Goal: Task Accomplishment & Management: Manage account settings

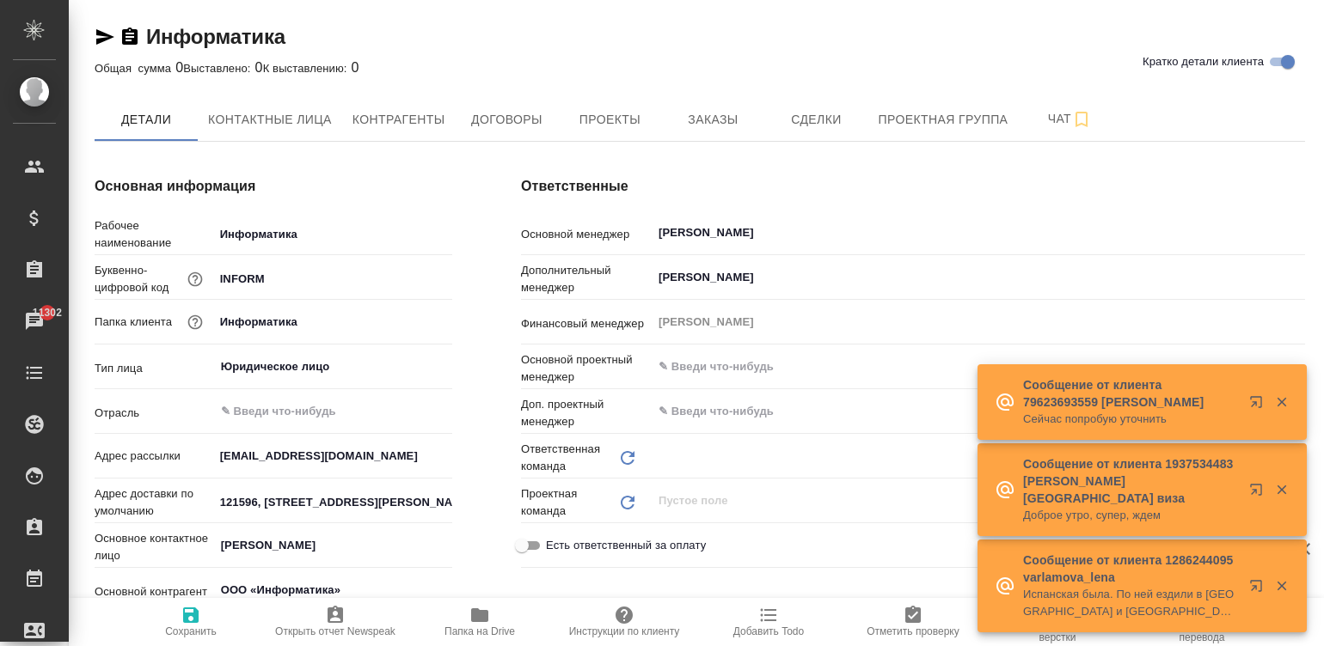
type textarea "x"
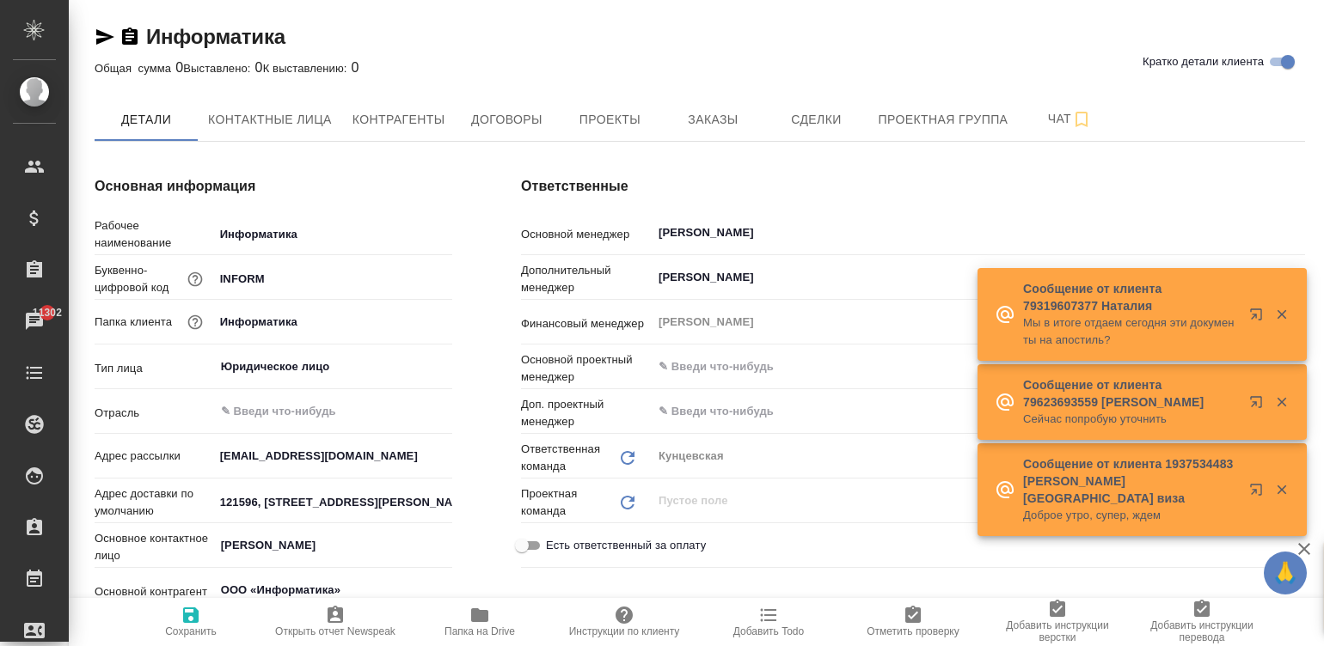
type input "(МБ) ООО "Монблан""
type textarea "x"
type input "Кунцевская"
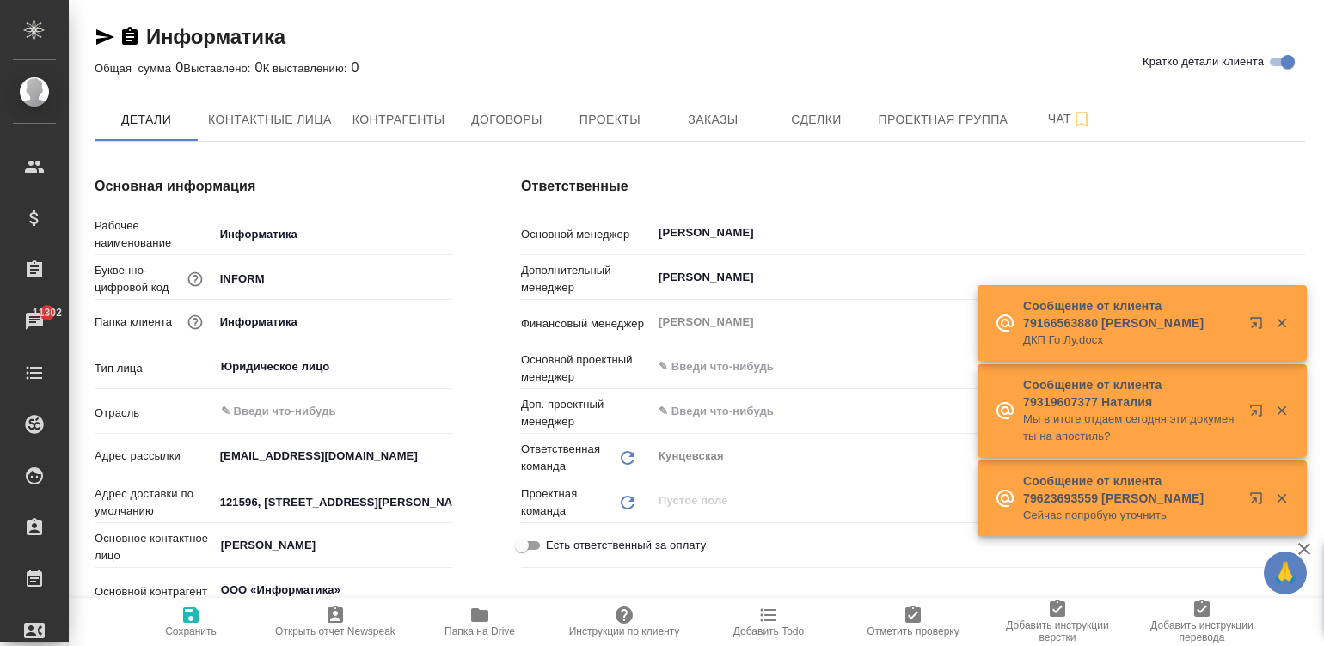
type textarea "x"
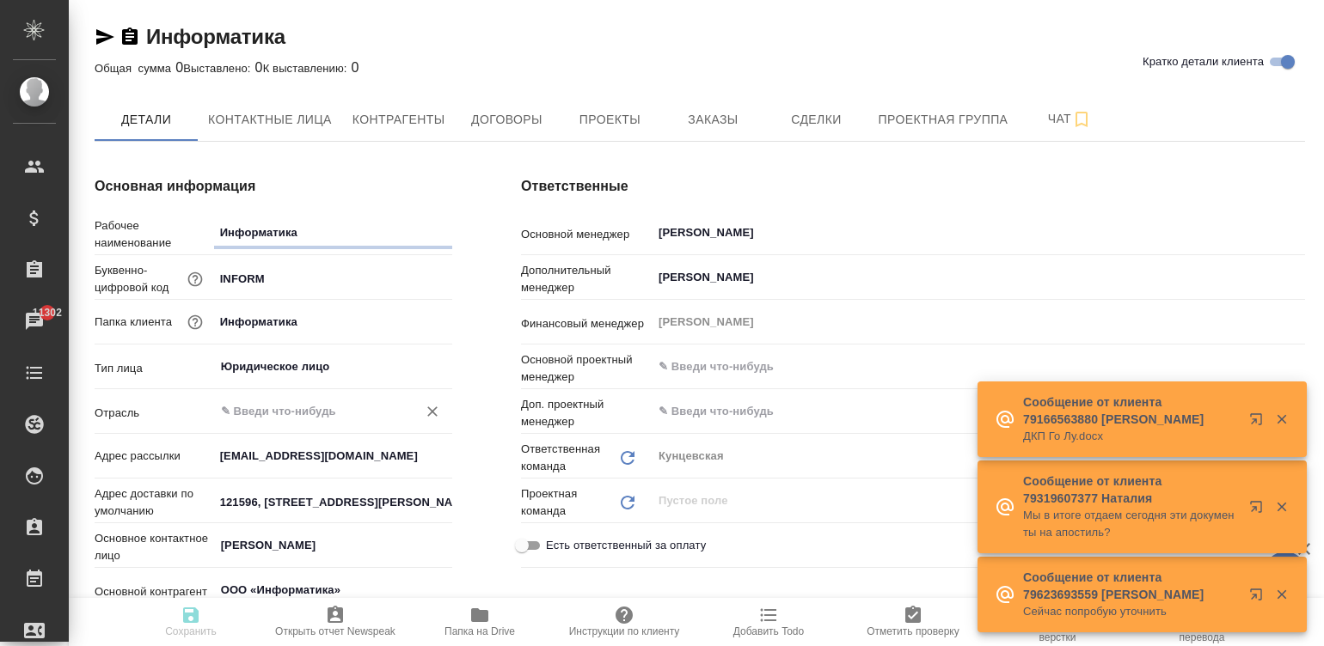
type textarea "x"
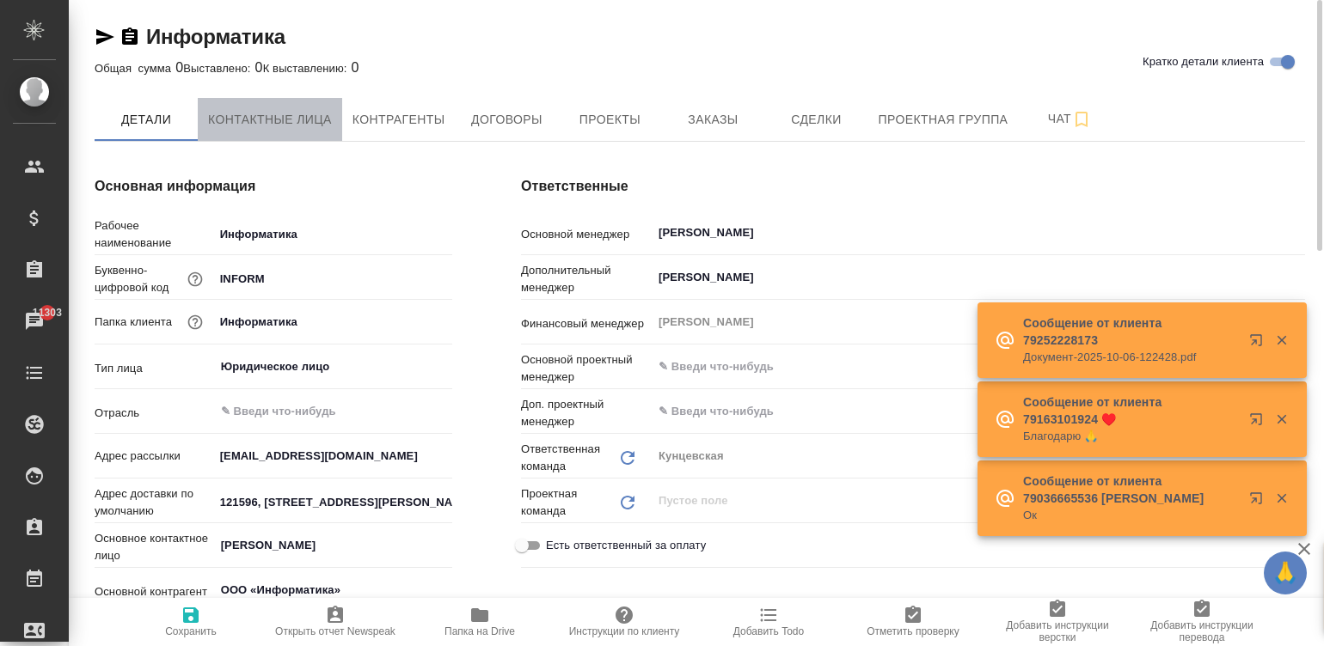
click at [251, 116] on span "Контактные лица" at bounding box center [270, 119] width 124 height 21
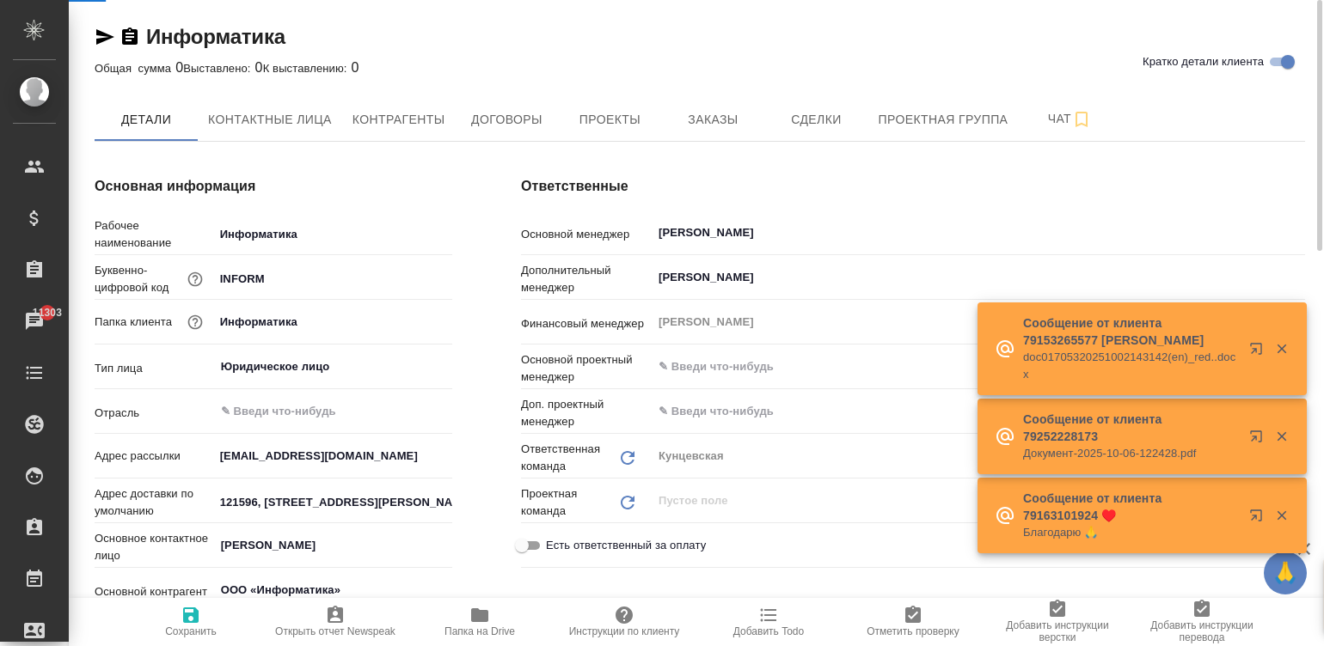
select select "RU"
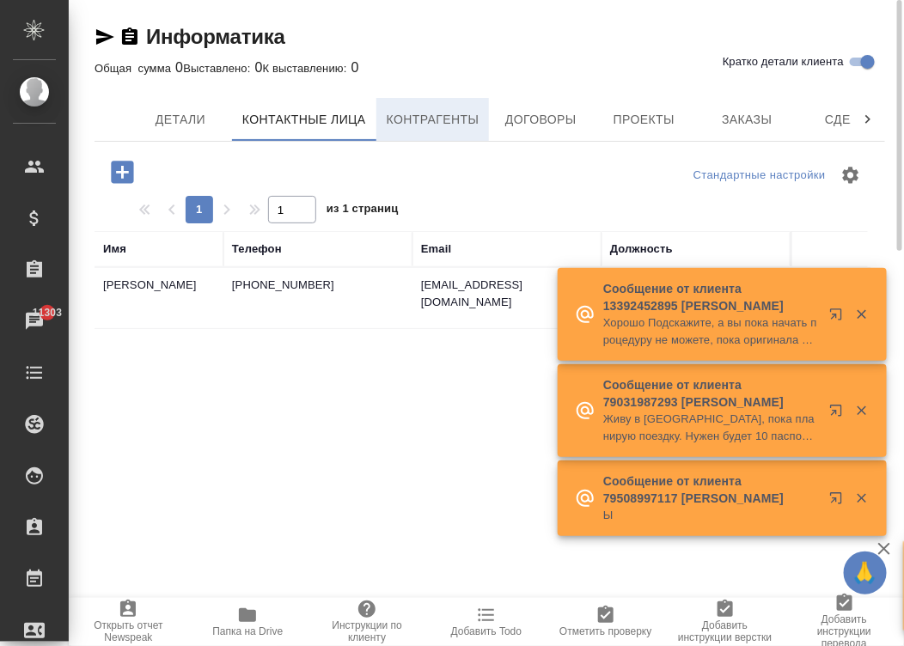
click at [414, 127] on span "Контрагенты" at bounding box center [433, 119] width 93 height 21
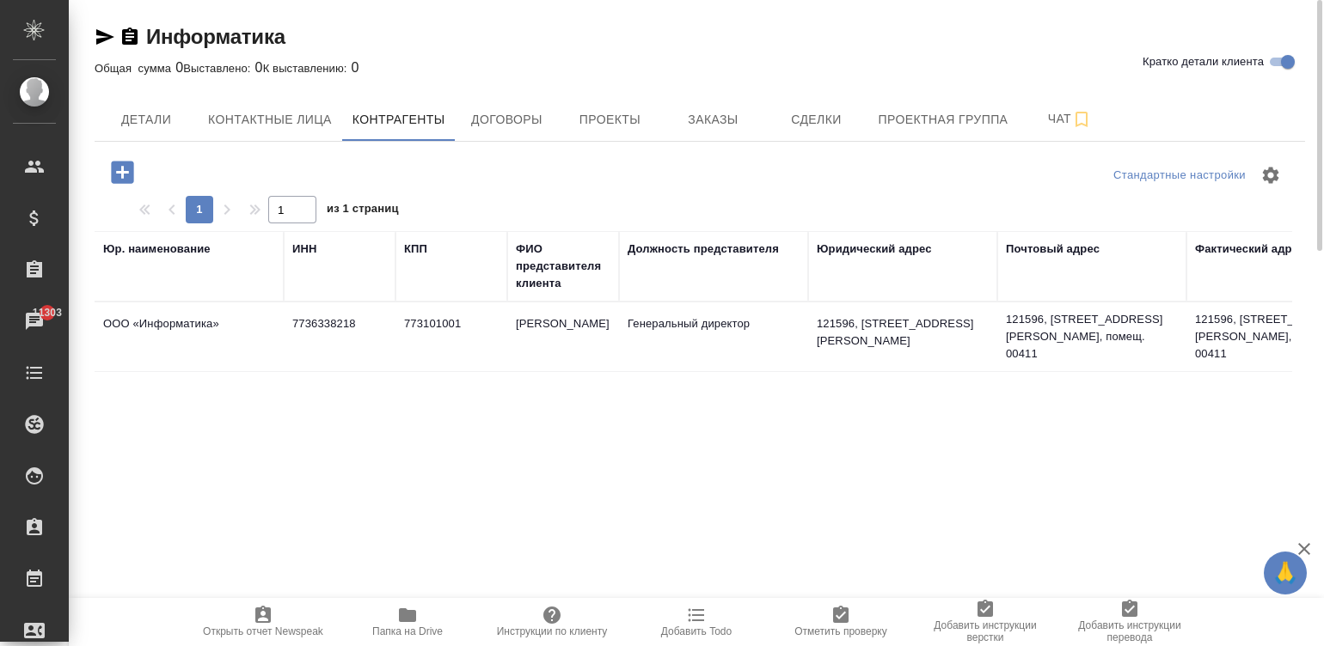
click at [774, 407] on div "Стандартные настройки 1 1 из 1 страниц Юр. наименование ИНН КПП ФИО представите…" at bounding box center [700, 465] width 1210 height 646
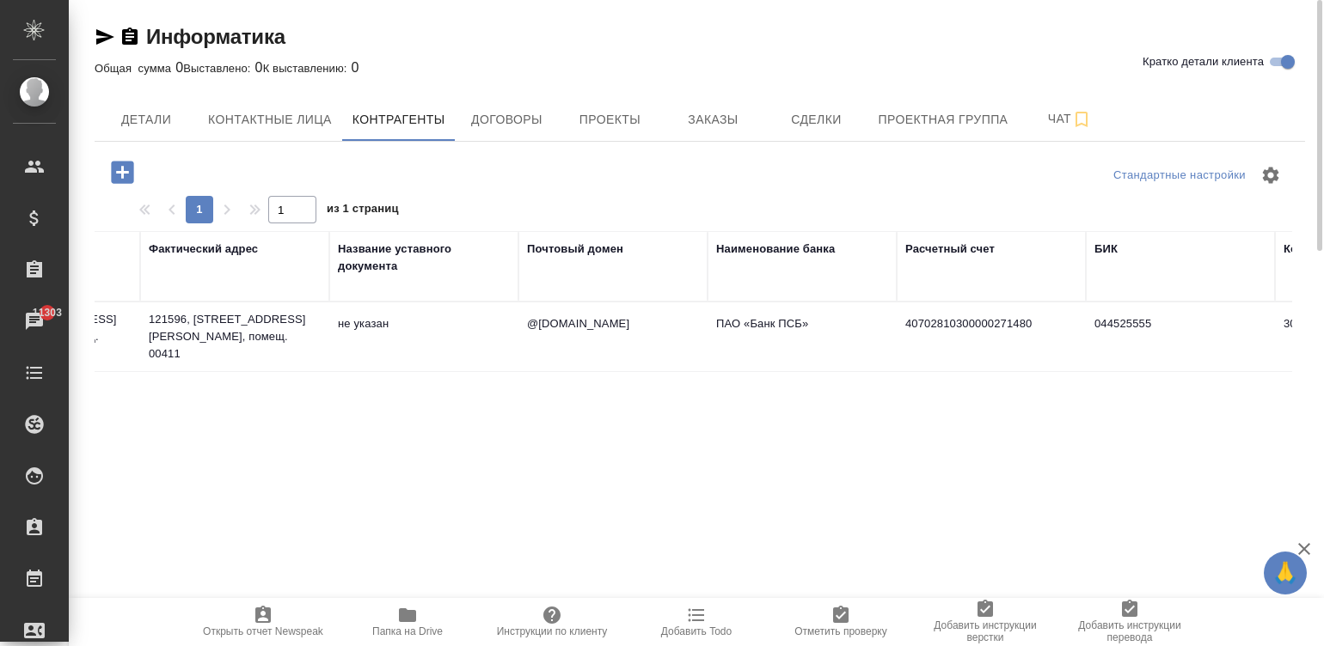
click at [436, 360] on td "не указан" at bounding box center [423, 337] width 189 height 60
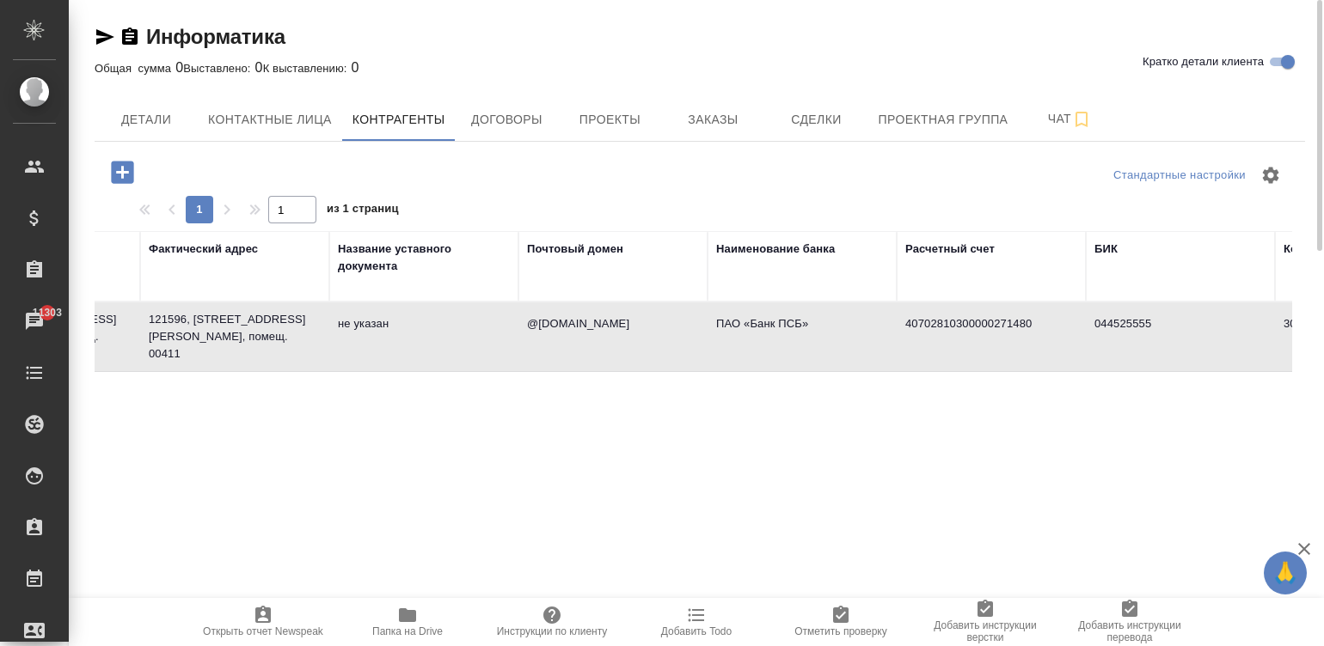
click at [436, 360] on td "не указан" at bounding box center [423, 337] width 189 height 60
click at [436, 353] on textarea "Юр. наименование" at bounding box center [662, 346] width 461 height 13
type textarea "ООО «Информатика»"
type input "7736338218"
type input "773101001"
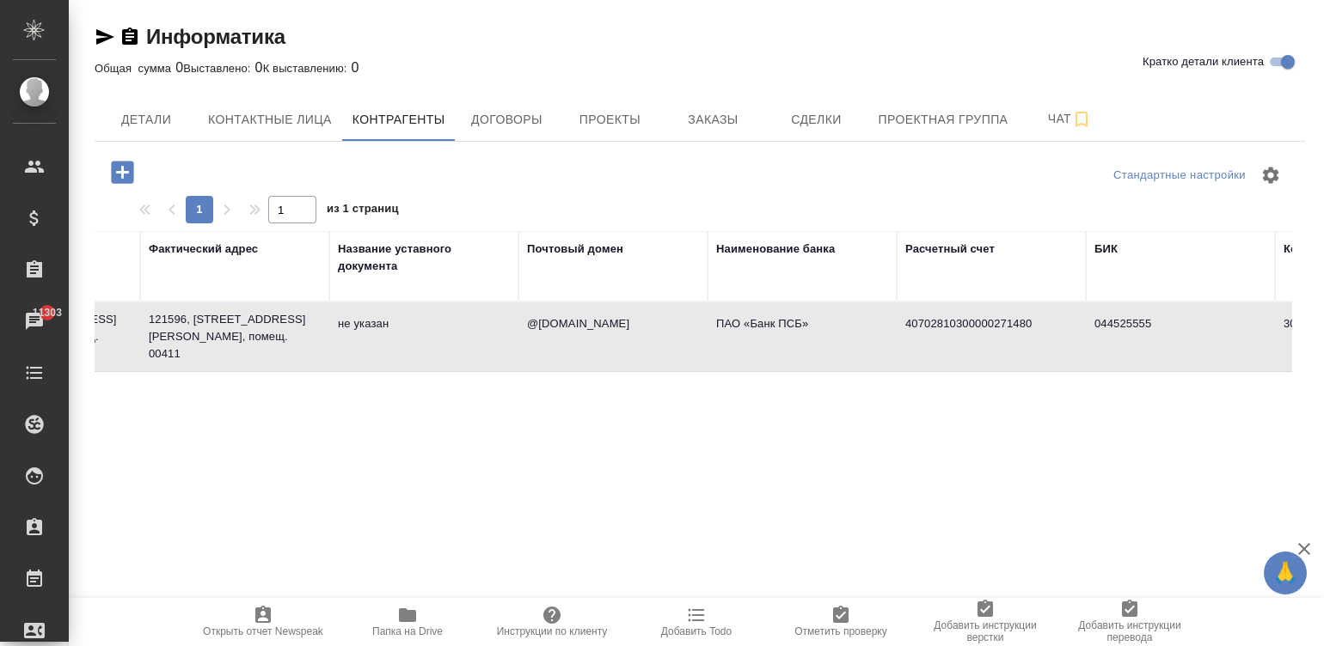
type input "Завалова Елена Васильевна"
type input "Генеральный директор"
type textarea "121596, г. Москва, вн.тер.г. муниципальный округ Можайский, ул. Горбунова, д. 1…"
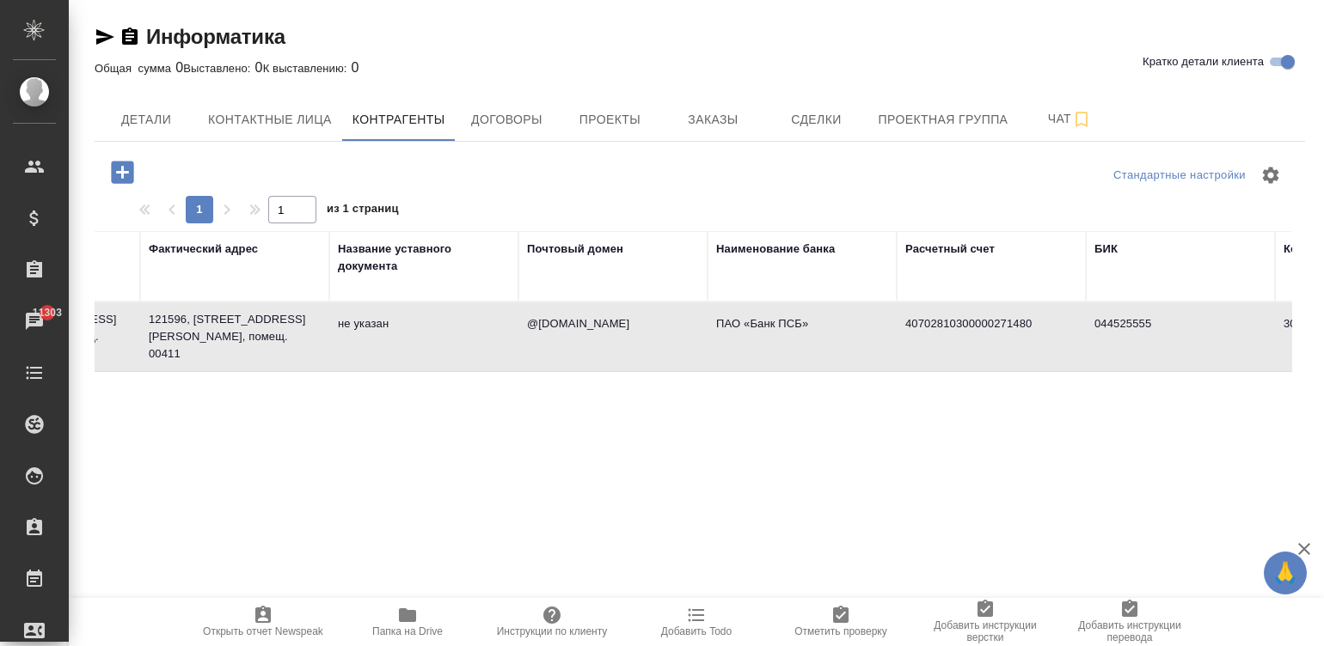
type input "@it-matica.ru"
type input "ПАО «Банк ПСБ»"
type input "40702810300000271480"
type input "044525555"
type input "30101810400000000555"
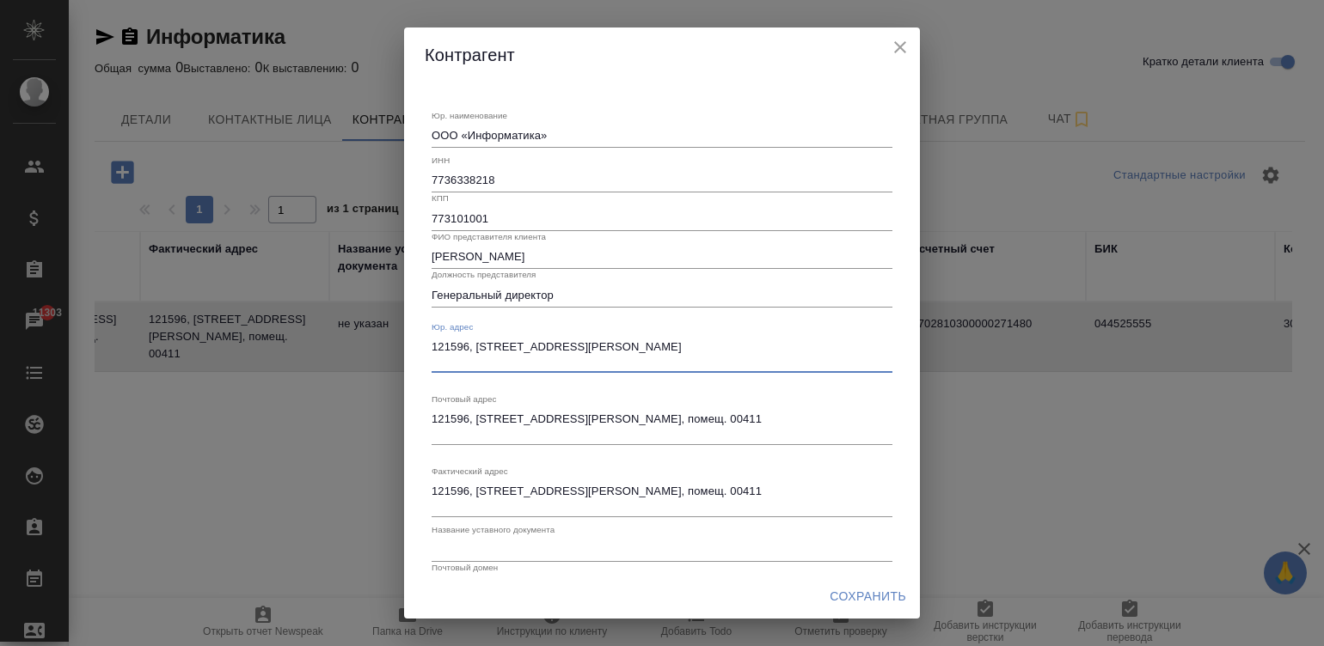
click at [592, 550] on input "text" at bounding box center [662, 550] width 461 height 24
type input "Устав"
click at [880, 585] on button "Сохранить" at bounding box center [868, 597] width 90 height 32
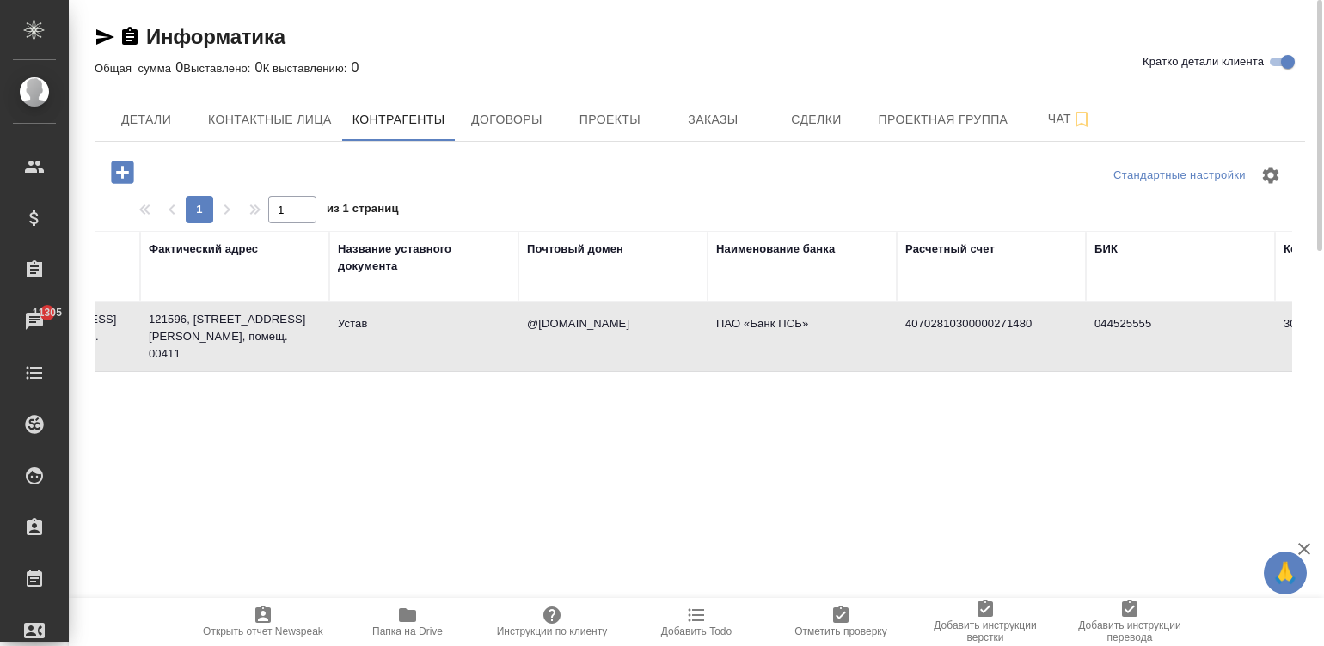
scroll to position [0, 1295]
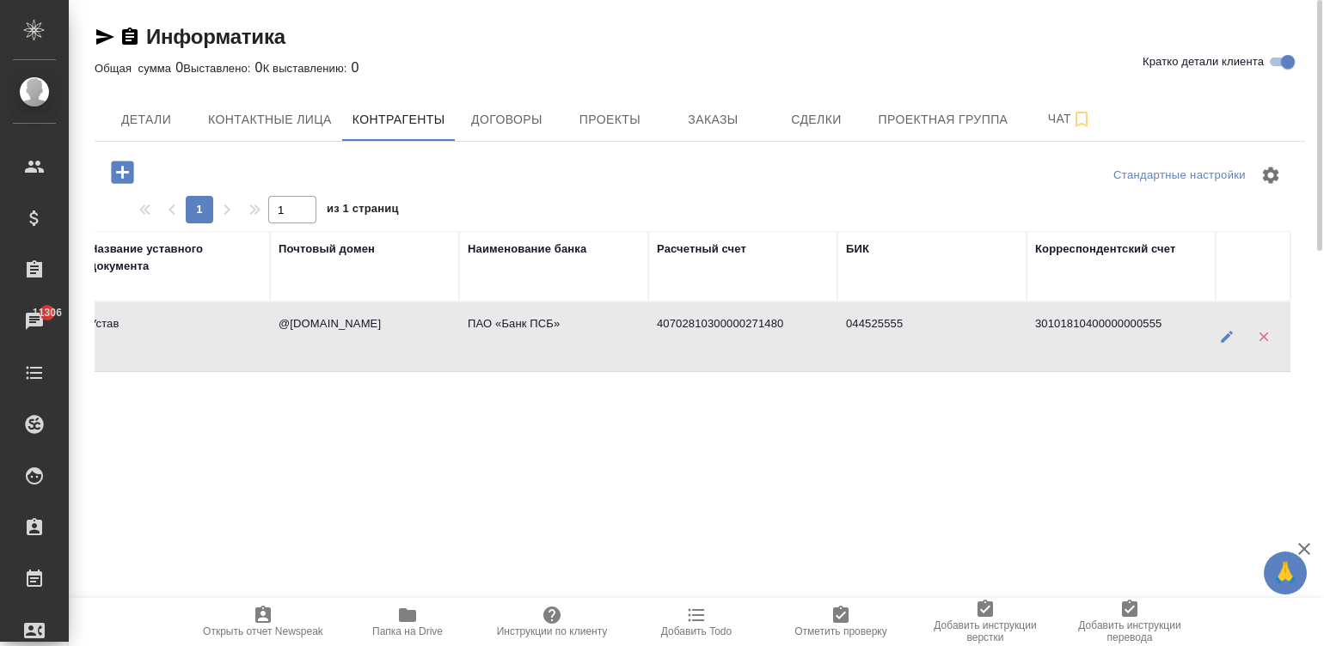
click at [498, 351] on td "ПАО «Банк ПСБ»" at bounding box center [553, 337] width 189 height 60
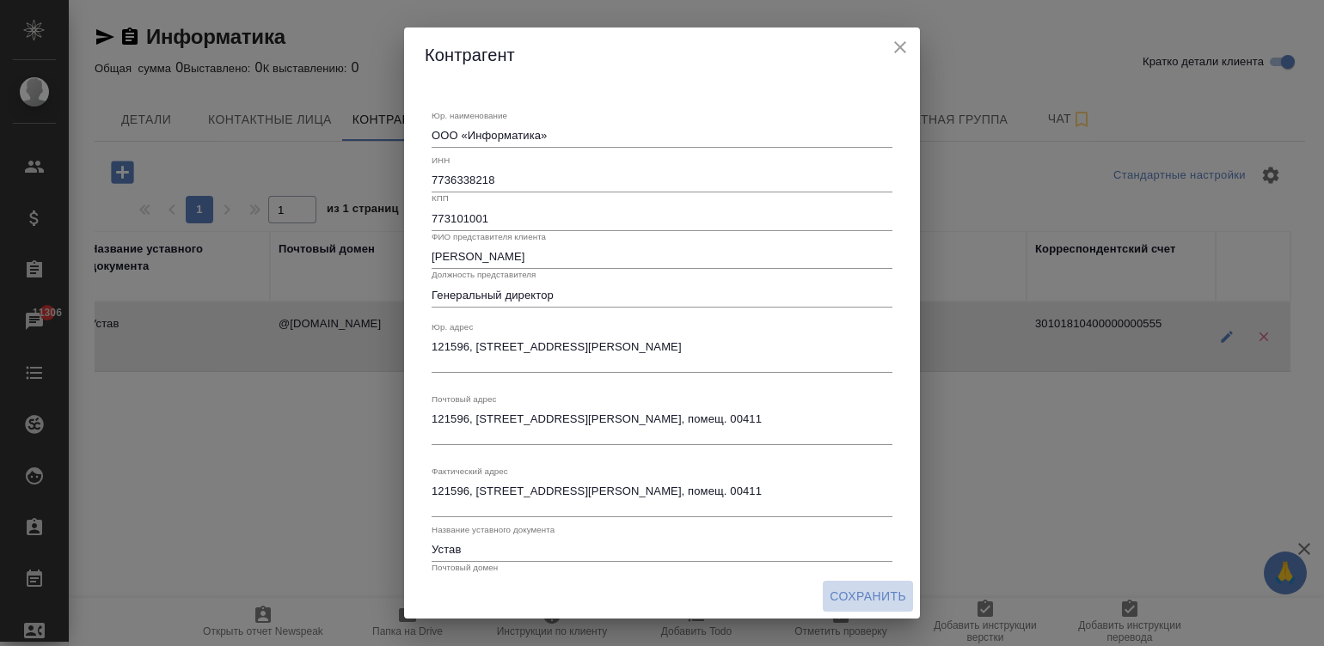
click at [873, 589] on span "Сохранить" at bounding box center [868, 596] width 77 height 21
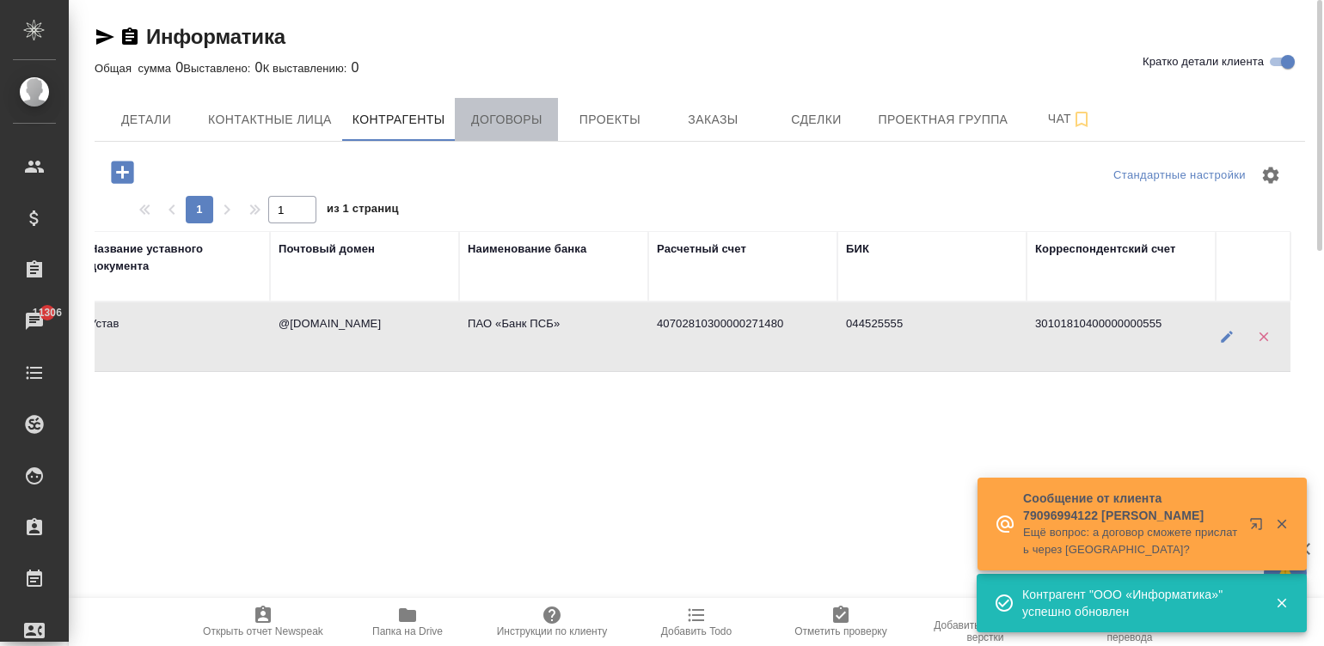
click at [520, 113] on span "Договоры" at bounding box center [506, 119] width 83 height 21
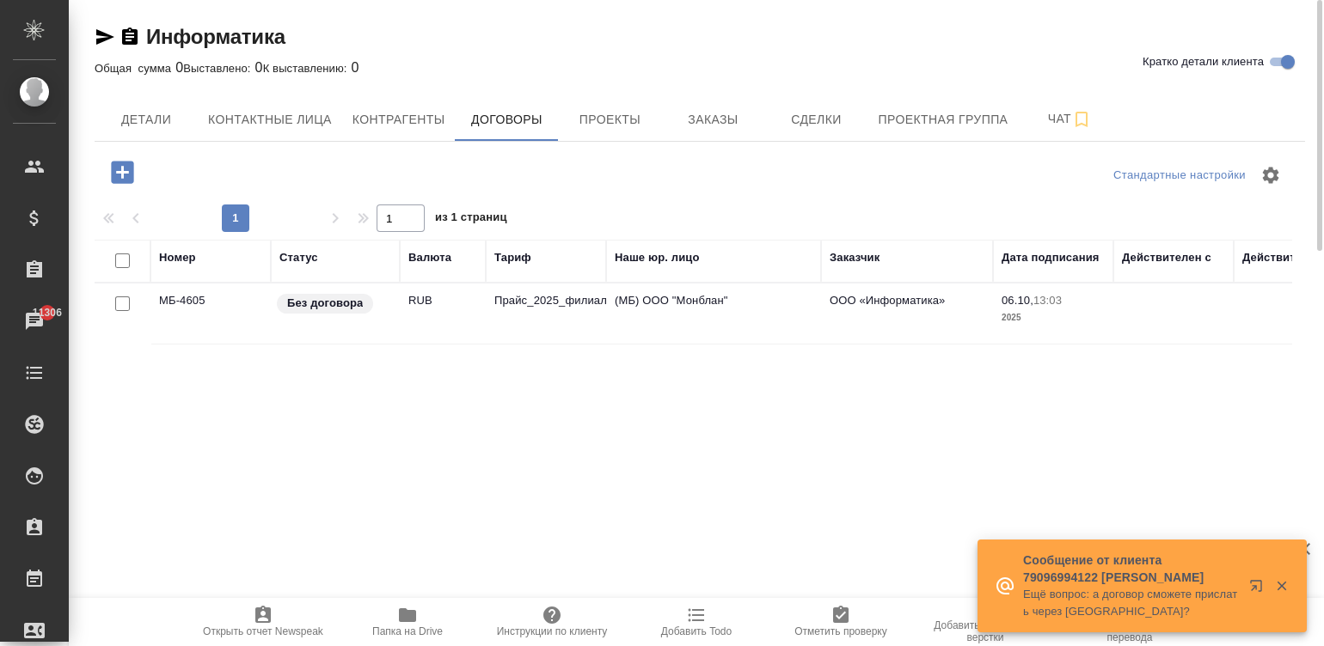
click at [432, 312] on td "RUB" at bounding box center [443, 314] width 86 height 60
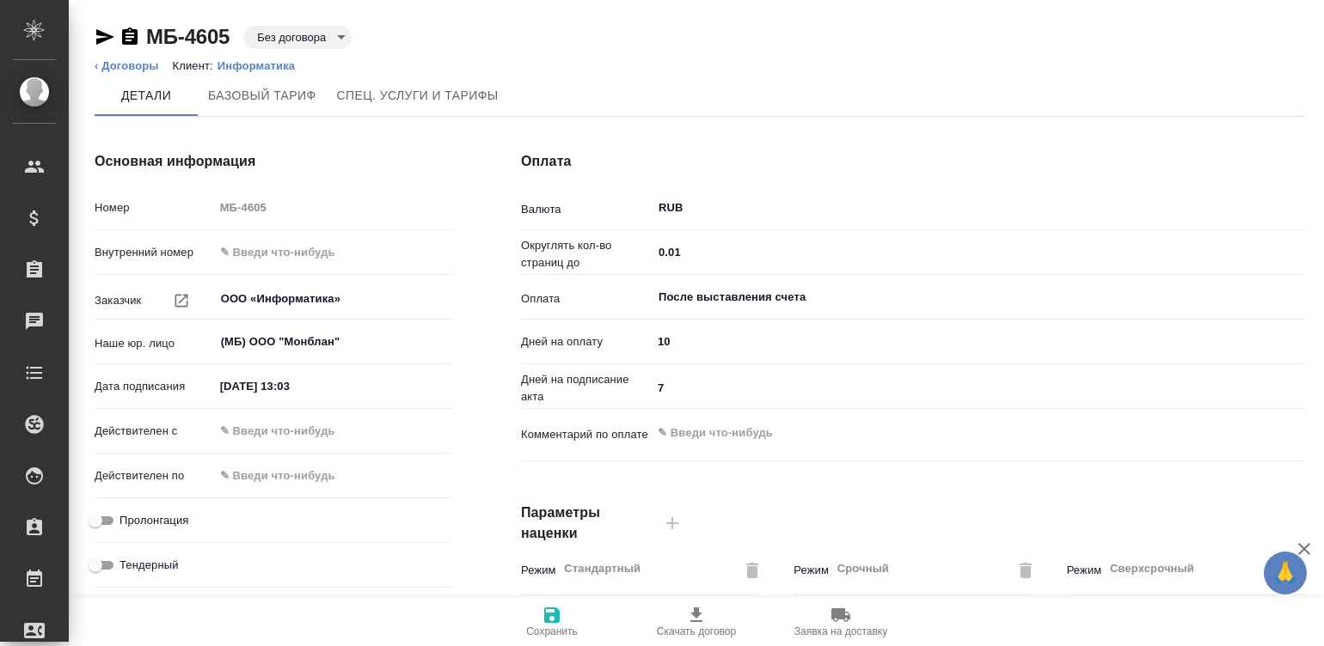
type input "Прайс_2025_филиалы"
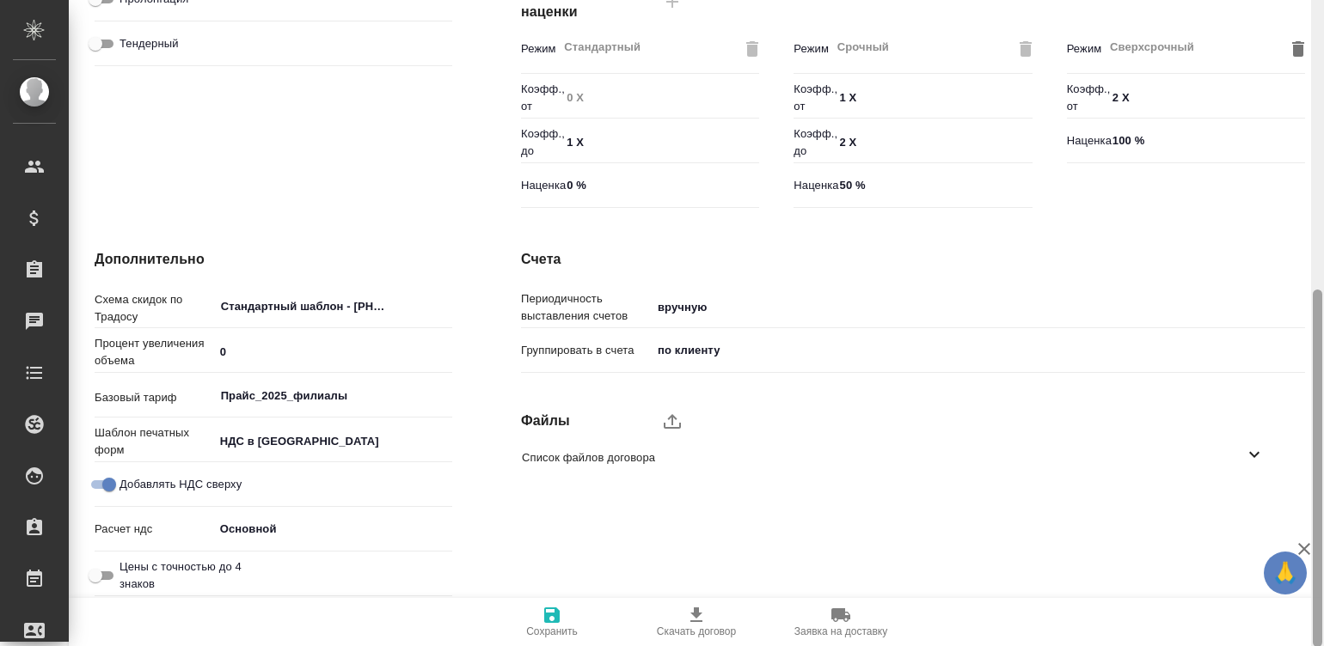
click at [1315, 511] on div at bounding box center [1317, 323] width 13 height 647
click at [738, 632] on span "Скачать договор" at bounding box center [696, 621] width 124 height 33
type textarea "x"
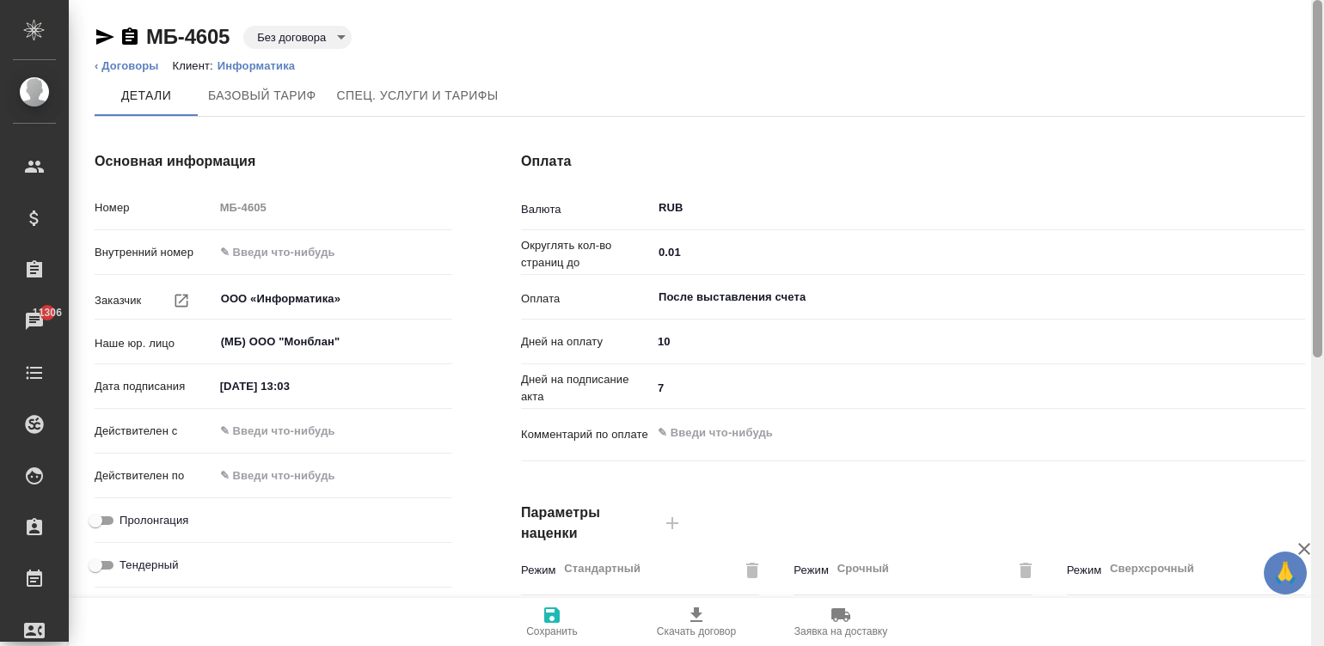
click at [1314, 30] on div at bounding box center [1317, 323] width 13 height 647
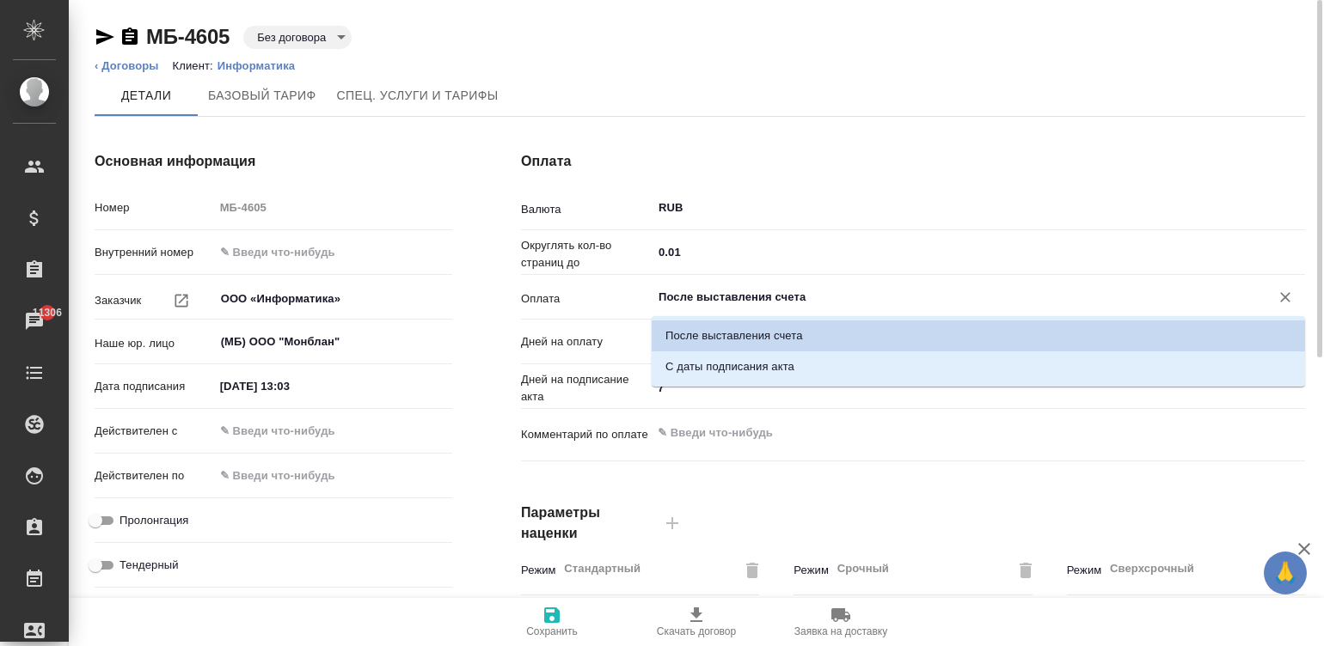
click at [710, 292] on input "После выставления счета" at bounding box center [949, 297] width 585 height 21
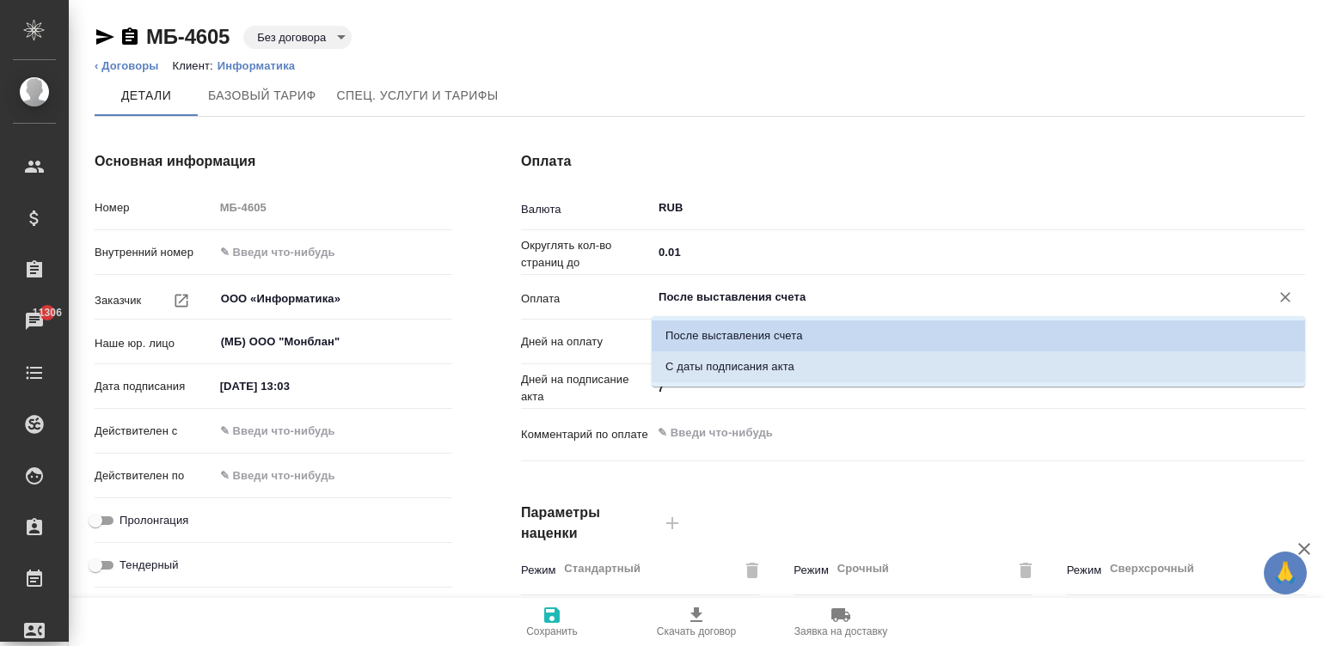
click at [766, 352] on li "С даты подписания акта" at bounding box center [978, 367] width 653 height 31
type input "С даты подписания акта"
type textarea "x"
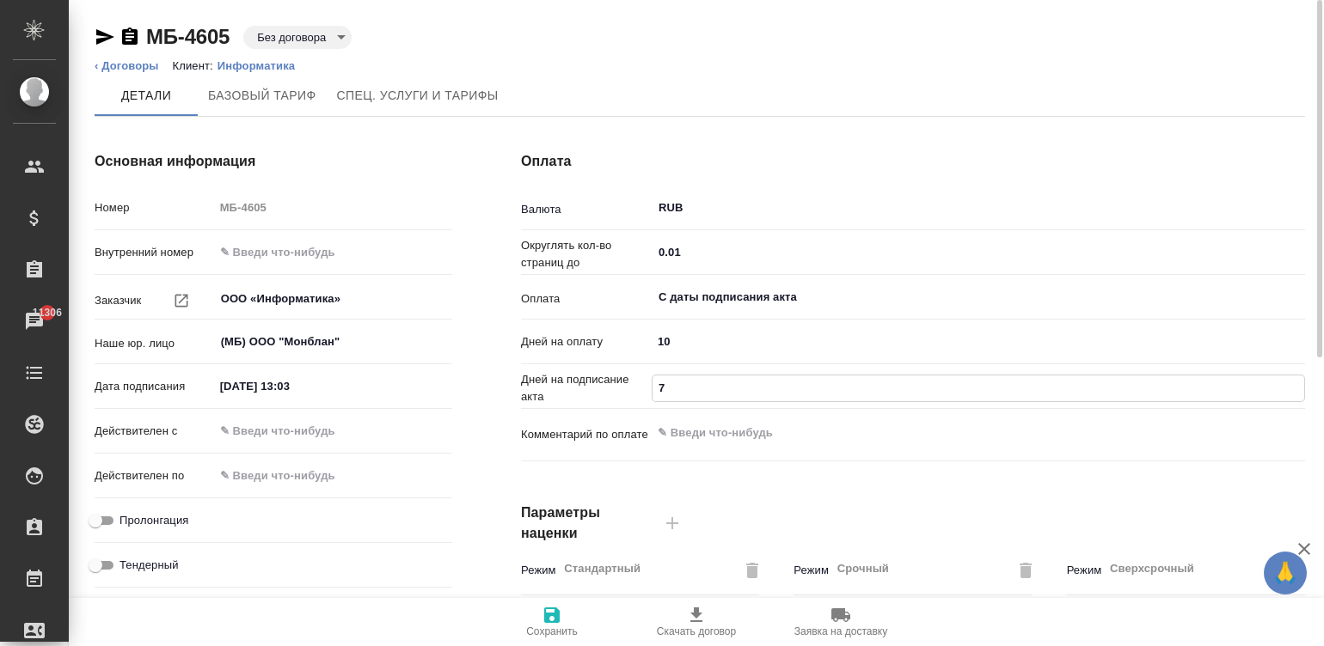
click at [696, 387] on input "7" at bounding box center [978, 388] width 652 height 25
type textarea "x"
type input "5"
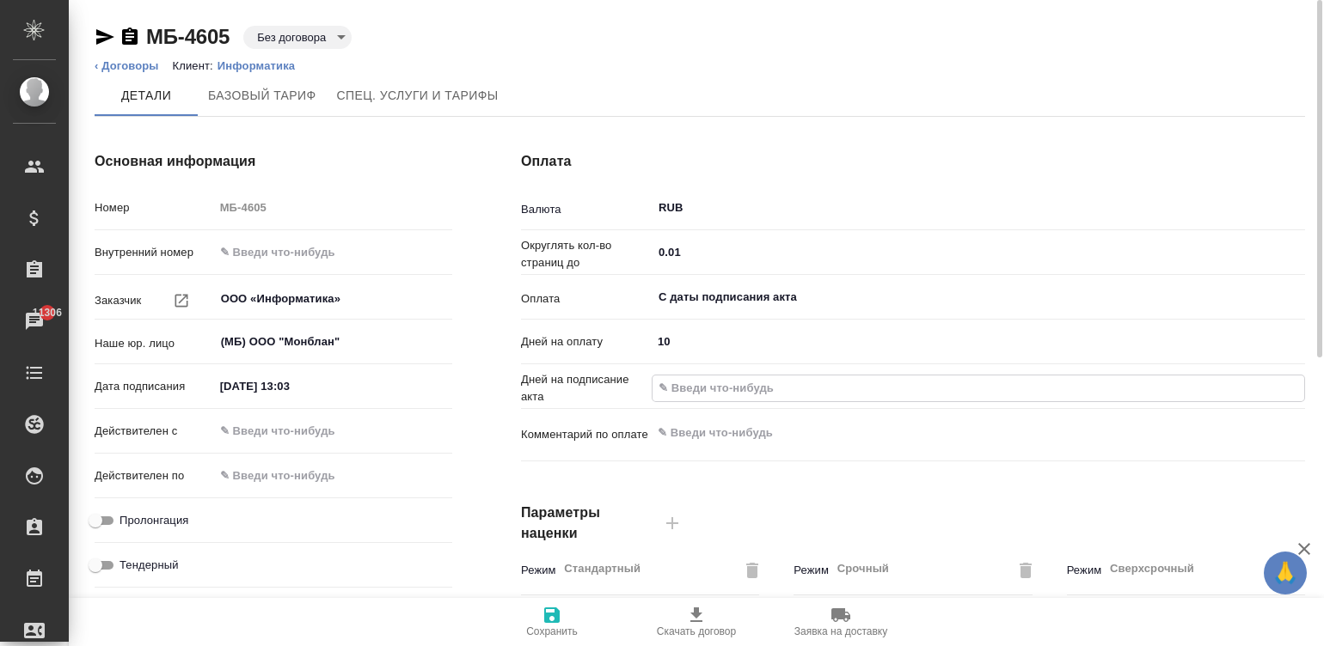
type textarea "x"
type input "5"
click at [314, 425] on input "text" at bounding box center [290, 431] width 150 height 25
type input "0_.__.____ __:__"
type textarea "x"
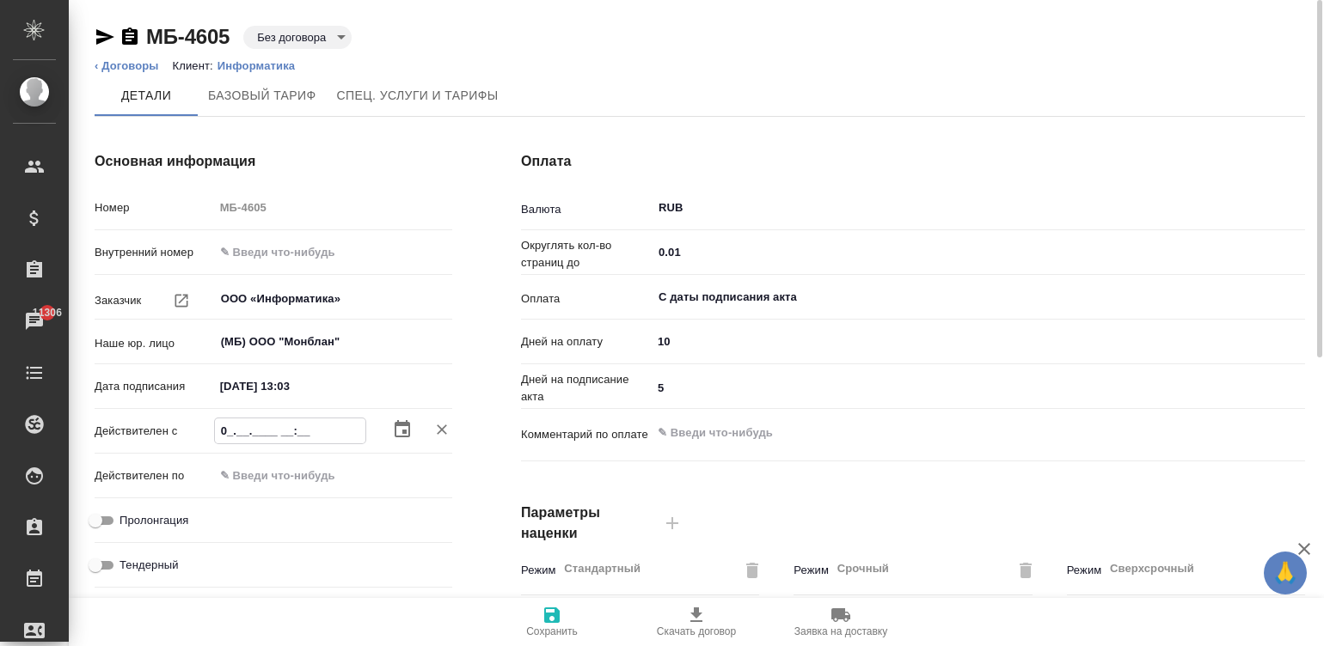
type input "06.__.____ __:__"
type textarea "x"
type input "06.1_.____ __:__"
type textarea "x"
type input "06.10.____ __:__"
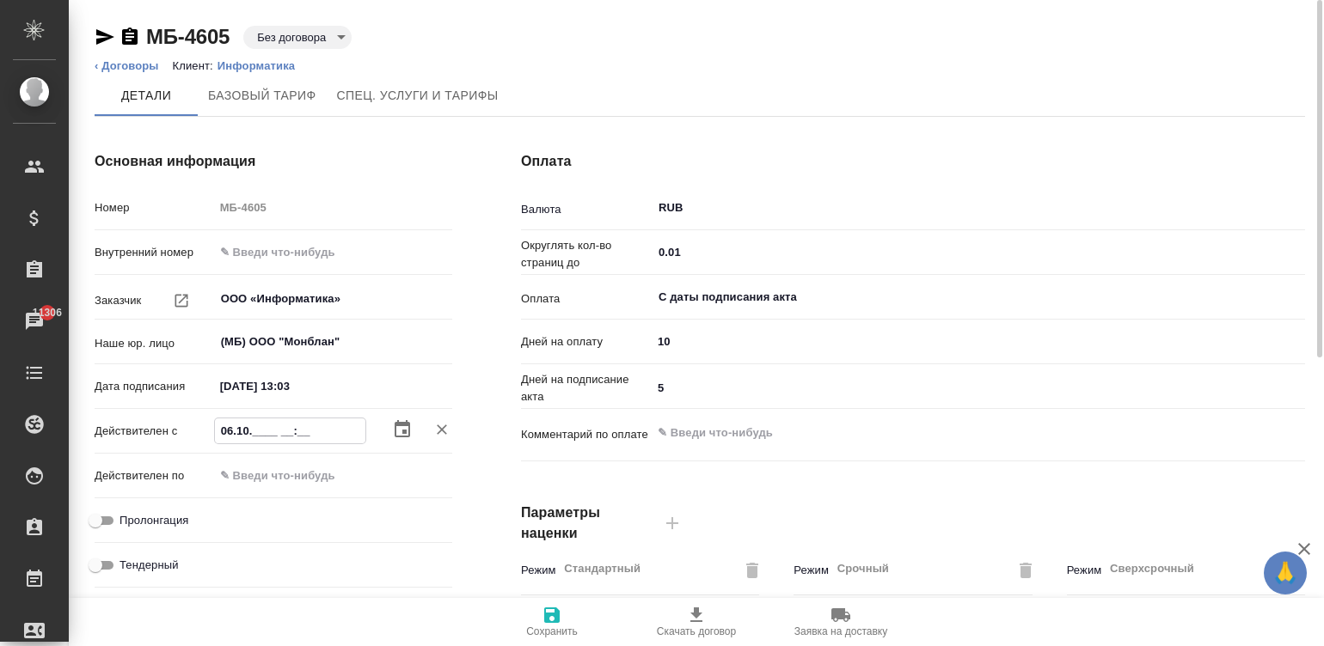
type textarea "x"
type input "06.10.2___ __:__"
type textarea "x"
type input "06.10.20__ __:__"
type textarea "x"
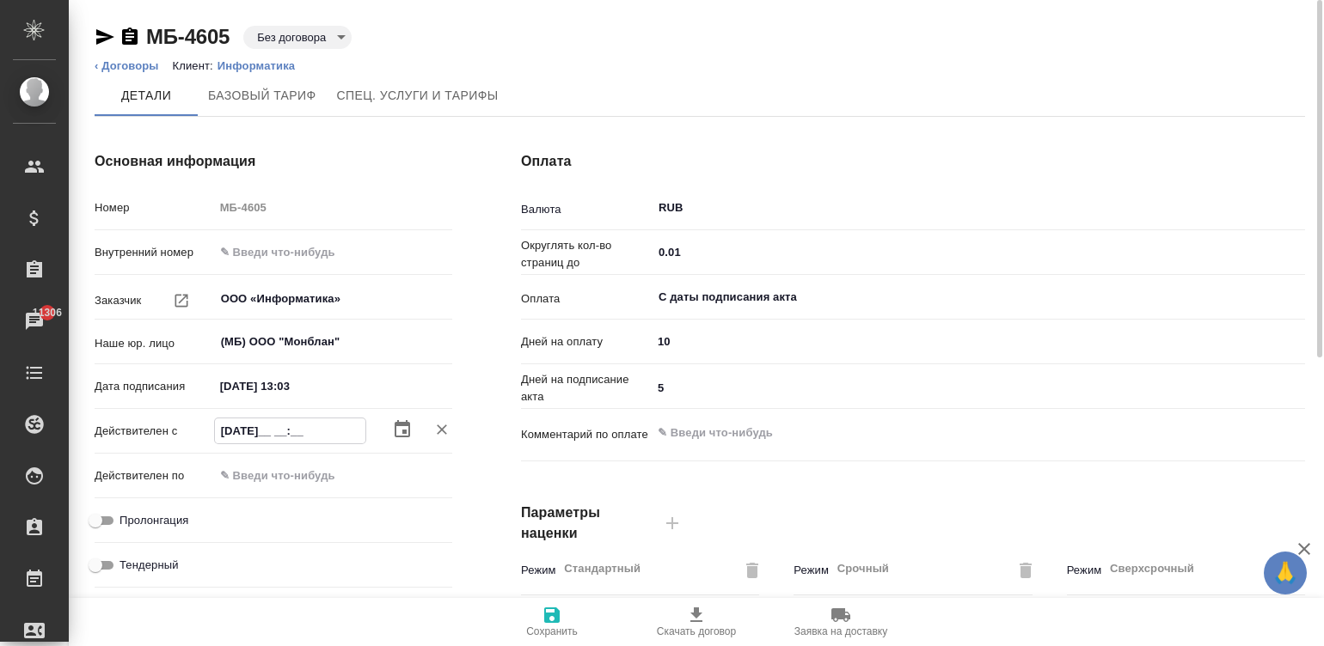
type input "06.10.202_ __:__"
type textarea "x"
type input "06.10.2025 __:__"
type textarea "x"
type input "06.10.2025 0_:__"
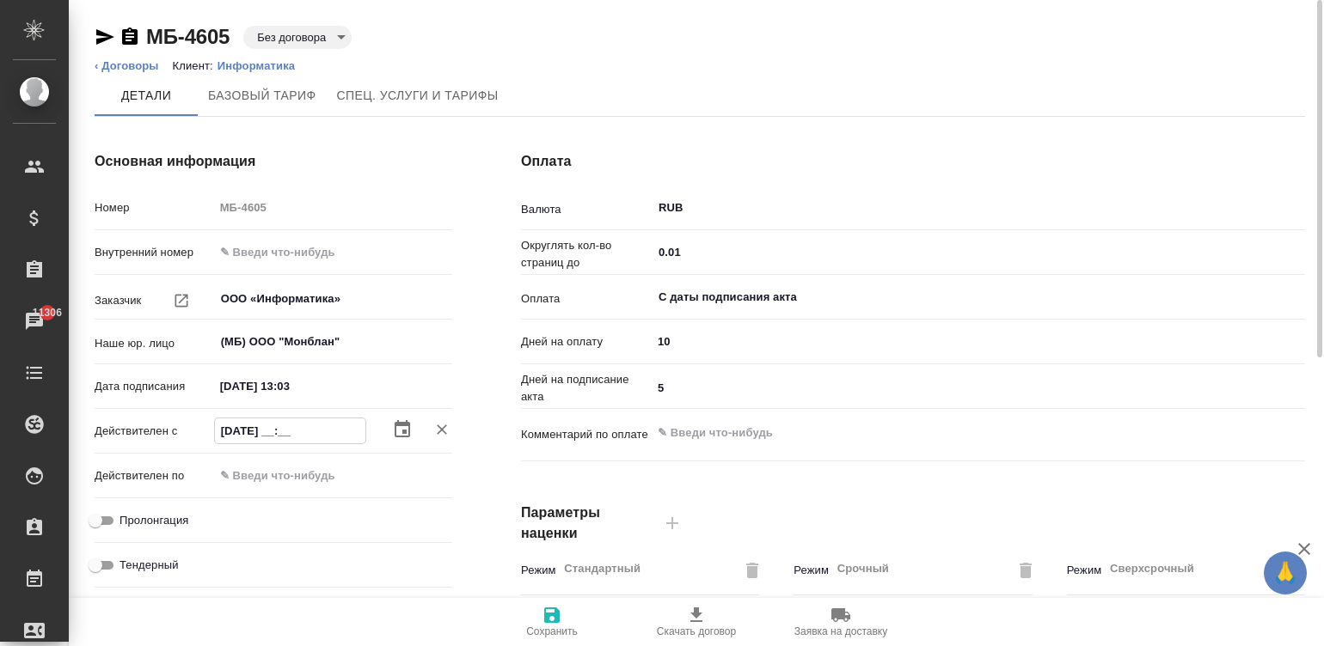
type textarea "x"
type input "06.10.2025 09:__"
type textarea "x"
type input "06.10.2025 09:0_"
type textarea "x"
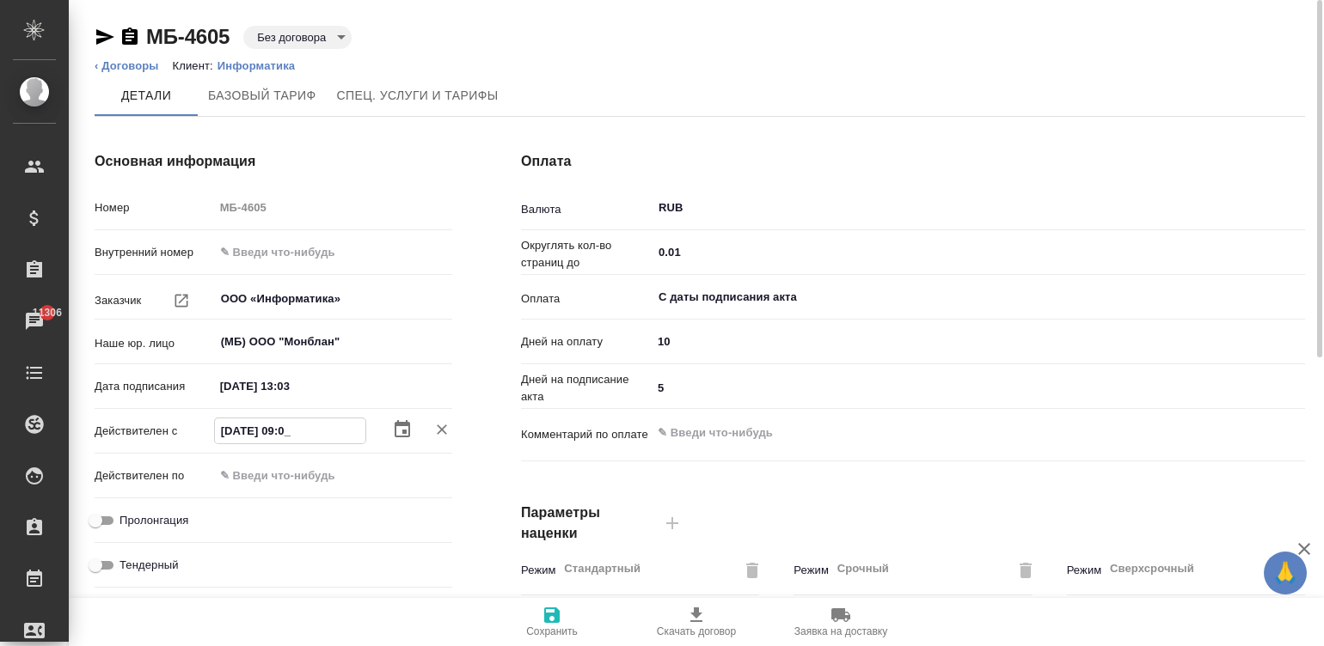
type input "06.10.2025 09:00"
type textarea "x"
type input "06.10.2025 09:00"
click at [107, 519] on input "Пролонгация" at bounding box center [95, 521] width 62 height 21
checkbox input "true"
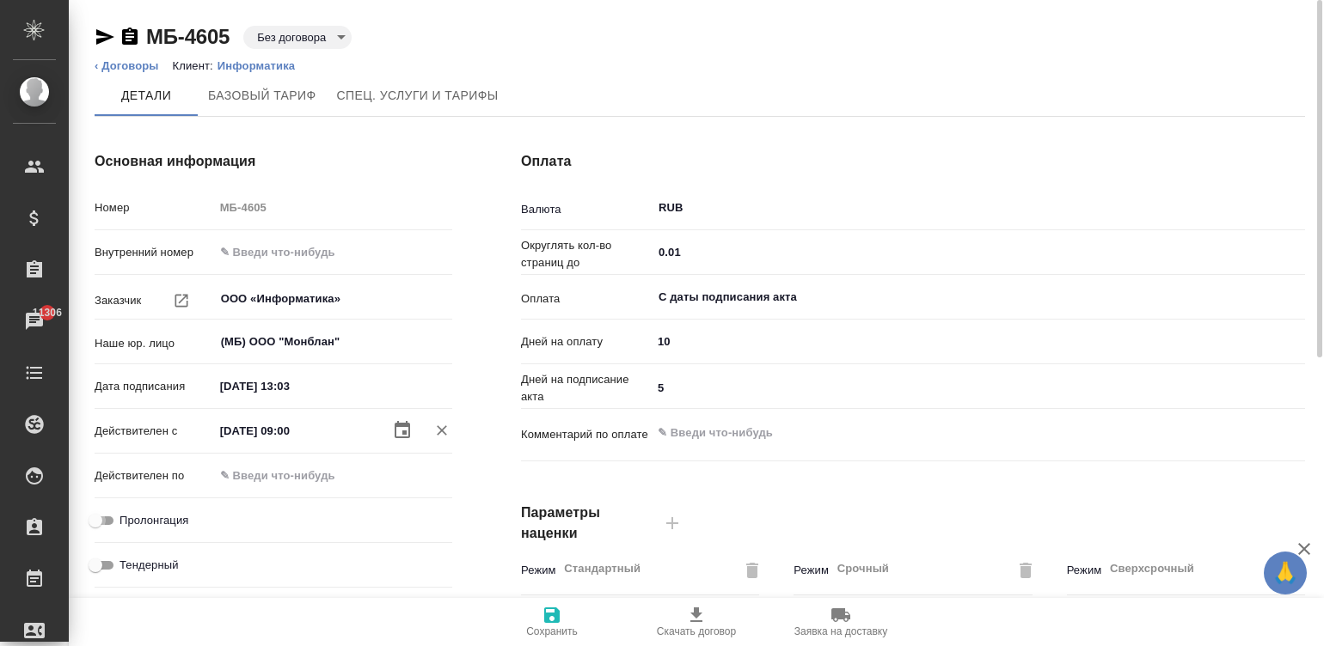
type textarea "x"
click at [557, 633] on span "Сохранить" at bounding box center [552, 632] width 52 height 12
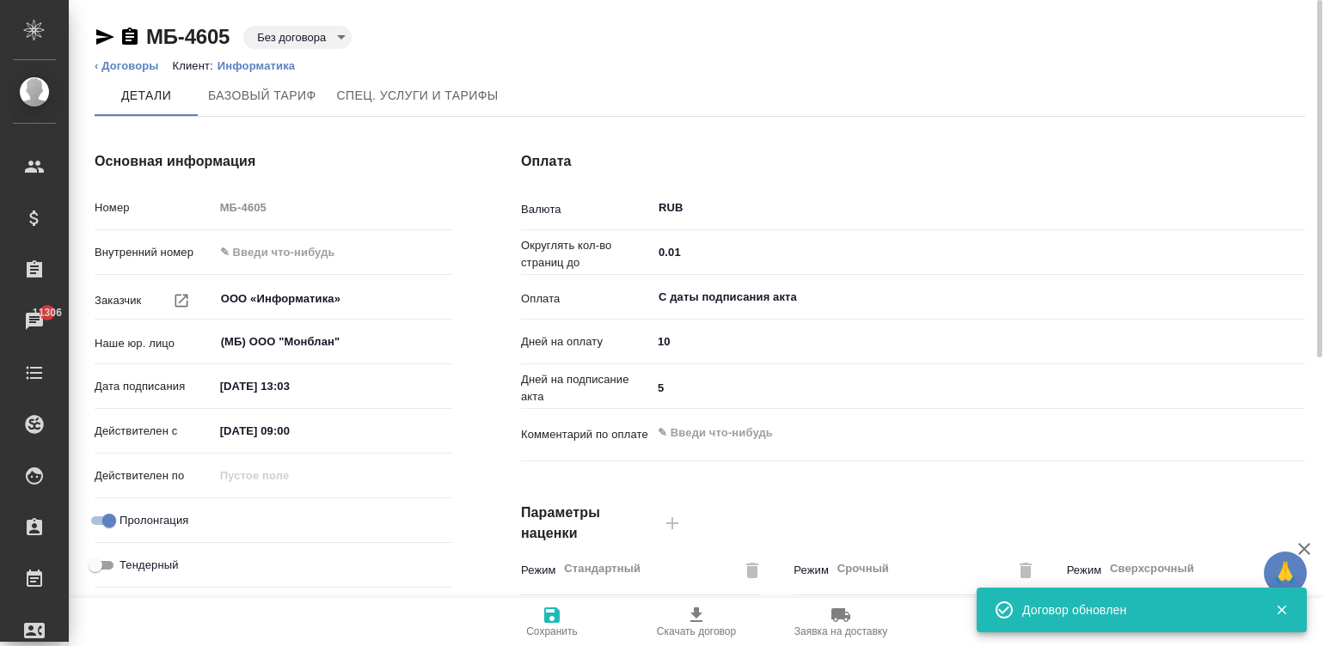
type input "Прайс_2025_филиалы"
click at [285, 28] on body "🙏 .cls-1 fill:#fff; AWATERA Малинина Мария m.malinina Клиенты Спецификации Зака…" at bounding box center [662, 323] width 1324 height 646
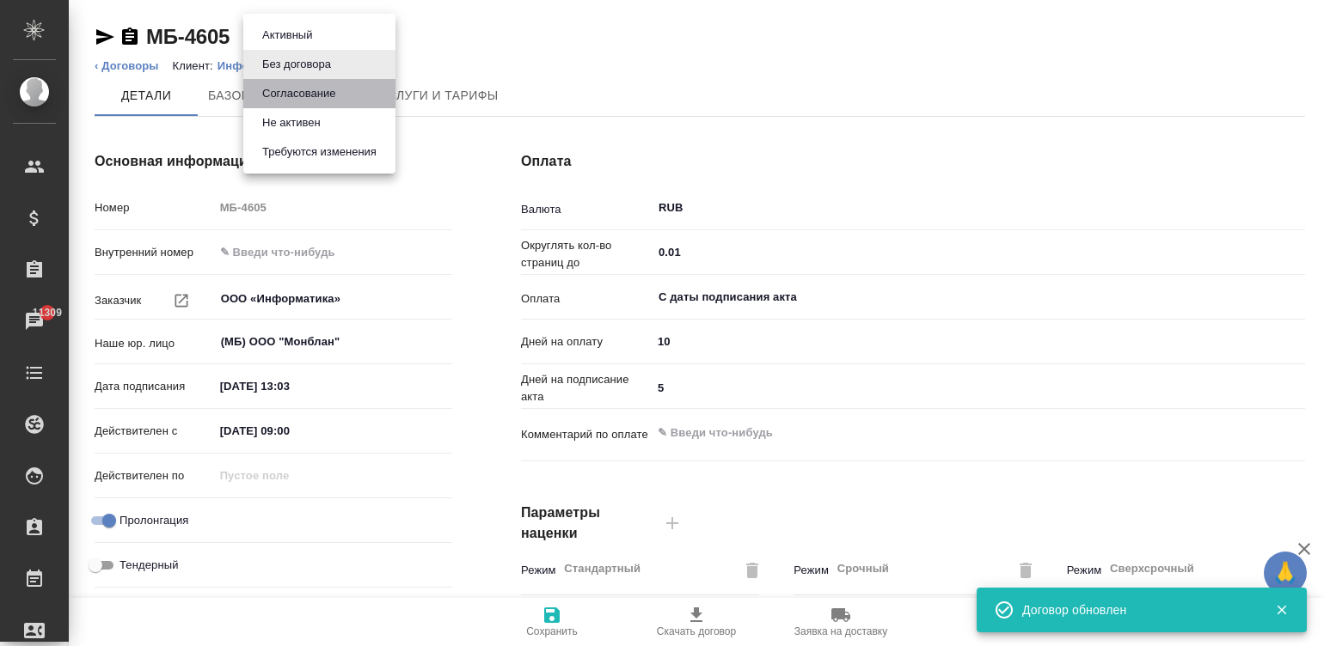
click at [352, 88] on li "Согласование" at bounding box center [319, 93] width 152 height 29
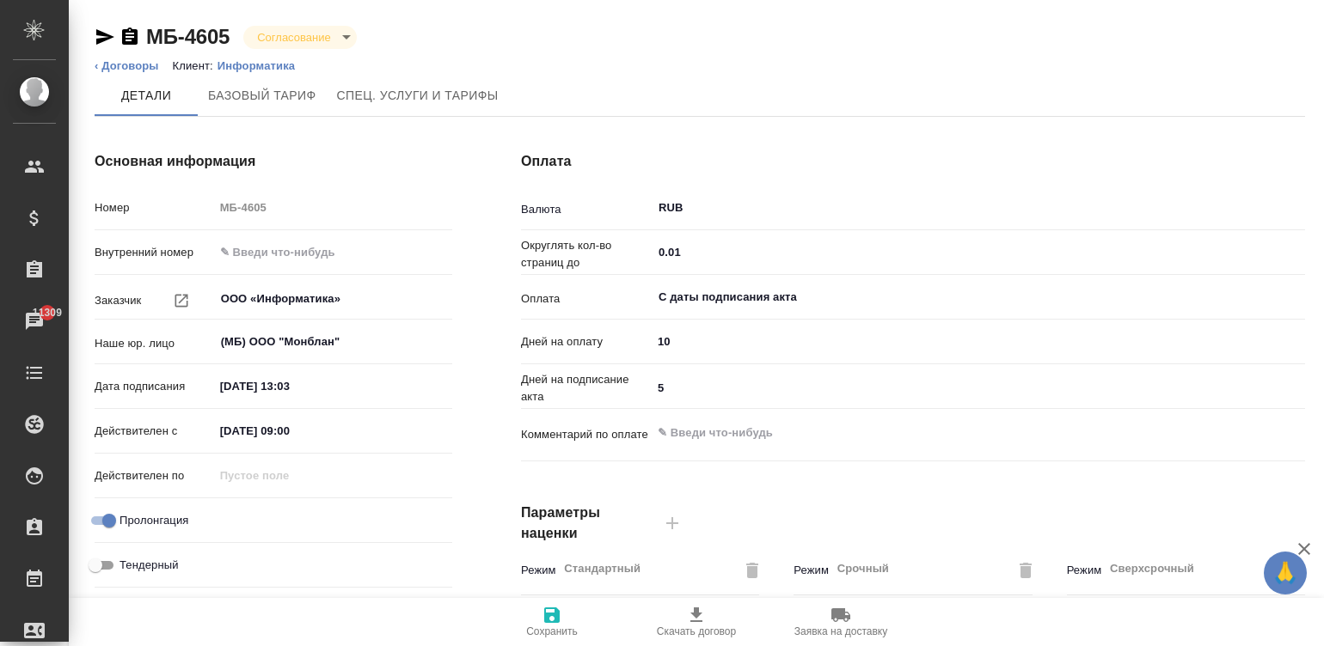
type input "Прайс_2025_филиалы"
click at [557, 623] on icon "button" at bounding box center [552, 615] width 21 height 21
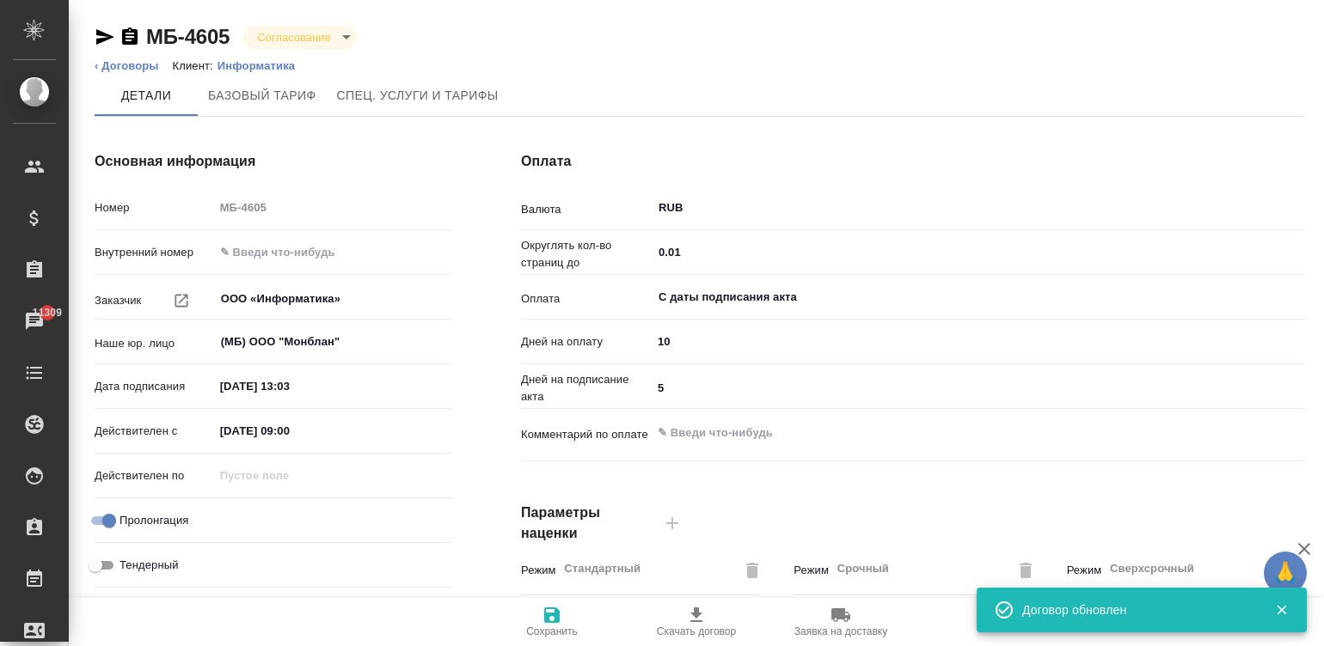
type input "Прайс_2025_филиалы"
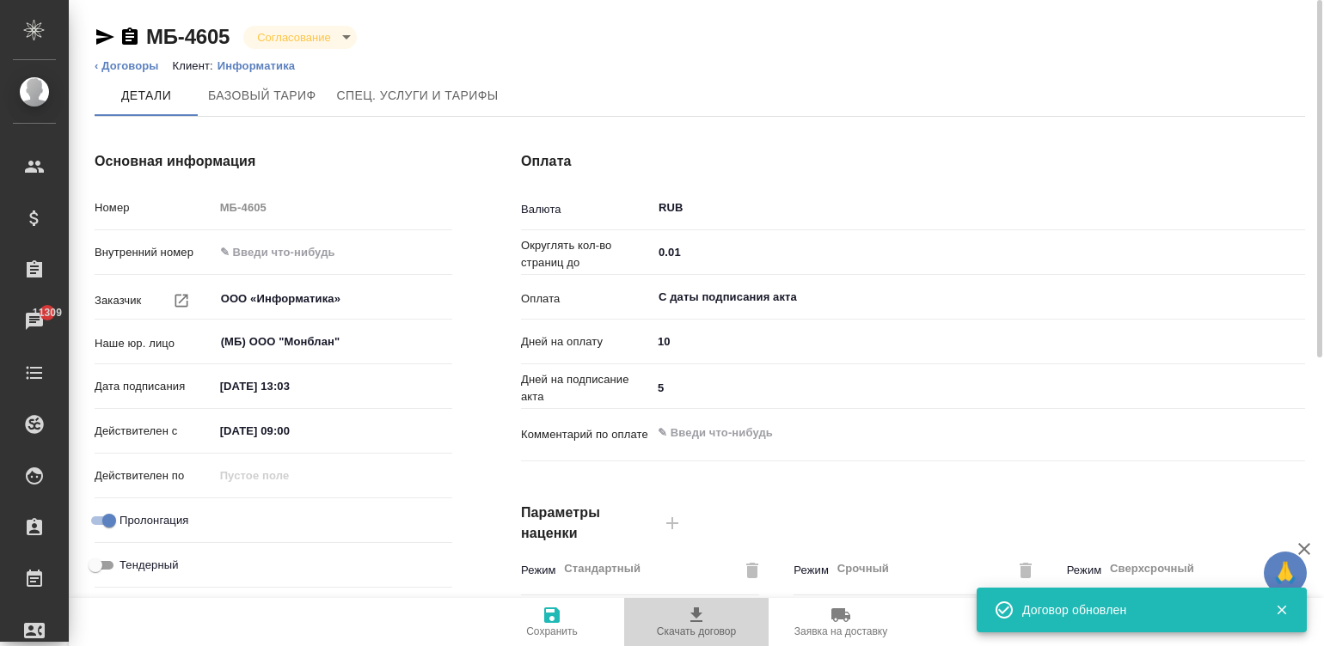
click at [709, 607] on span "Скачать договор" at bounding box center [696, 621] width 124 height 33
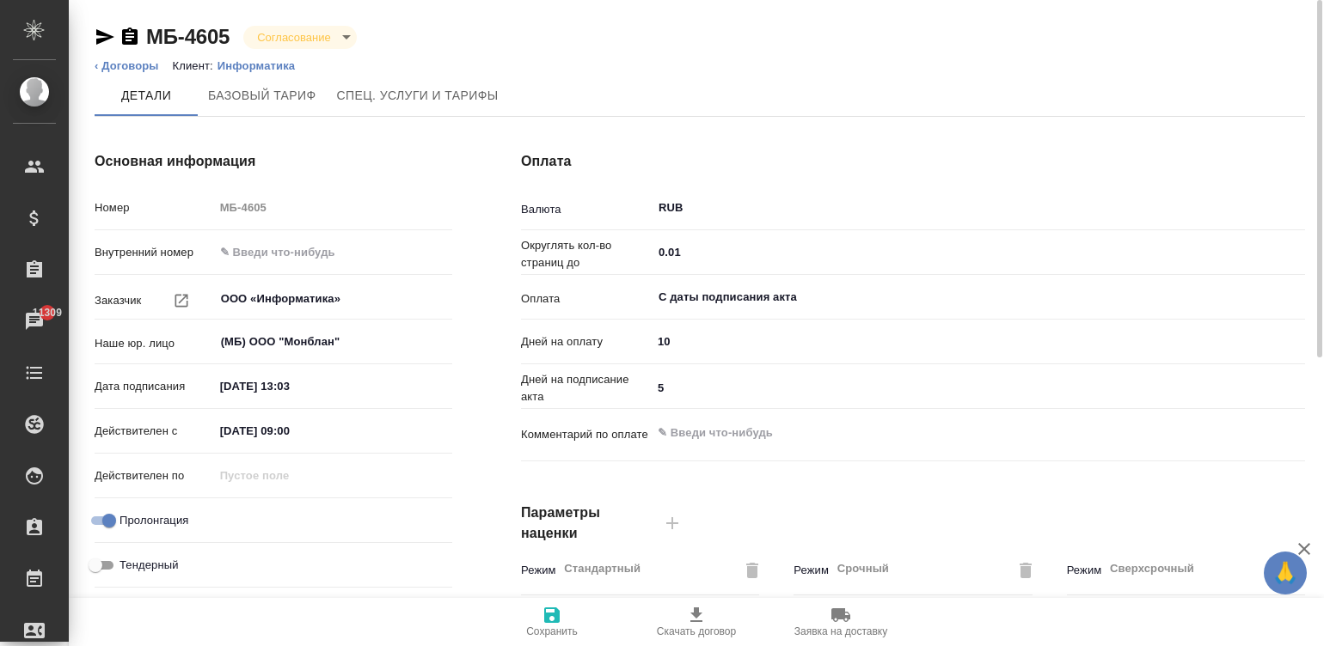
type textarea "x"
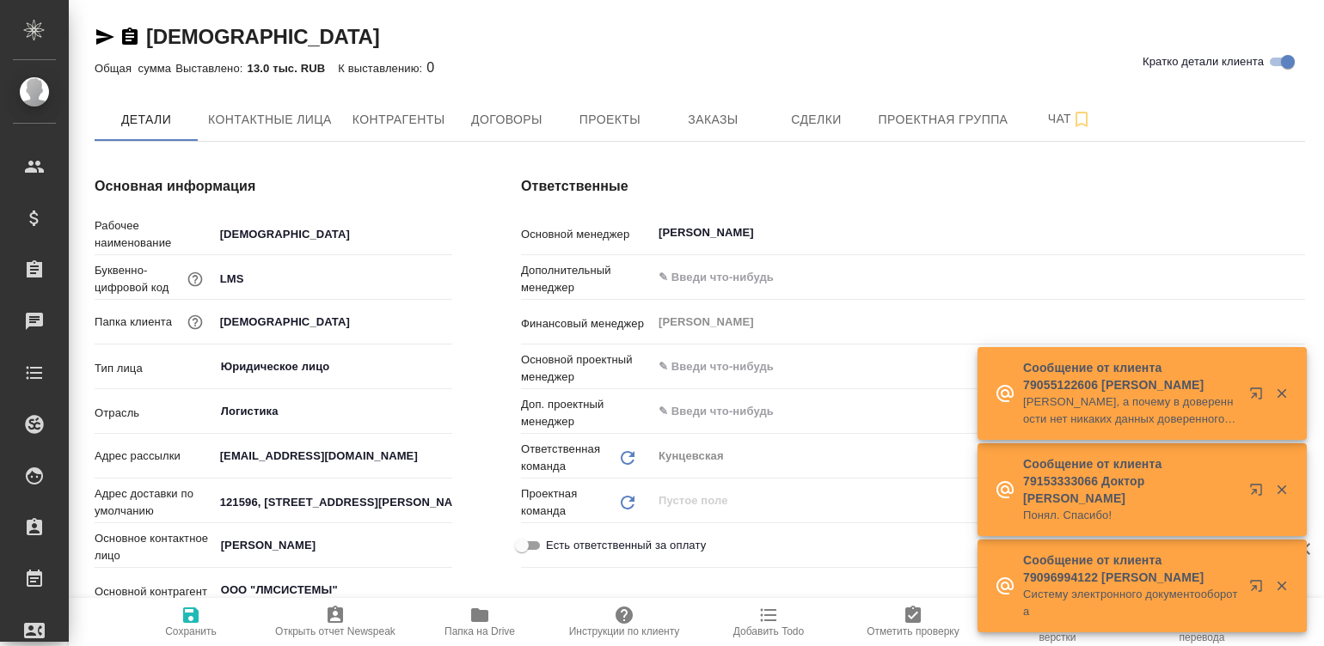
type textarea "x"
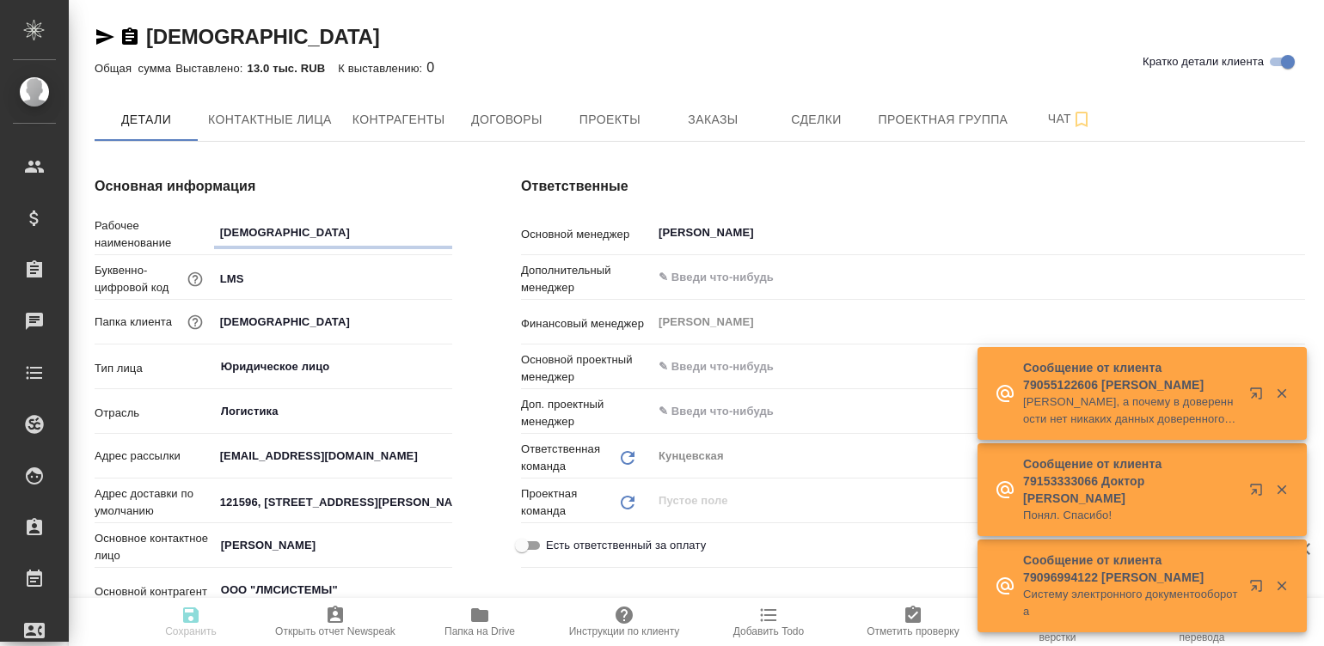
type textarea "x"
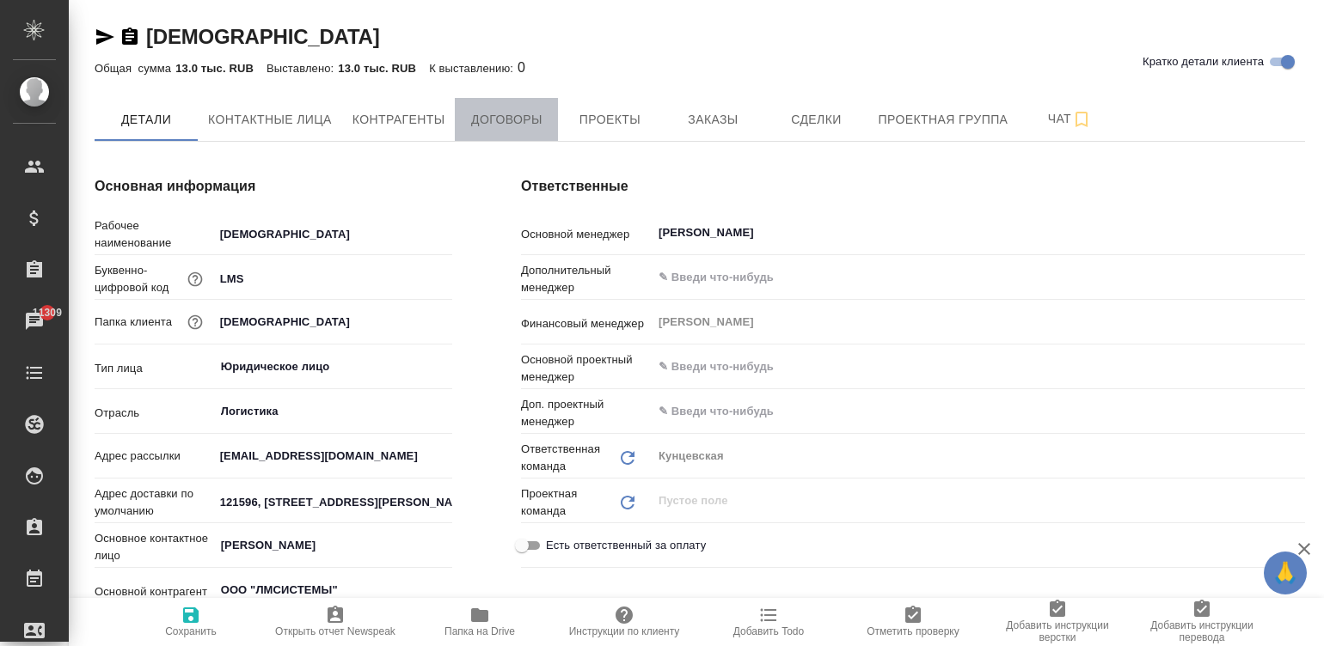
click at [496, 116] on span "Договоры" at bounding box center [506, 119] width 83 height 21
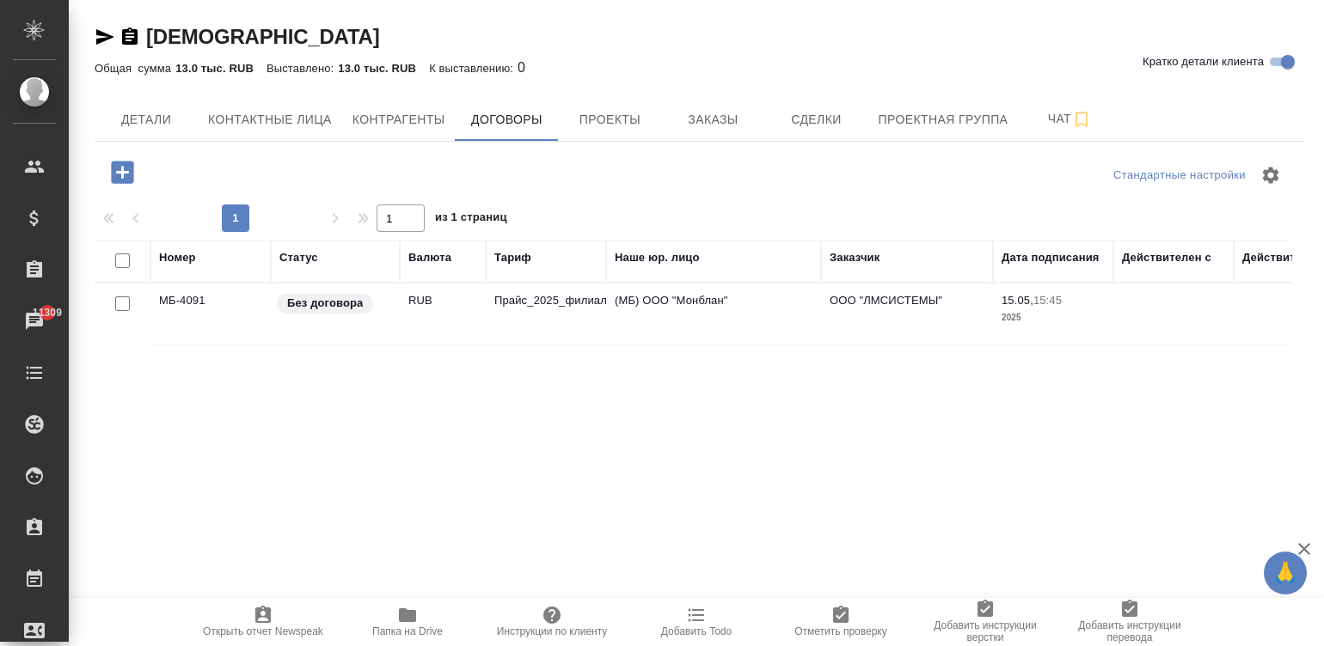
click at [523, 301] on td "Прайс_2025_филиалы" at bounding box center [546, 314] width 120 height 60
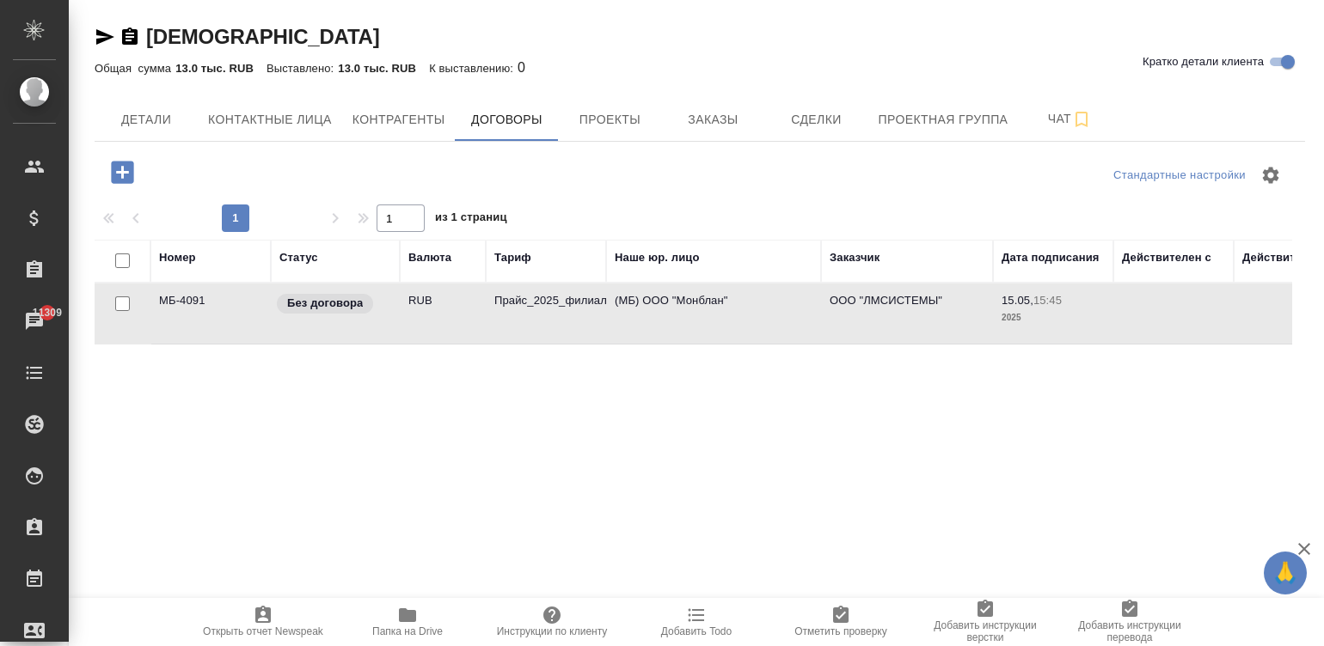
click at [523, 301] on td "Прайс_2025_филиалы" at bounding box center [546, 314] width 120 height 60
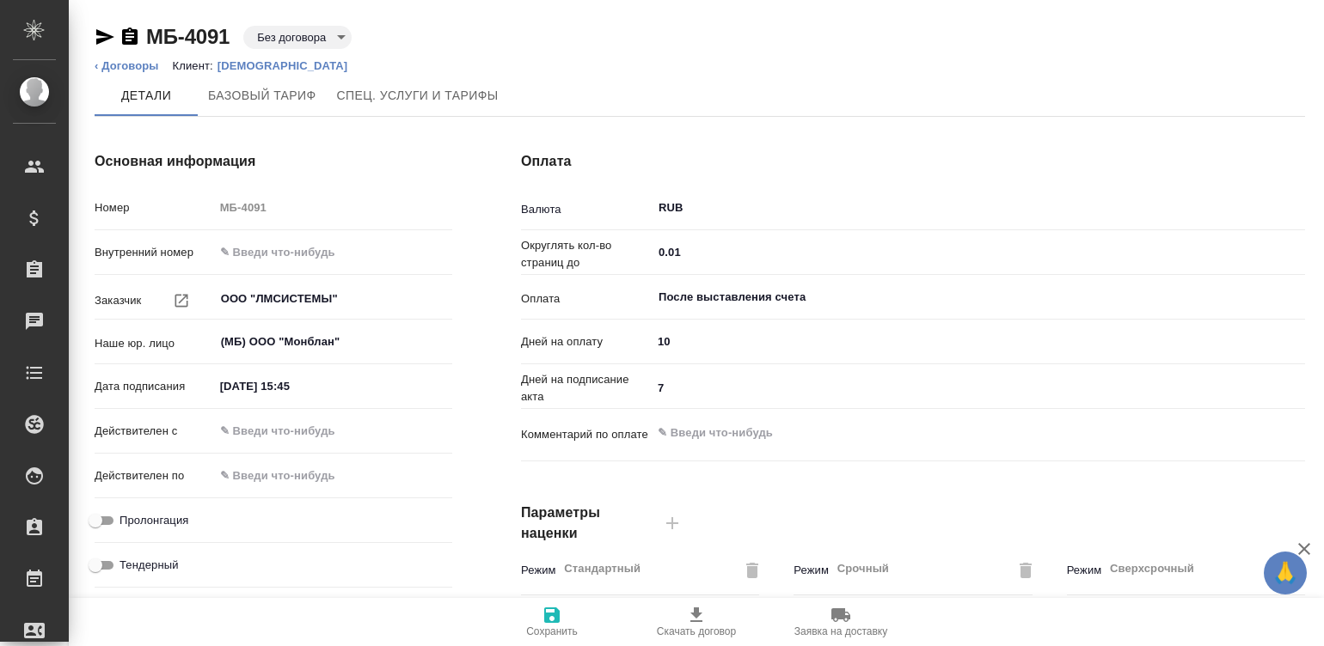
type input "Прайс_2025_филиалы"
click at [312, 41] on body "🙏 .cls-1 fill:#fff; AWATERA Малинина Мария m.malinina Клиенты Спецификации Зака…" at bounding box center [662, 323] width 1324 height 646
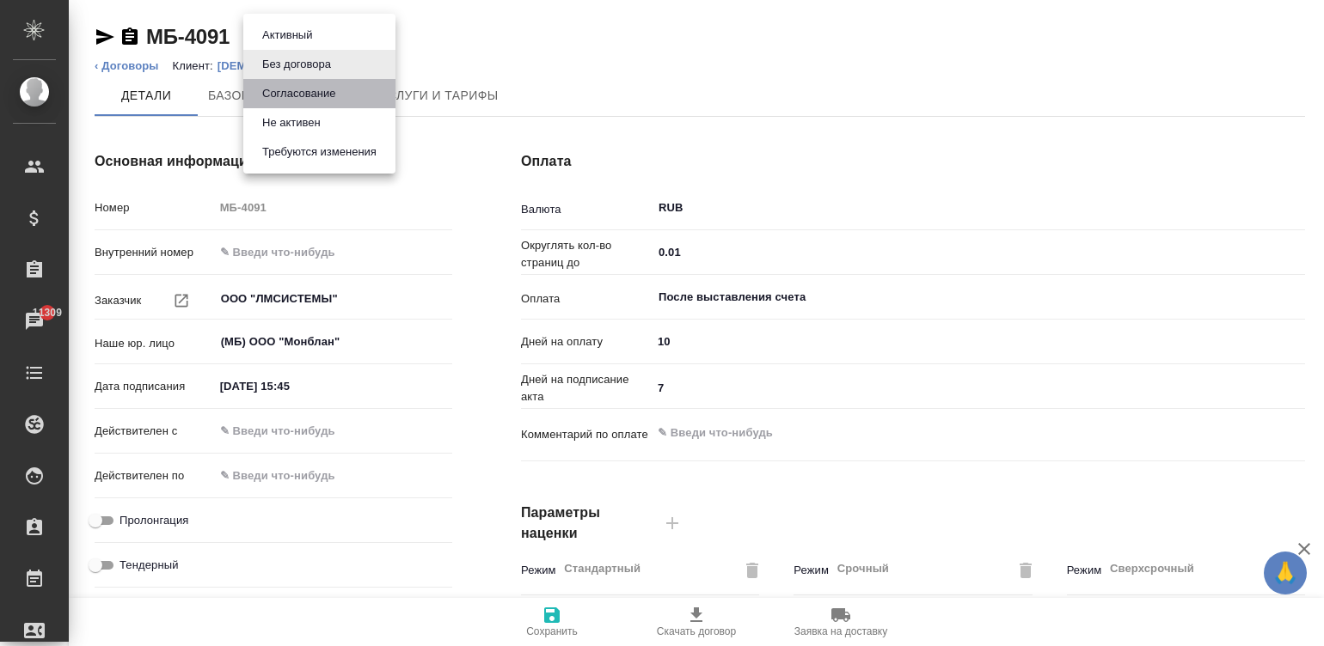
click at [309, 89] on button "Согласование" at bounding box center [298, 93] width 83 height 19
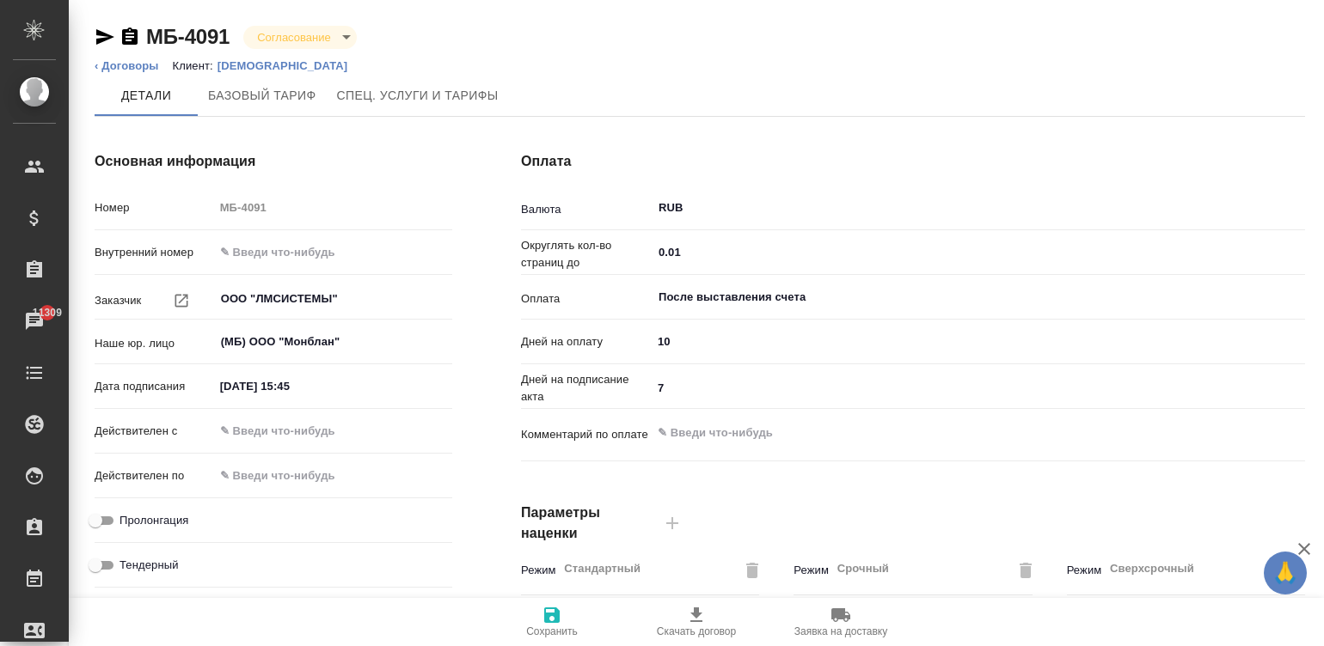
type input "Прайс_2025_филиалы"
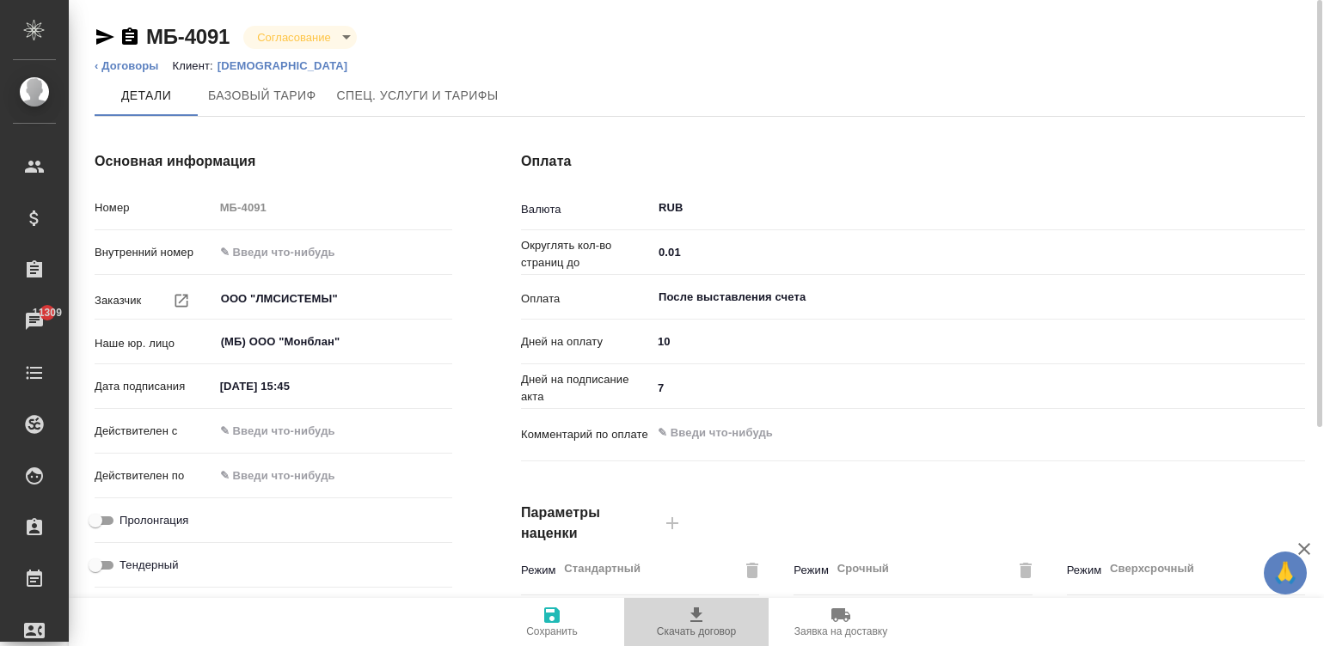
click at [678, 630] on span "Скачать договор" at bounding box center [696, 632] width 79 height 12
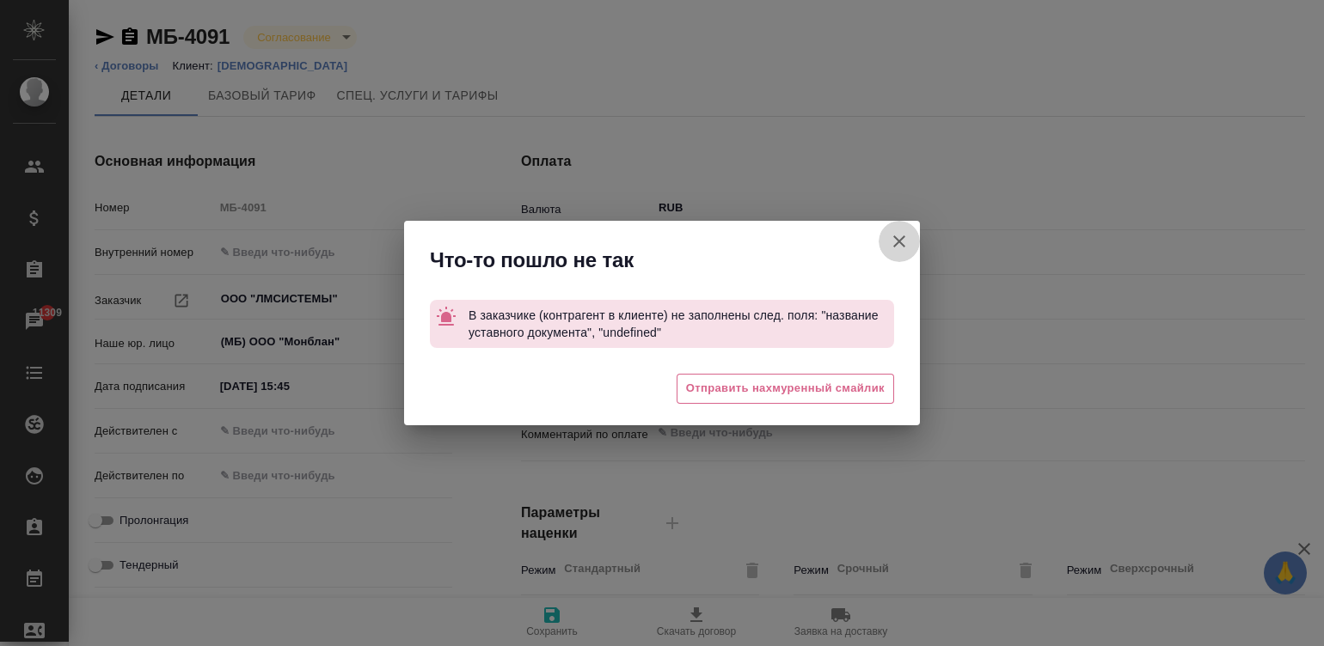
click at [894, 235] on icon "button" at bounding box center [899, 241] width 21 height 21
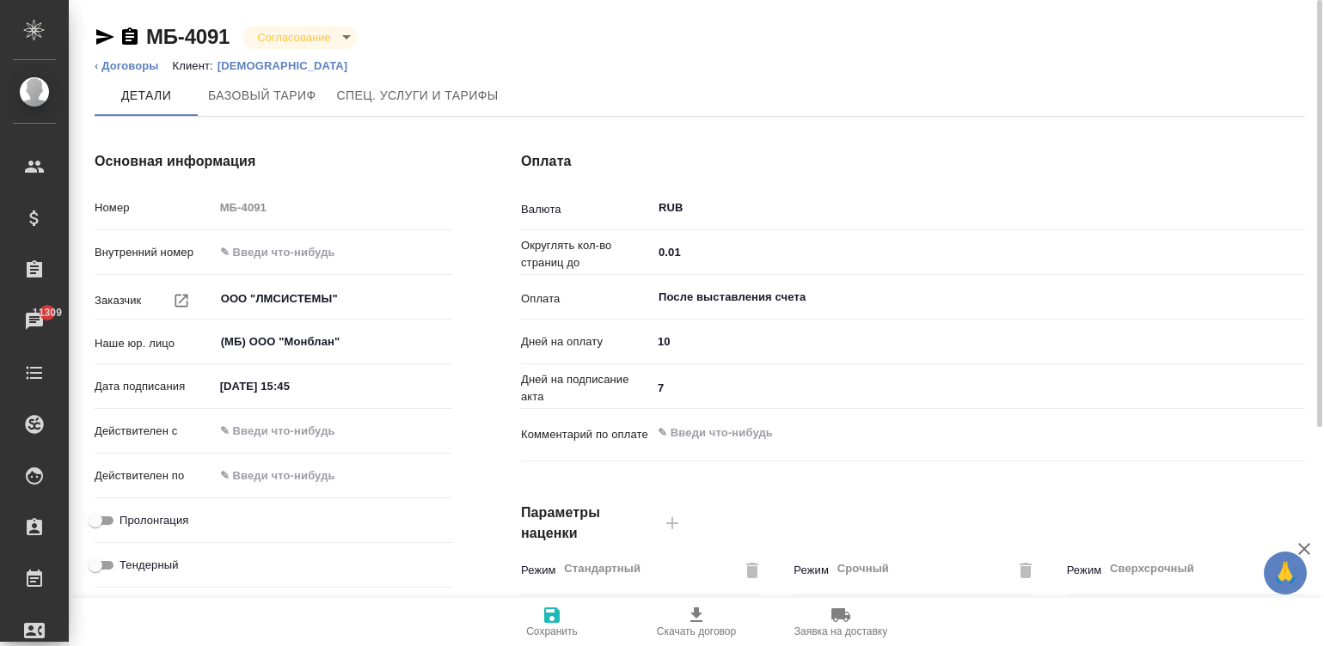
click at [243, 63] on p "ЛМСИСТЕМЫ" at bounding box center [289, 65] width 144 height 13
click at [695, 628] on span "Скачать договор" at bounding box center [696, 632] width 79 height 12
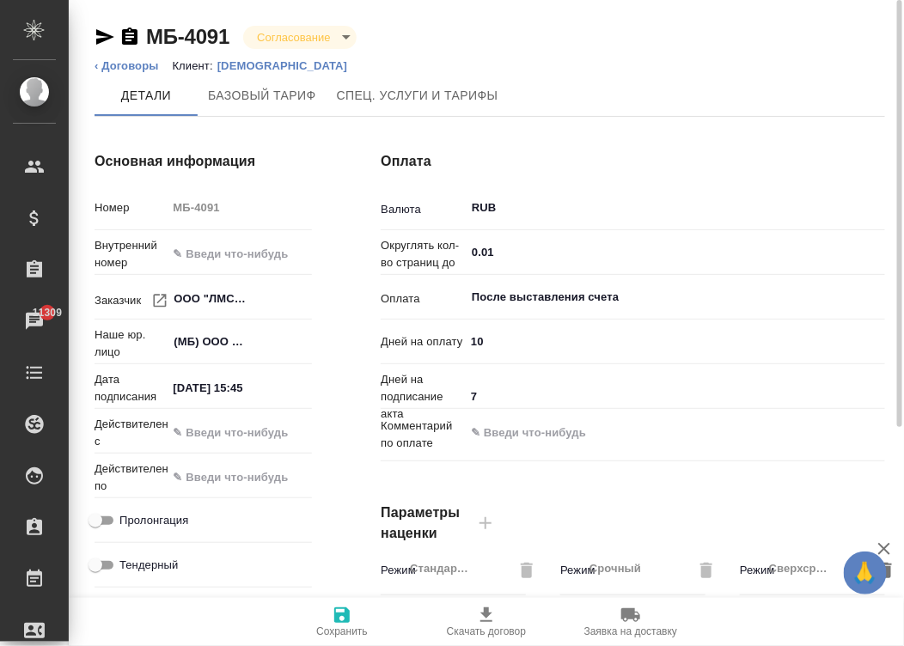
type textarea "x"
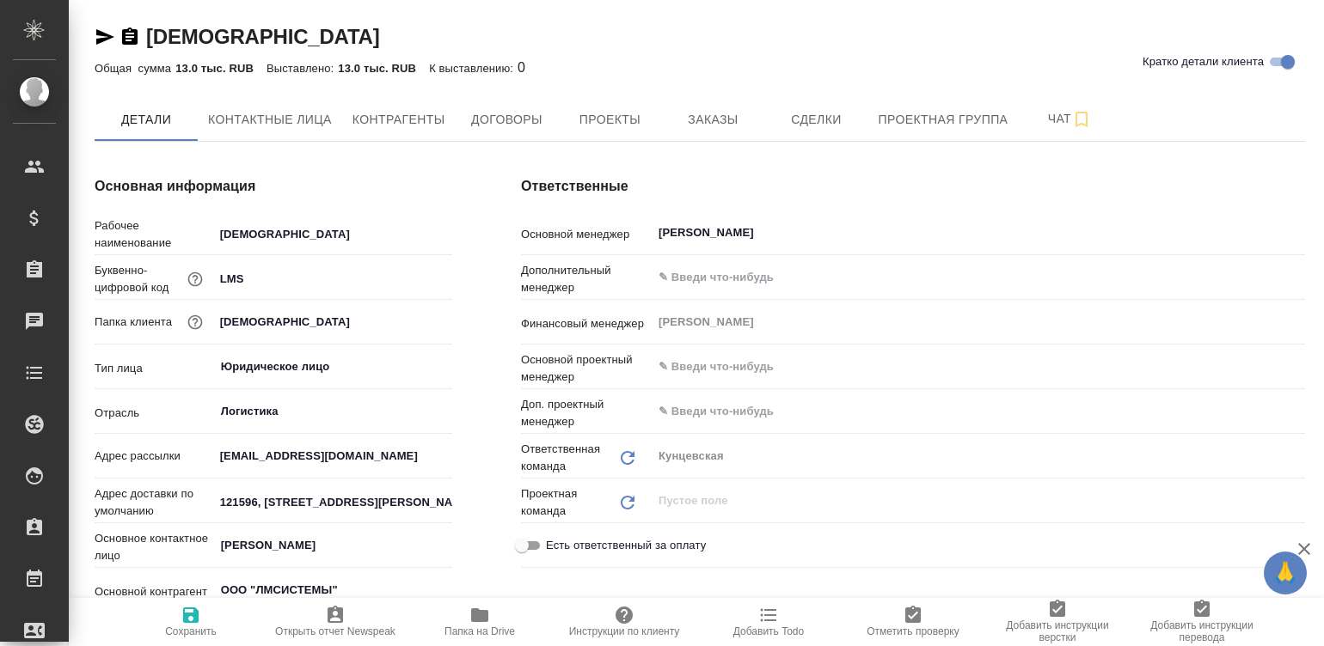
type textarea "x"
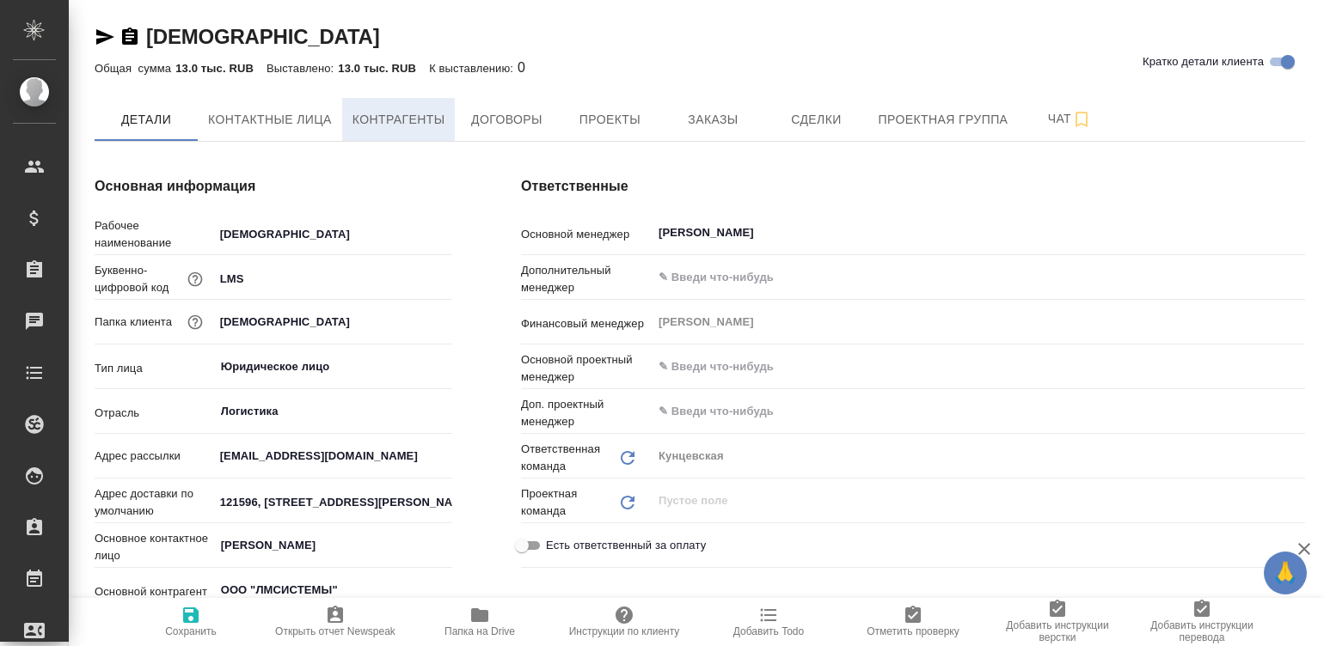
type textarea "x"
click at [376, 117] on span "Контрагенты" at bounding box center [398, 119] width 93 height 21
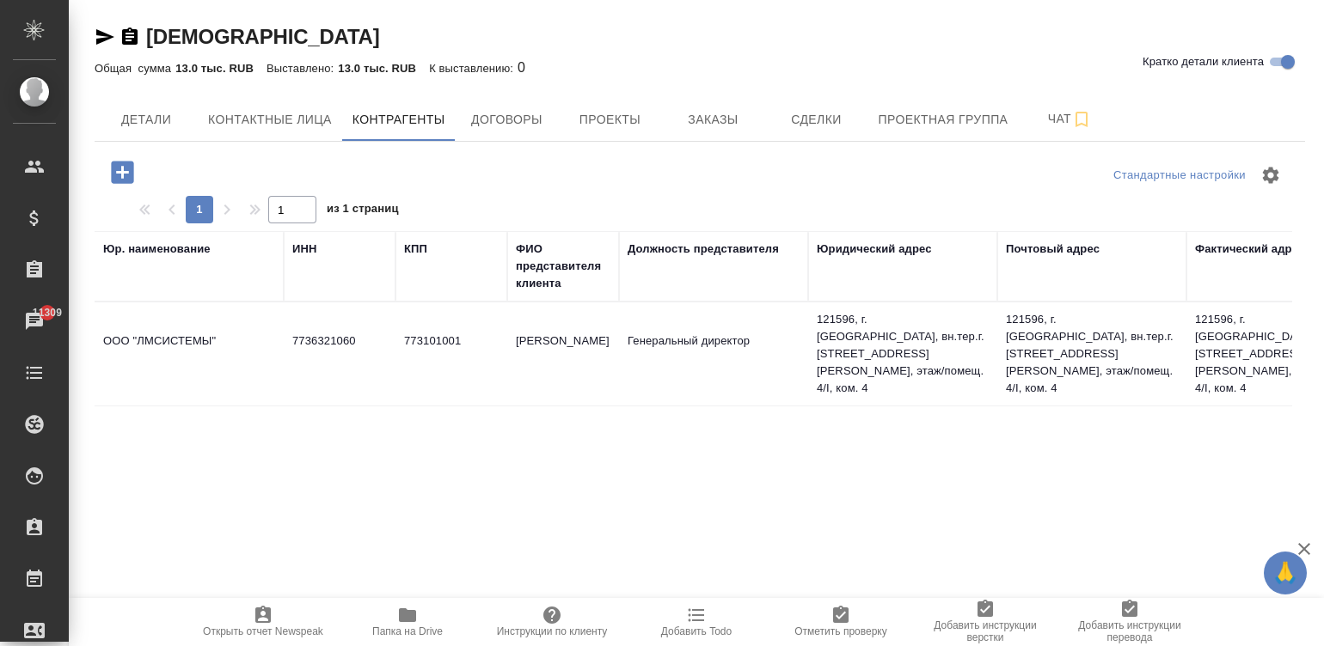
scroll to position [0, 1046]
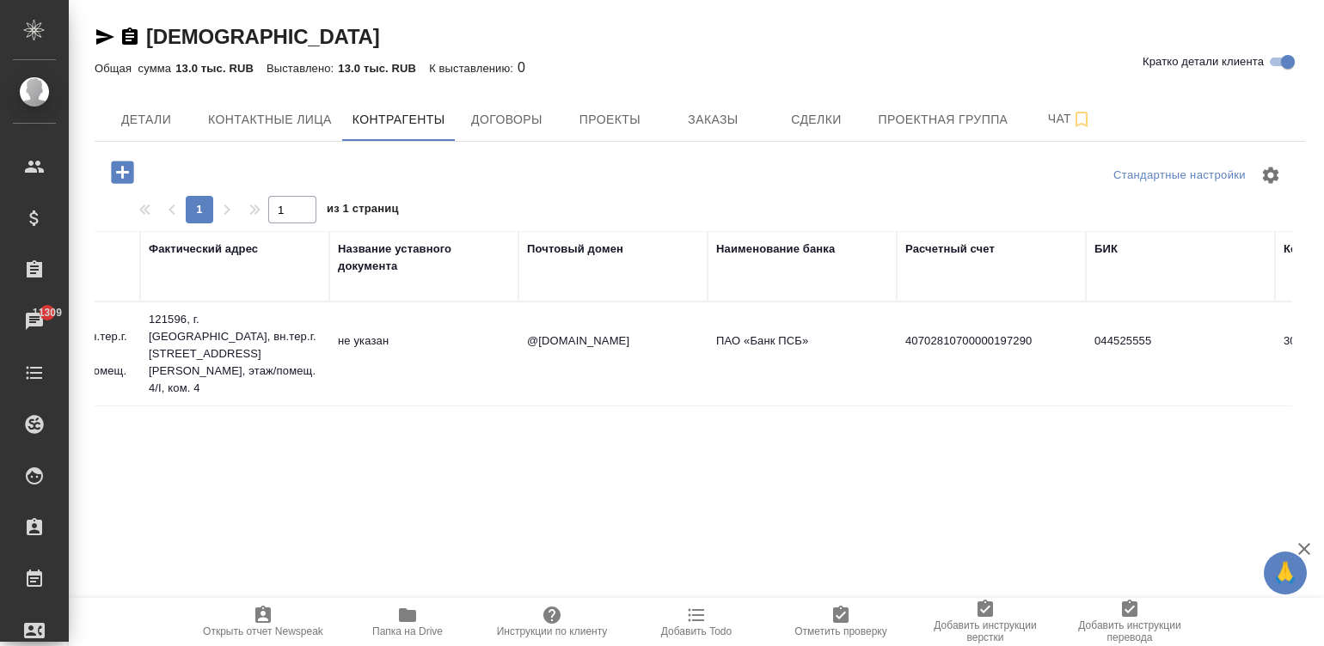
click at [588, 342] on td "@[DOMAIN_NAME]" at bounding box center [612, 354] width 189 height 60
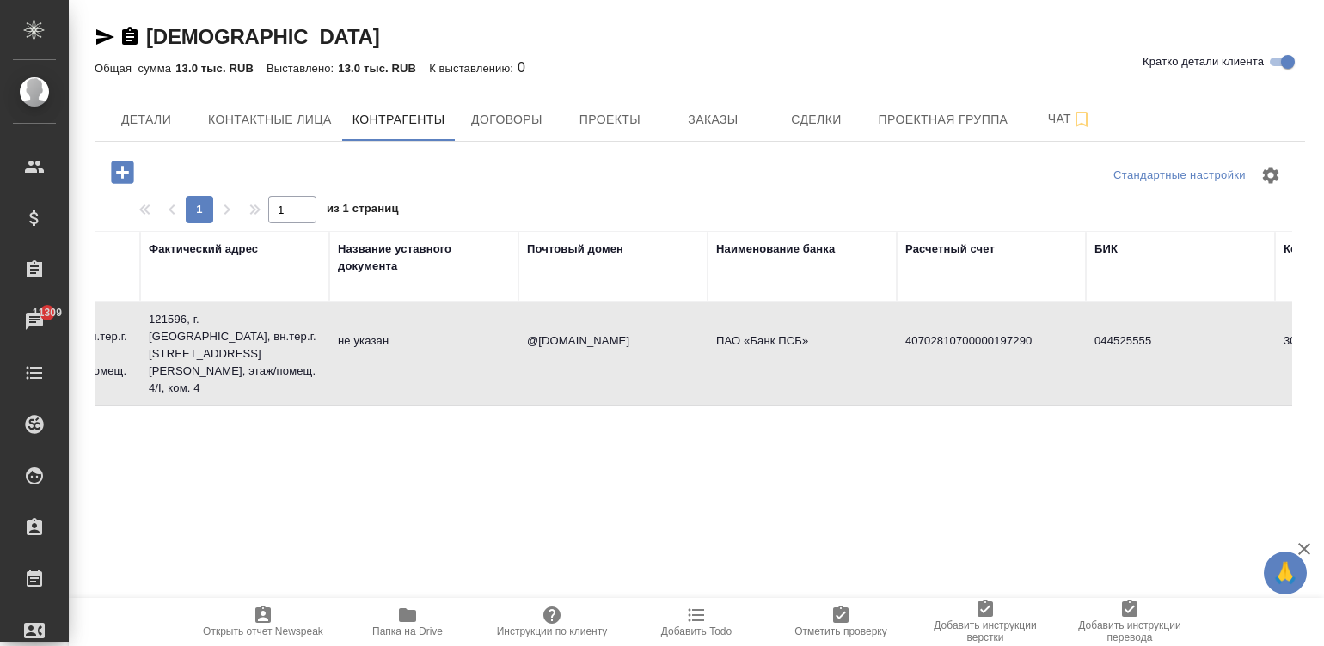
click at [588, 342] on td "@[DOMAIN_NAME]" at bounding box center [612, 354] width 189 height 60
type textarea "ООО "ЛМСИСТЕМЫ""
type input "7736321060"
type input "773101001"
type input "[PERSON_NAME]"
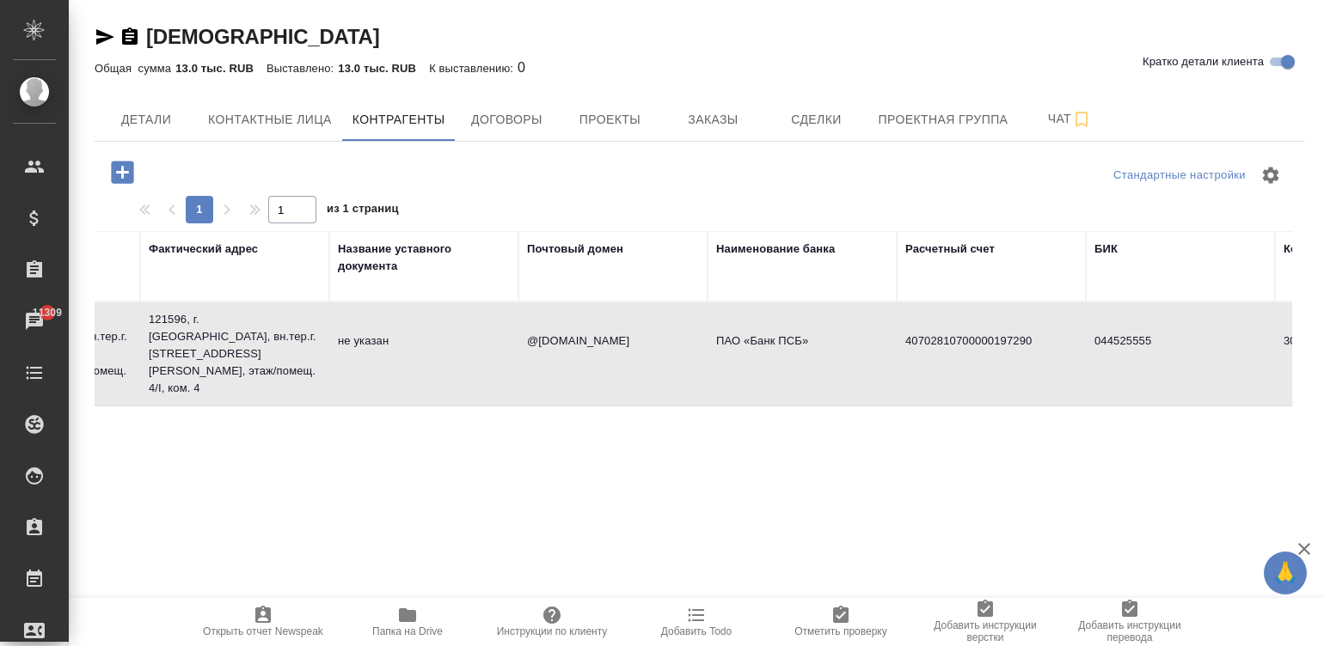
type input "Генеральный директор"
type textarea "121596, г. [GEOGRAPHIC_DATA], вн.тер.г. [STREET_ADDRESS][PERSON_NAME], этаж/пом…"
type input "@[DOMAIN_NAME]"
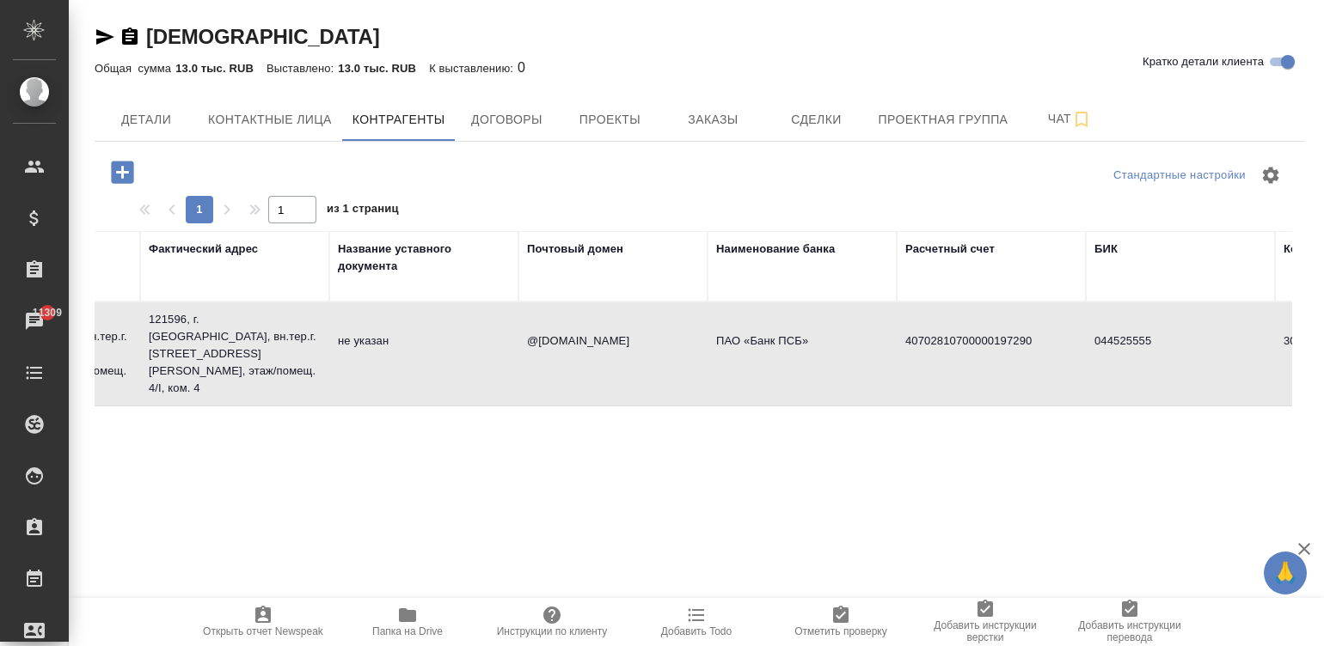
type input "ПАО «Банк ПСБ»"
type input "40702810700000197290"
type input "044525555"
type input "30101810400000000555"
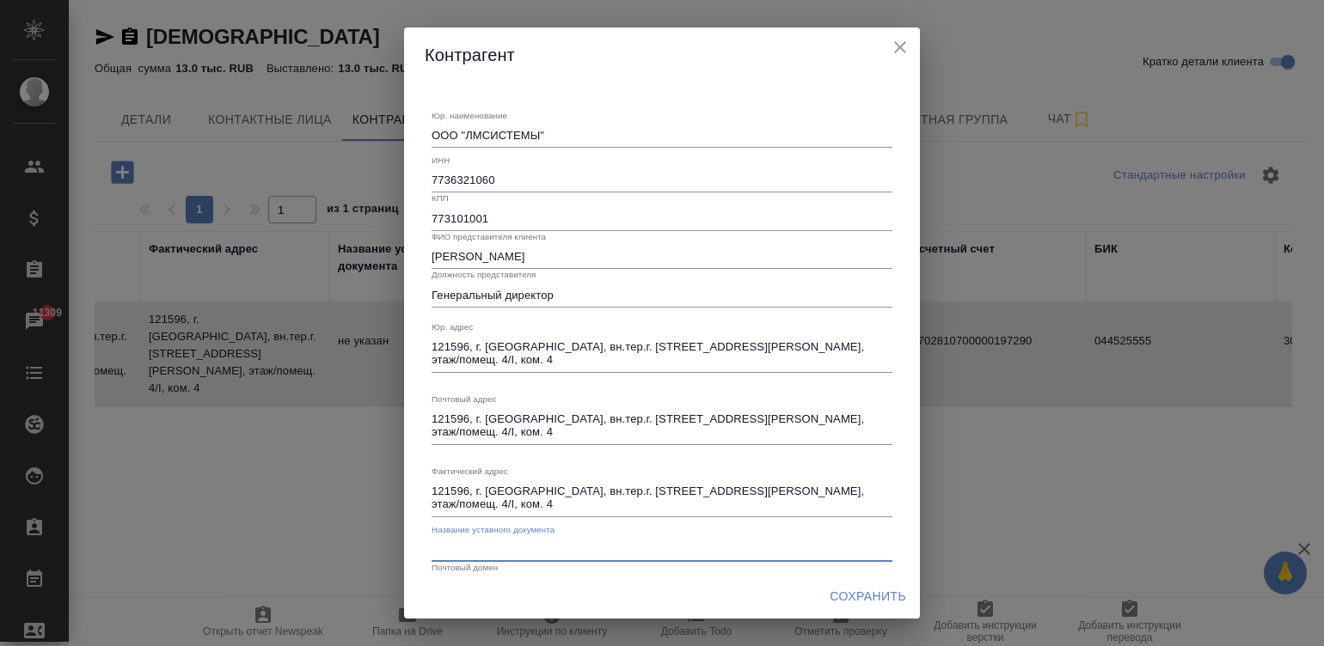
click at [538, 541] on input "text" at bounding box center [662, 550] width 461 height 24
type input "Устав"
click at [862, 592] on span "Сохранить" at bounding box center [868, 596] width 77 height 21
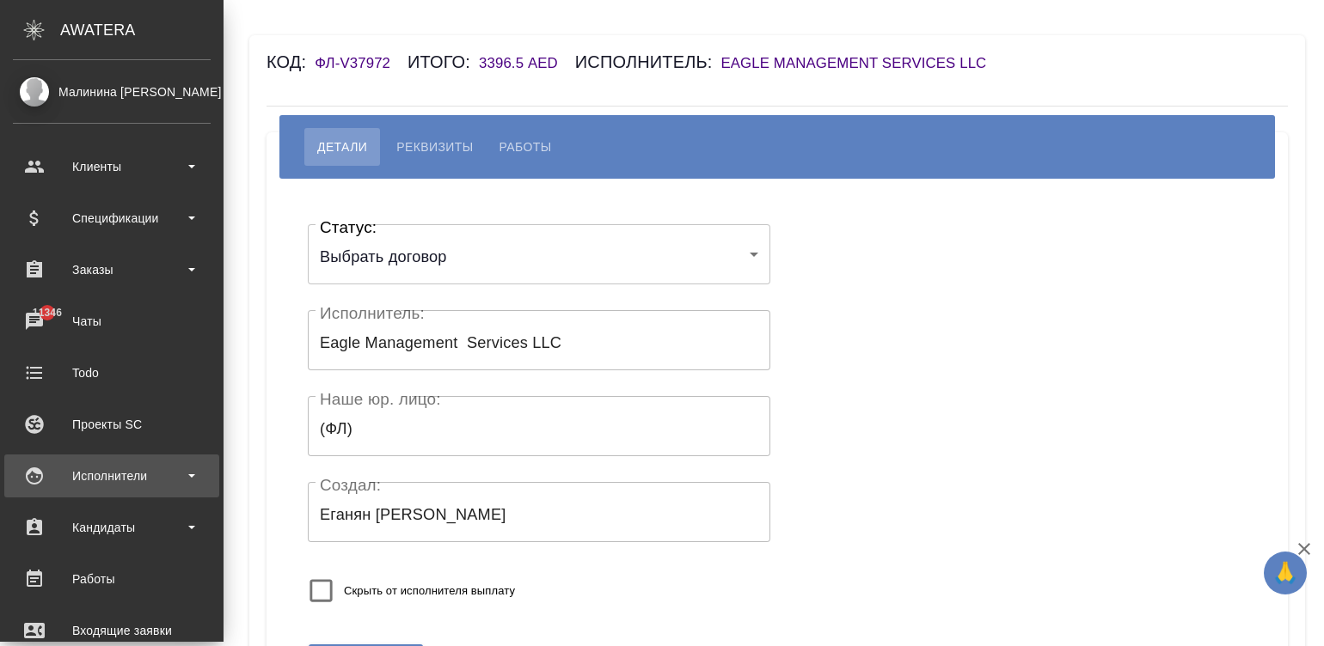
click at [30, 477] on div "Исполнители" at bounding box center [112, 476] width 198 height 26
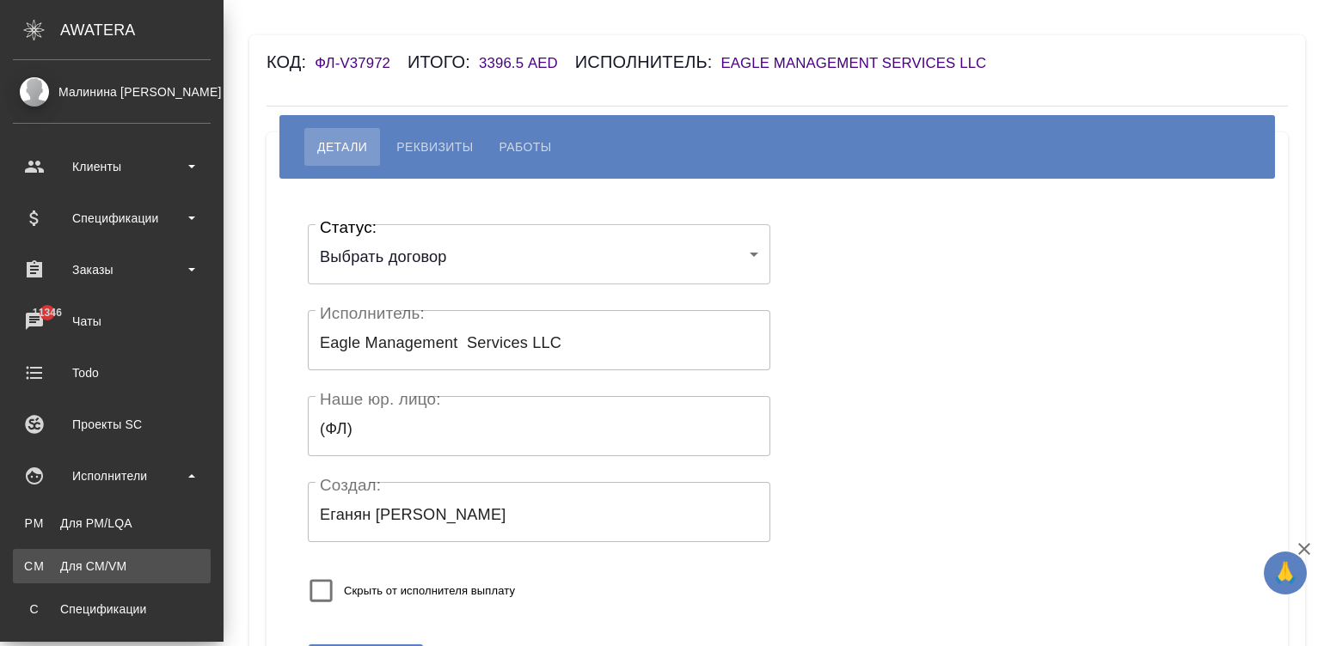
click at [103, 577] on link "CM Для CM/VM" at bounding box center [112, 566] width 198 height 34
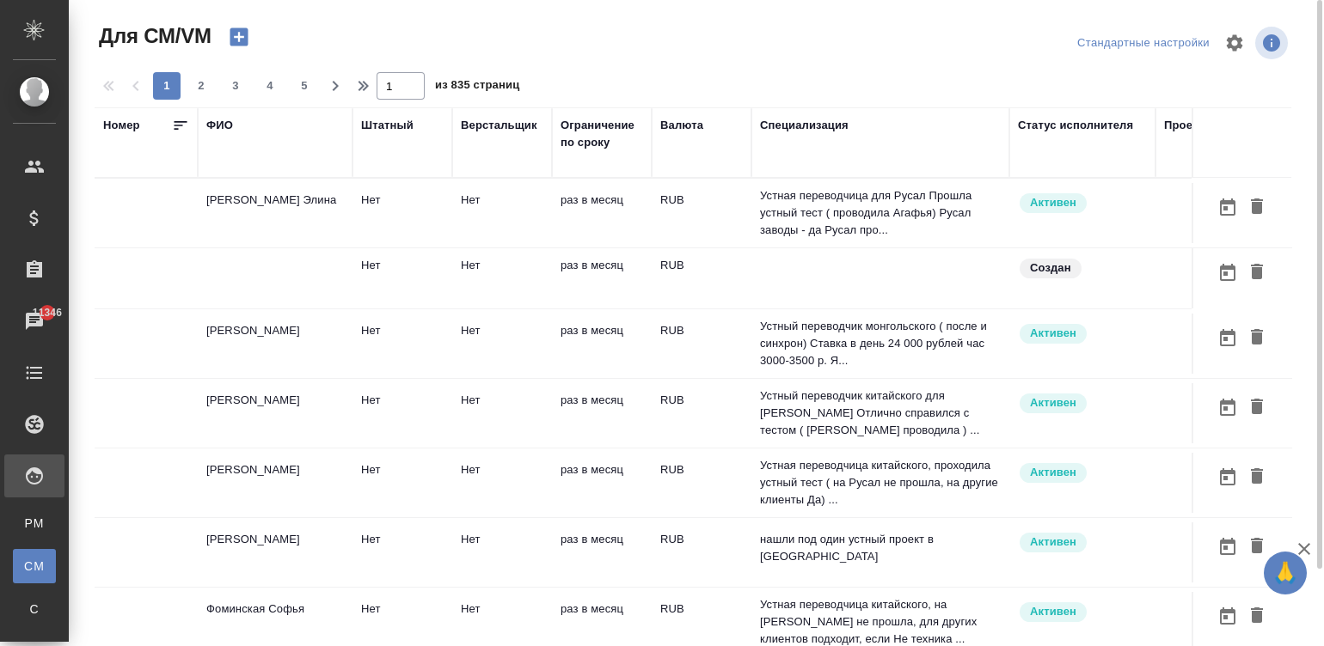
click at [554, 211] on td "раз в месяц" at bounding box center [602, 213] width 100 height 60
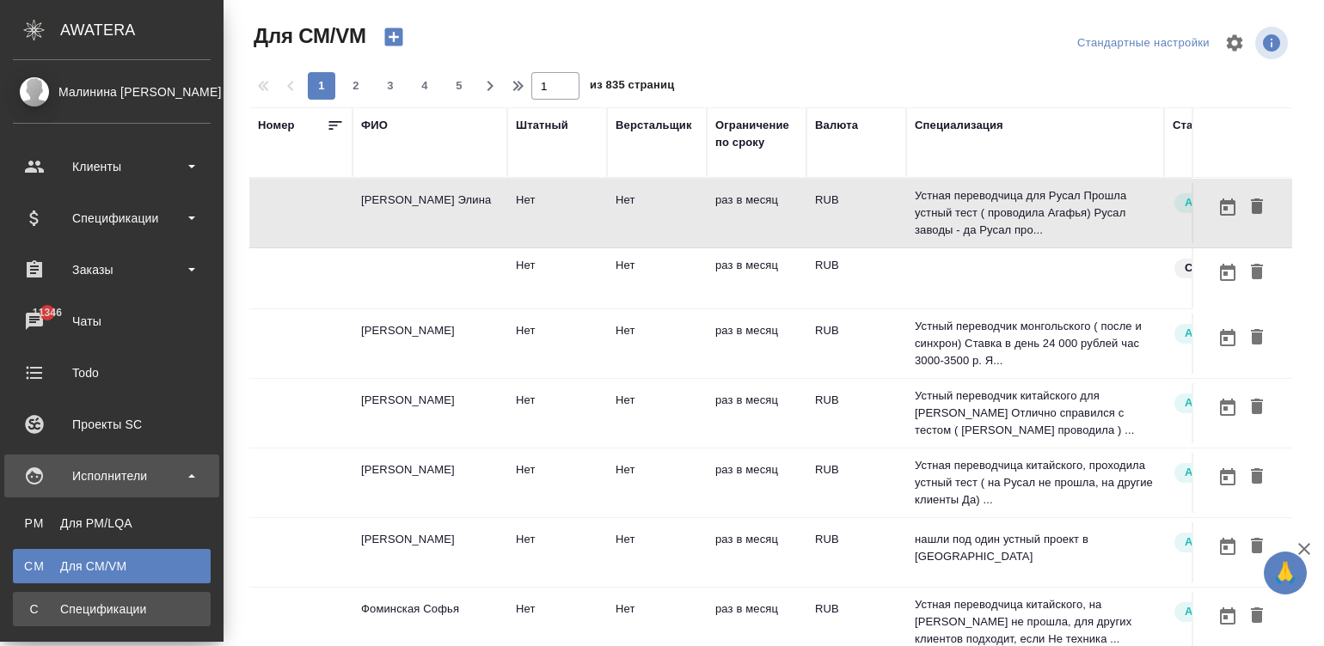
click at [35, 603] on span "С" at bounding box center [34, 609] width 26 height 17
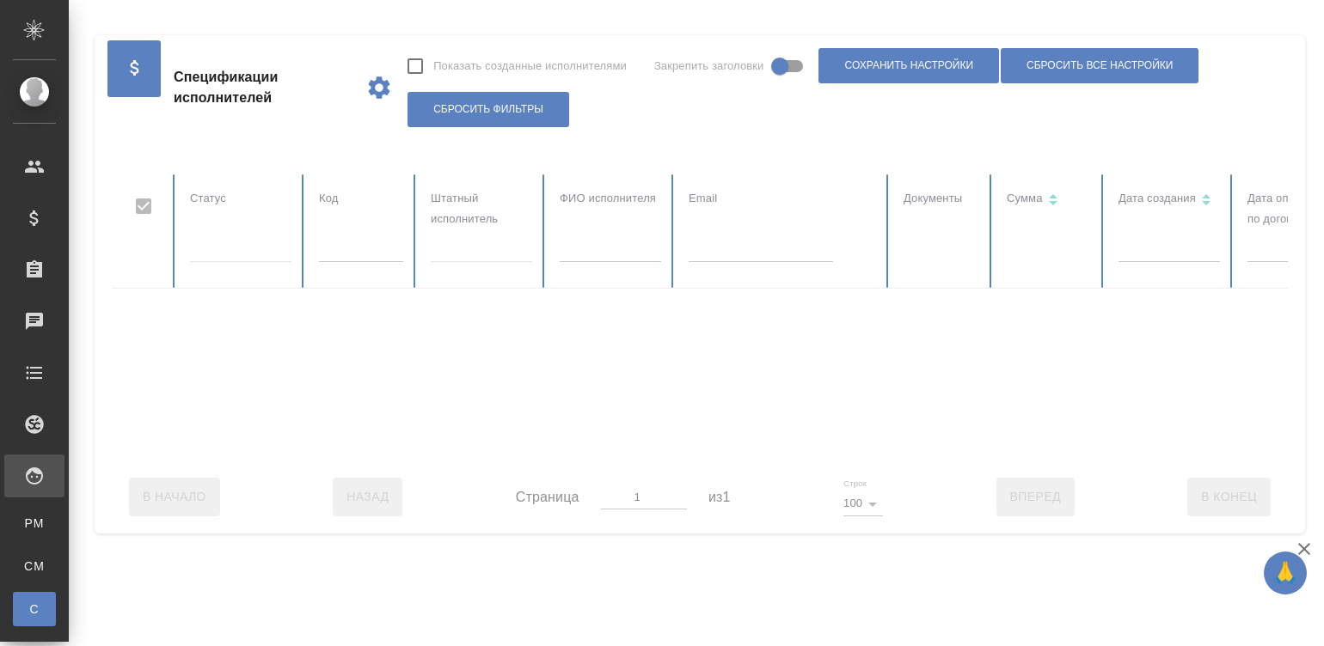
click at [756, 252] on input "text" at bounding box center [761, 250] width 144 height 24
checkbox input "false"
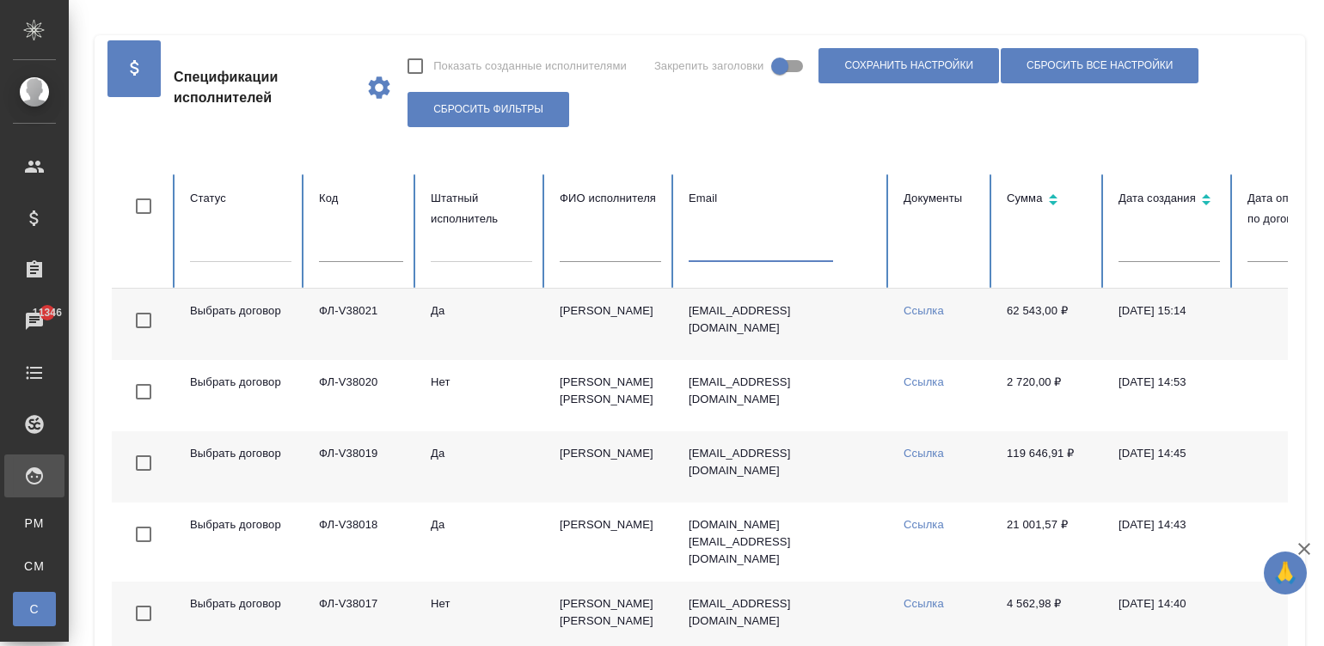
paste input "earzhanova@mail.ru"
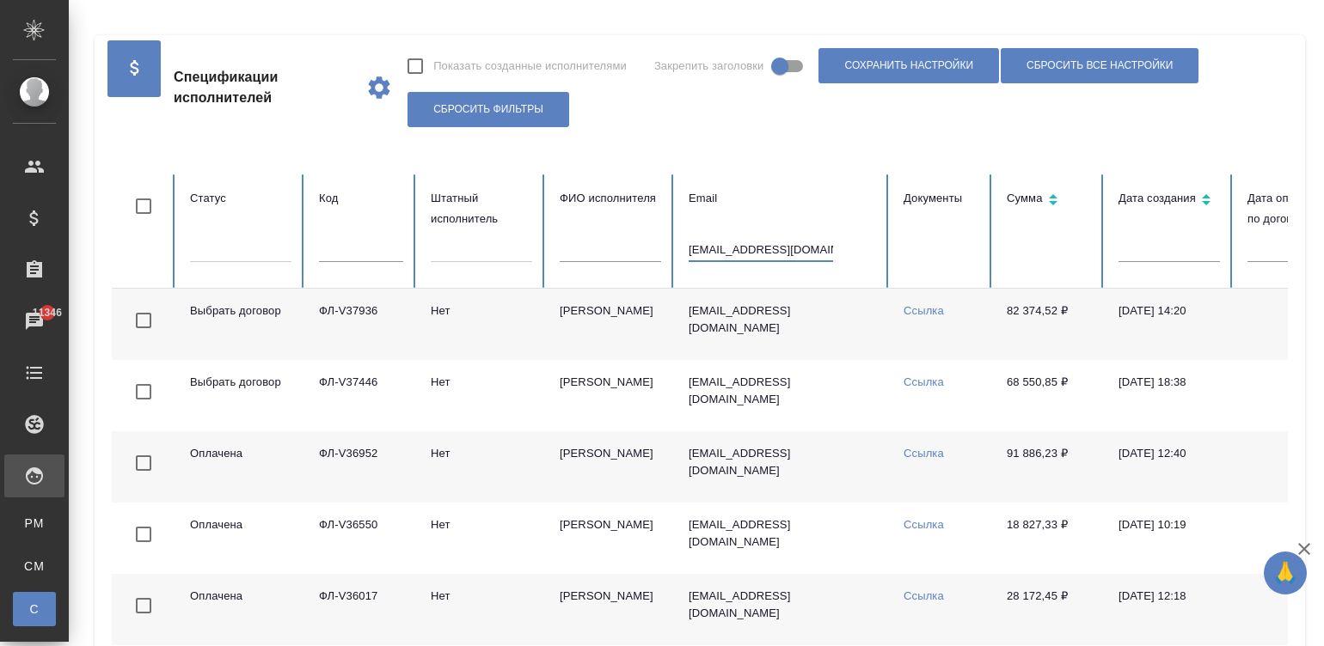
type input "earzhanova@mail.ru"
click at [597, 308] on td "[PERSON_NAME] -Фрил- [PERSON_NAME]" at bounding box center [610, 324] width 129 height 71
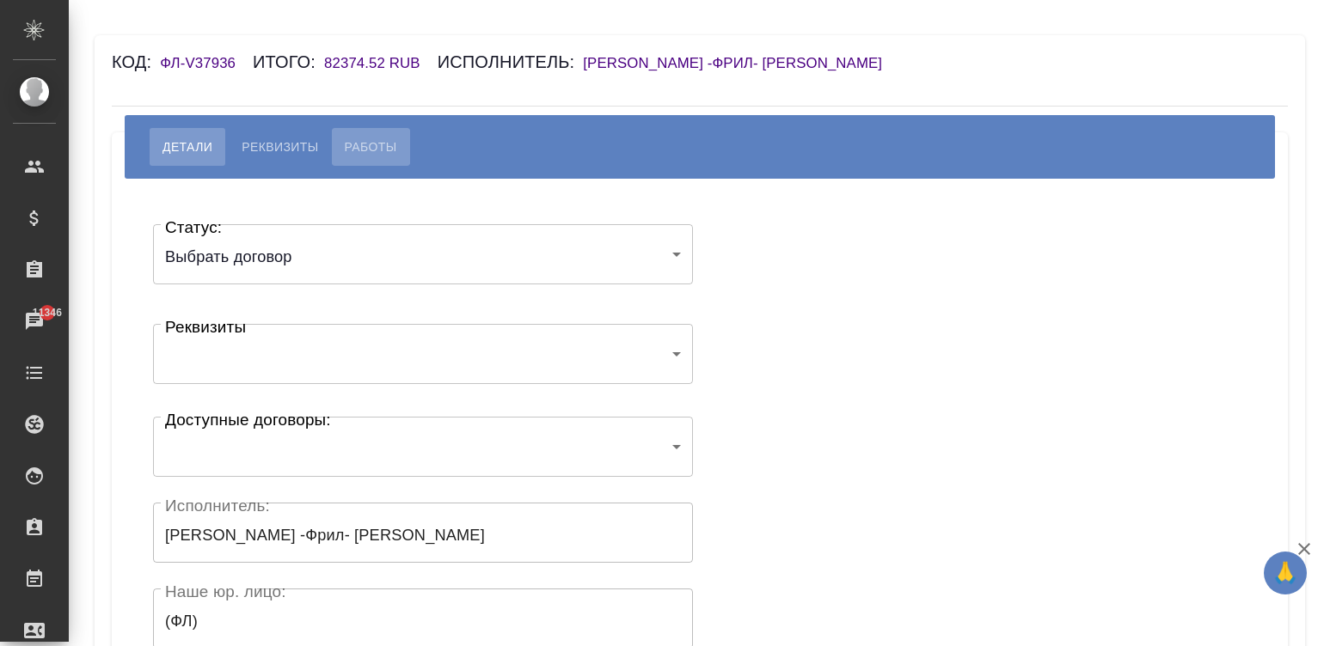
click at [365, 138] on span "Работы" at bounding box center [371, 147] width 52 height 21
select select "10"
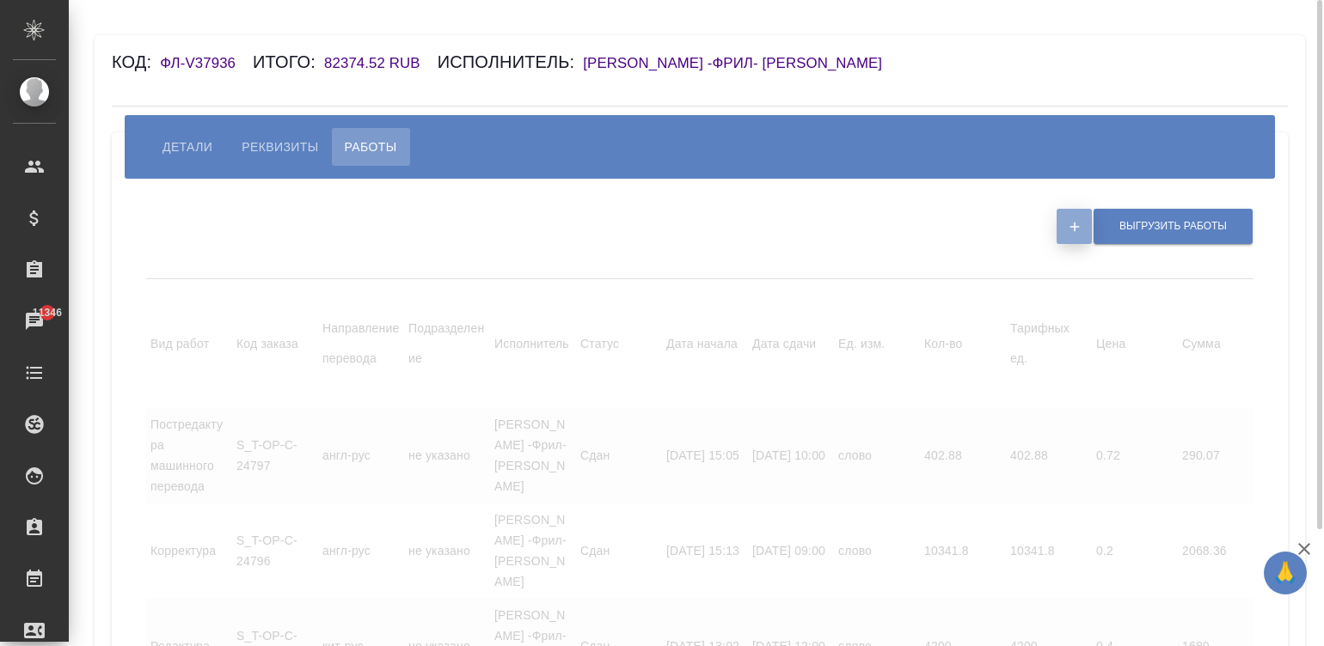
click at [1067, 225] on icon "button" at bounding box center [1074, 226] width 15 height 15
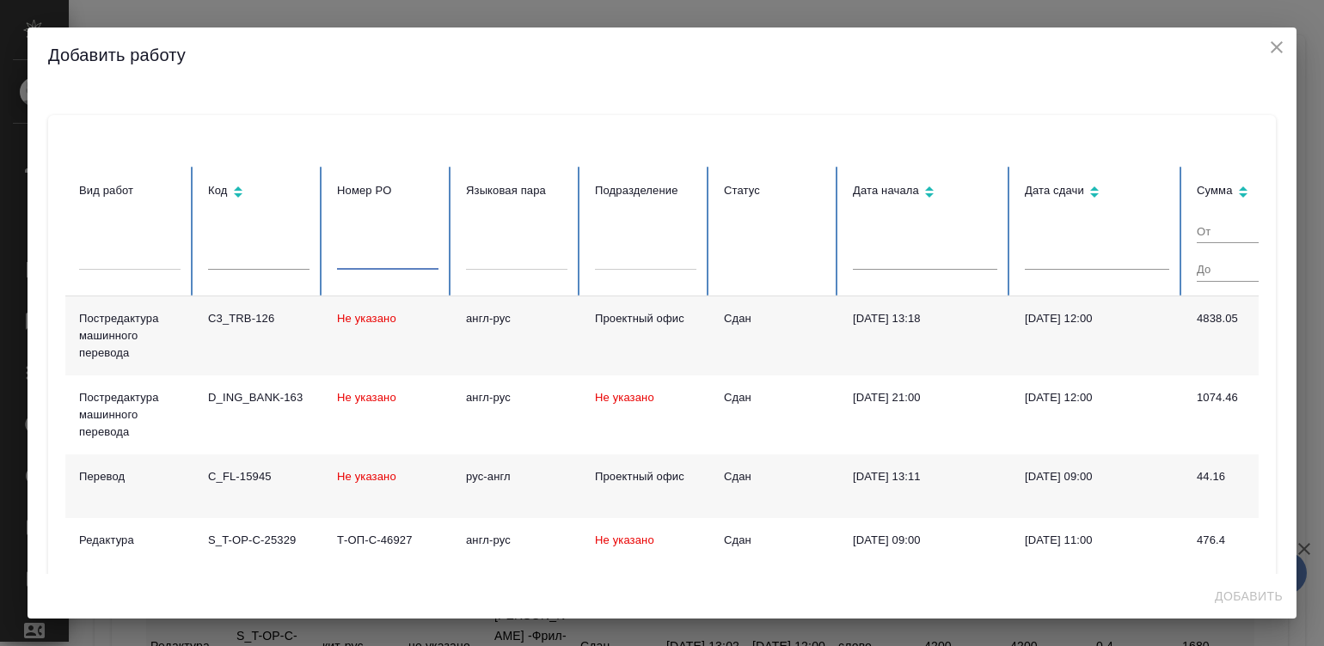
click at [357, 259] on input "text" at bounding box center [387, 257] width 101 height 24
type input "25181"
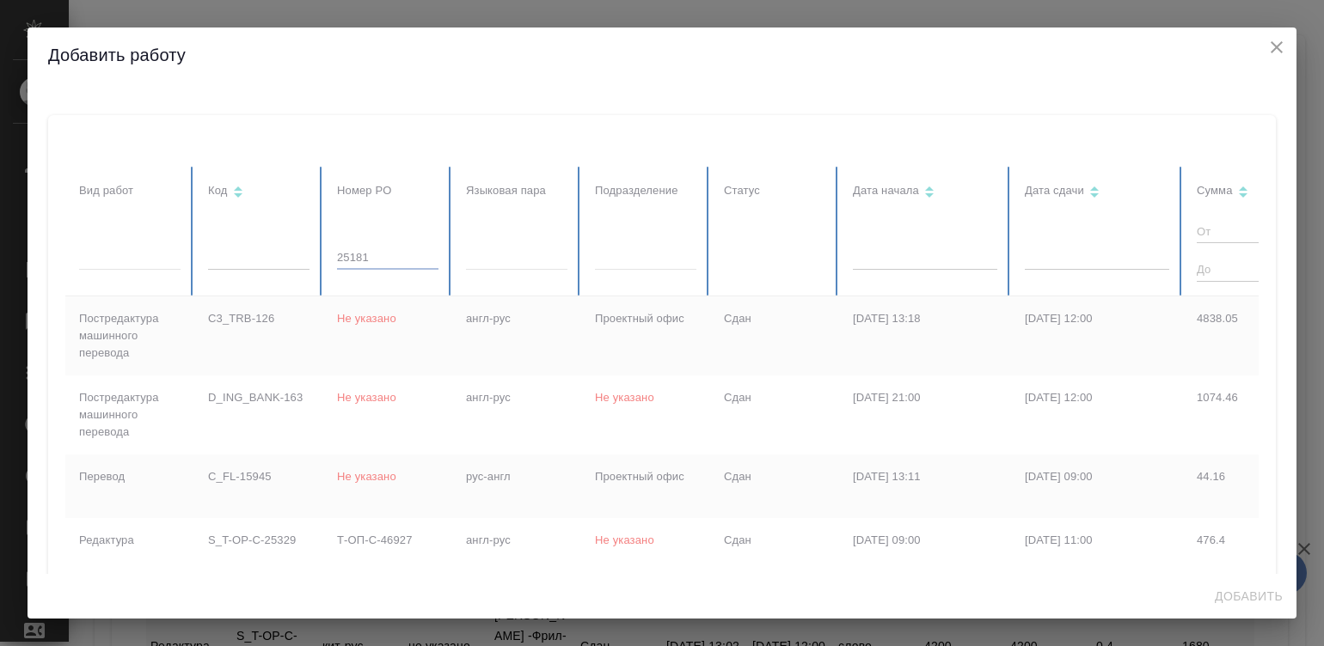
checkbox input "true"
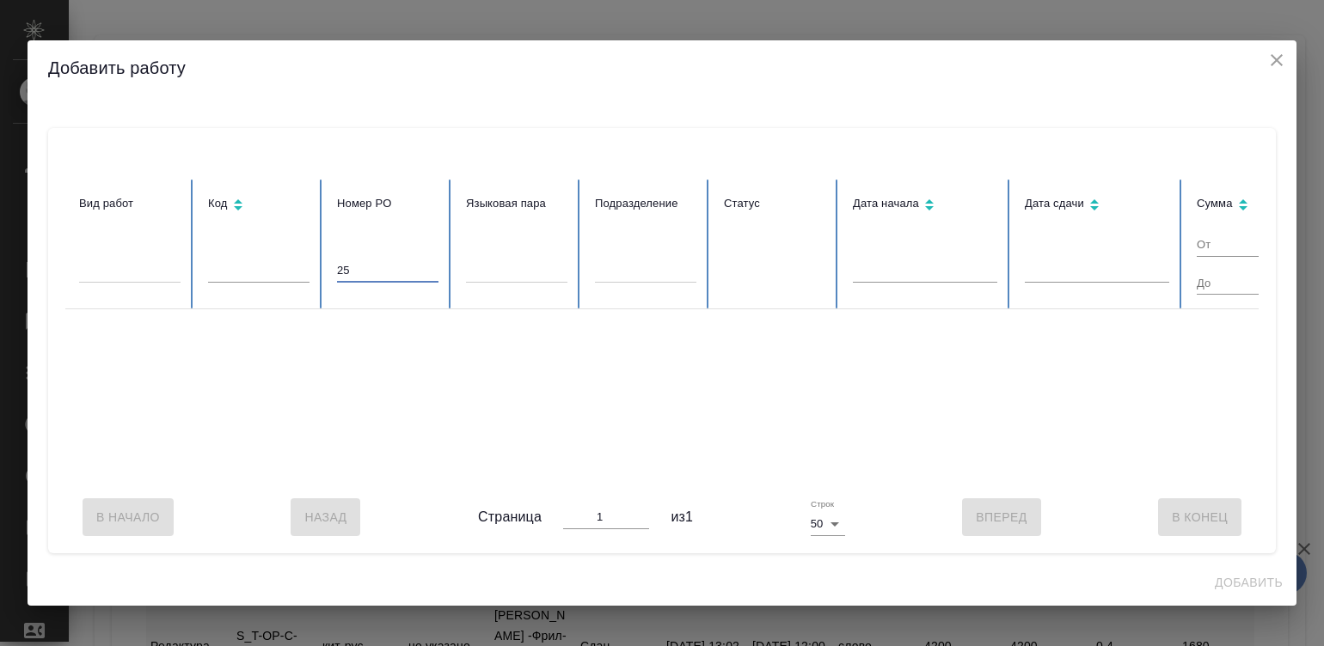
type input "2"
click at [221, 271] on table "Вид работ [PERSON_NAME] PO Языковая пара Подразделение Статус Дата начала Дата …" at bounding box center [881, 331] width 1633 height 302
type input "25"
checkbox input "false"
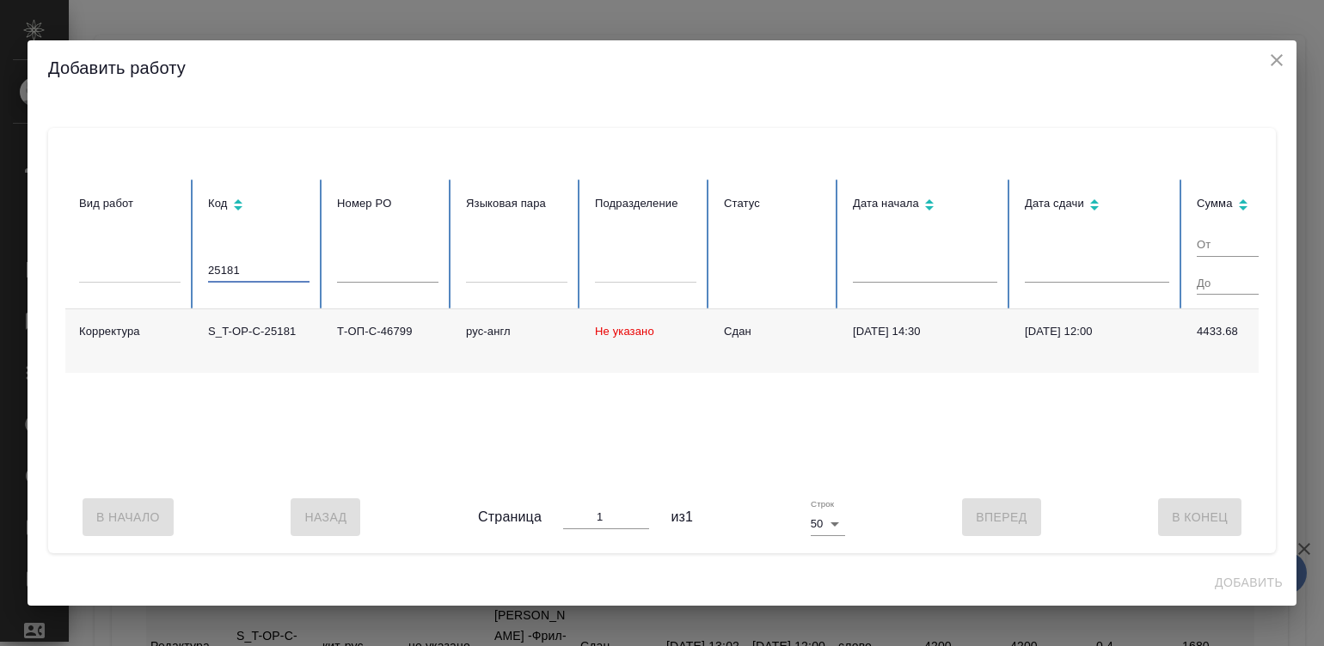
type input "25181"
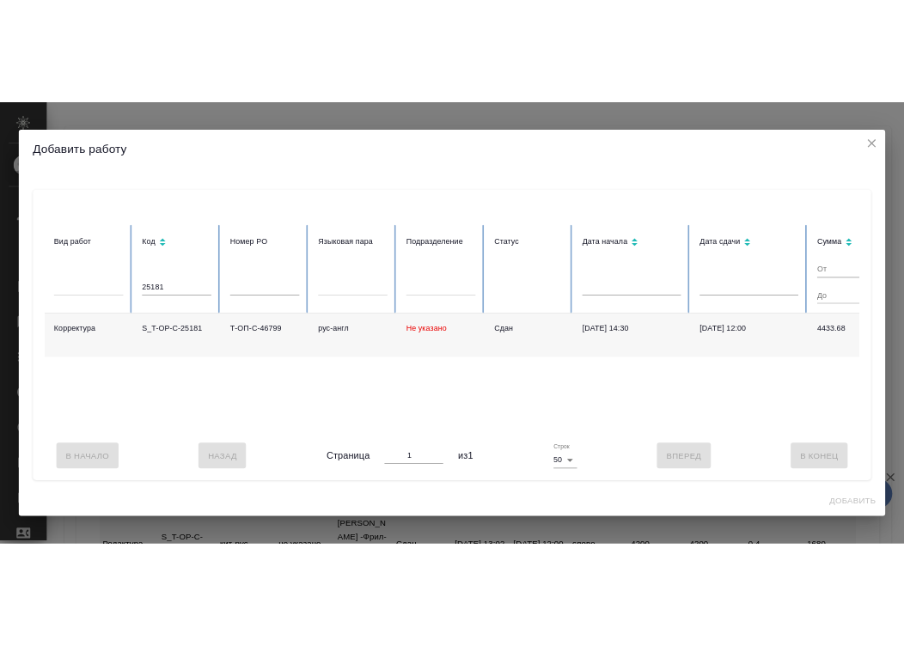
scroll to position [0, 439]
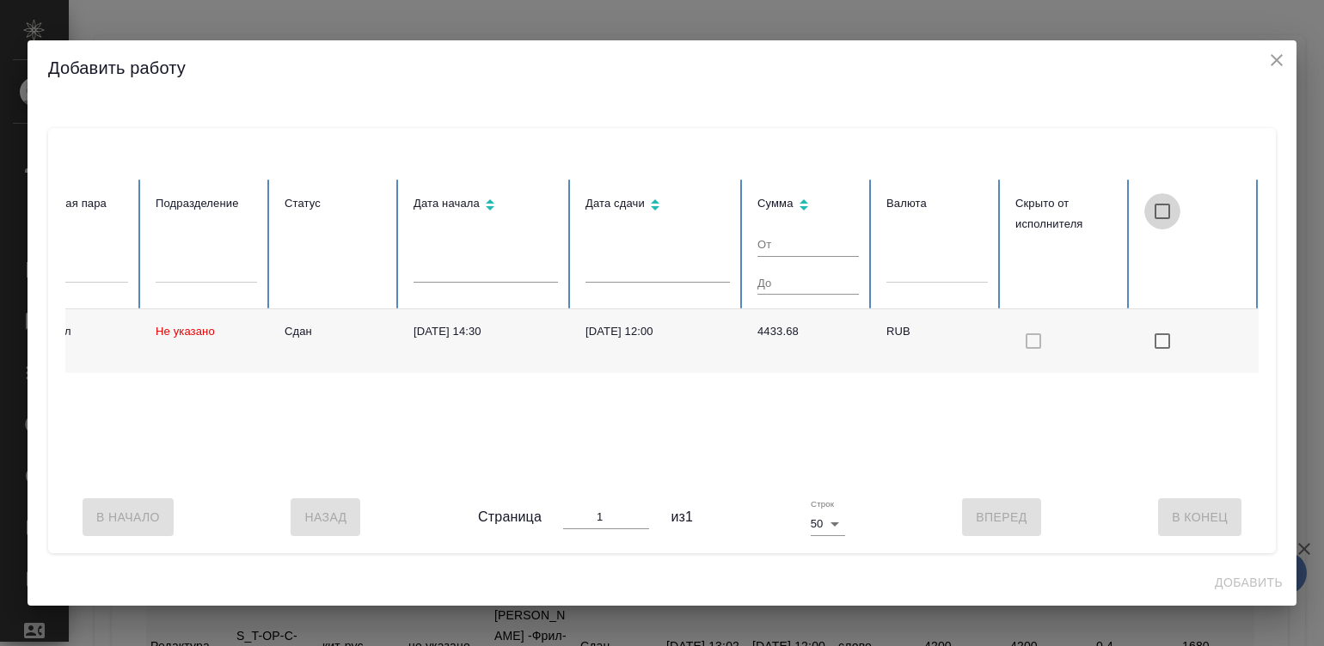
click at [1156, 193] on input "checkbox" at bounding box center [1162, 211] width 36 height 36
checkbox input "true"
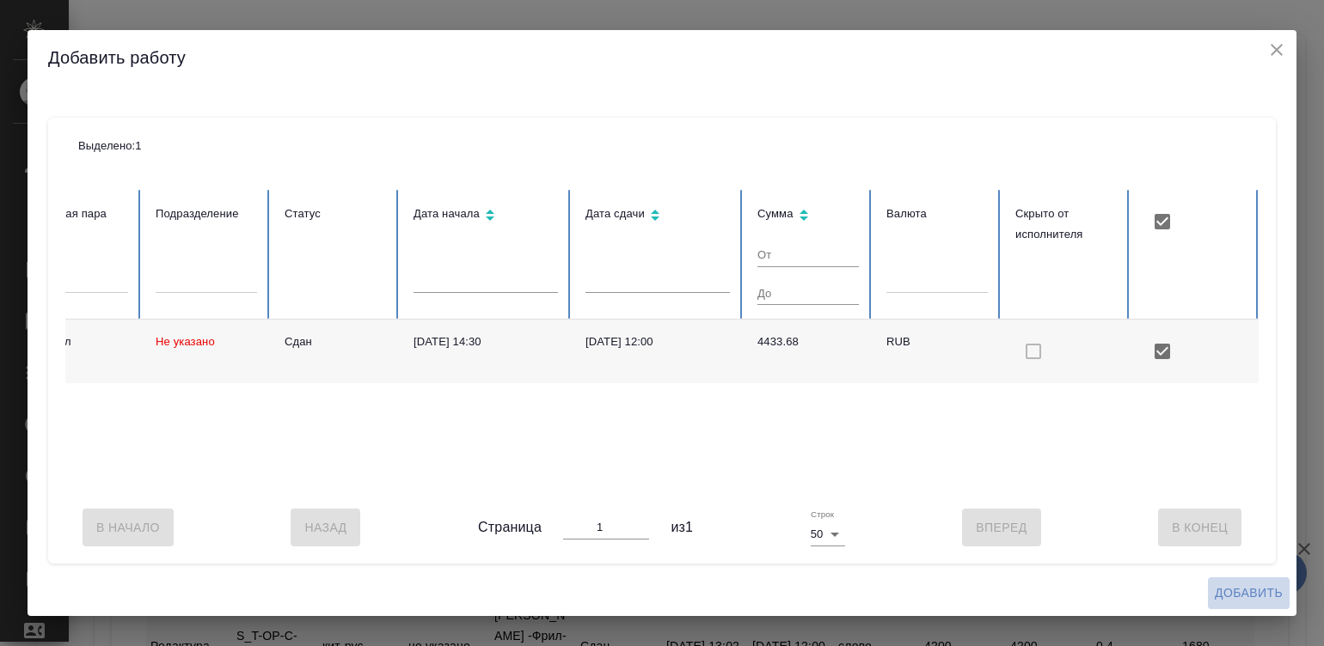
click at [1246, 599] on span "Добавить" at bounding box center [1249, 593] width 68 height 21
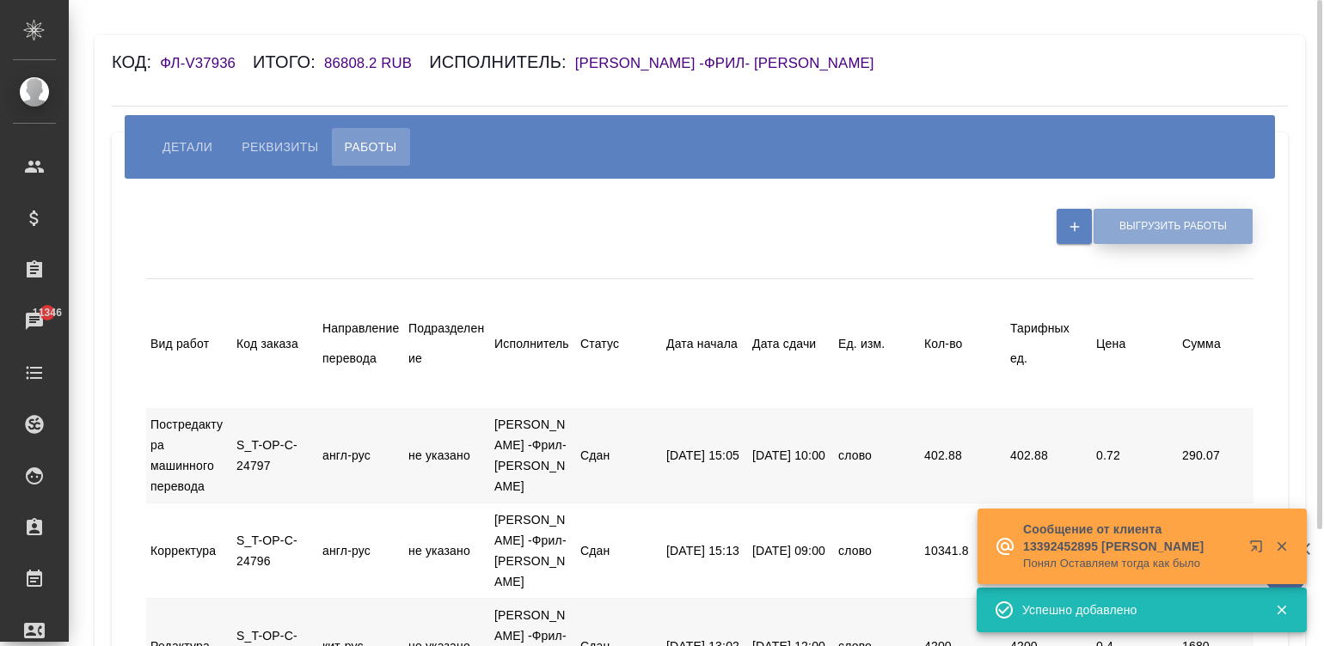
click at [1174, 228] on span "Выгрузить работы" at bounding box center [1172, 226] width 107 height 15
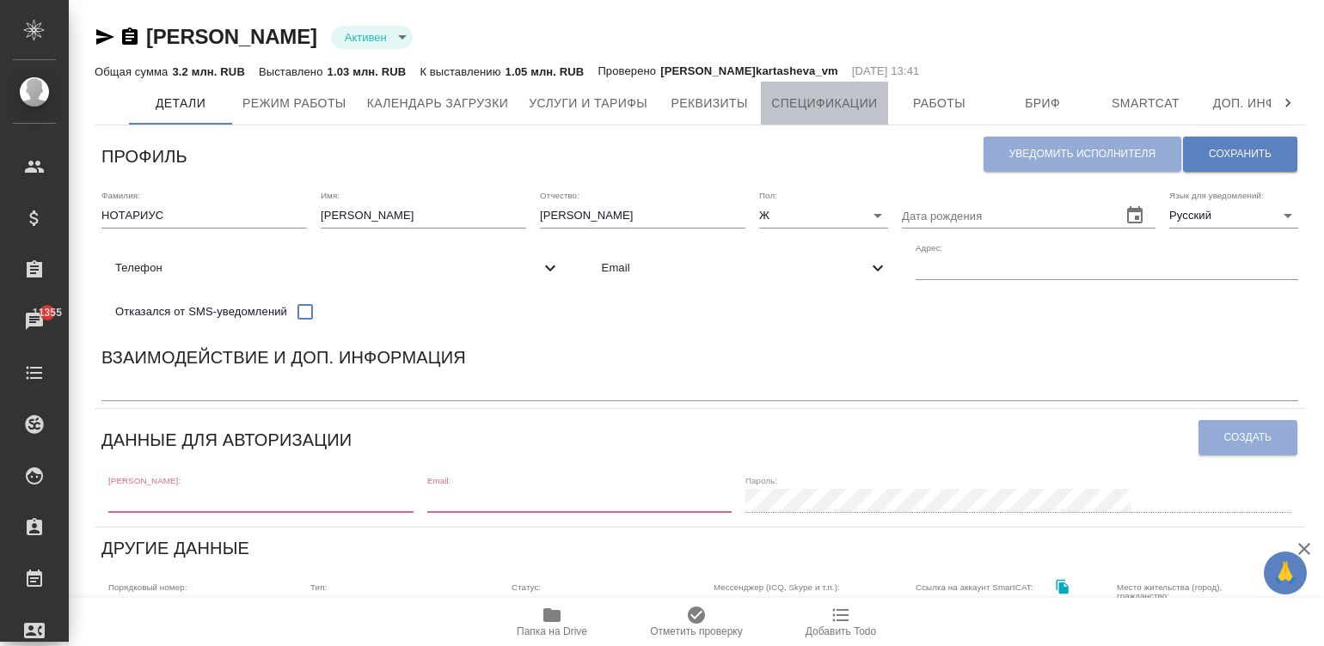
click at [788, 105] on span "Спецификации" at bounding box center [824, 103] width 106 height 21
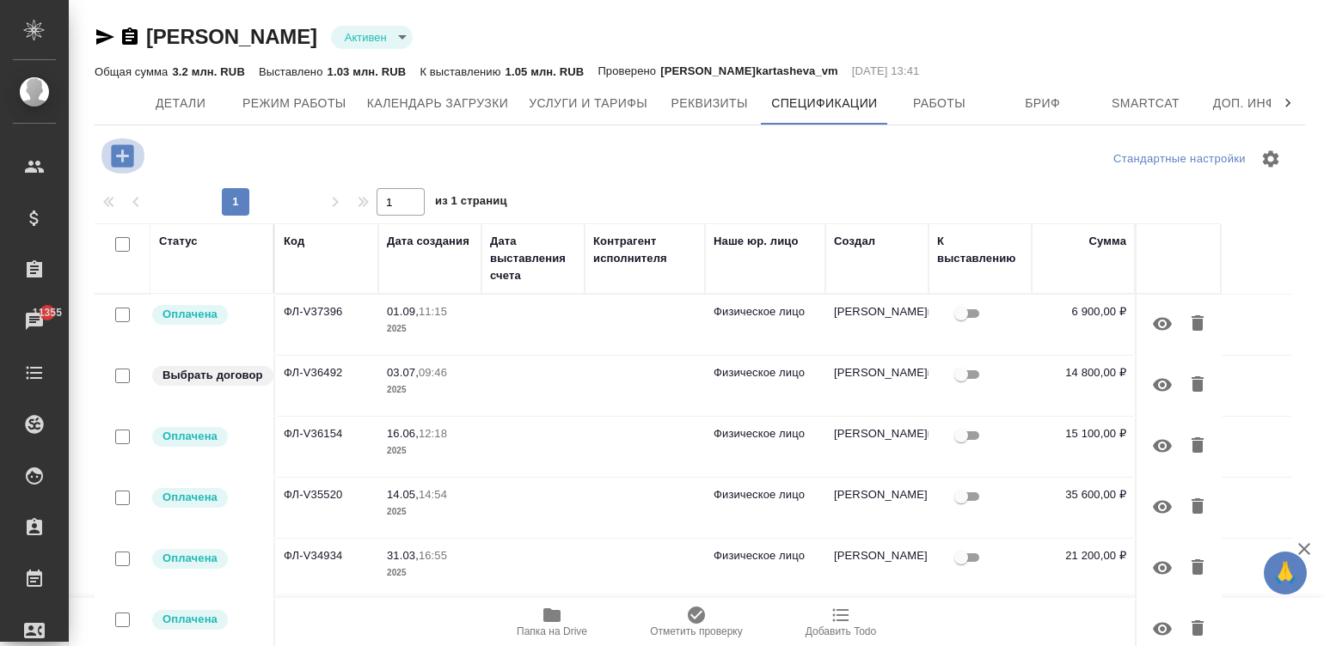
click at [115, 156] on icon "button" at bounding box center [122, 155] width 22 height 22
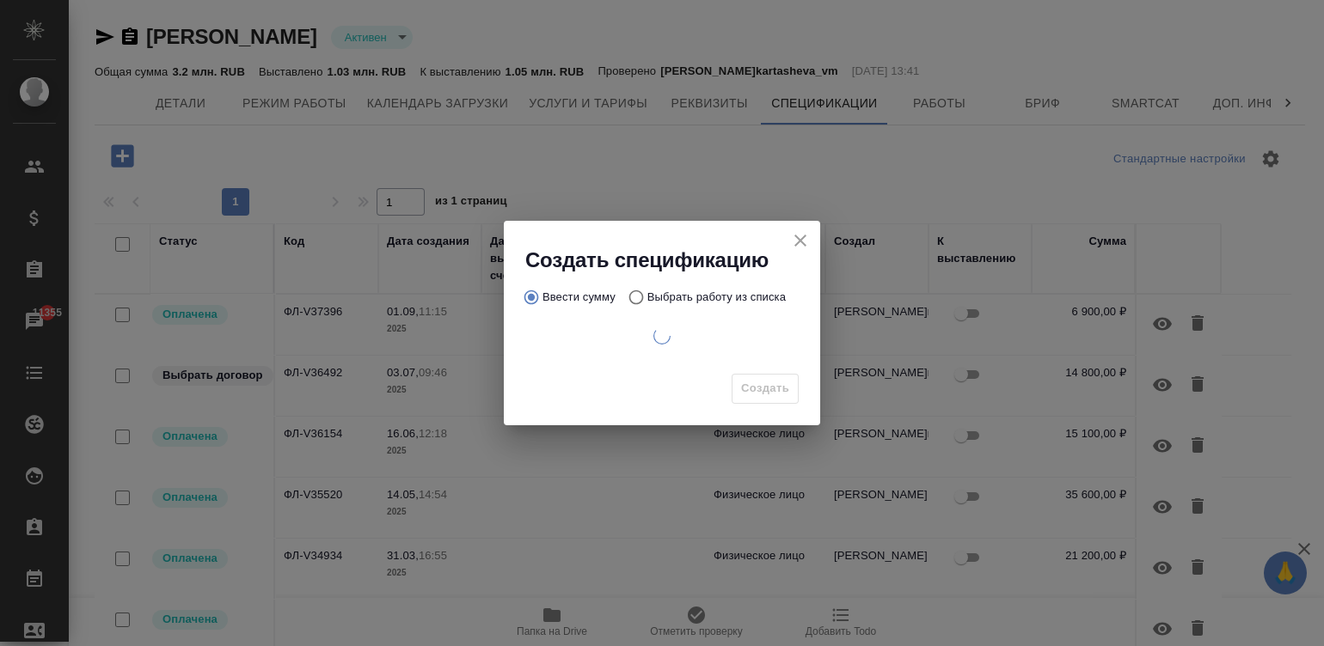
click at [624, 297] on div "Ввести сумму Выбрать работу из списка" at bounding box center [662, 319] width 316 height 91
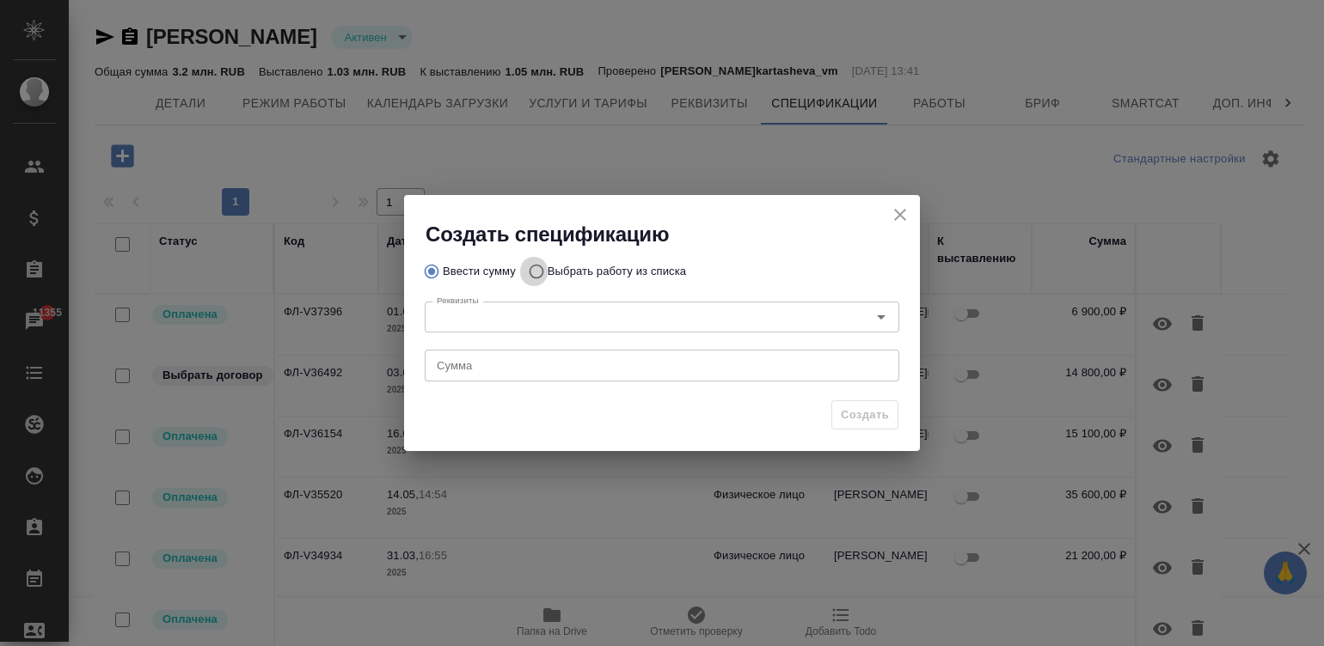
click at [525, 273] on input "Выбрать работу из списка" at bounding box center [534, 271] width 28 height 33
radio input "true"
radio input "false"
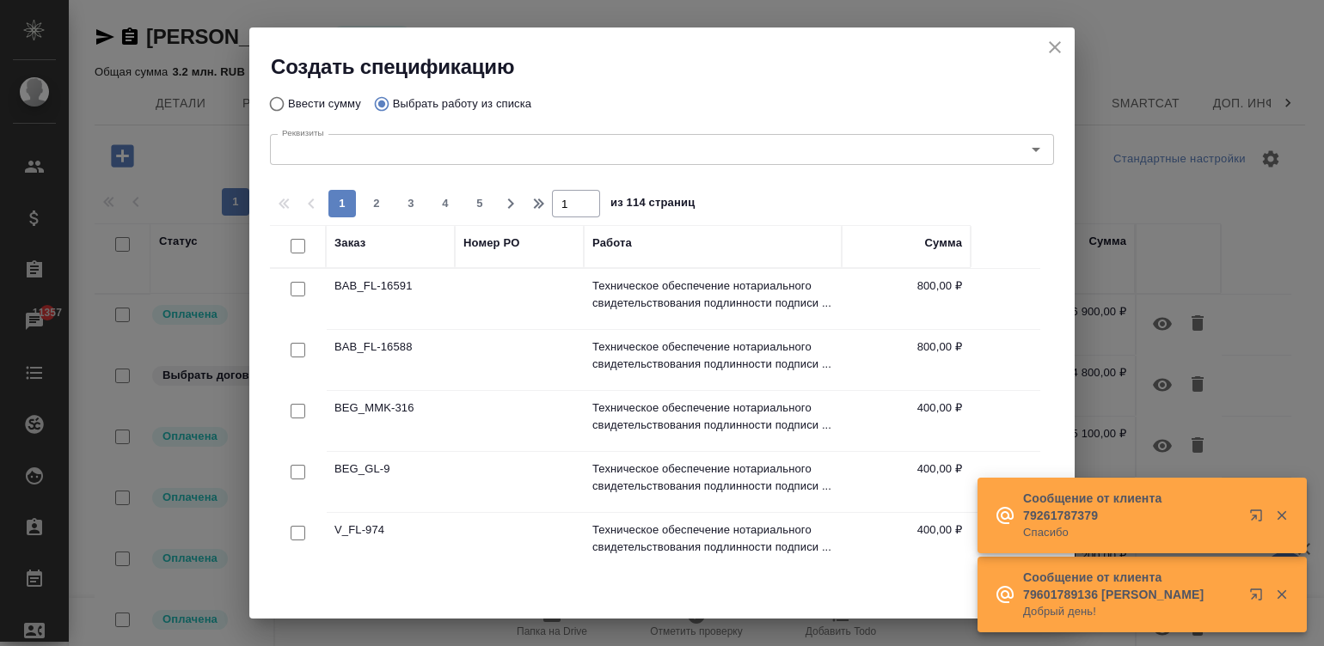
click at [1282, 511] on icon "button" at bounding box center [1281, 515] width 15 height 15
click at [1282, 602] on icon "button" at bounding box center [1281, 594] width 15 height 15
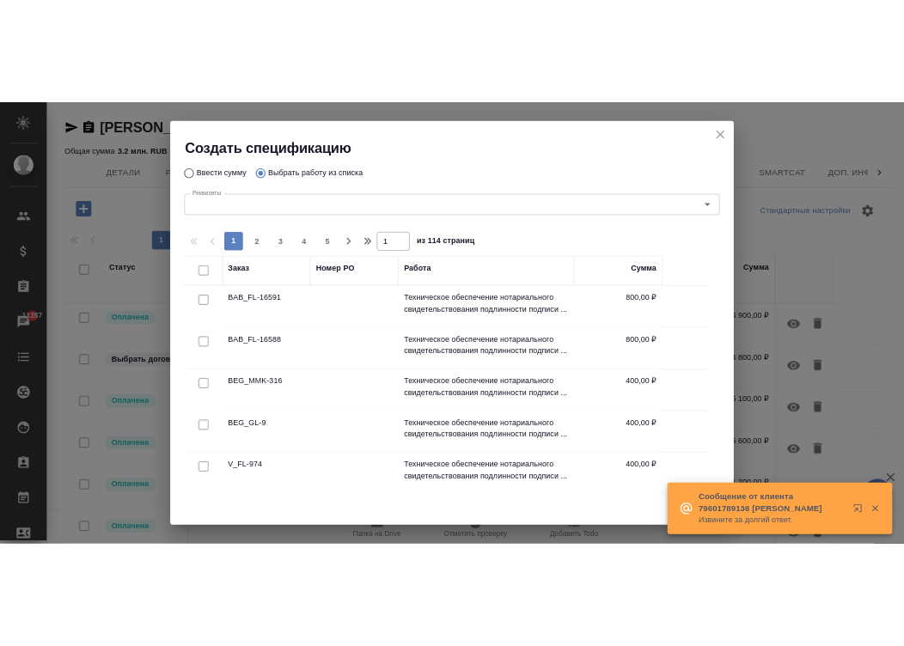
scroll to position [451, 0]
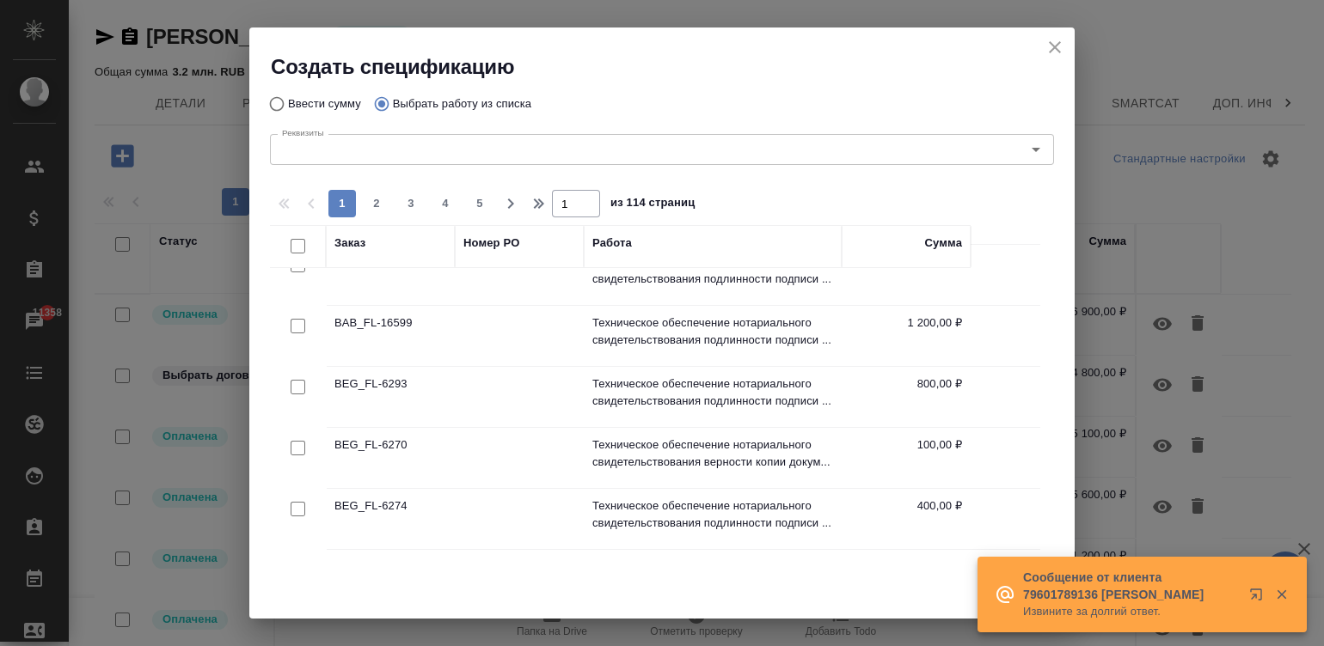
click at [293, 448] on input "checkbox" at bounding box center [298, 448] width 15 height 15
checkbox input "true"
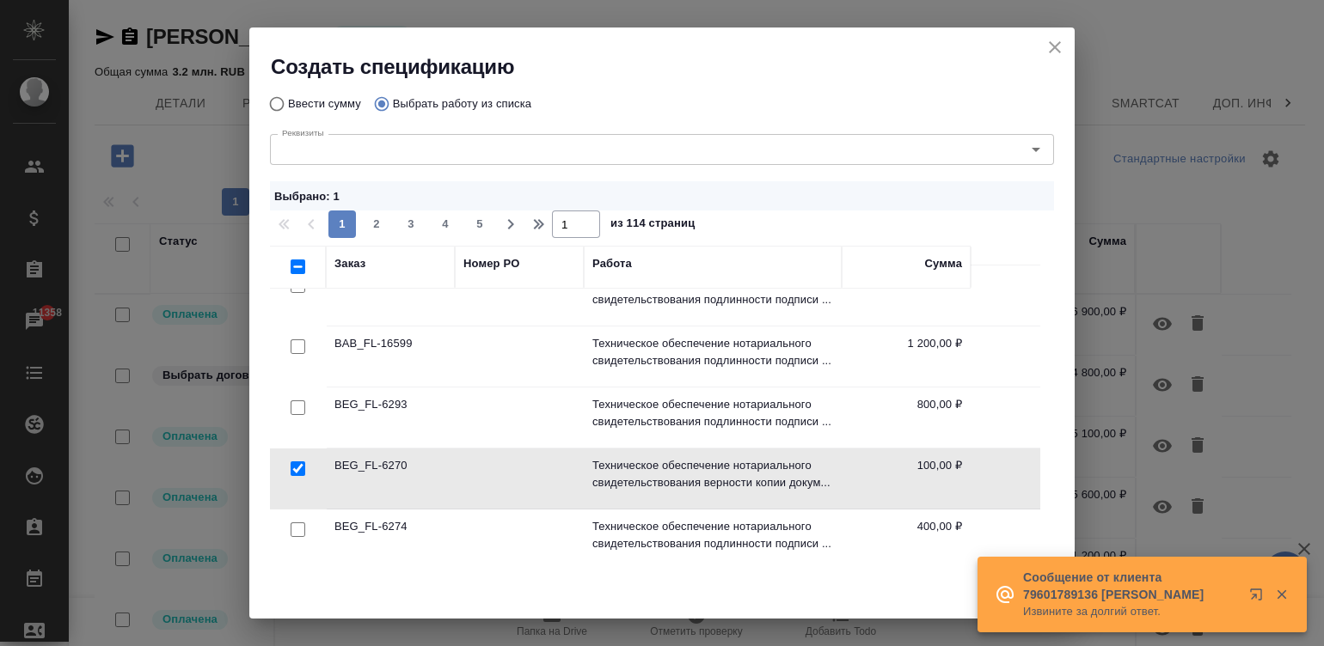
click at [1282, 586] on div at bounding box center [1269, 595] width 62 height 34
click at [1272, 593] on button "button" at bounding box center [1281, 594] width 35 height 15
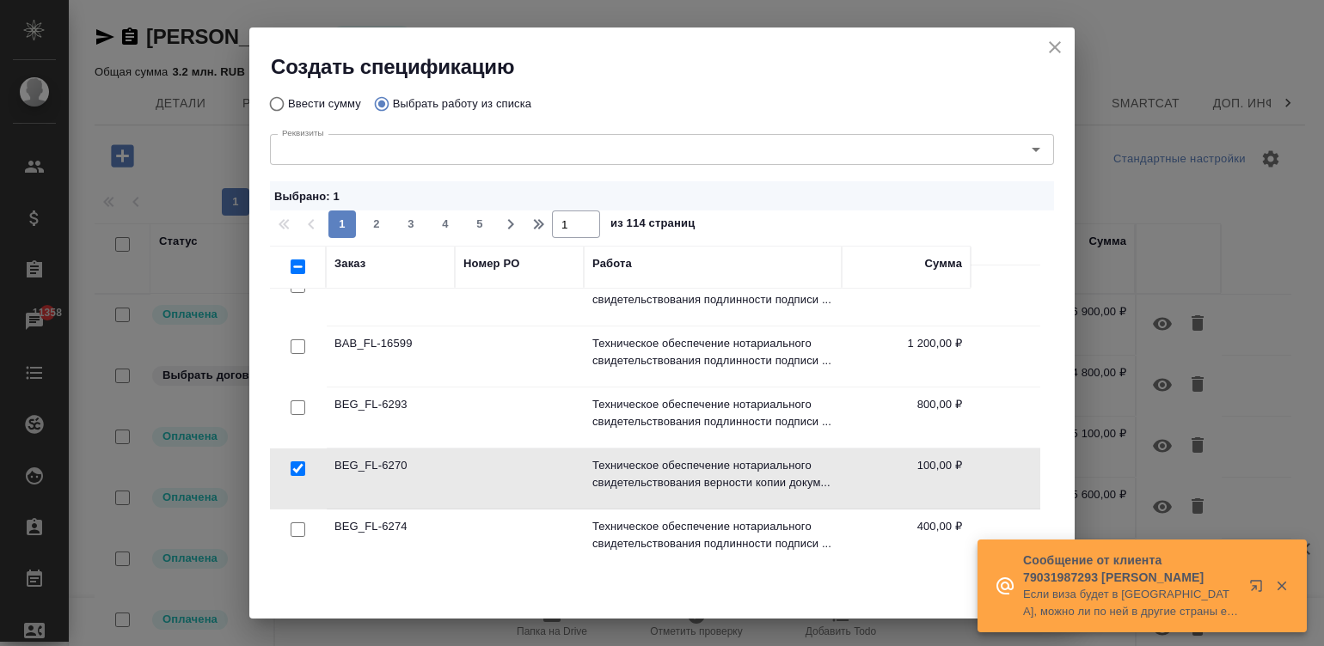
click at [990, 579] on div "Сообщение от клиента 79031987293 Жанна Если виза будет в Испанию, можно ли по н…" at bounding box center [1141, 586] width 329 height 93
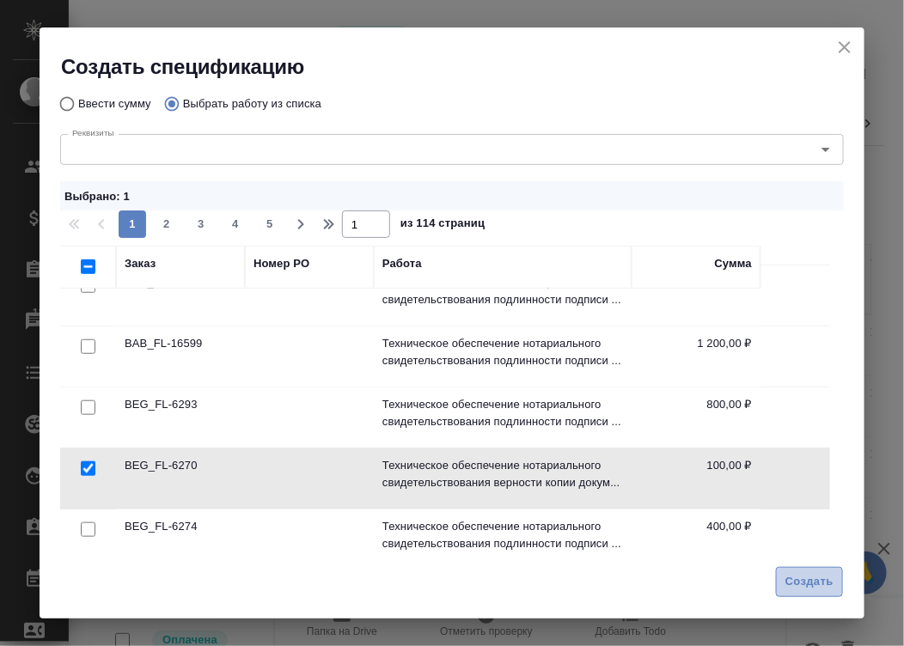
click at [809, 580] on span "Создать" at bounding box center [810, 583] width 48 height 20
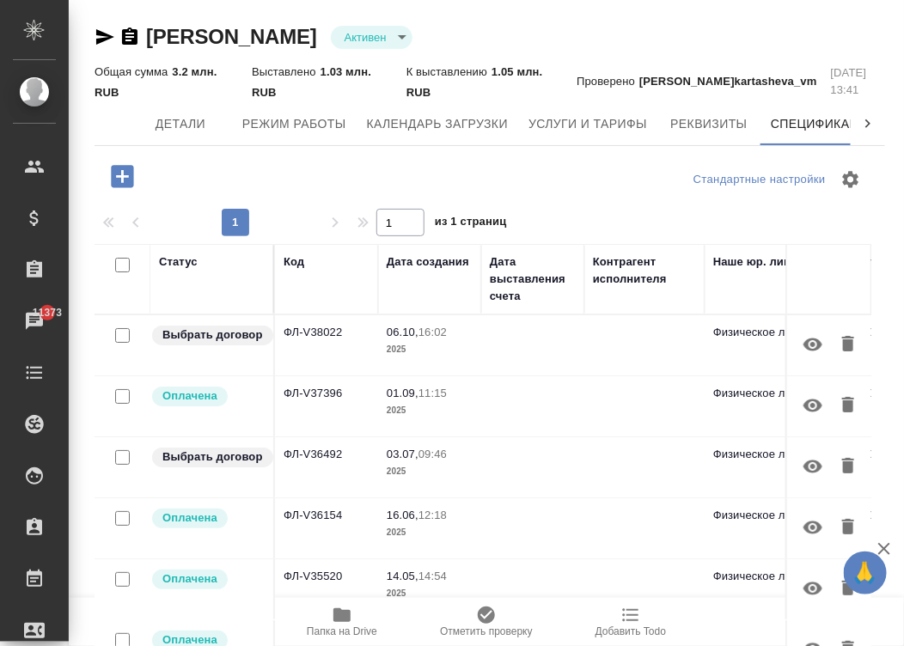
click at [370, 347] on td "ФЛ-V38022" at bounding box center [326, 345] width 103 height 60
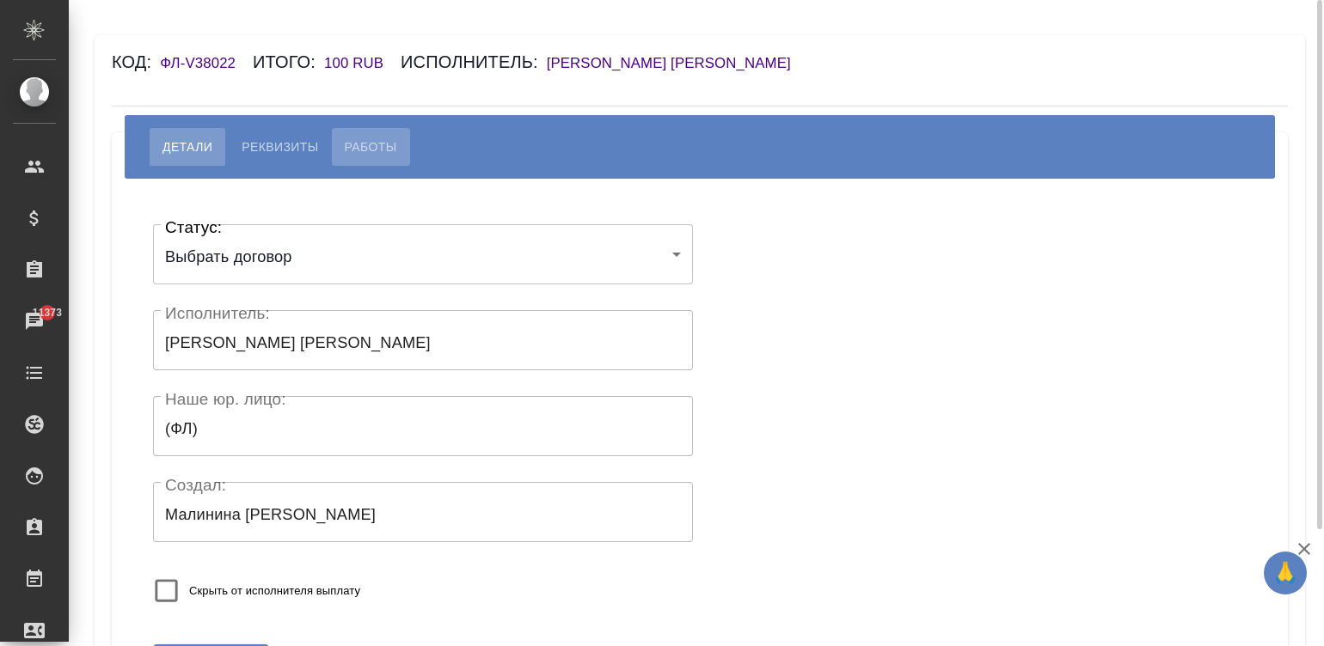
click at [362, 135] on button "Работы" at bounding box center [371, 147] width 78 height 38
select select "10"
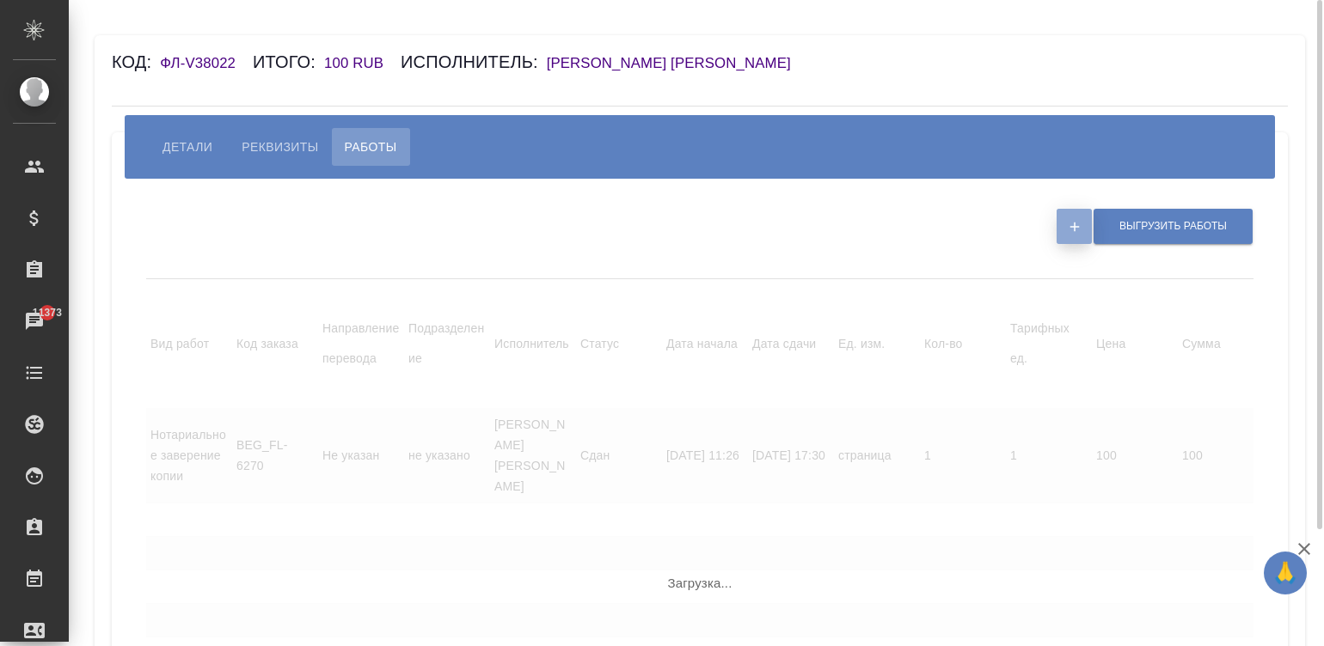
click at [903, 236] on button "button" at bounding box center [1073, 226] width 35 height 35
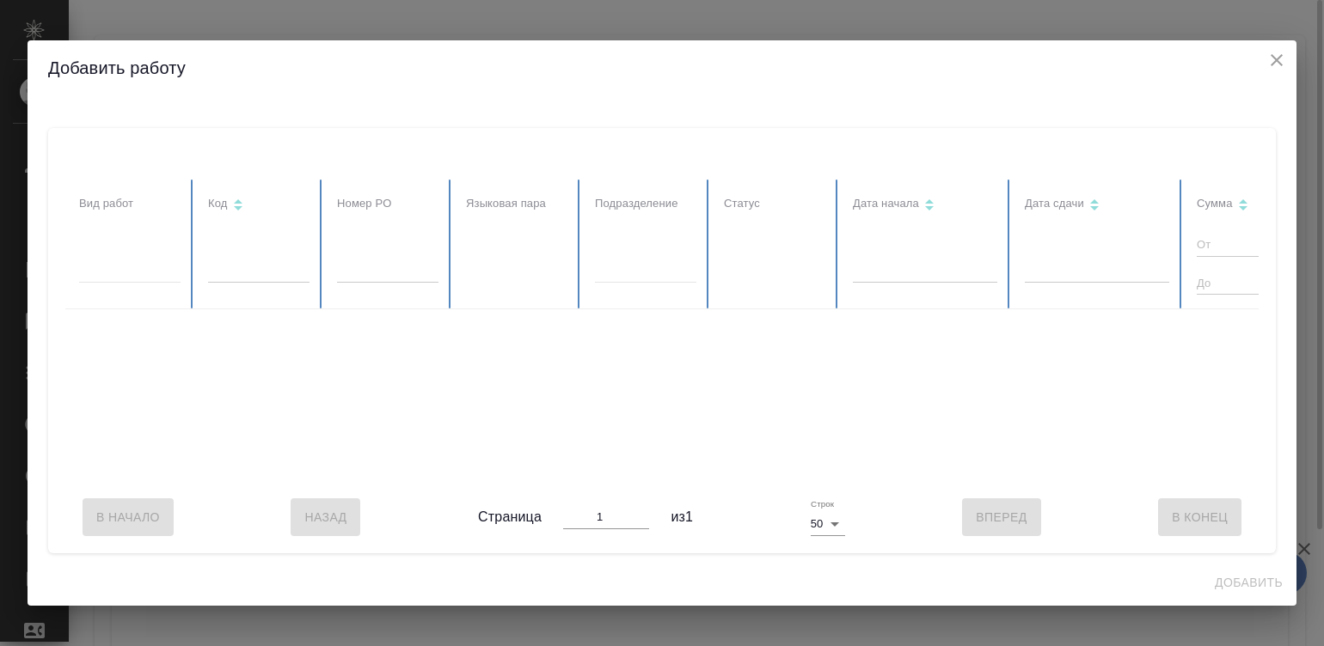
click at [903, 236] on div at bounding box center [881, 331] width 1633 height 302
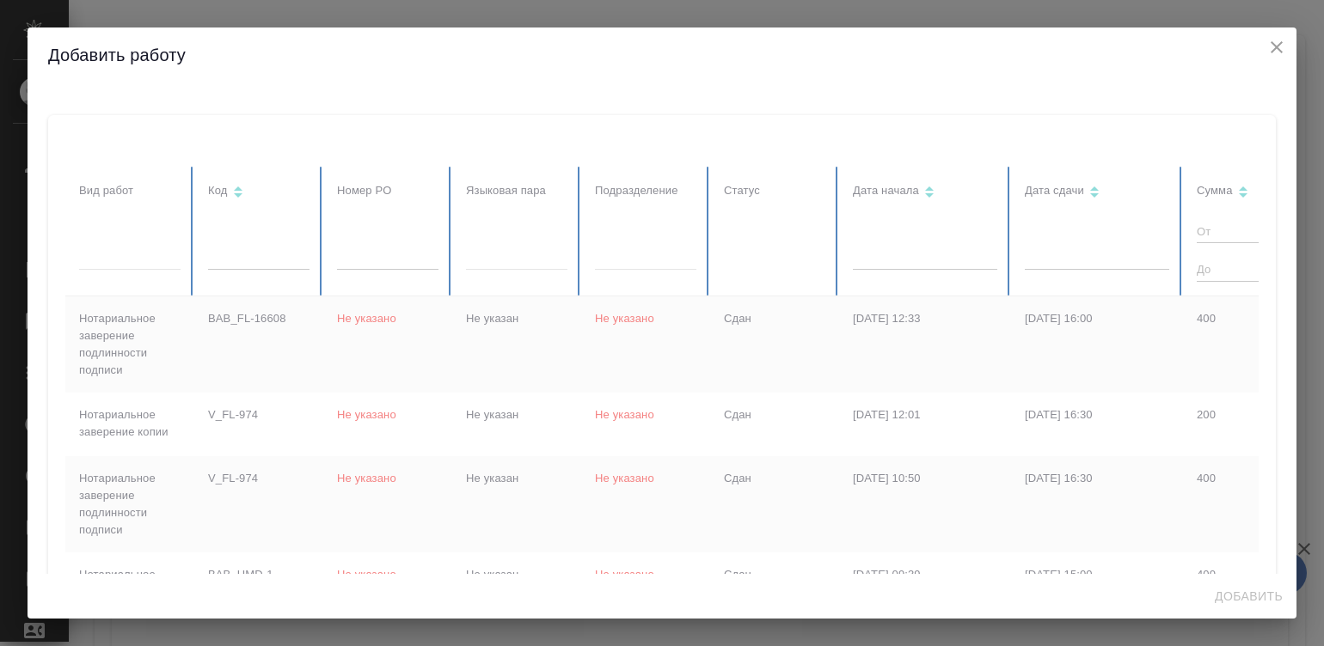
checkbox input "false"
click at [903, 261] on body "🙏 .cls-1 fill:#fff; AWATERA Малинина [PERSON_NAME] Спецификации Заказы 11373 Ча…" at bounding box center [662, 323] width 1324 height 646
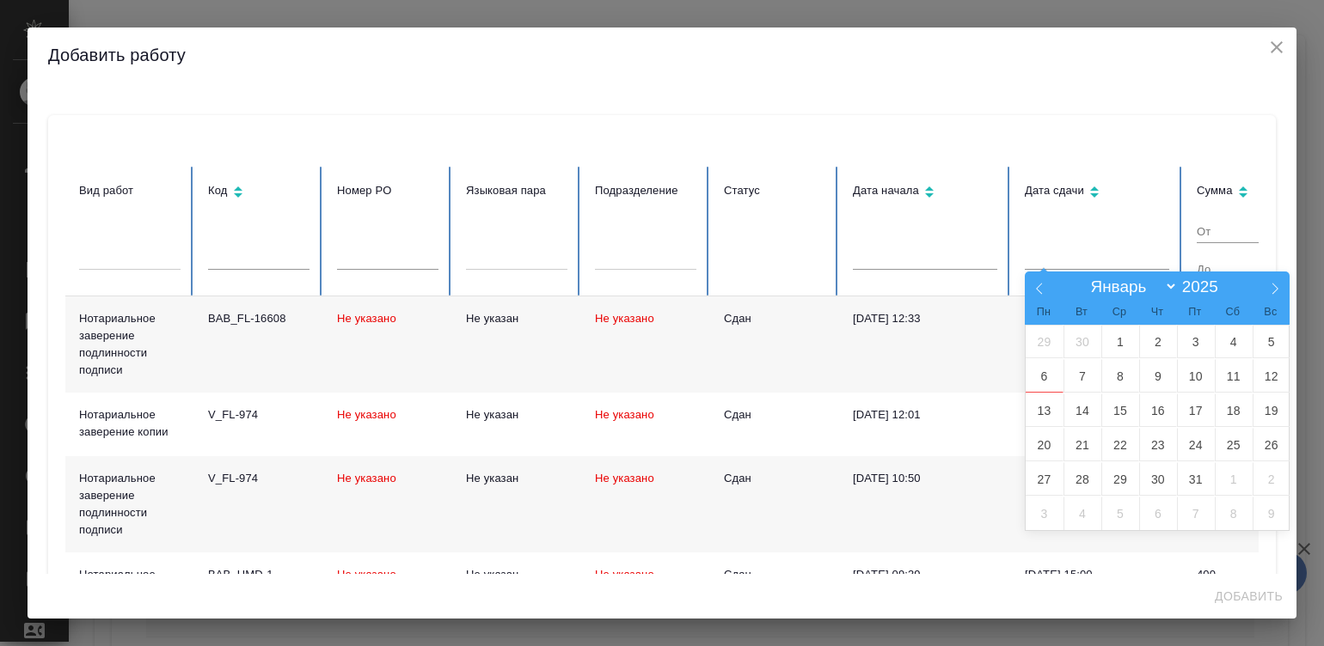
click at [903, 283] on icon at bounding box center [1039, 289] width 12 height 12
select select "8"
click at [903, 337] on span "1" at bounding box center [1045, 342] width 38 height 34
type input "01.09"
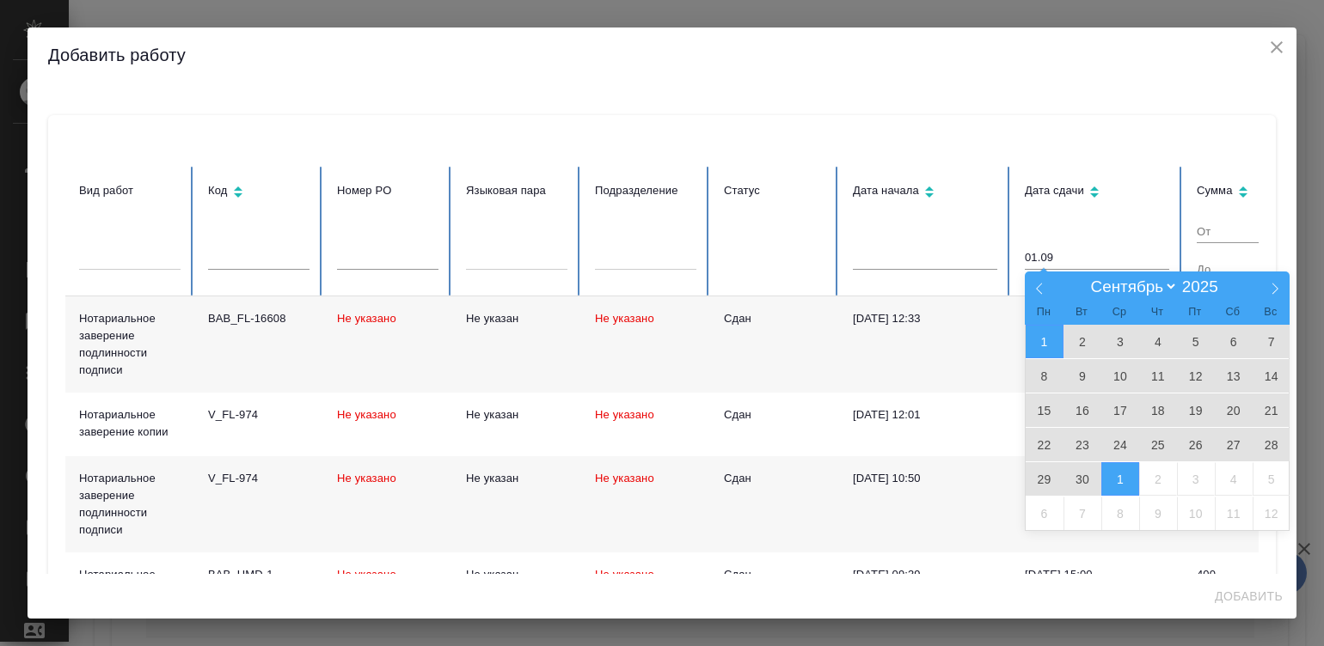
click at [903, 480] on span "1" at bounding box center [1120, 479] width 38 height 34
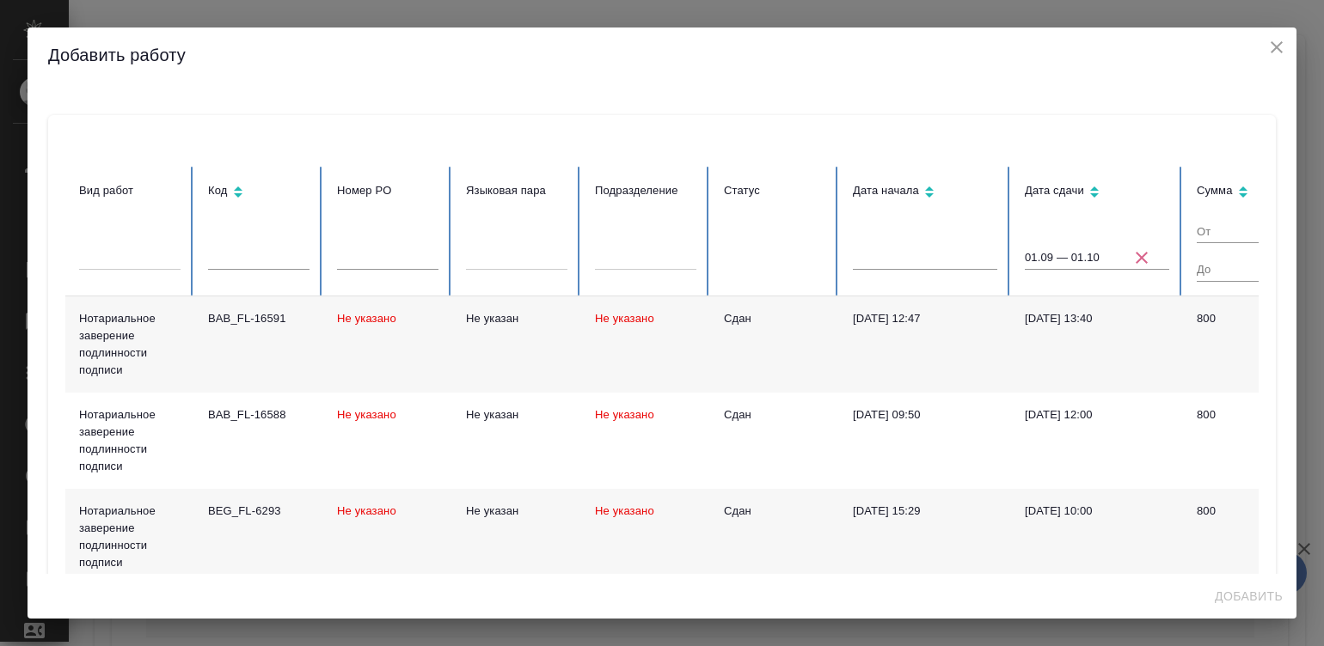
click at [824, 334] on td "Сдан" at bounding box center [774, 345] width 129 height 96
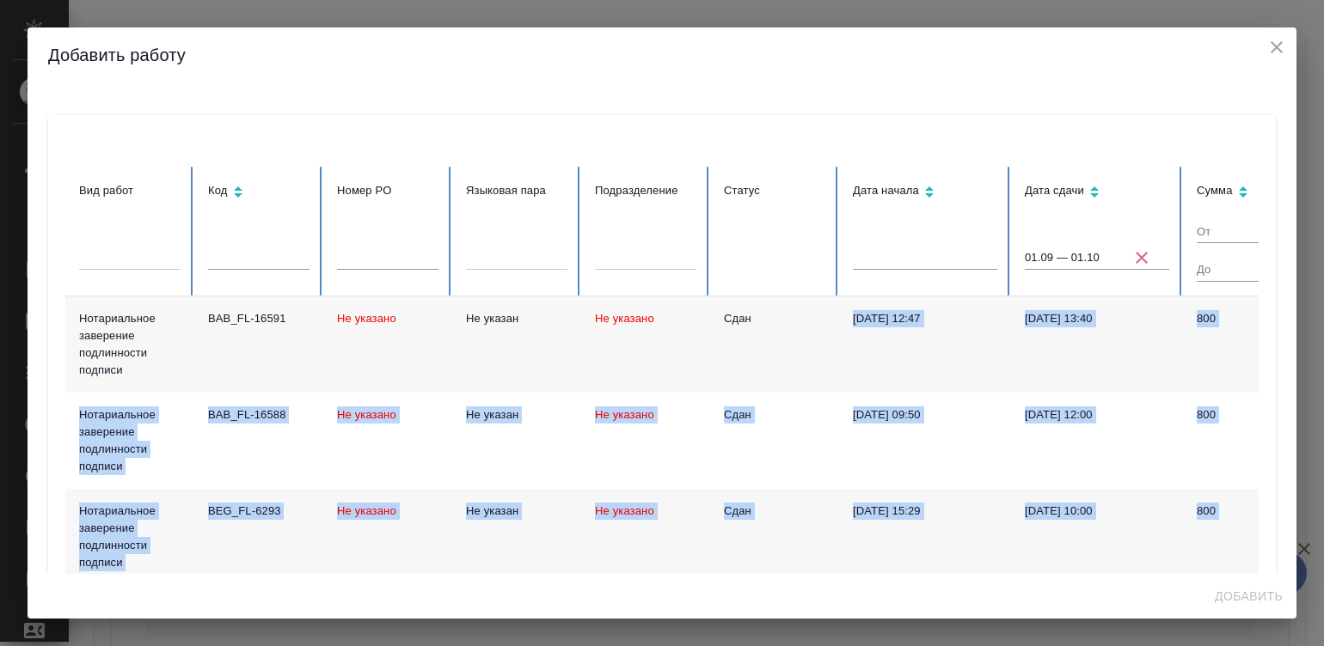
scroll to position [0, 456]
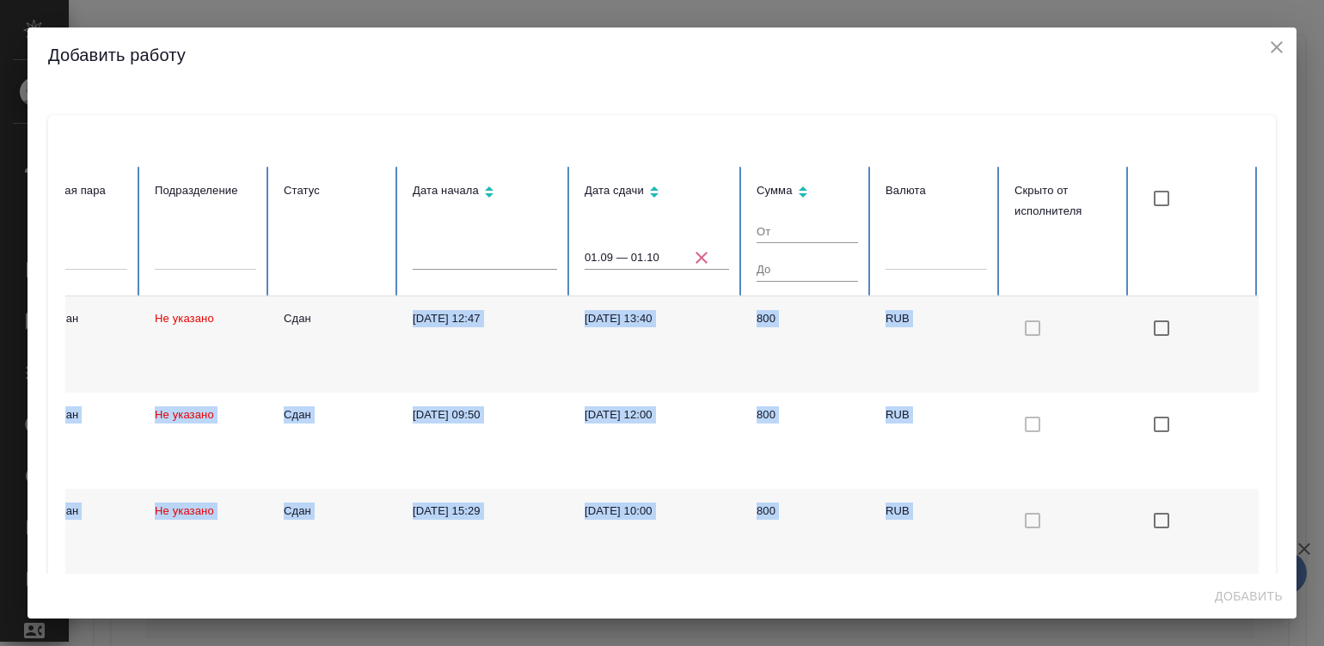
drag, startPoint x: 824, startPoint y: 334, endPoint x: 1272, endPoint y: 390, distance: 452.3
click at [903, 390] on div "Вид работ Код Номер PO Языковая пара Подразделение Статус Дата начала Дата сдач…" at bounding box center [662, 329] width 1269 height 492
click at [903, 193] on input "checkbox" at bounding box center [1161, 199] width 36 height 36
checkbox input "true"
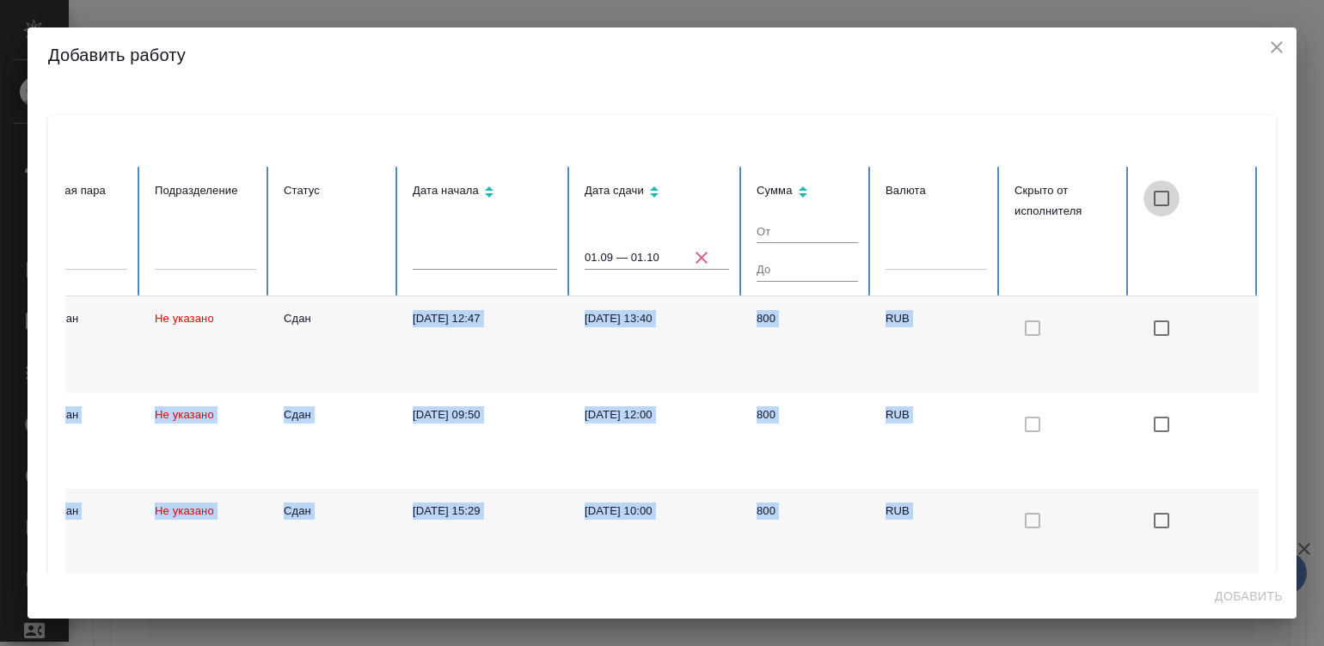
checkbox input "true"
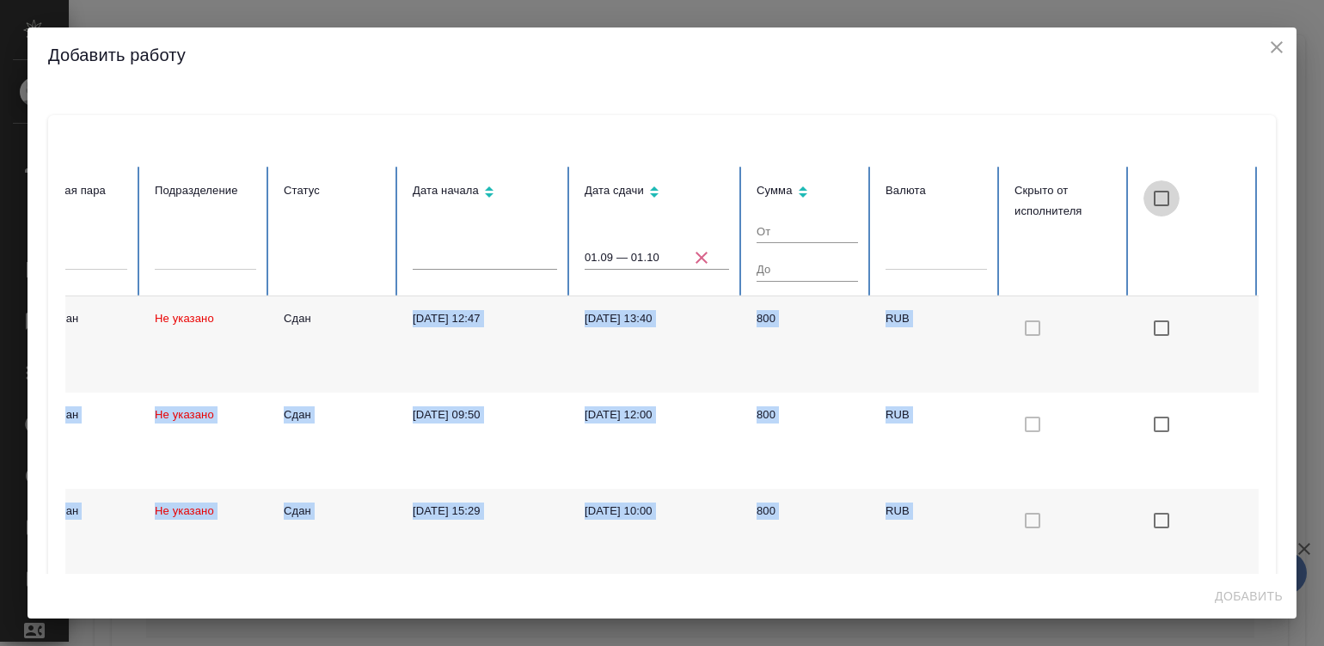
checkbox input "true"
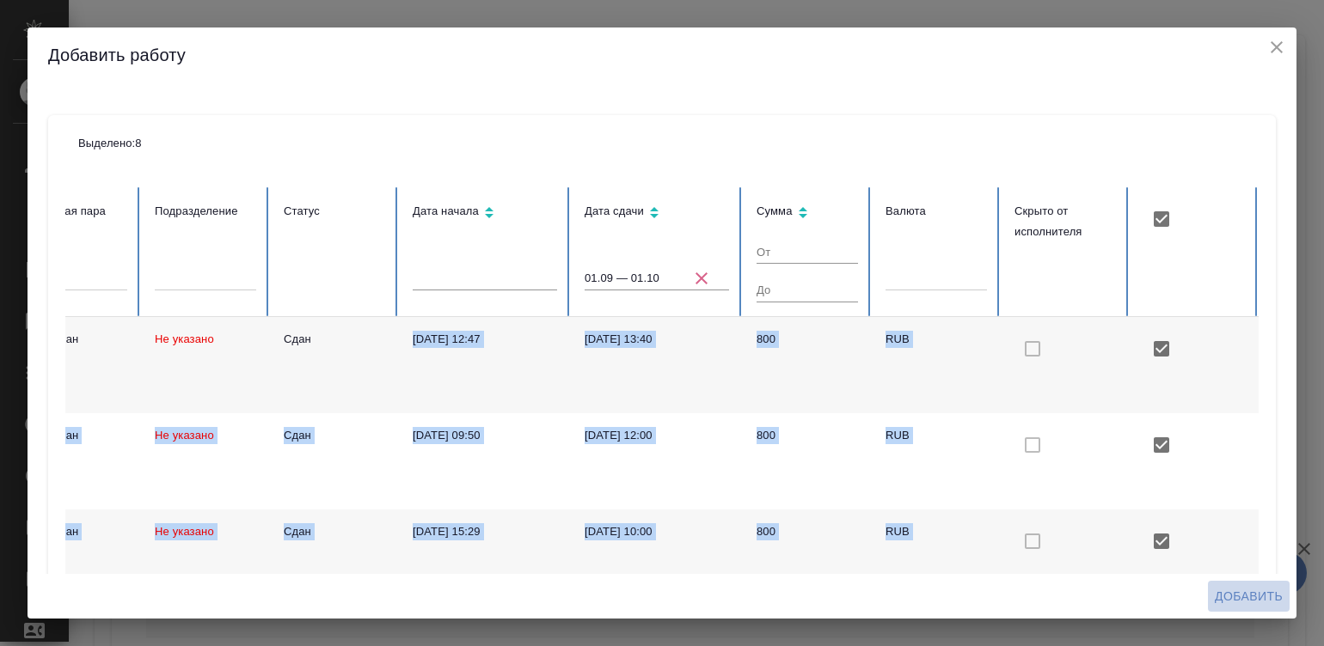
click at [903, 597] on span "Добавить" at bounding box center [1249, 596] width 68 height 21
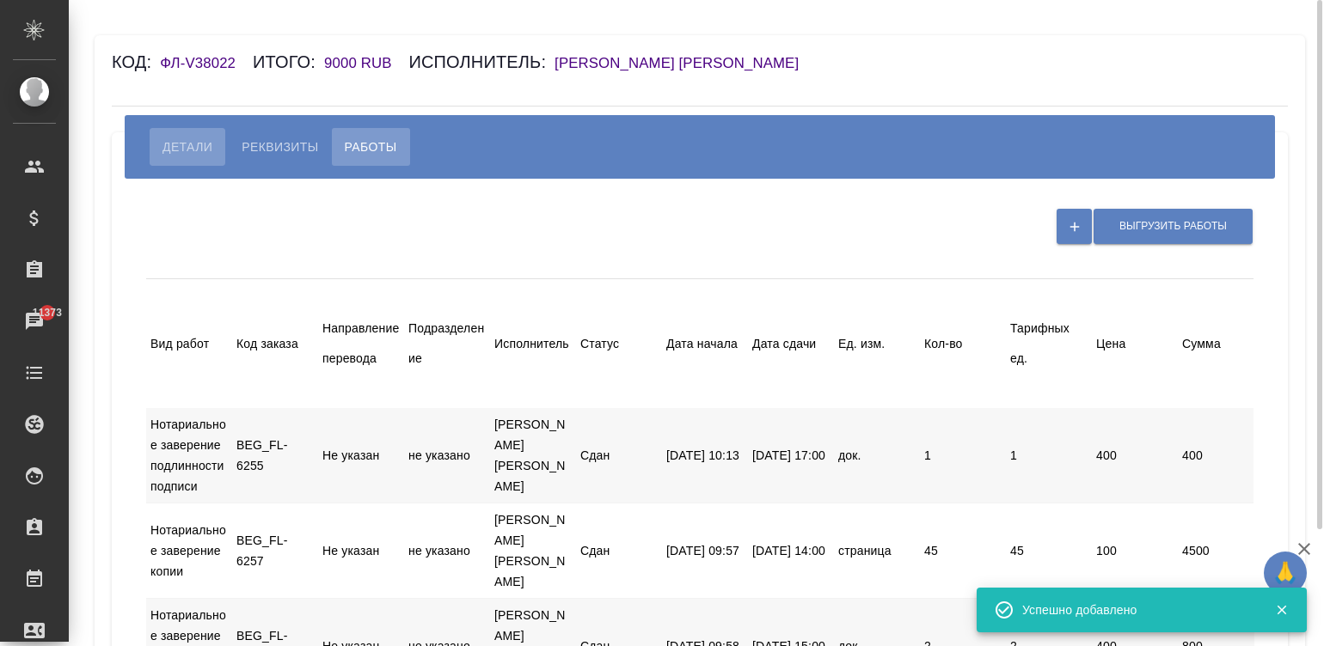
click at [171, 142] on span "Детали" at bounding box center [187, 147] width 50 height 21
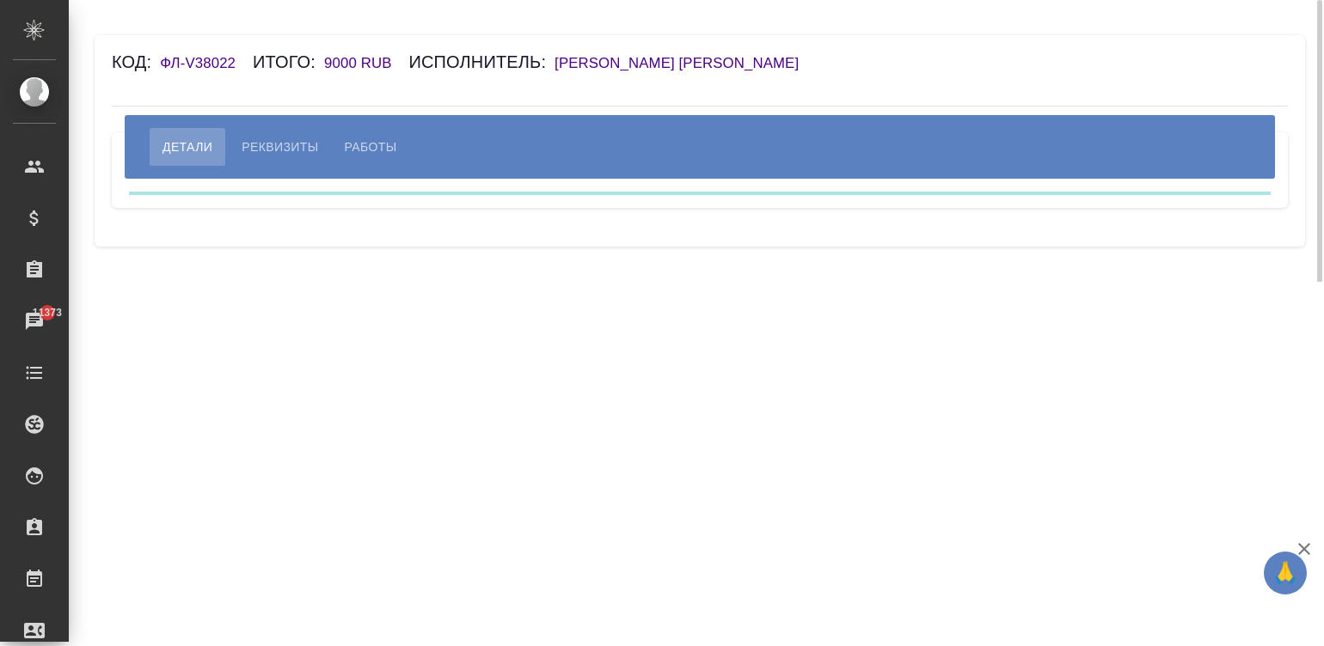
click at [292, 225] on div "Код: ФЛ-V38022 Итого: 9000 RUB Исполнитель: НОТАРИУС Мишакова Ольга Михайловна …" at bounding box center [700, 140] width 1210 height 211
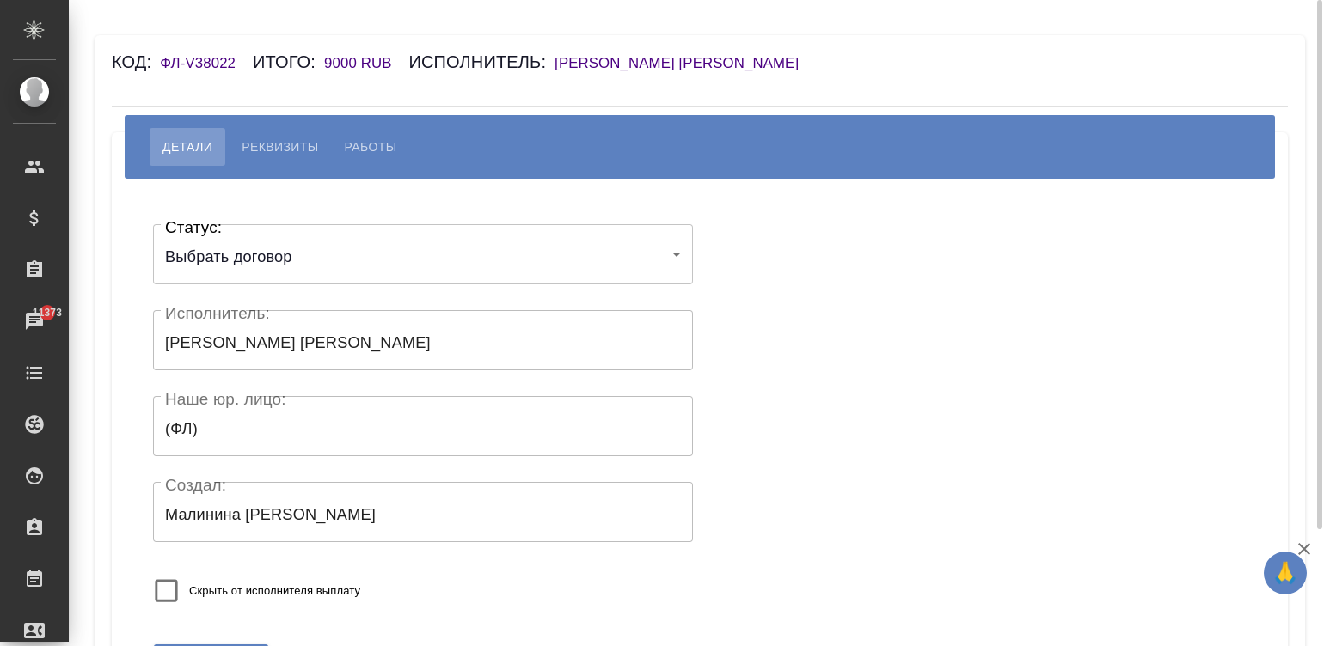
click at [243, 259] on body "🙏 .cls-1 fill:#fff; AWATERA Малинина Мария m.malinina Клиенты Спецификации Зака…" at bounding box center [662, 323] width 1324 height 646
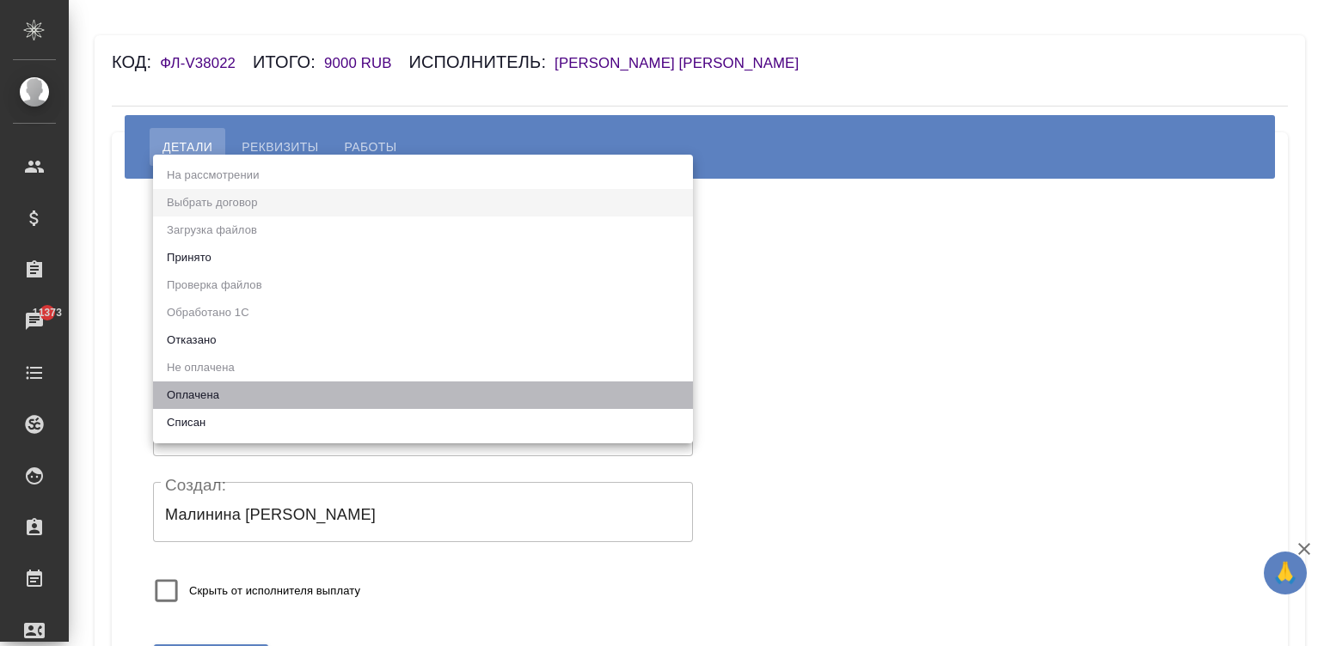
click at [231, 383] on li "Оплачена" at bounding box center [423, 396] width 540 height 28
type input "payed"
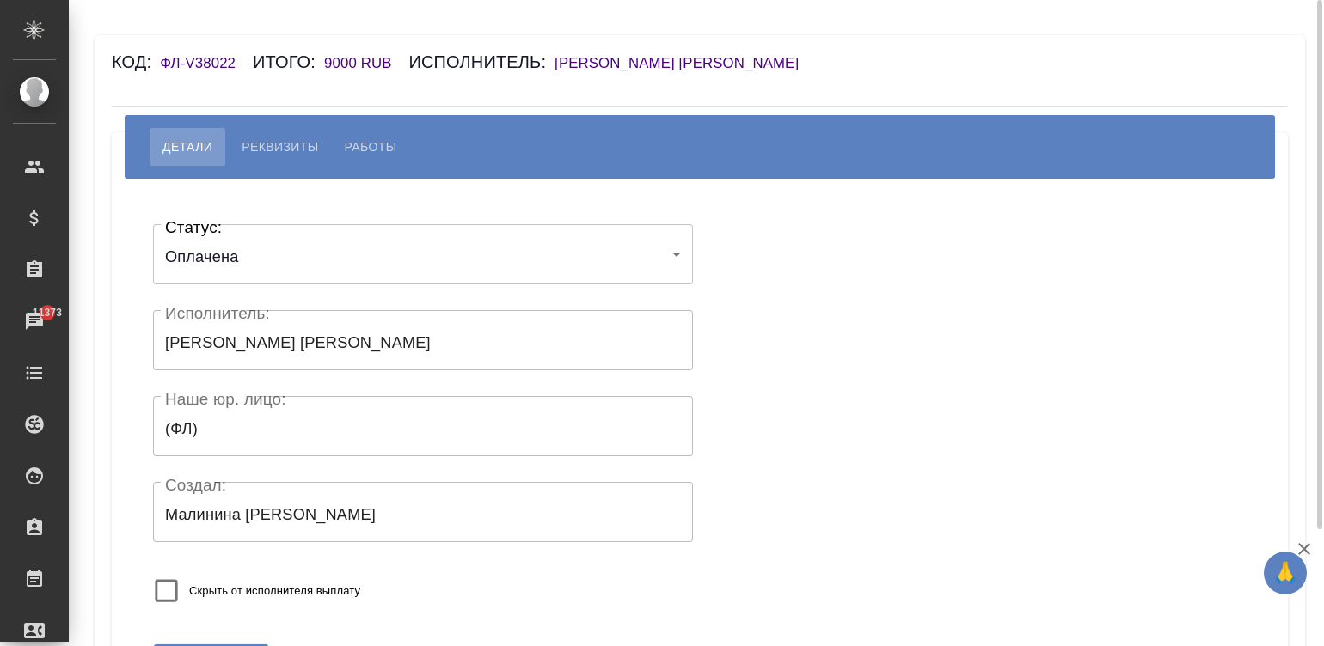
click at [396, 563] on div "Статус: Оплачена payed Статус: Исполнитель: НОТАРИУС Мишакова Ольга Михайловна …" at bounding box center [423, 418] width 540 height 415
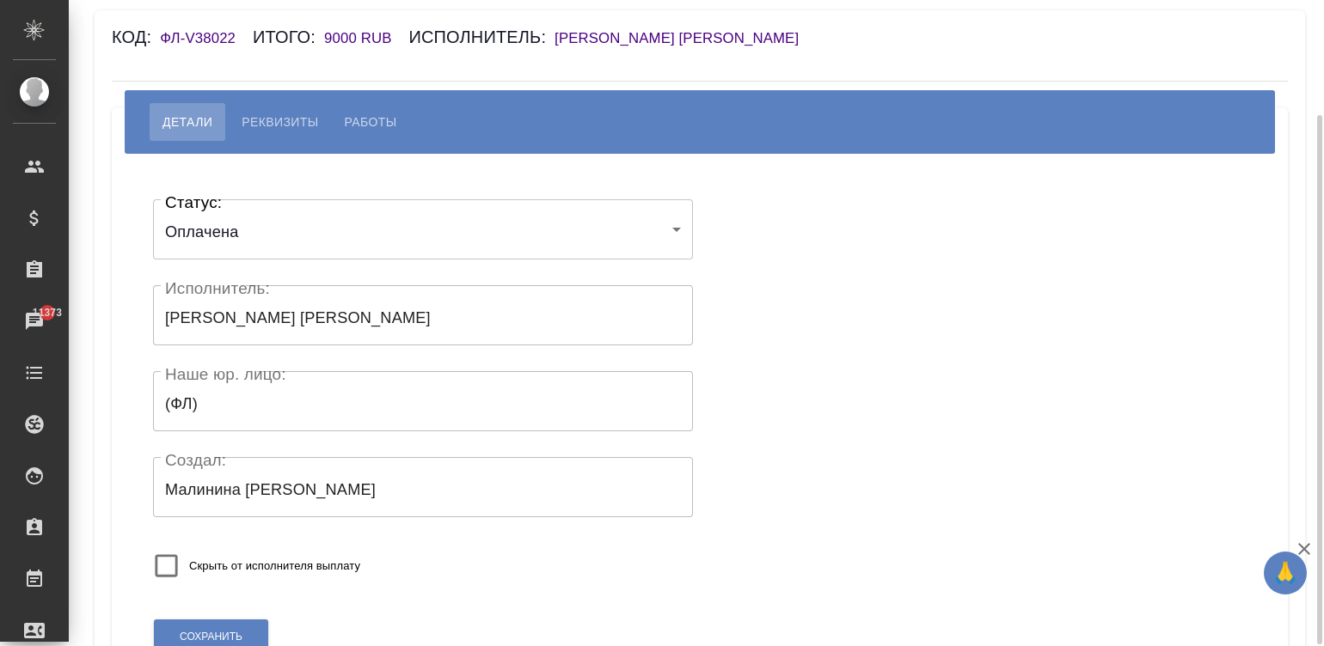
scroll to position [144, 0]
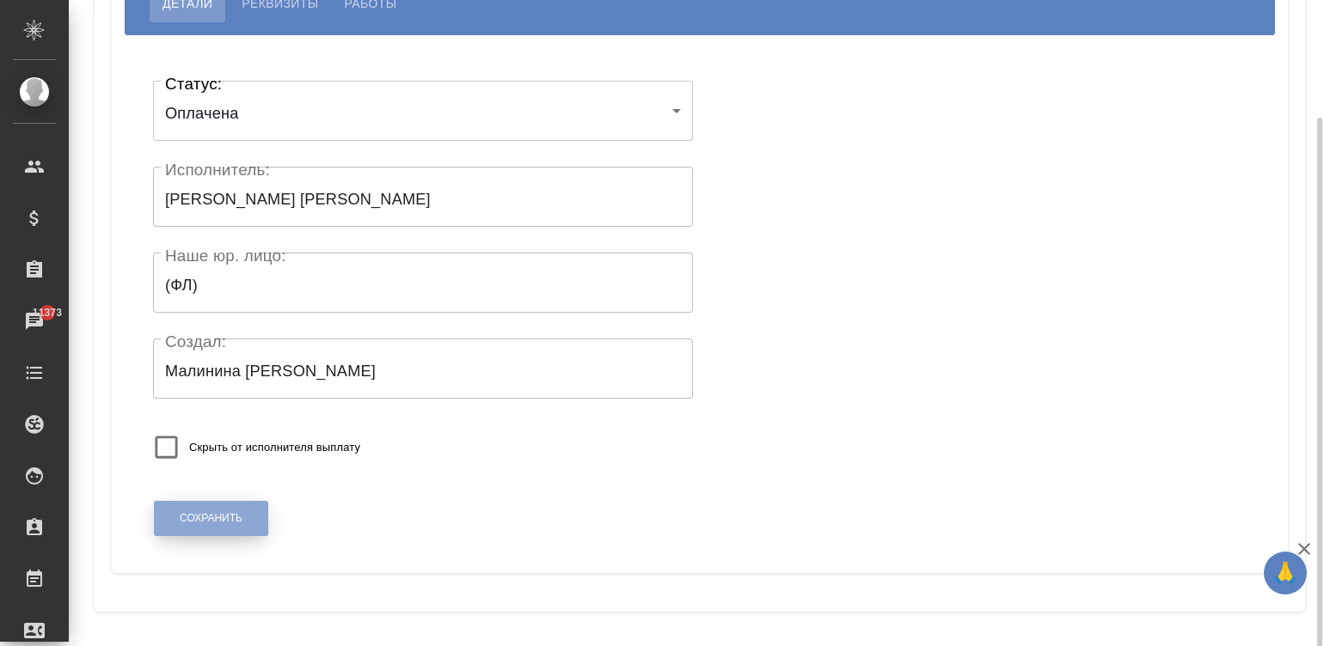
click at [205, 513] on span "Сохранить" at bounding box center [211, 518] width 63 height 15
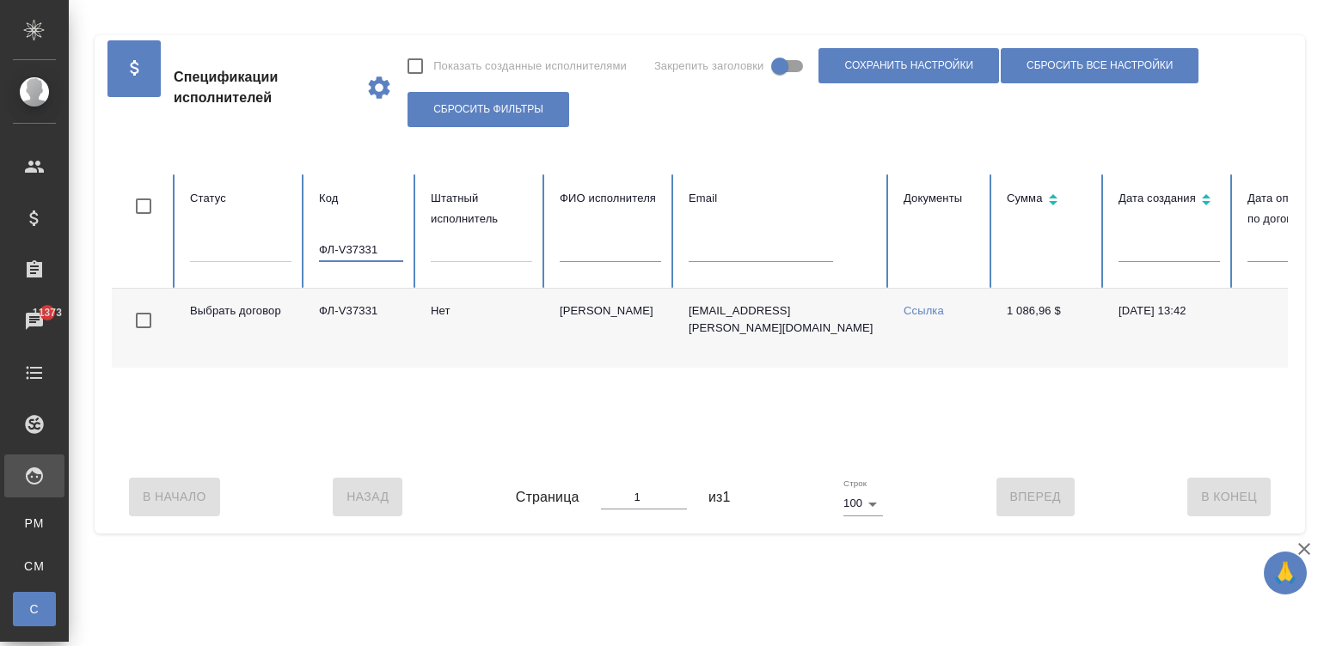
click at [383, 247] on input "ФЛ-V37331" at bounding box center [361, 250] width 84 height 24
click at [756, 253] on input "text" at bounding box center [761, 250] width 144 height 24
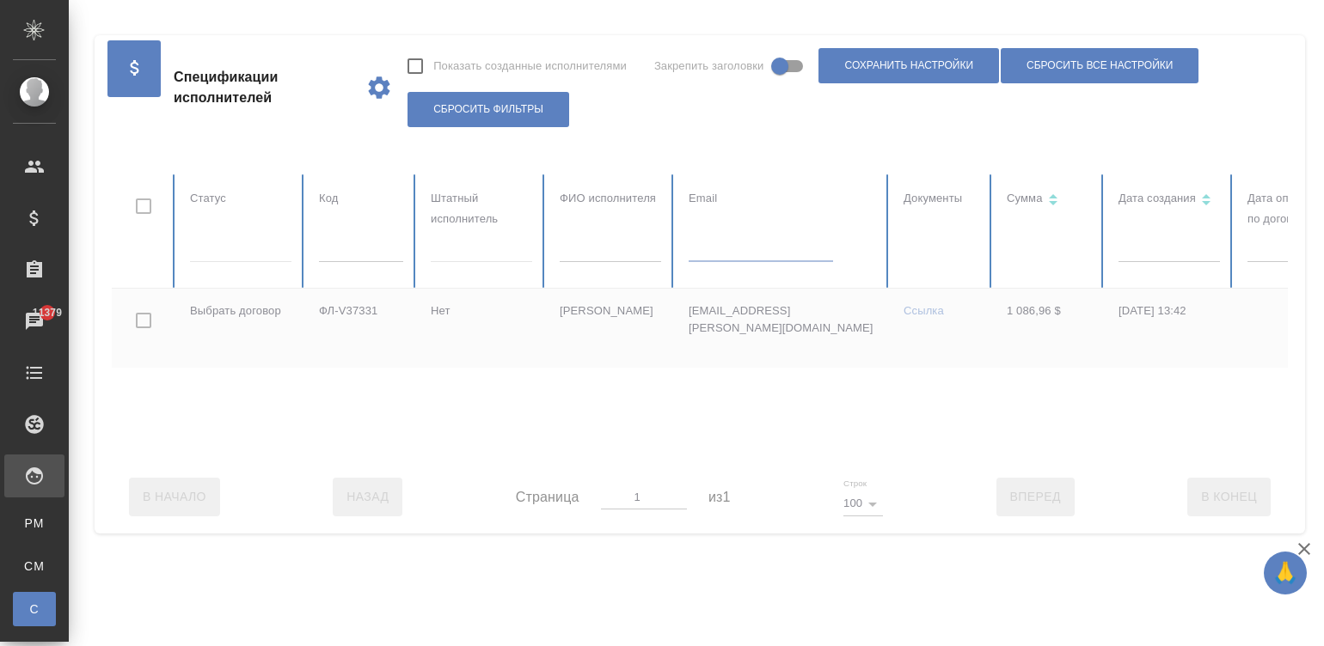
paste input "[EMAIL_ADDRESS][DOMAIN_NAME]"
type input "[EMAIL_ADDRESS][DOMAIN_NAME]"
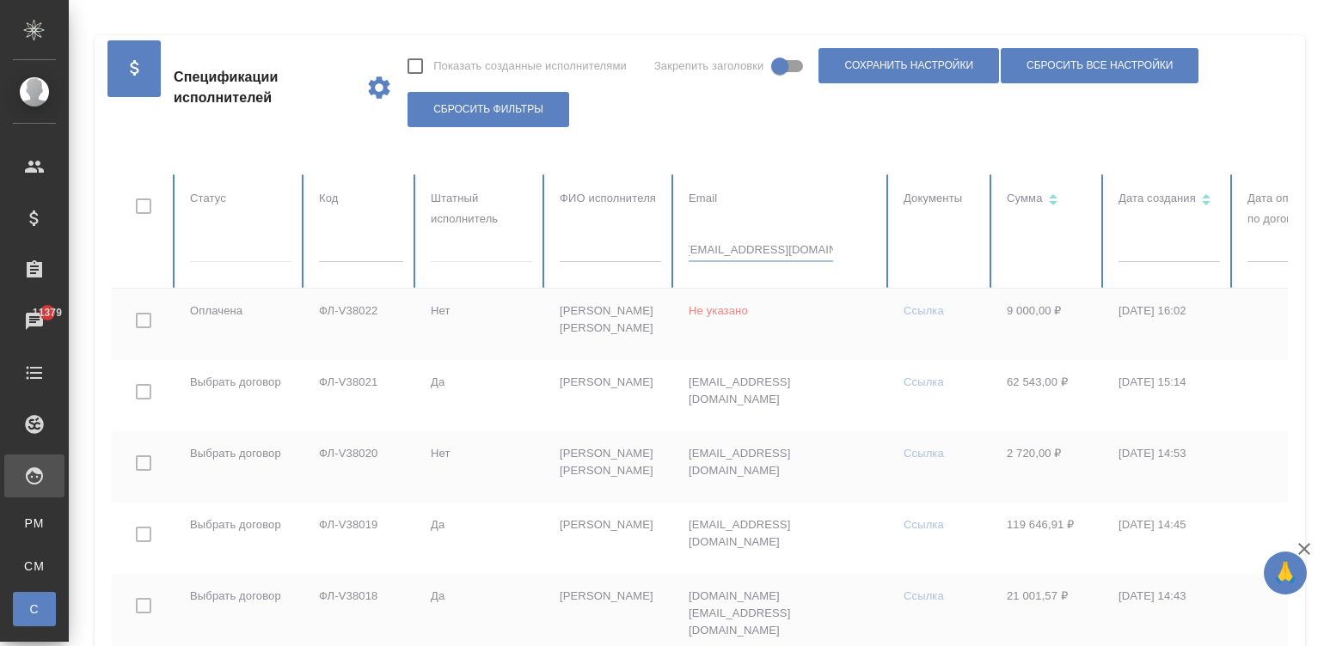
checkbox input "true"
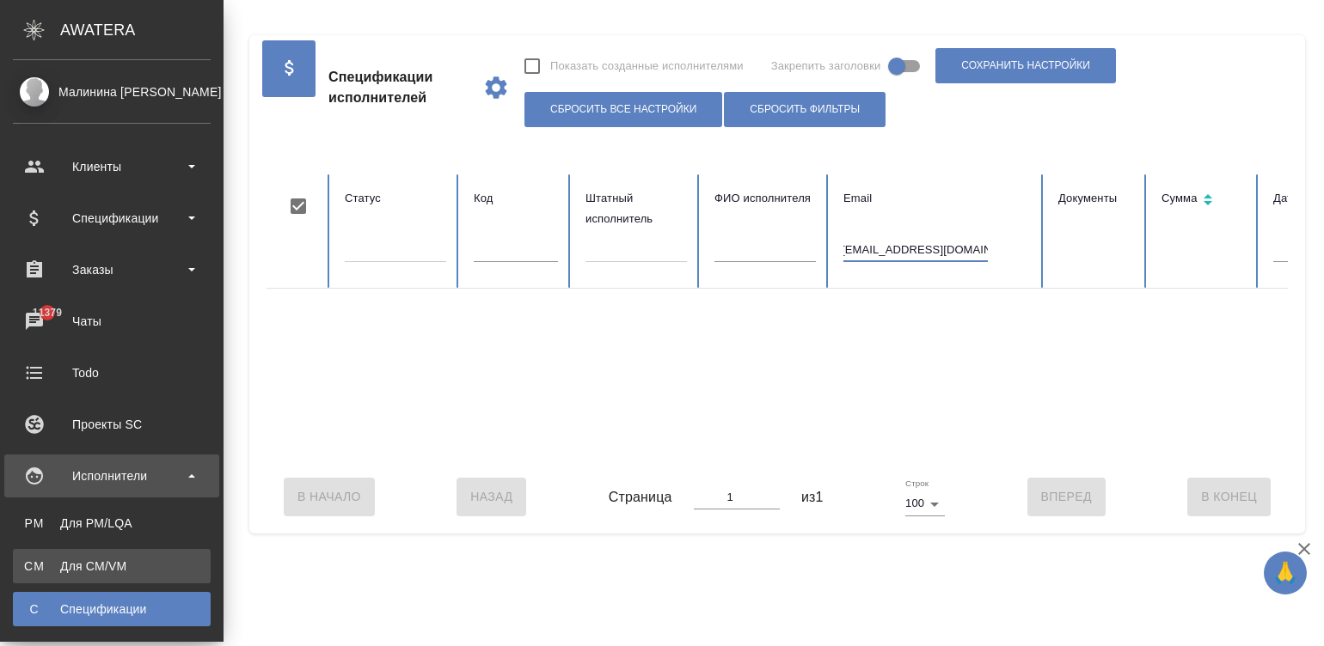
type input "[EMAIL_ADDRESS][DOMAIN_NAME]"
click at [33, 561] on span "CM" at bounding box center [34, 566] width 26 height 17
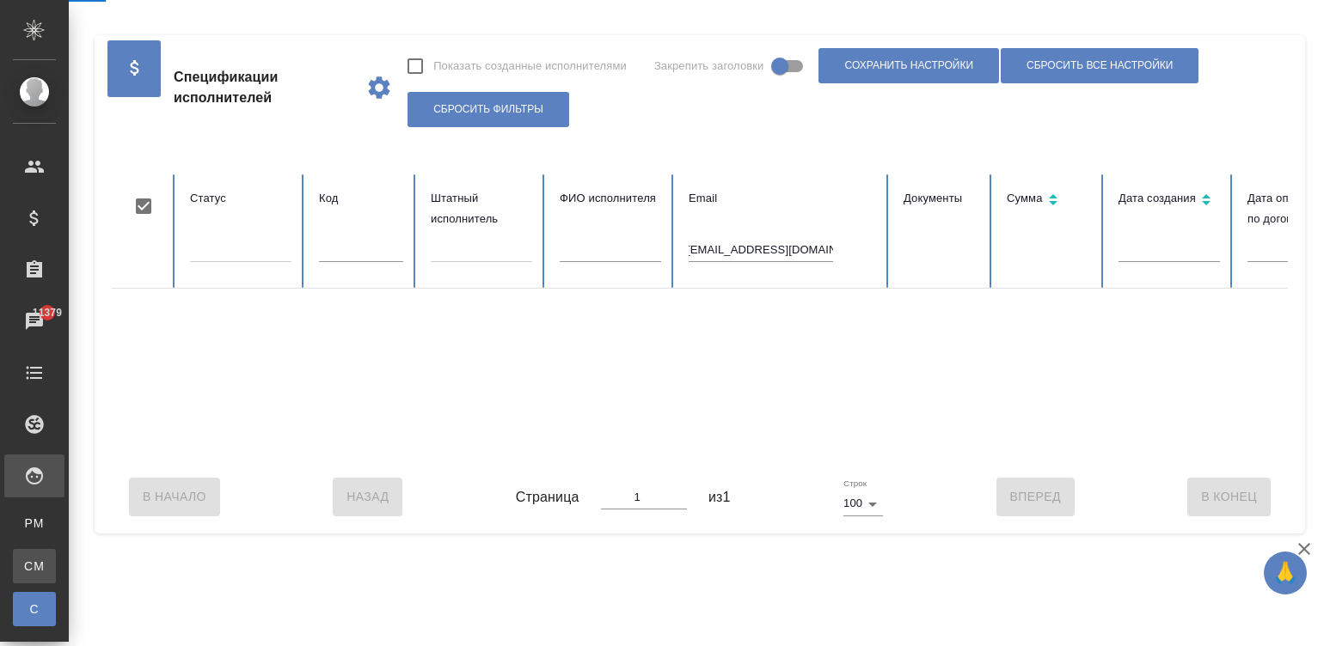
scroll to position [0, 0]
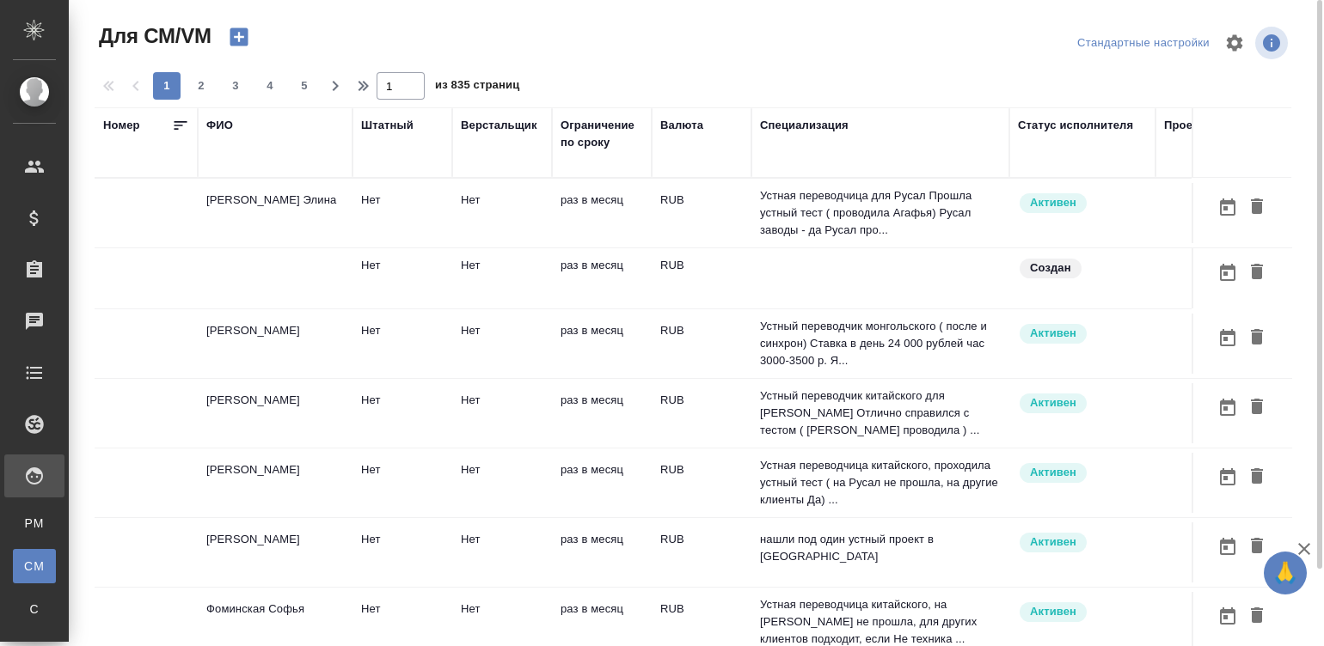
click at [677, 219] on td "RUB" at bounding box center [702, 213] width 100 height 60
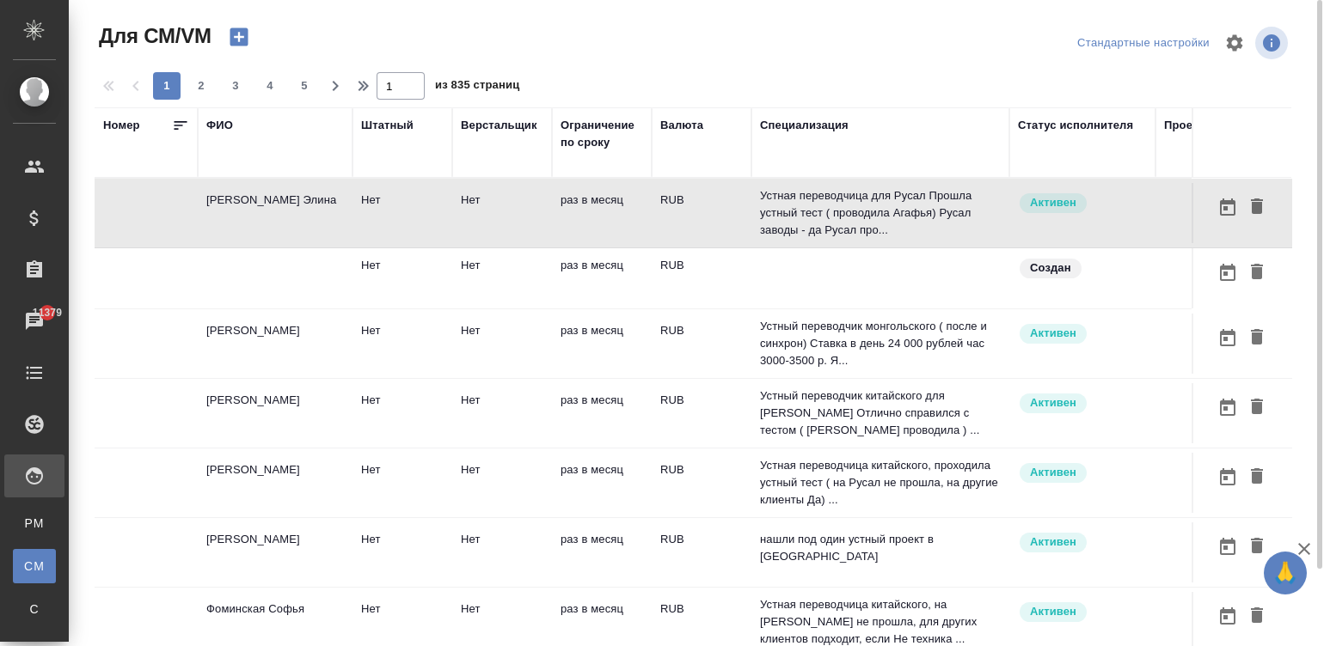
scroll to position [0, 602]
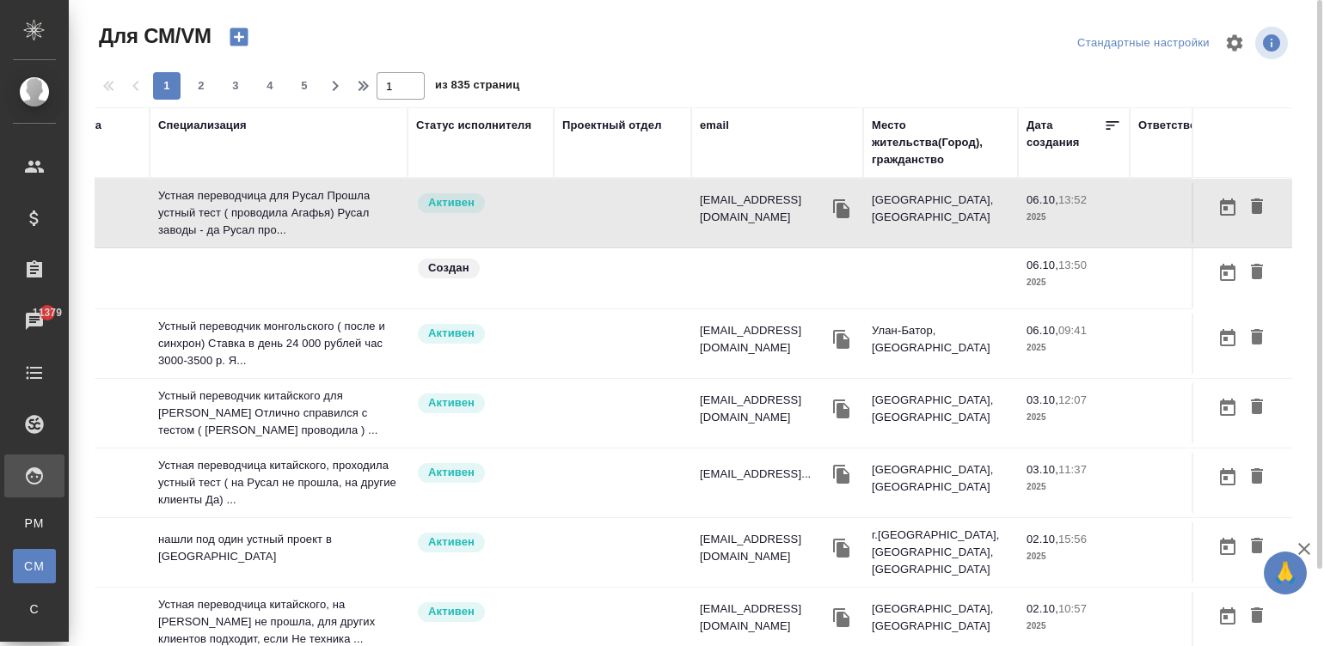
drag, startPoint x: 1186, startPoint y: 226, endPoint x: 1238, endPoint y: 234, distance: 52.2
click at [1238, 234] on tr "Солопова Элина Нет Нет раз в месяц RUB Устная переводчица для Русал Прошла устн…" at bounding box center [411, 214] width 1836 height 70
click at [721, 124] on div "email" at bounding box center [714, 125] width 29 height 17
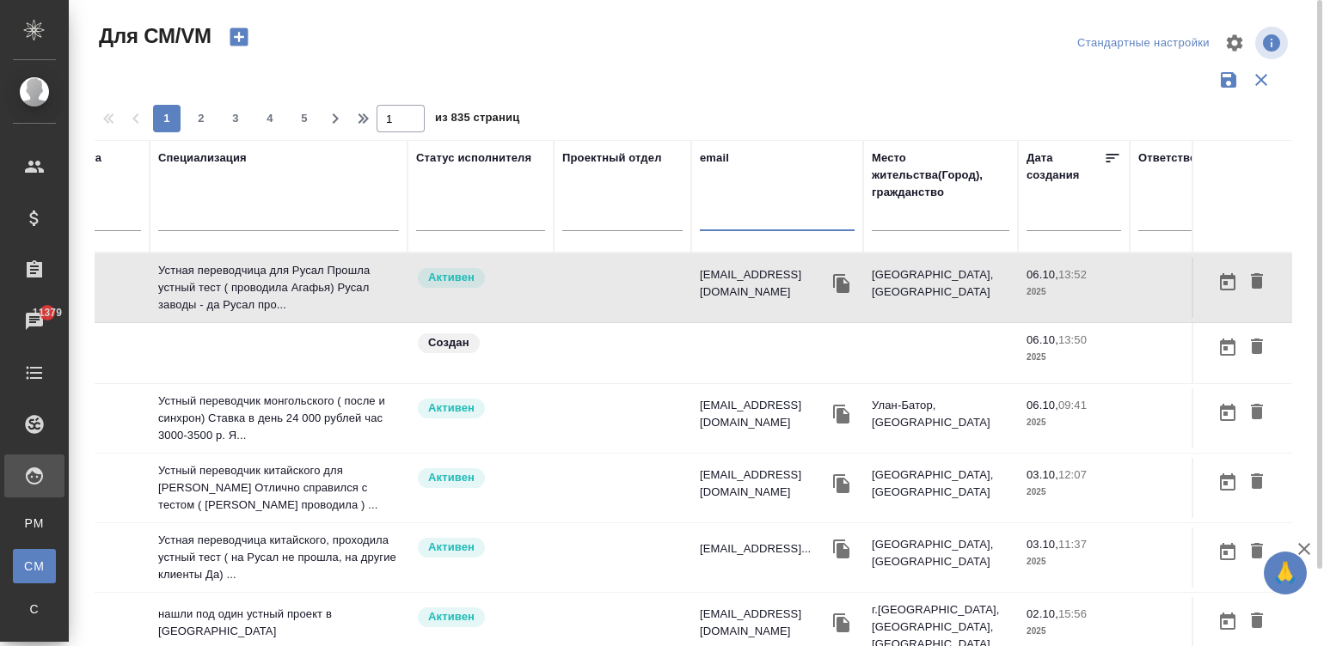
click at [743, 211] on input "text" at bounding box center [777, 220] width 155 height 21
paste input "ipsinnikovaolga@gmail.com"
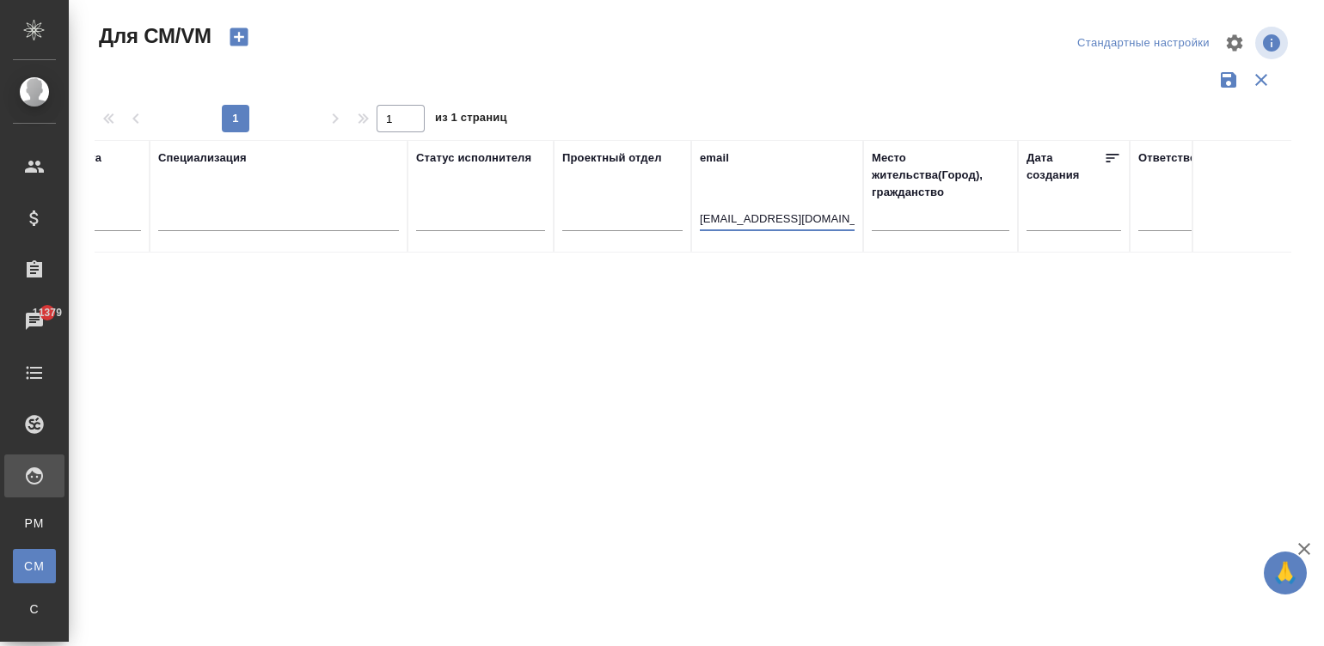
click at [751, 217] on input "ipsinnikovaolga@gmail.com" at bounding box center [777, 220] width 155 height 21
paste input "lesa-le@hot"
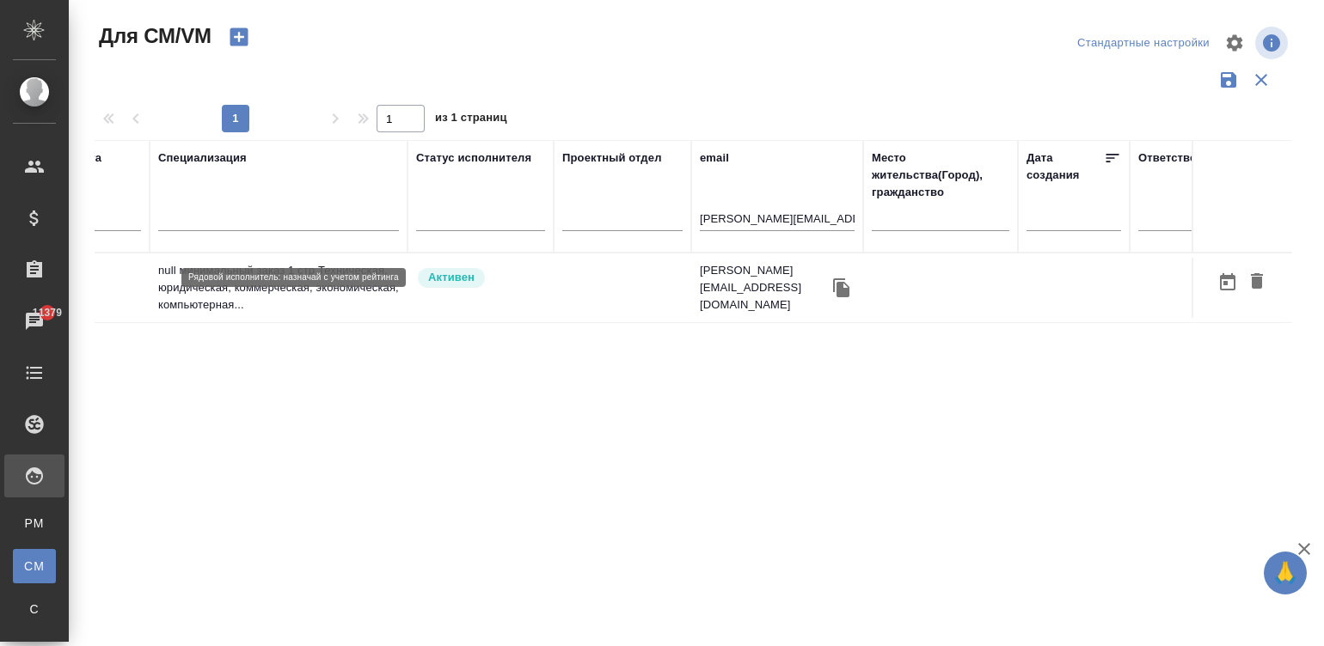
click at [457, 284] on p "Активен" at bounding box center [451, 277] width 46 height 17
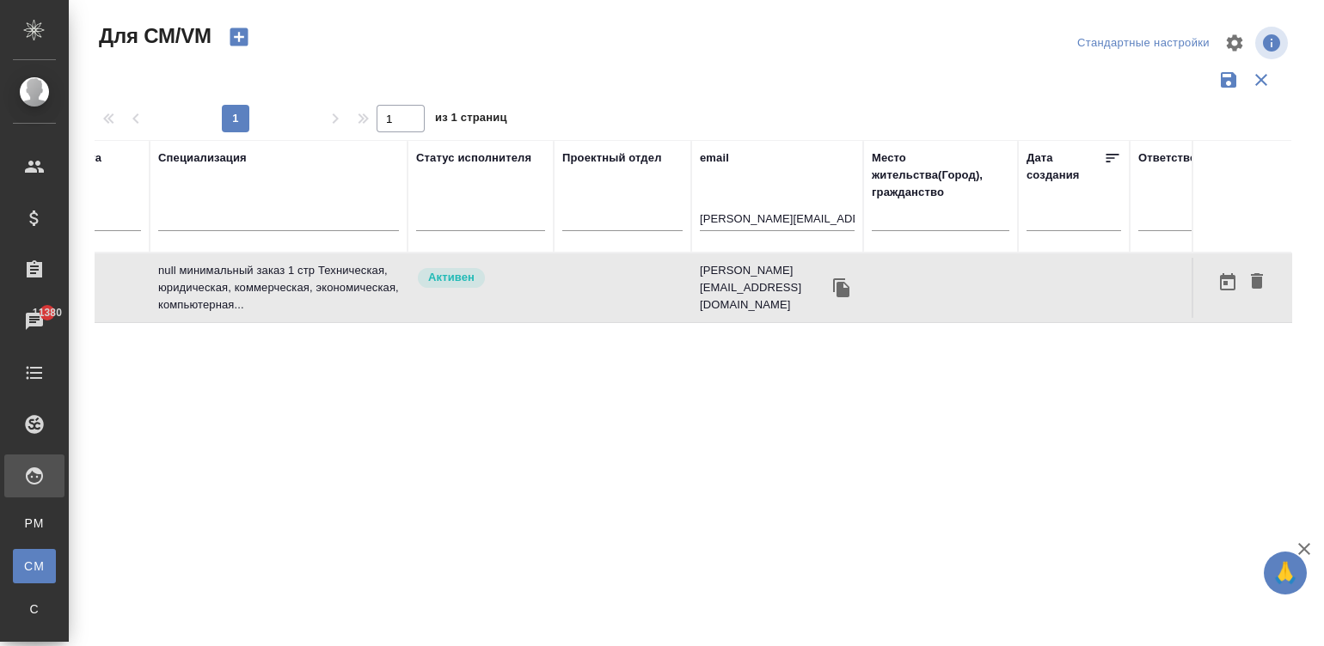
click at [785, 221] on input "lesa-le@hotmail.com" at bounding box center [777, 220] width 155 height 21
paste input "natalia.demchenko@g"
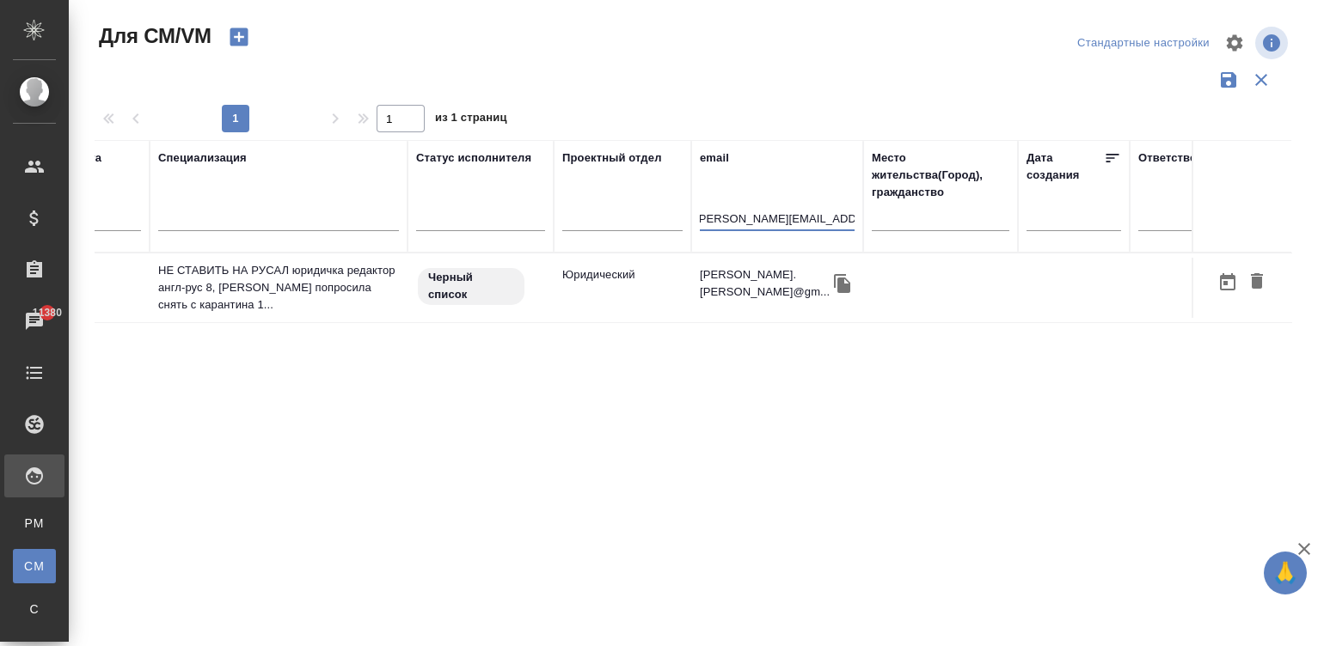
type input "[PERSON_NAME][EMAIL_ADDRESS][PERSON_NAME][DOMAIN_NAME]"
click at [505, 314] on td "Черный список" at bounding box center [480, 288] width 146 height 60
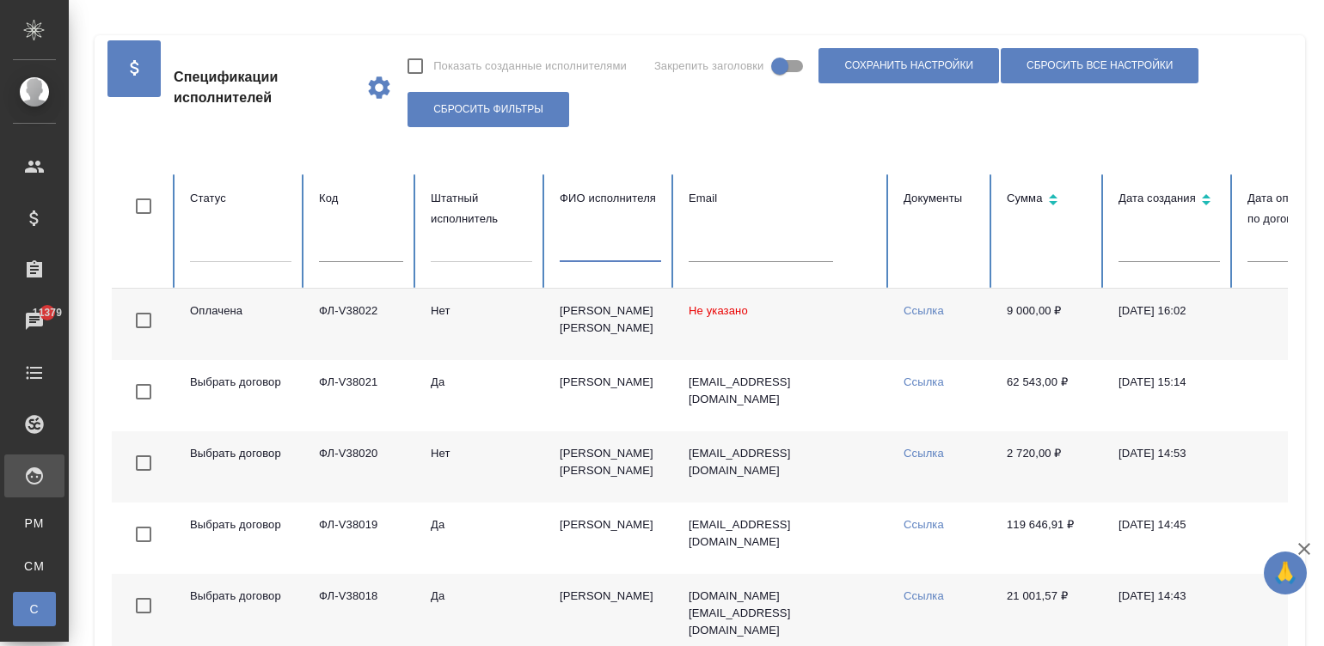
click at [589, 245] on input "text" at bounding box center [610, 250] width 101 height 24
type input "ч"
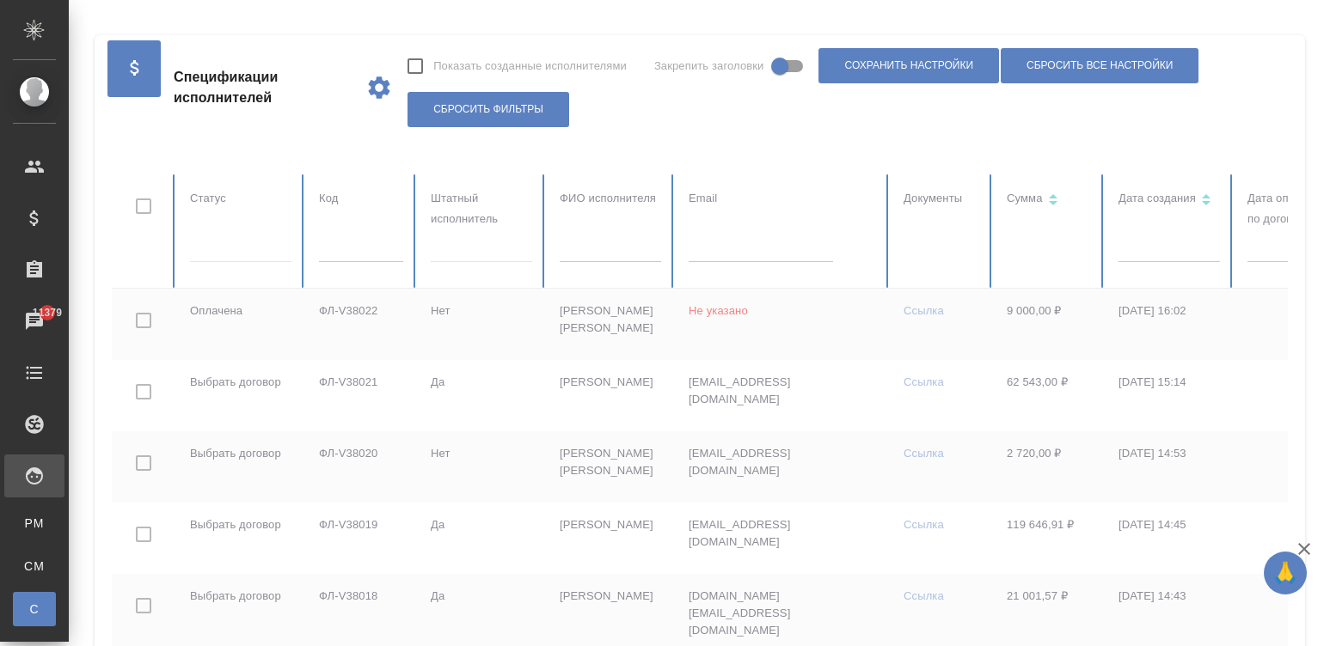
click at [581, 248] on input "text" at bounding box center [610, 250] width 101 height 24
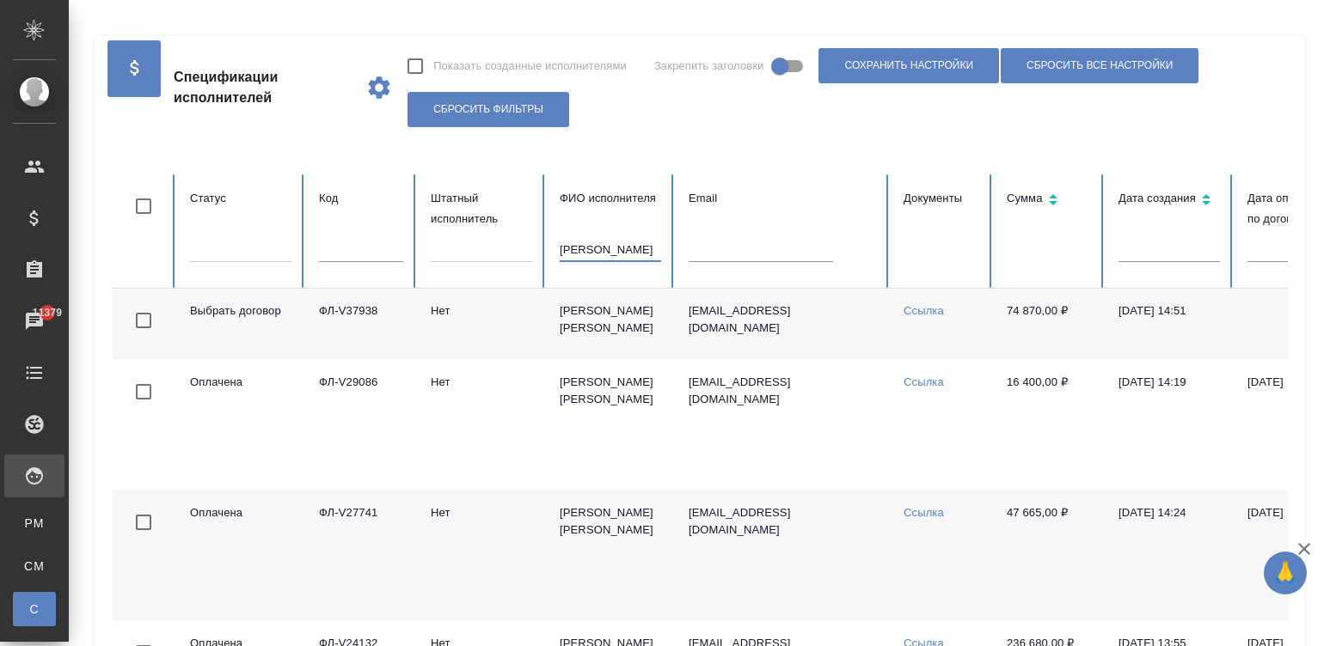
type input "[PERSON_NAME]"
click at [461, 320] on td "Нет" at bounding box center [481, 324] width 129 height 71
click at [594, 244] on input "синникова" at bounding box center [610, 250] width 101 height 24
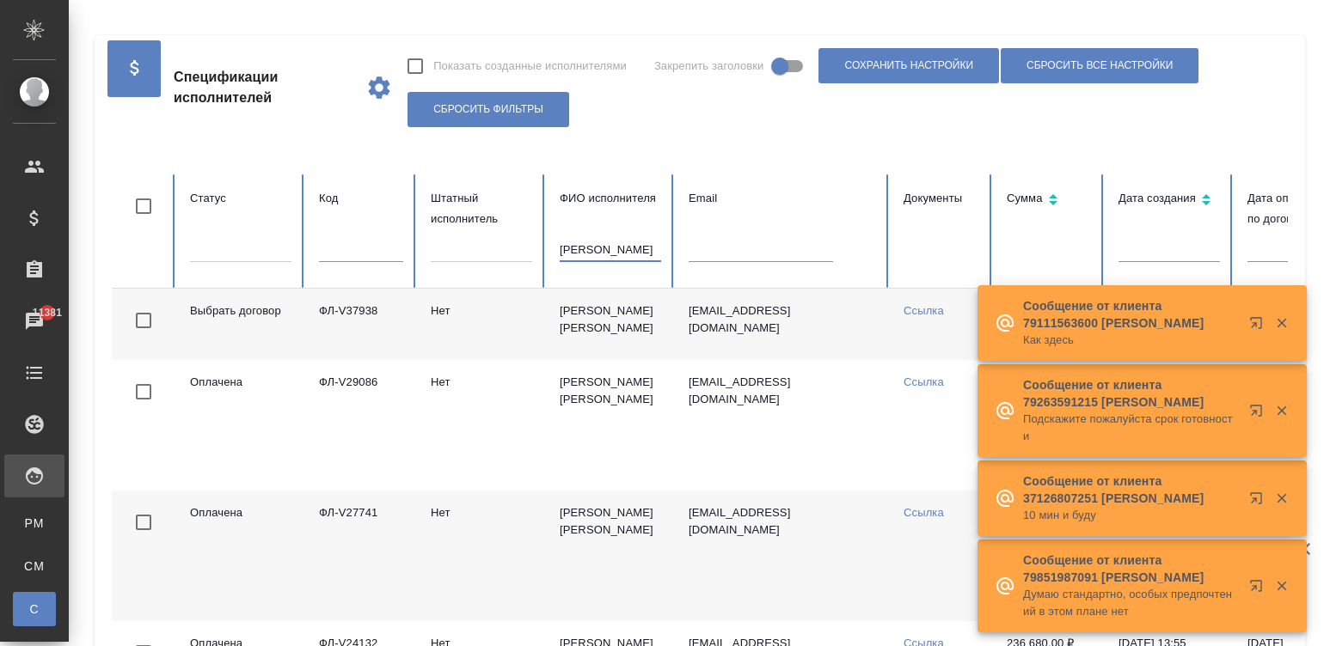
click at [594, 244] on input "синникова" at bounding box center [610, 250] width 101 height 24
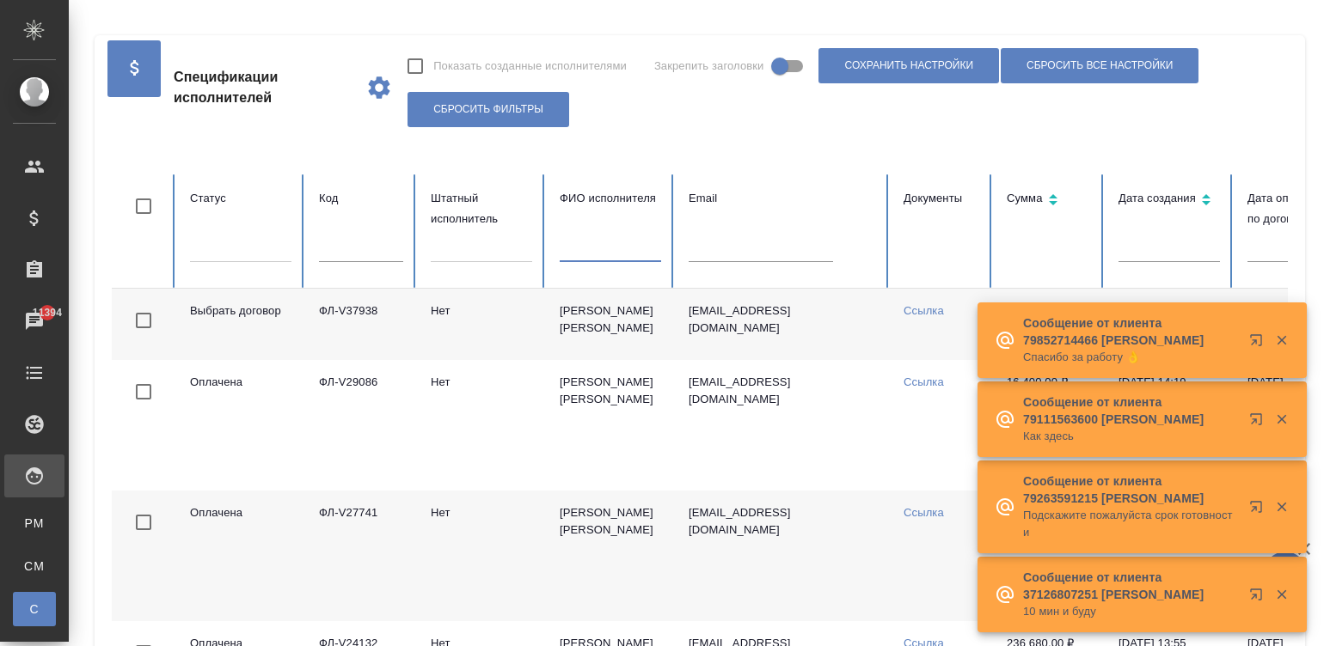
click at [364, 246] on input "text" at bounding box center [361, 250] width 84 height 24
paste input "ФЛ-V37835"
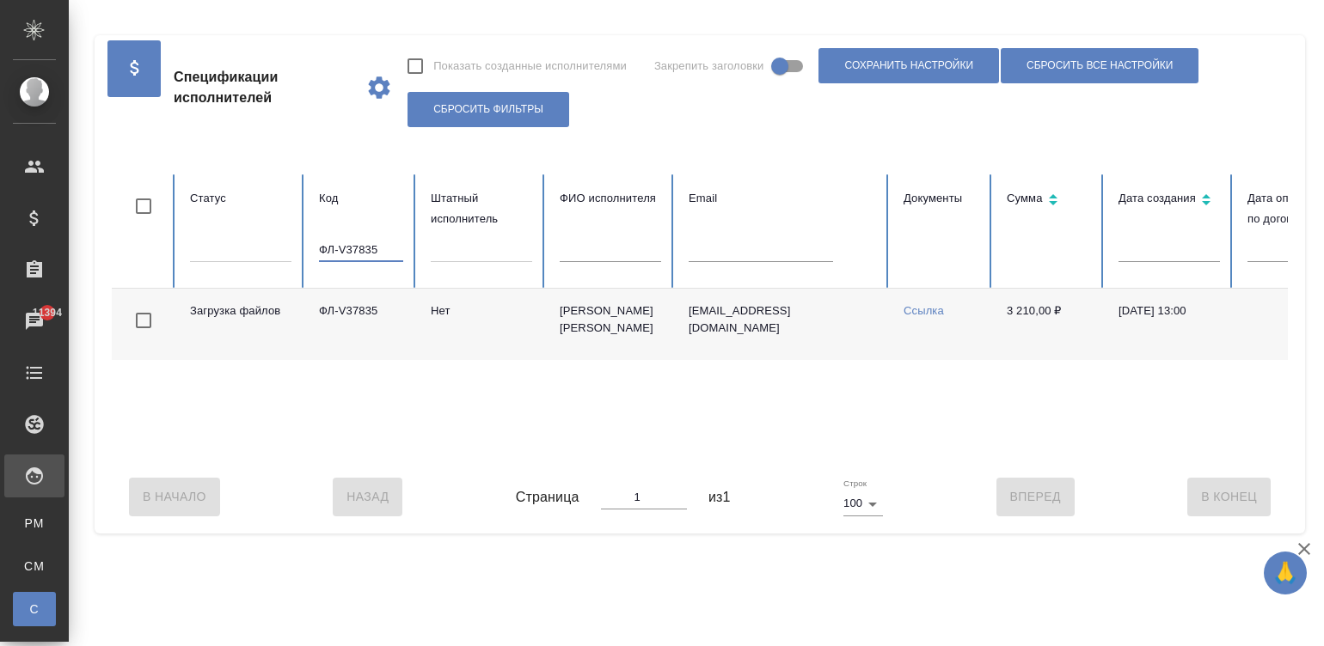
click at [367, 246] on input "ФЛ-V37835" at bounding box center [361, 250] width 84 height 24
paste input "324"
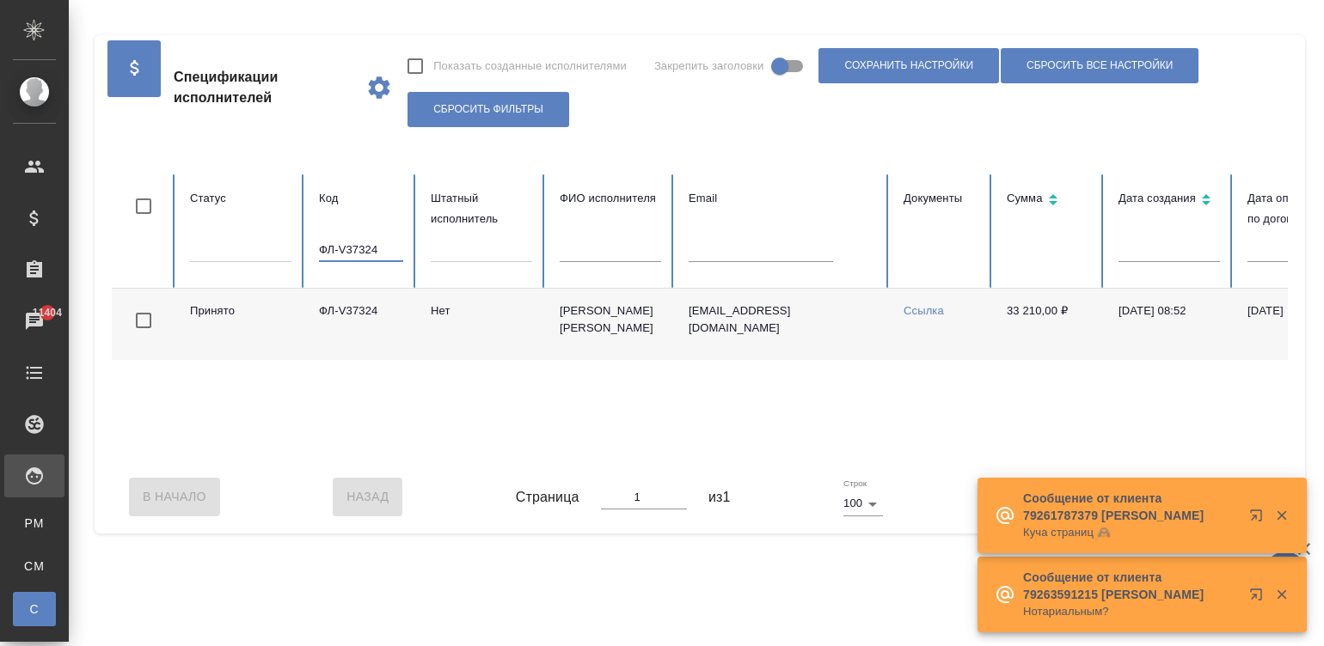
click at [370, 244] on input "ФЛ-V37324" at bounding box center [361, 250] width 84 height 24
paste input "633"
type input "ФЛ-V37633"
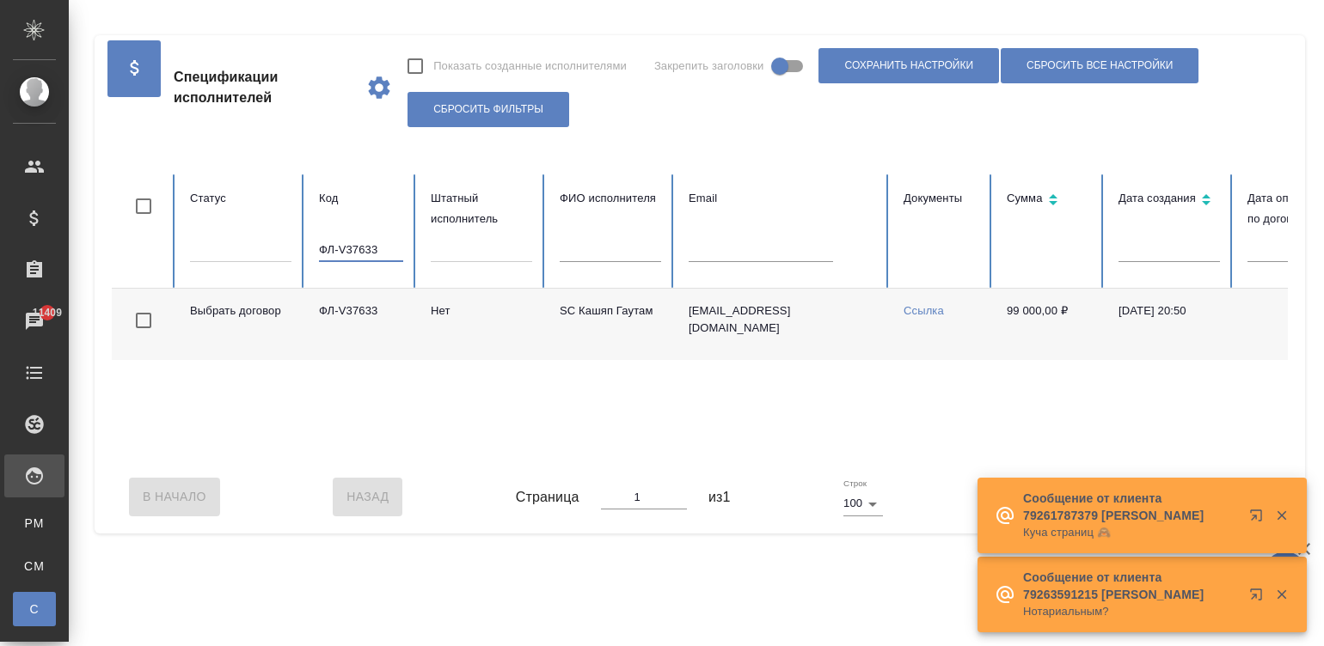
click at [377, 250] on input "ФЛ-V37633" at bounding box center [361, 250] width 84 height 24
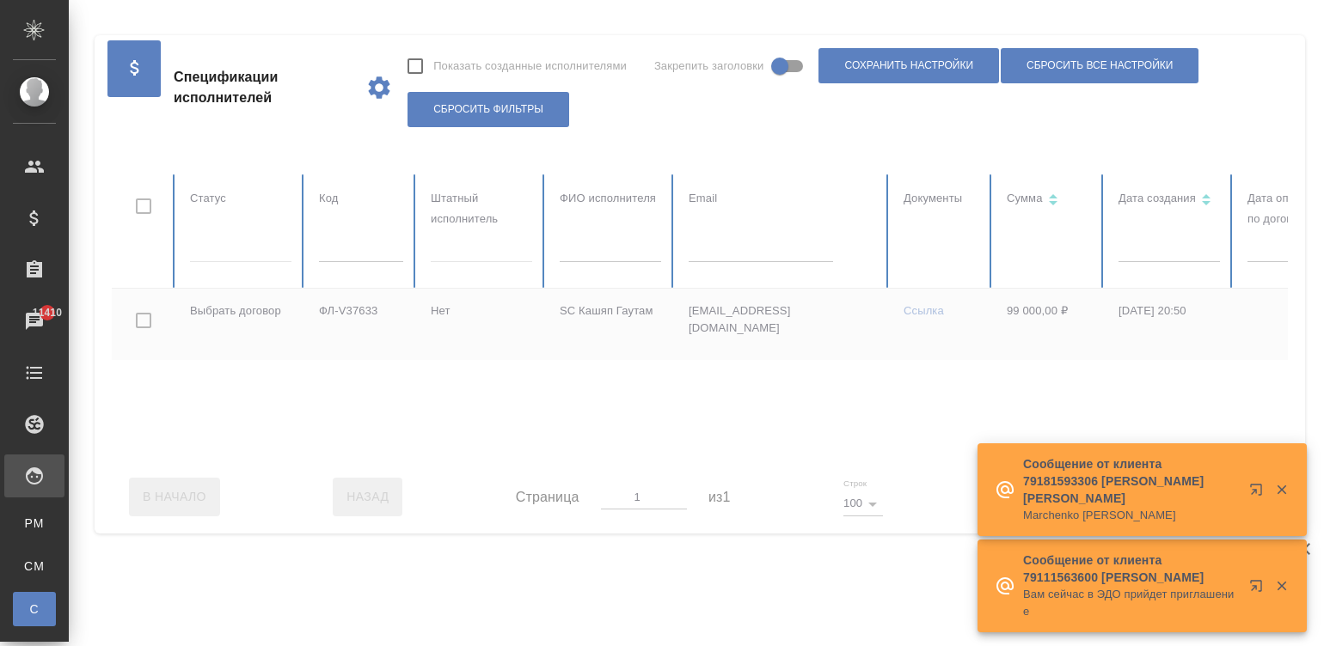
click at [608, 256] on div at bounding box center [1032, 318] width 1841 height 286
click at [576, 245] on input "text" at bounding box center [610, 250] width 101 height 24
click at [622, 246] on input "text" at bounding box center [610, 250] width 101 height 24
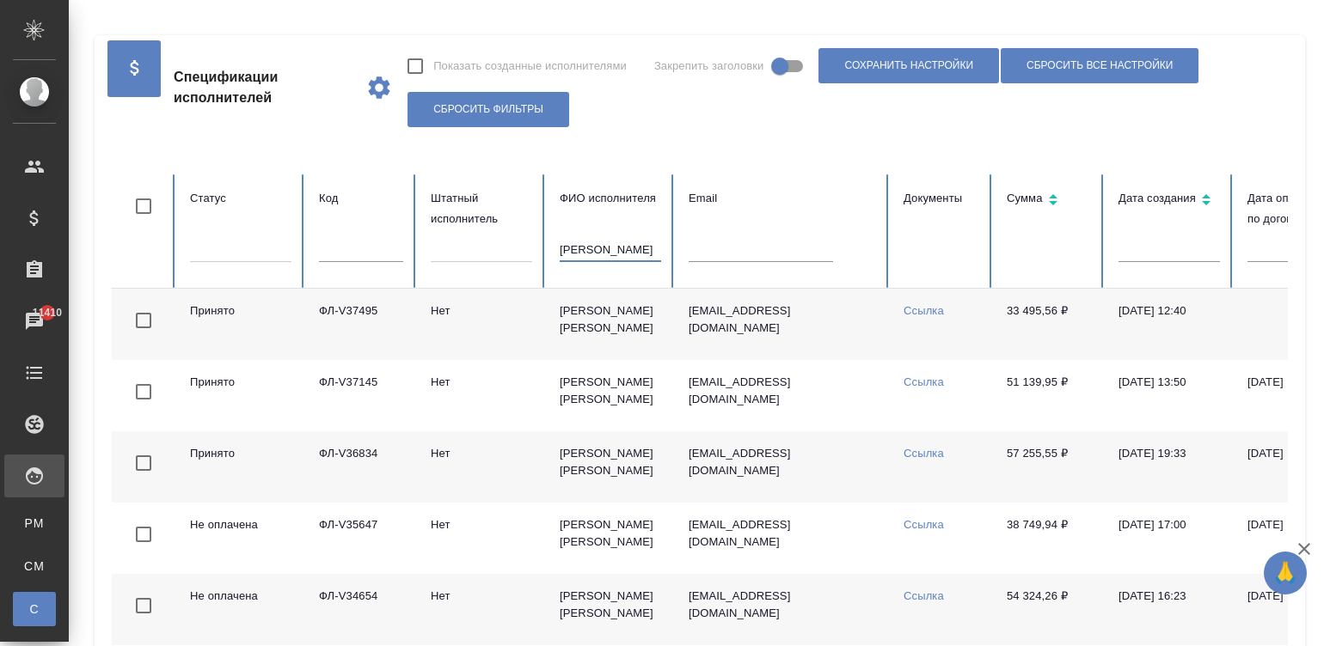
type input "коваленко"
click at [491, 323] on td "Нет" at bounding box center [481, 324] width 129 height 71
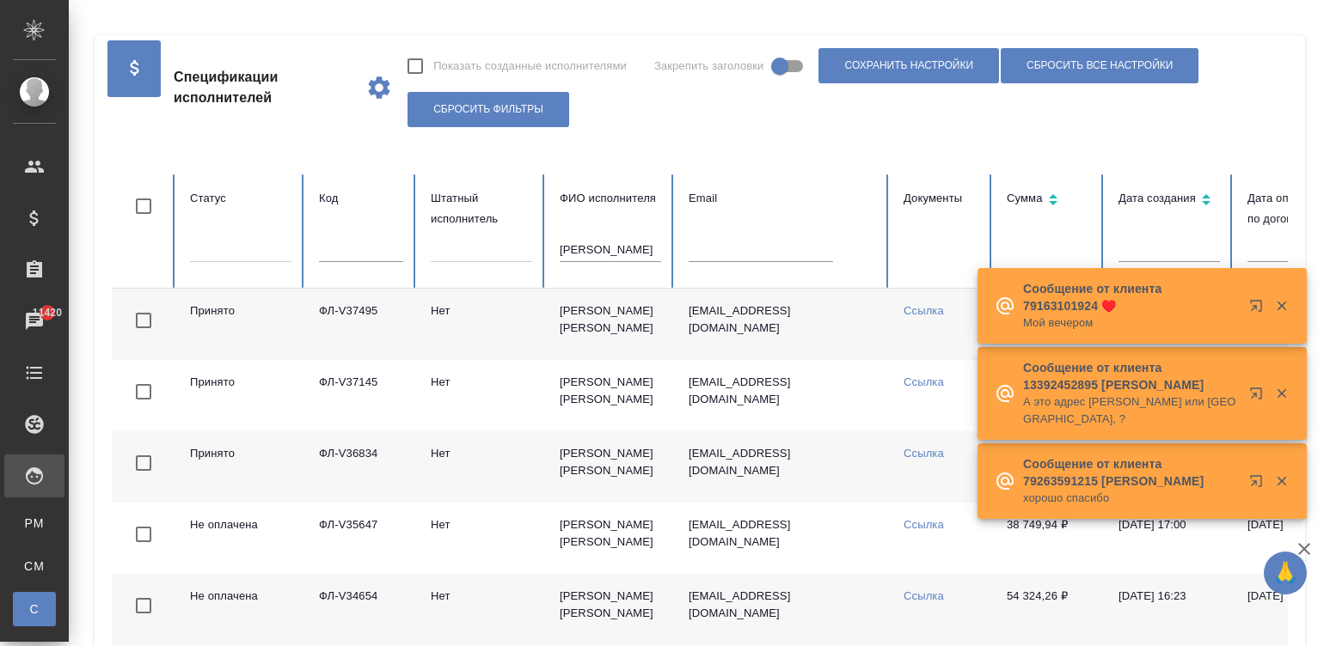
click at [625, 240] on input "коваленко" at bounding box center [610, 250] width 101 height 24
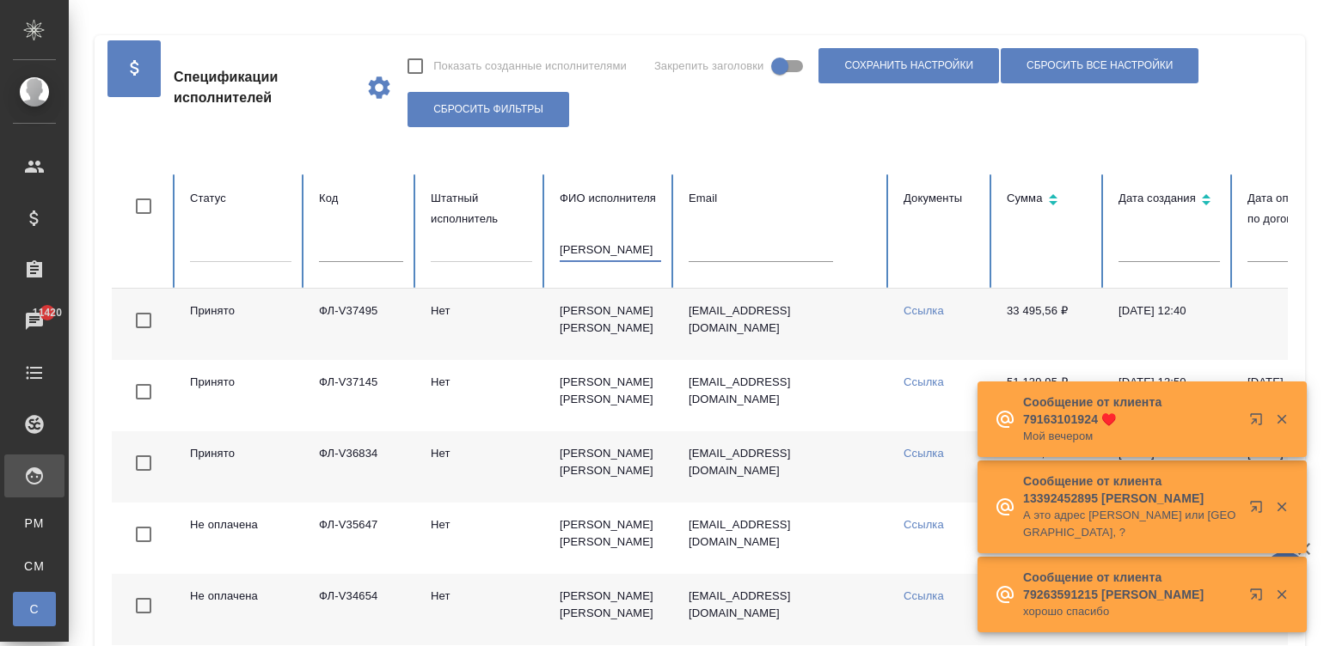
click at [625, 240] on input "коваленко" at bounding box center [610, 250] width 101 height 24
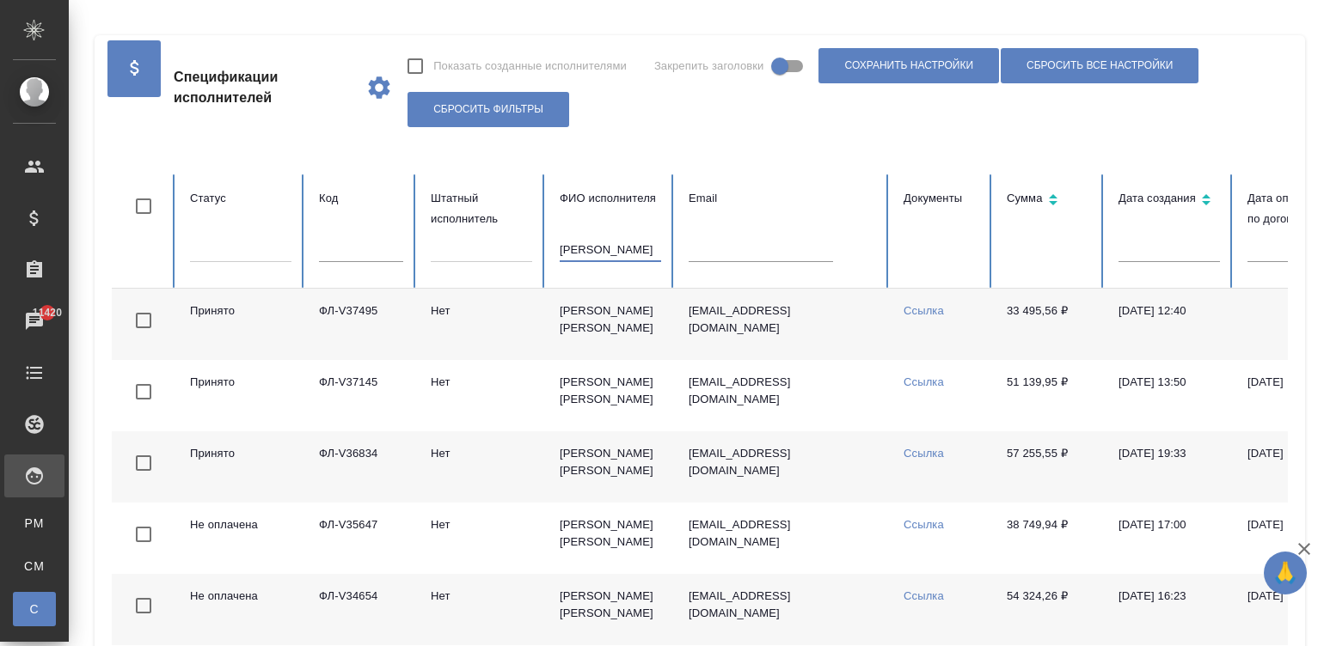
type input "коваленко"
click at [554, 319] on td "Коваленко Виктория" at bounding box center [610, 324] width 129 height 71
click at [616, 254] on input "коваленко" at bounding box center [610, 250] width 101 height 24
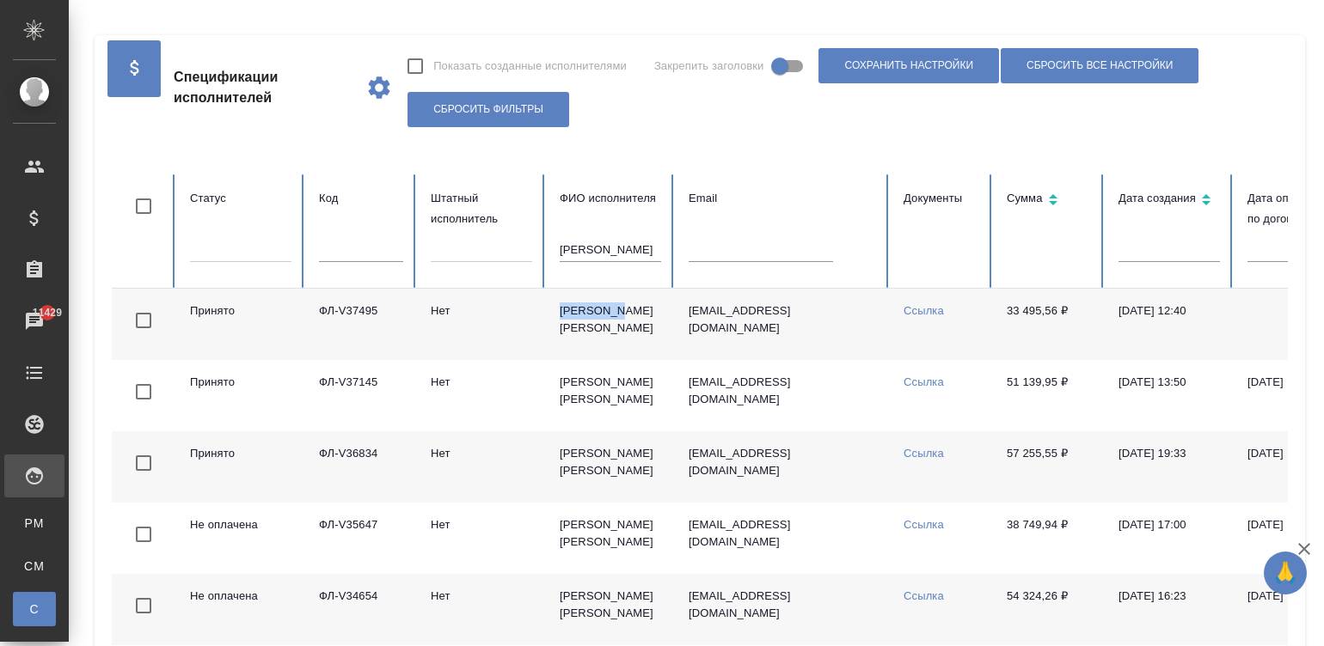
click at [616, 254] on input "коваленко" at bounding box center [610, 250] width 101 height 24
click at [600, 252] on input "коваленко" at bounding box center [610, 250] width 101 height 24
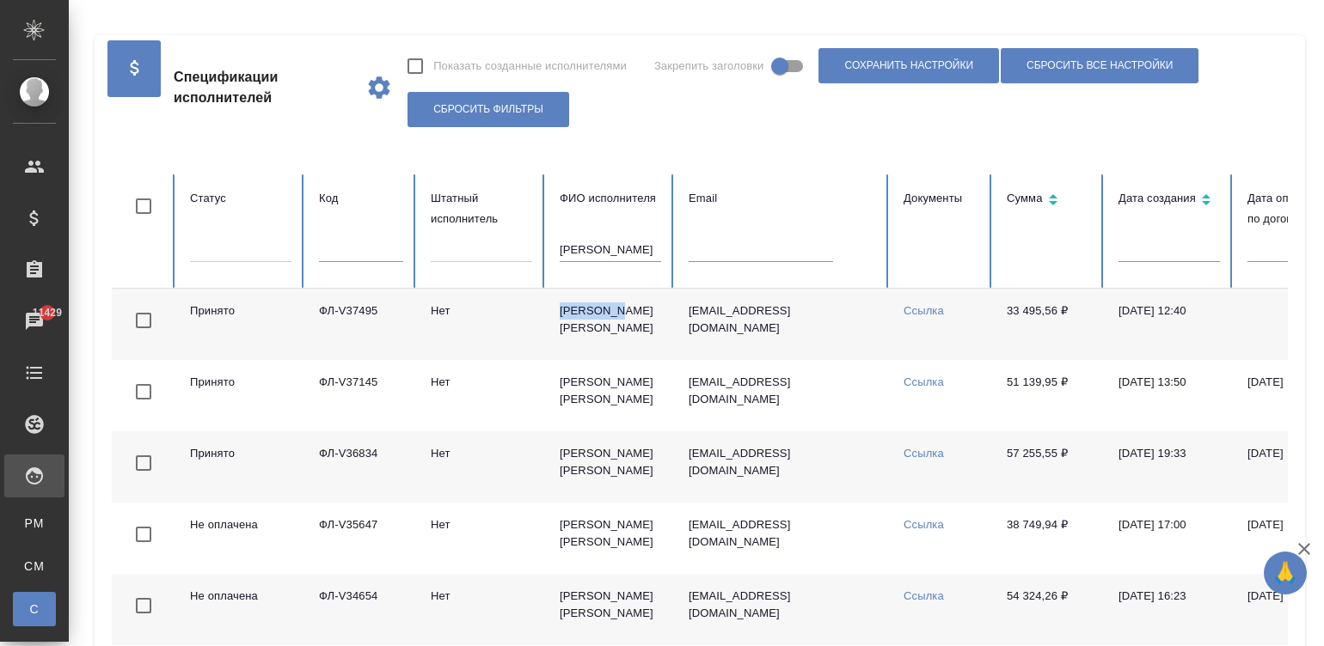
click at [600, 252] on input "коваленко" at bounding box center [610, 250] width 101 height 24
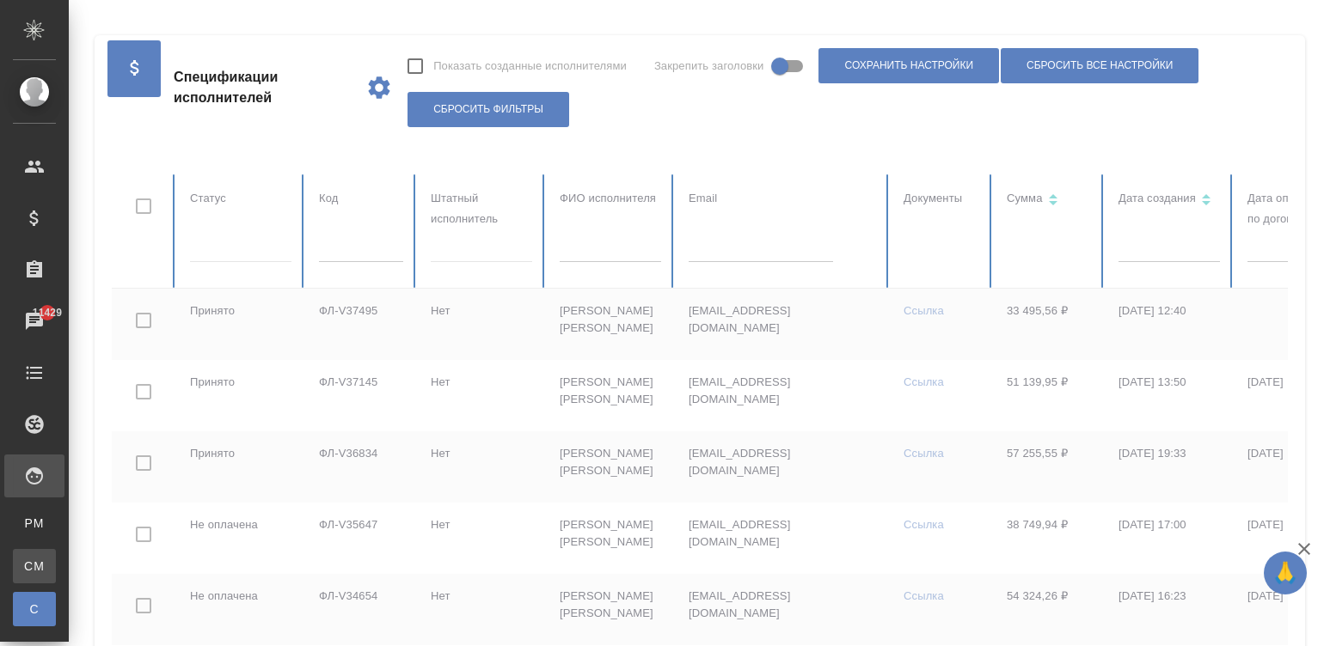
click at [21, 567] on div "Для CM/VM" at bounding box center [13, 566] width 26 height 17
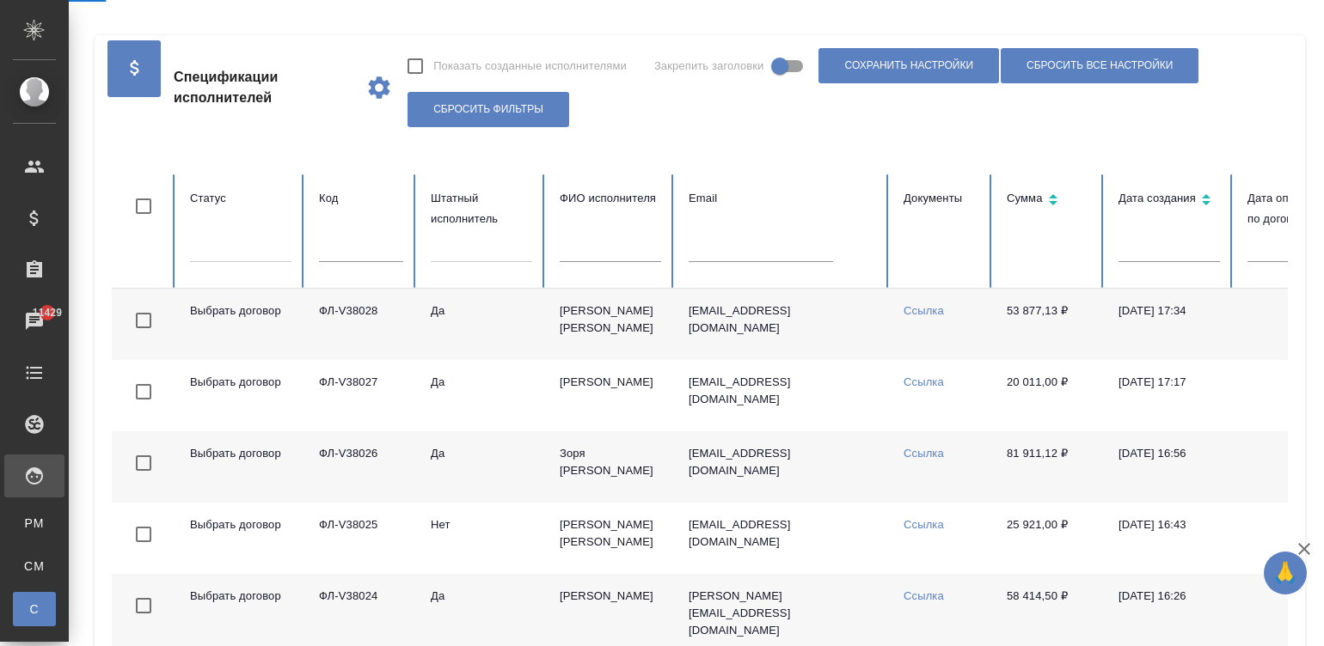
click at [750, 257] on input "text" at bounding box center [761, 250] width 144 height 24
paste input "alesya.myslivets@bk.ru"
type input "alesya.myslivets@bk.ru"
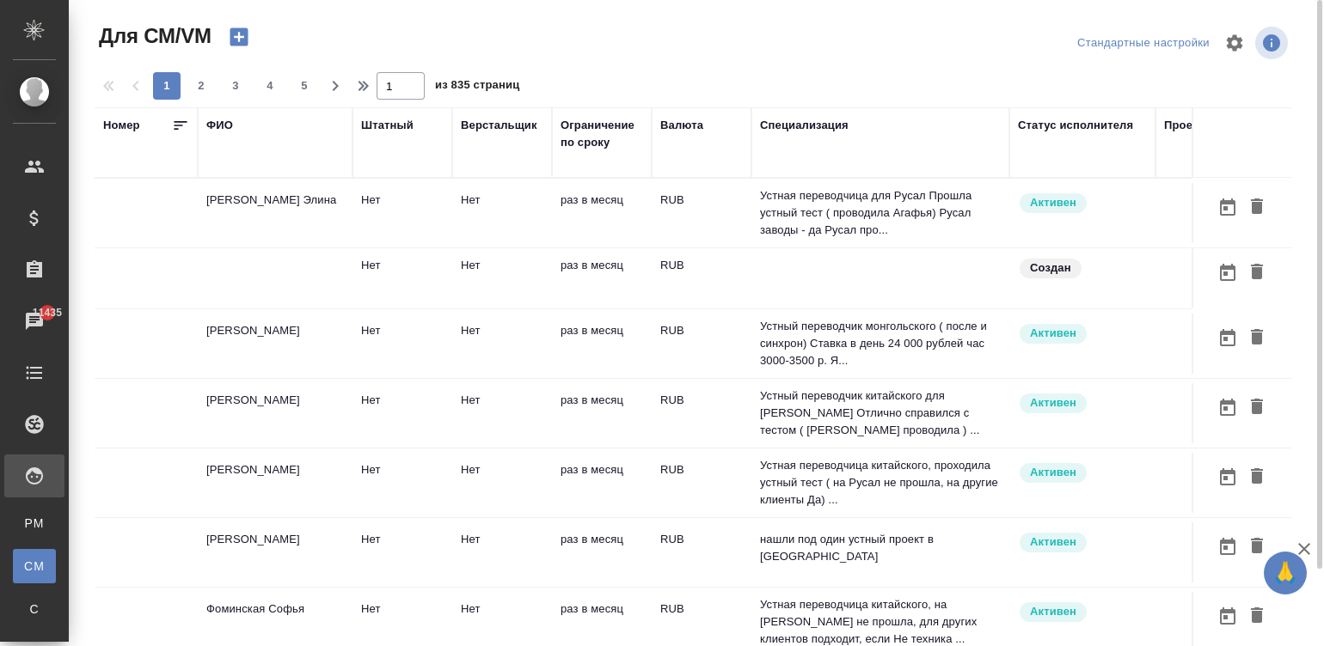
click at [305, 213] on td "Солопова Элина" at bounding box center [275, 213] width 155 height 60
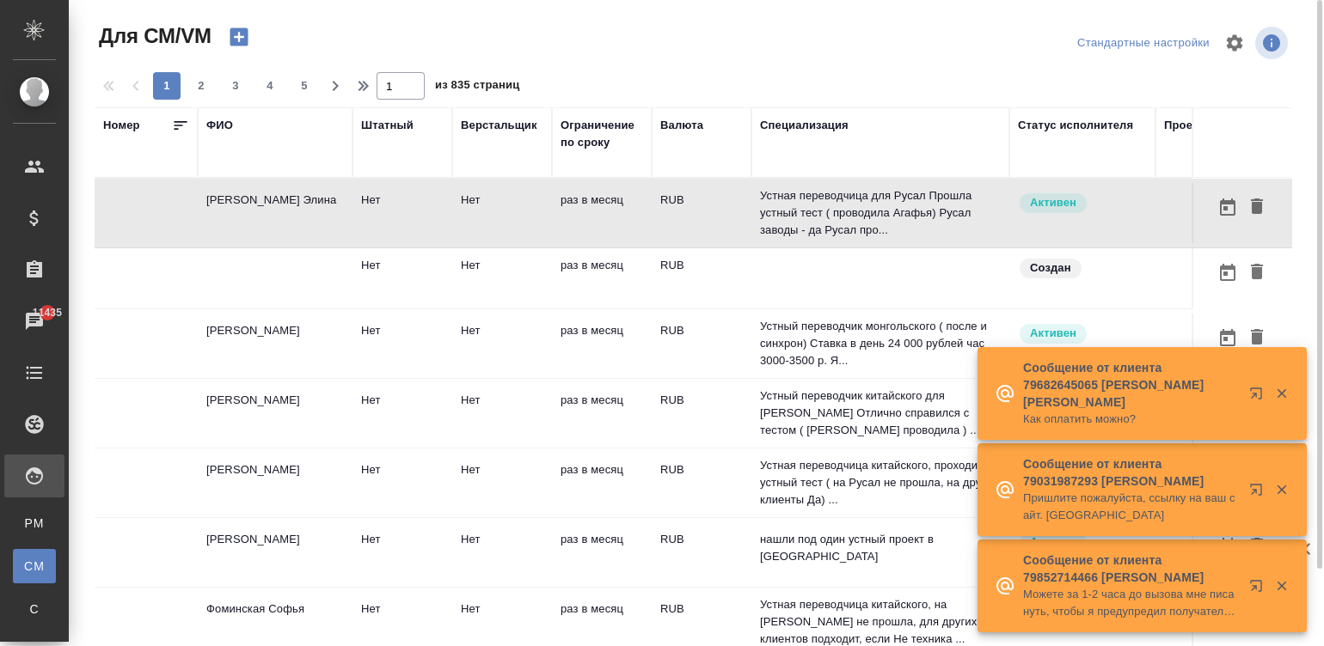
scroll to position [0, 171]
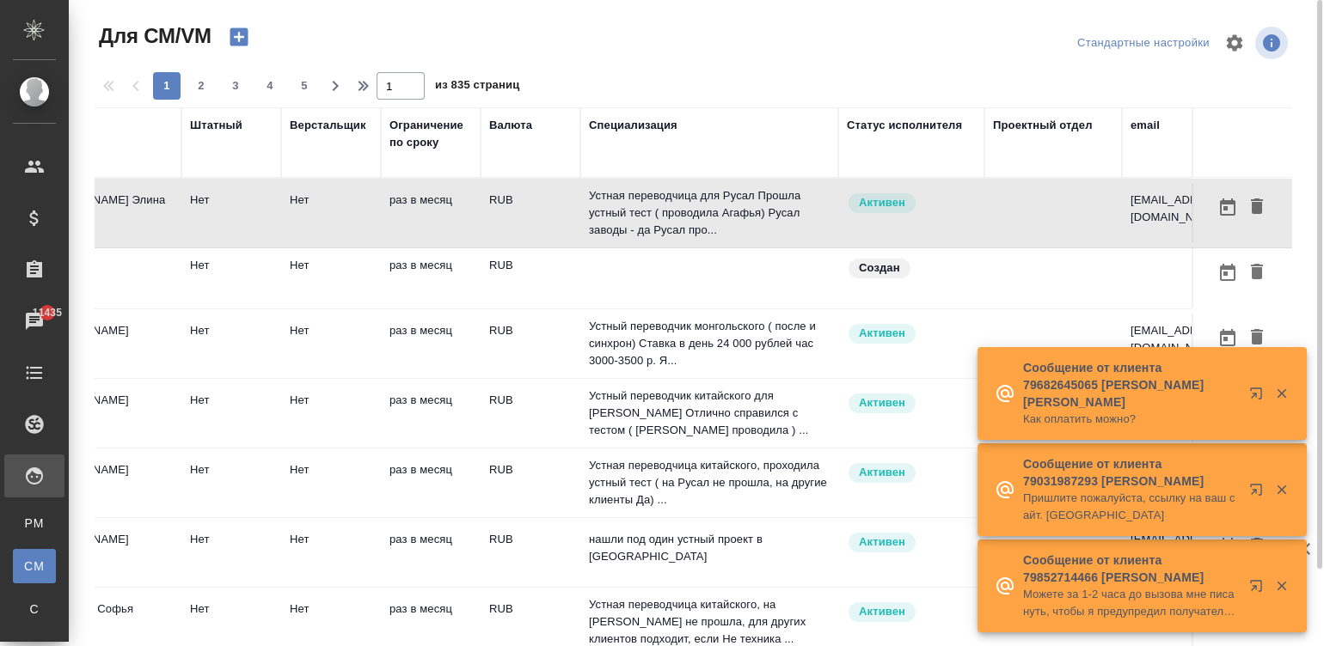
click at [1132, 127] on div "email" at bounding box center [1144, 125] width 29 height 17
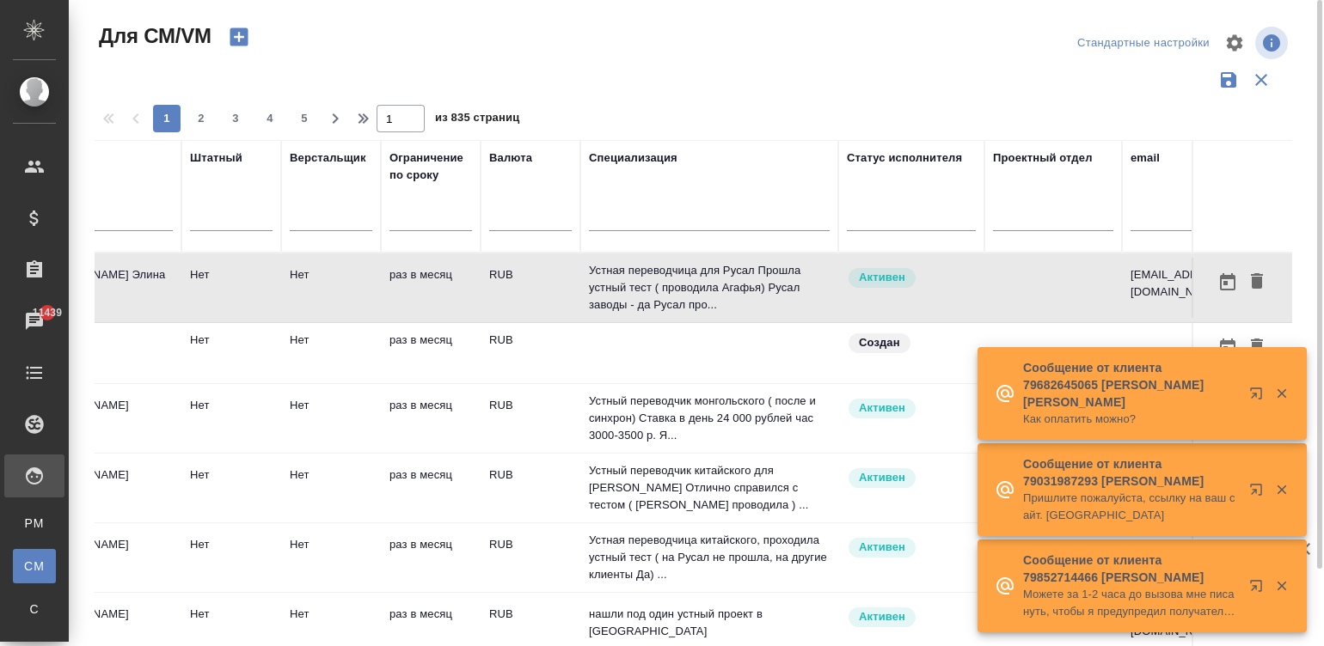
click at [1149, 224] on input "text" at bounding box center [1207, 220] width 155 height 21
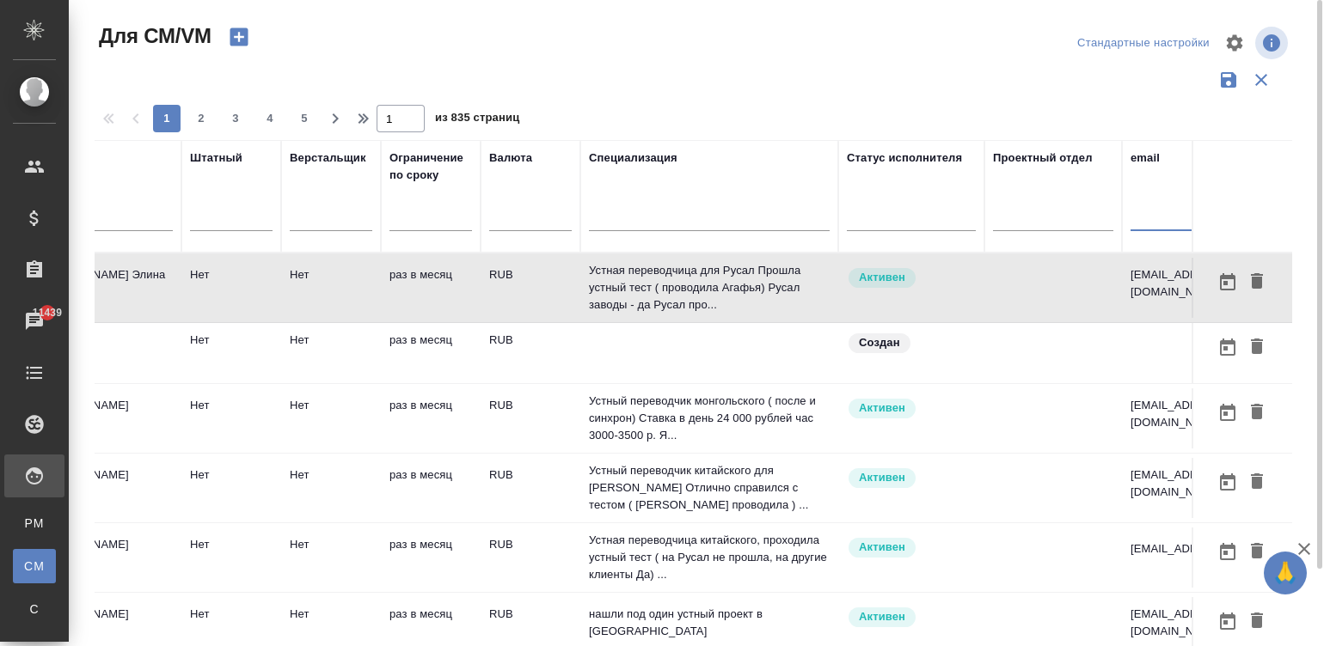
paste input "word_master@mail.ru"
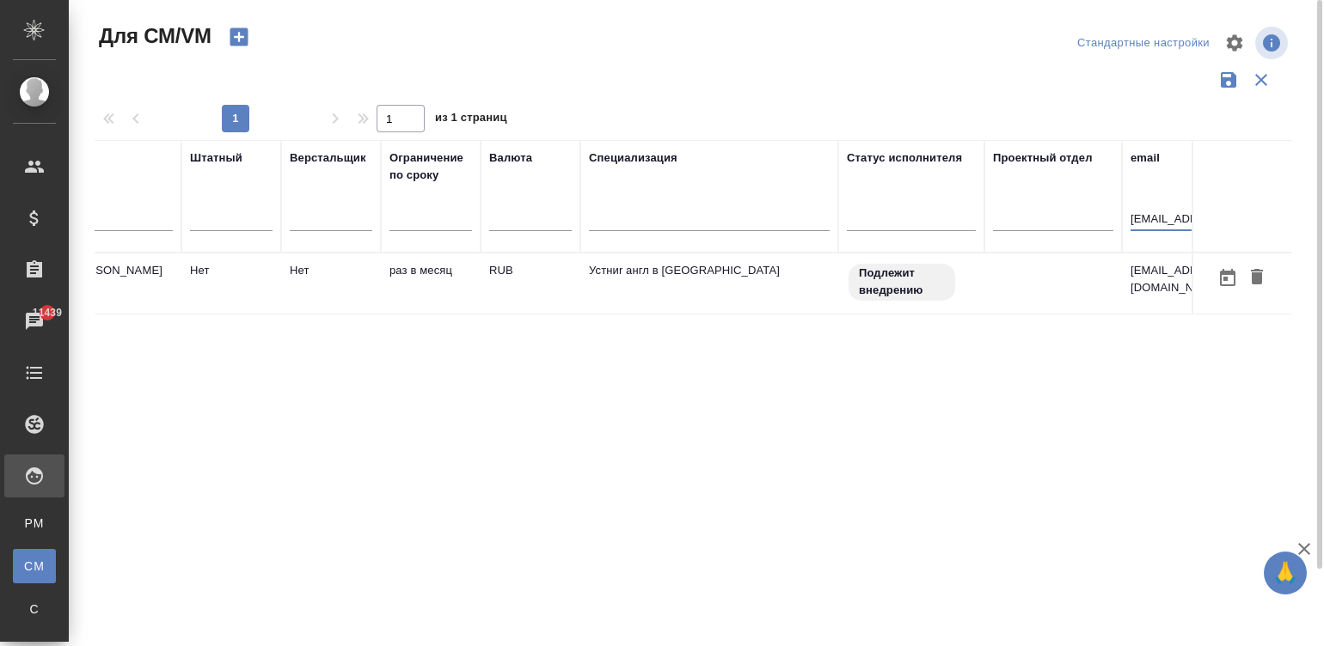
type input "word_master@mail.ru"
click at [524, 288] on td "RUB" at bounding box center [531, 284] width 100 height 60
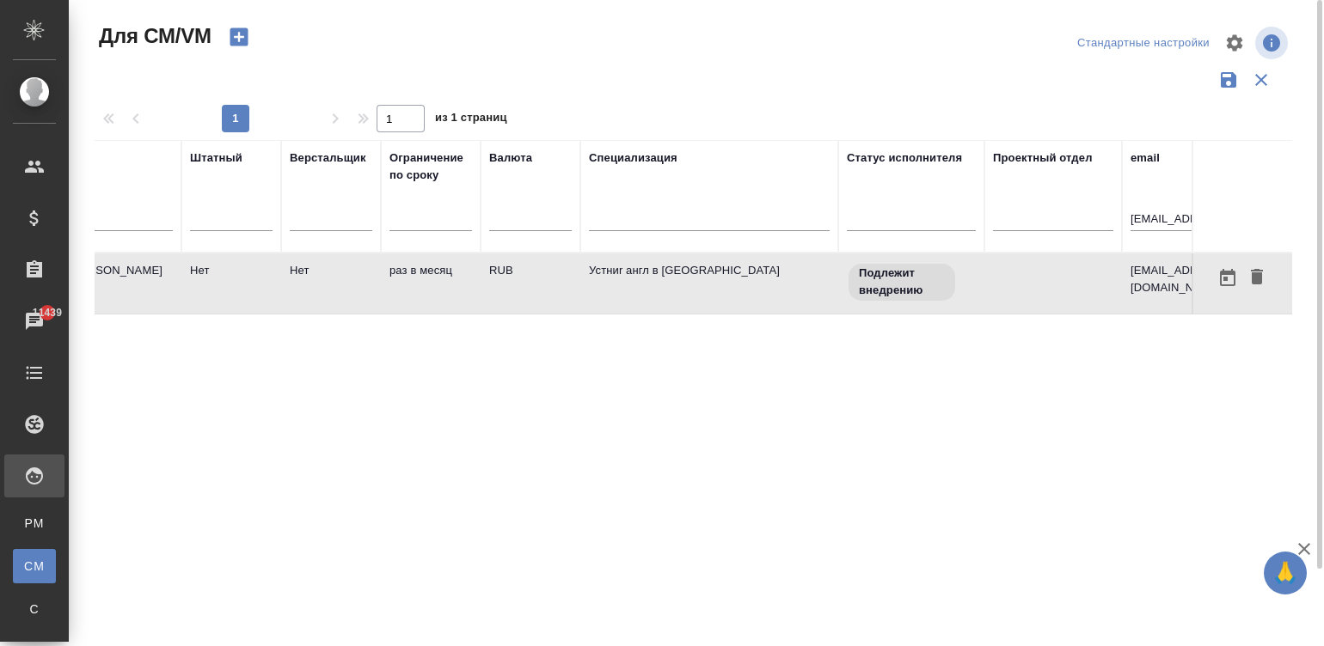
click at [524, 288] on td "RUB" at bounding box center [531, 284] width 100 height 60
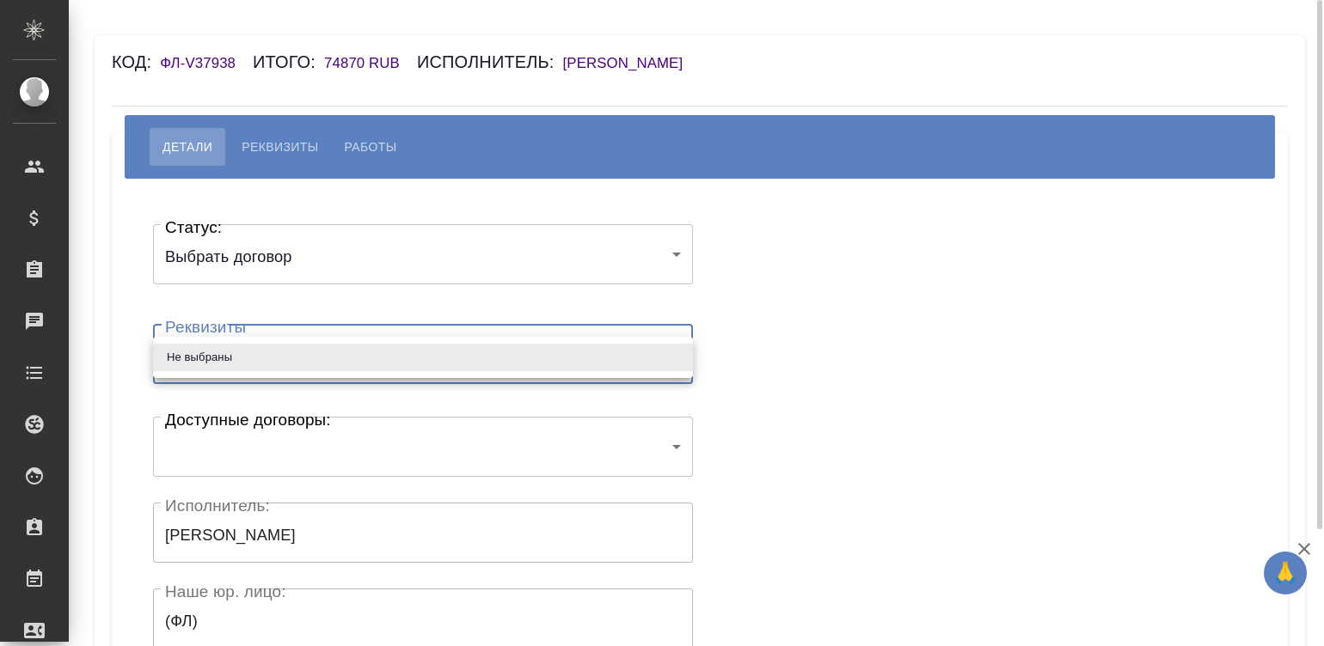
click at [292, 340] on body "🙏 .cls-1 fill:#fff; AWATERA Малинина Мария m.malinina Клиенты Спецификации Зака…" at bounding box center [662, 323] width 1324 height 646
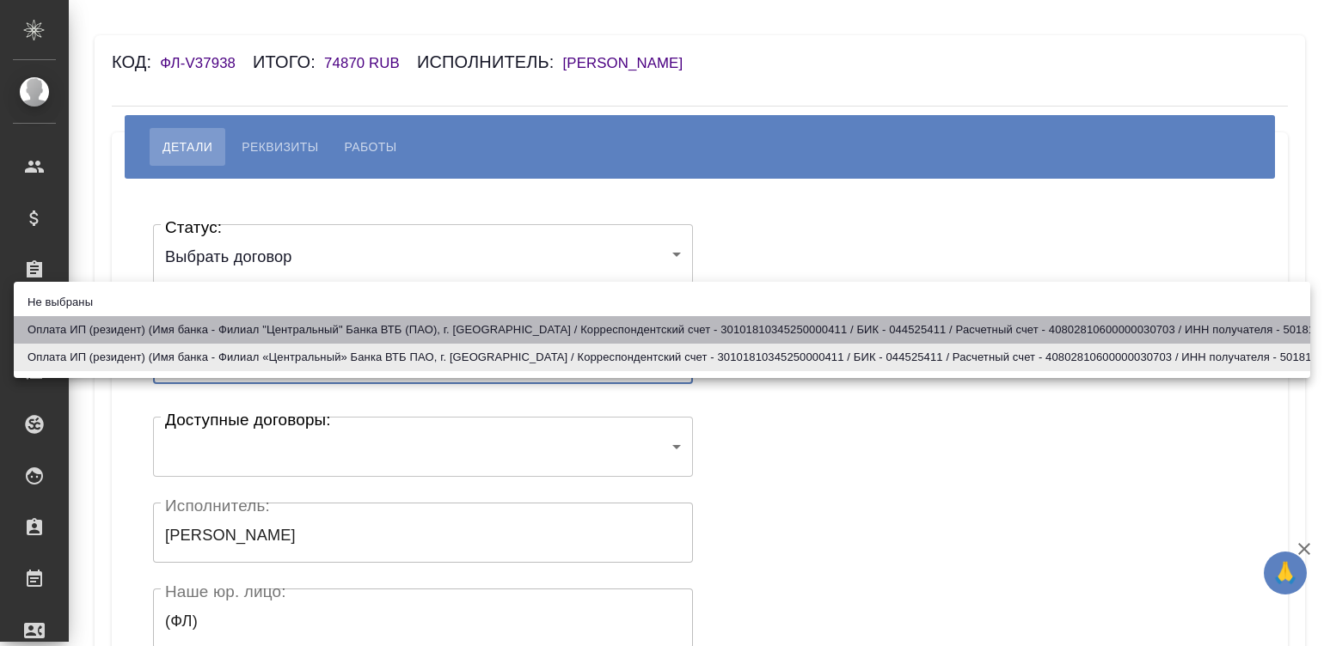
click at [242, 321] on li "Оплата ИП (резидент) (Имя банка - Филиал "Центральный" Банка ВТБ (ПАО), г. Моск…" at bounding box center [662, 330] width 1296 height 28
type input "614dda36bdcef73004357175"
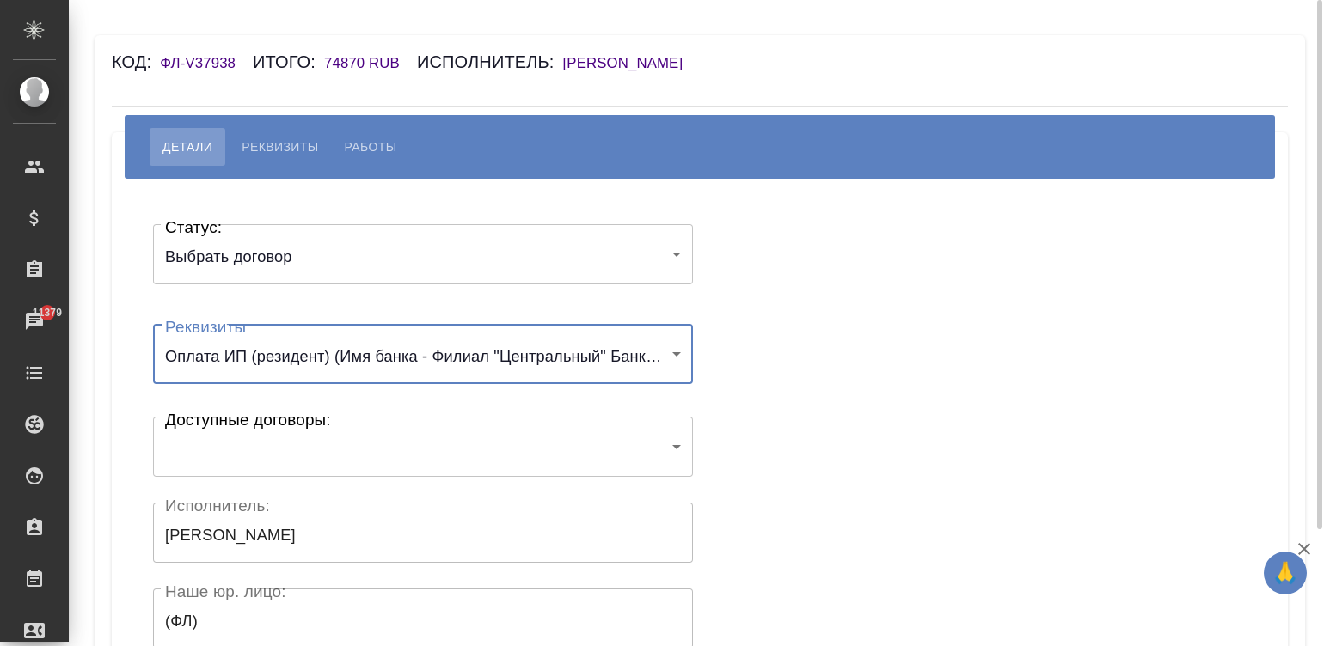
click at [225, 446] on body "🙏 .cls-1 fill:#fff; AWATERA Малинина Мария m.malinina Клиенты Спецификации Зака…" at bounding box center [662, 323] width 1324 height 646
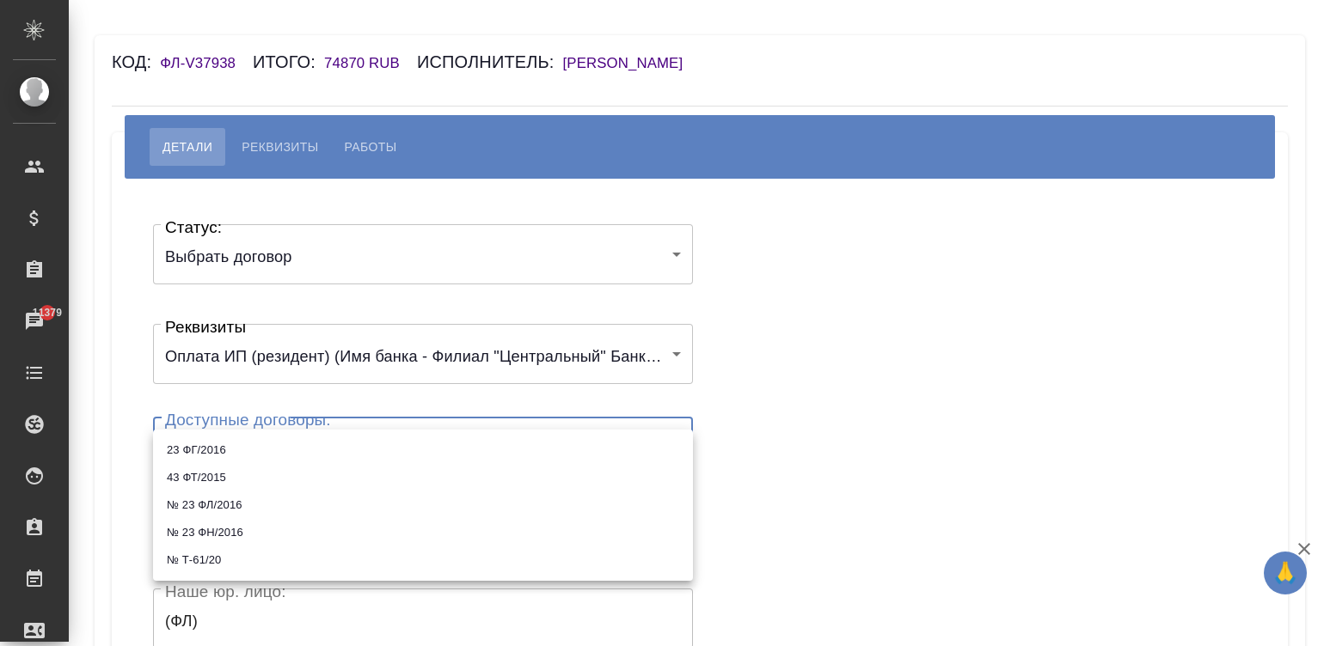
click at [168, 556] on li "№ Т-61/20" at bounding box center [423, 561] width 540 height 28
type input "614ddcd8ed8b112fd62dd346"
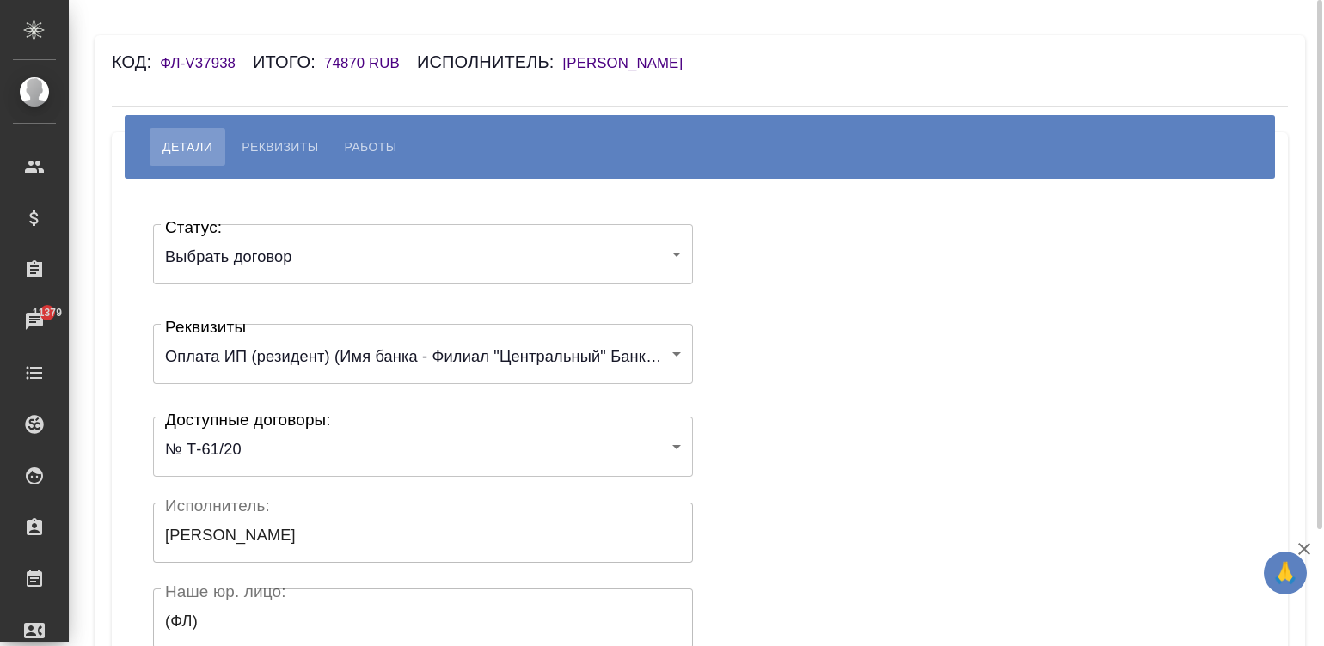
click at [859, 383] on div "Статус: Выбрать договор chooseContract Статус: Реквизиты Оплата ИП (резидент) (…" at bounding box center [699, 516] width 1107 height 622
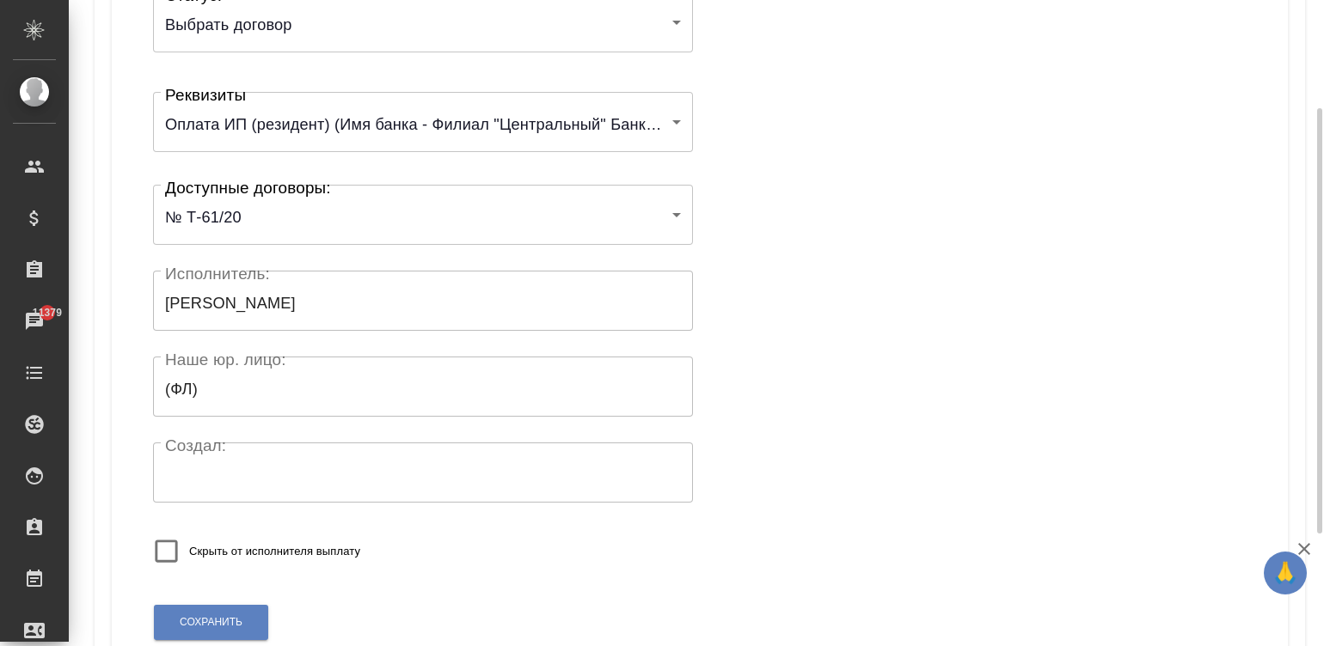
scroll to position [336, 0]
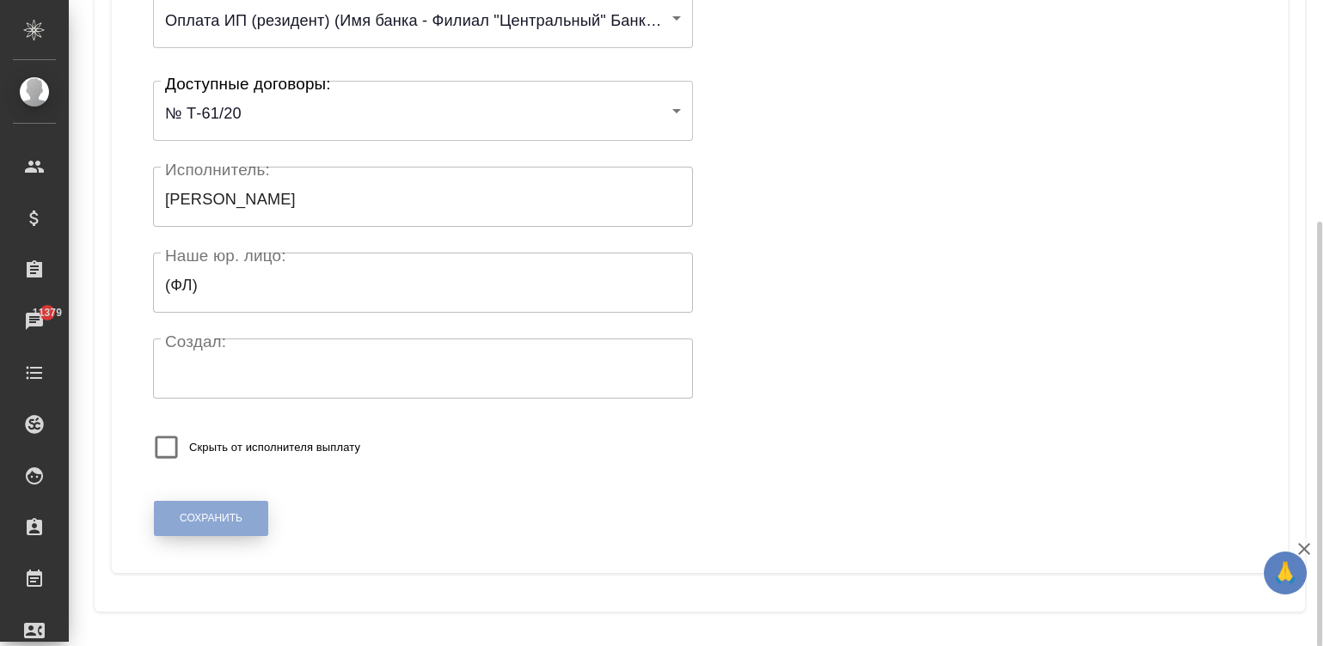
click at [193, 513] on span "Сохранить" at bounding box center [211, 518] width 63 height 15
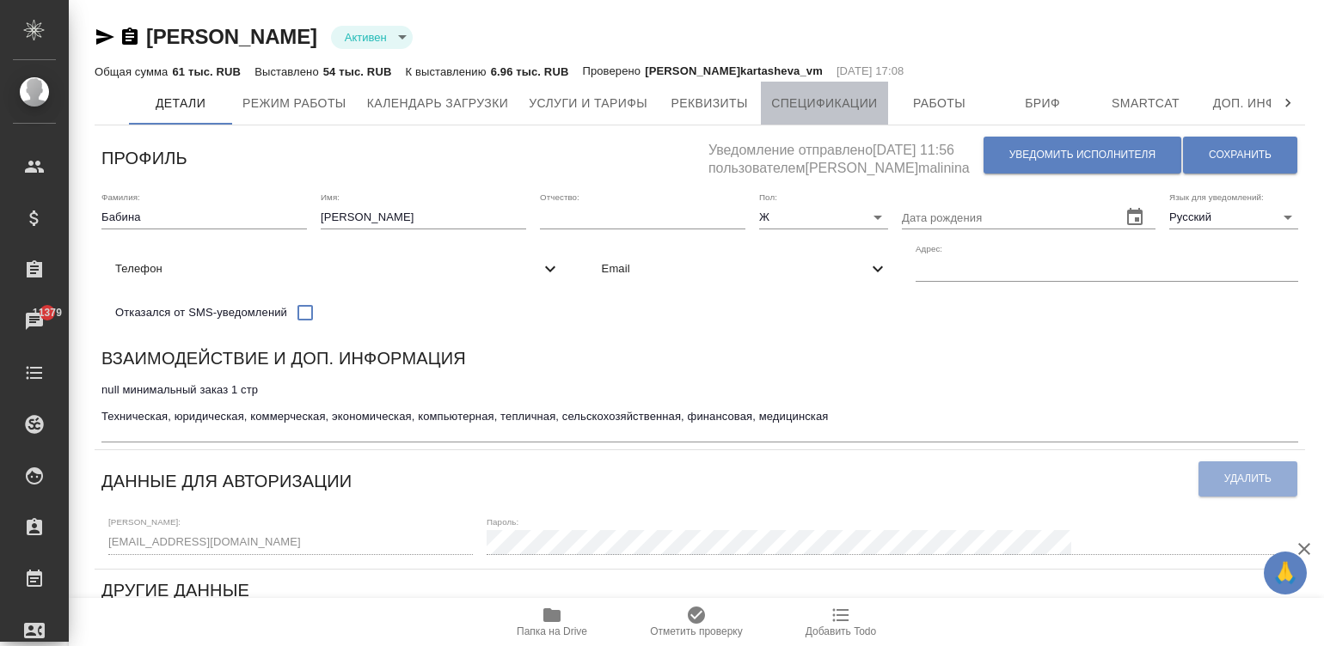
click at [848, 99] on span "Спецификации" at bounding box center [824, 103] width 106 height 21
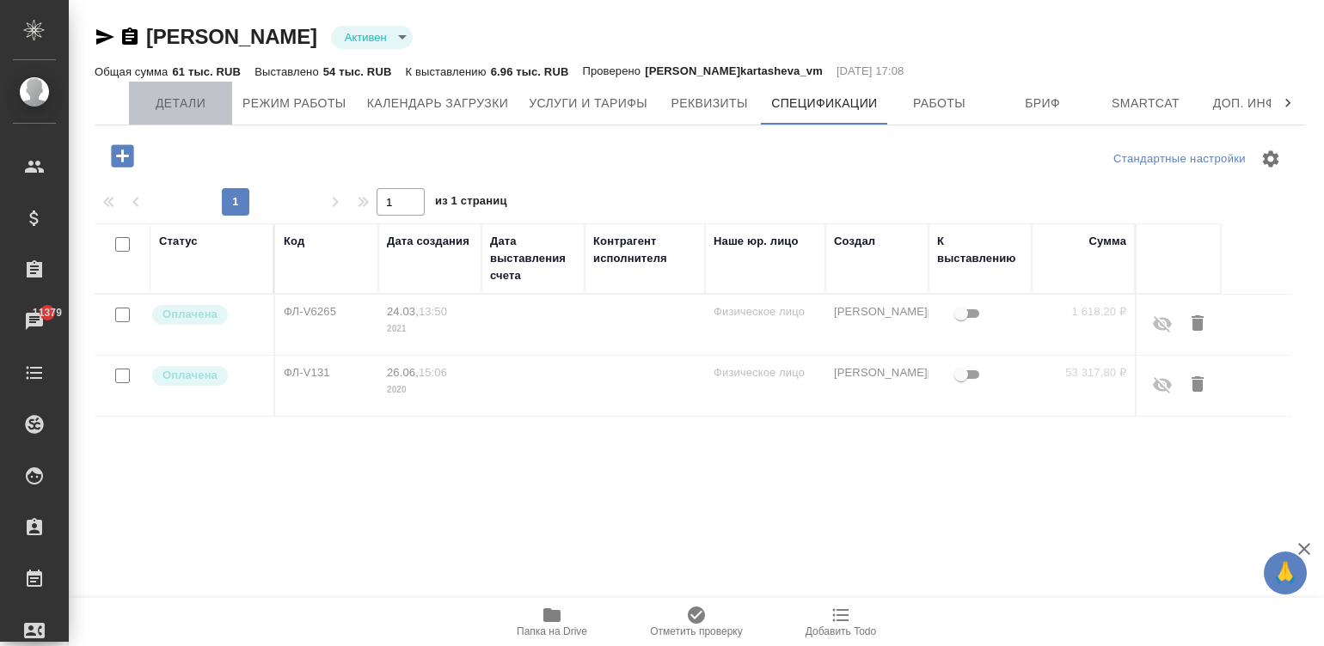
click at [181, 90] on button "Детали" at bounding box center [180, 103] width 103 height 43
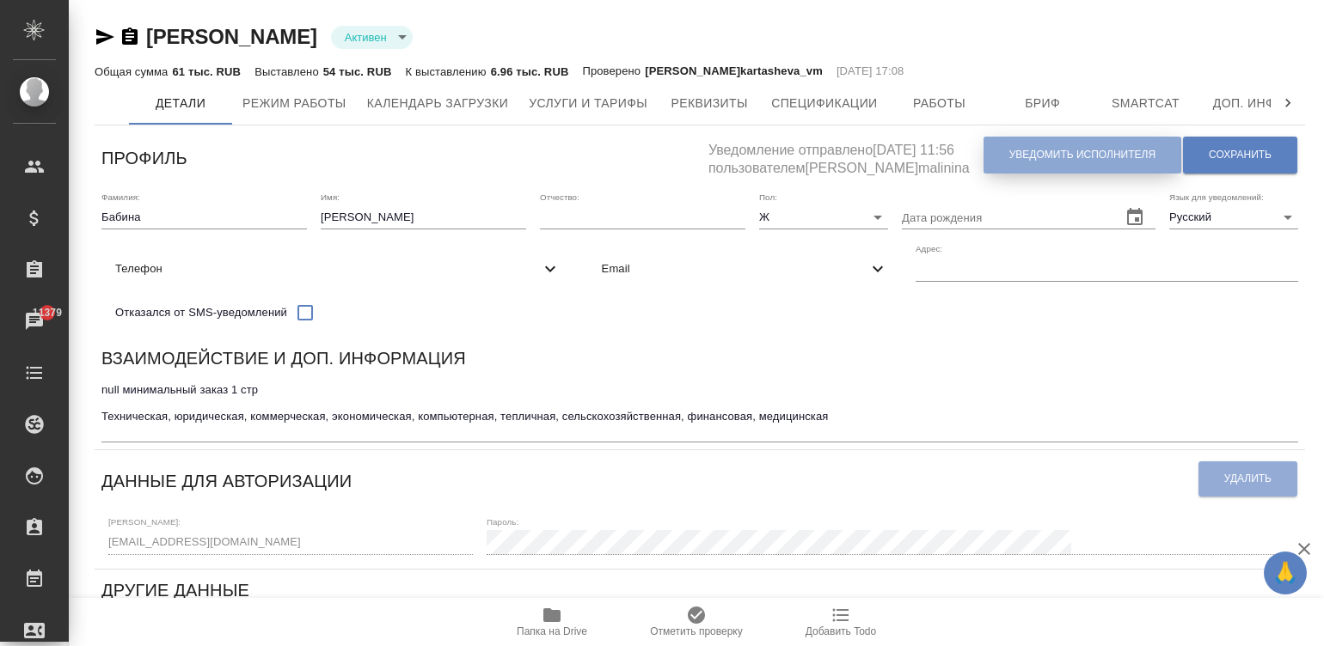
click at [1074, 153] on span "Уведомить исполнителя" at bounding box center [1082, 155] width 146 height 15
type textarea "Добрый день, Елена! Ознакомиться с подробной информацией по выполненным работам…"
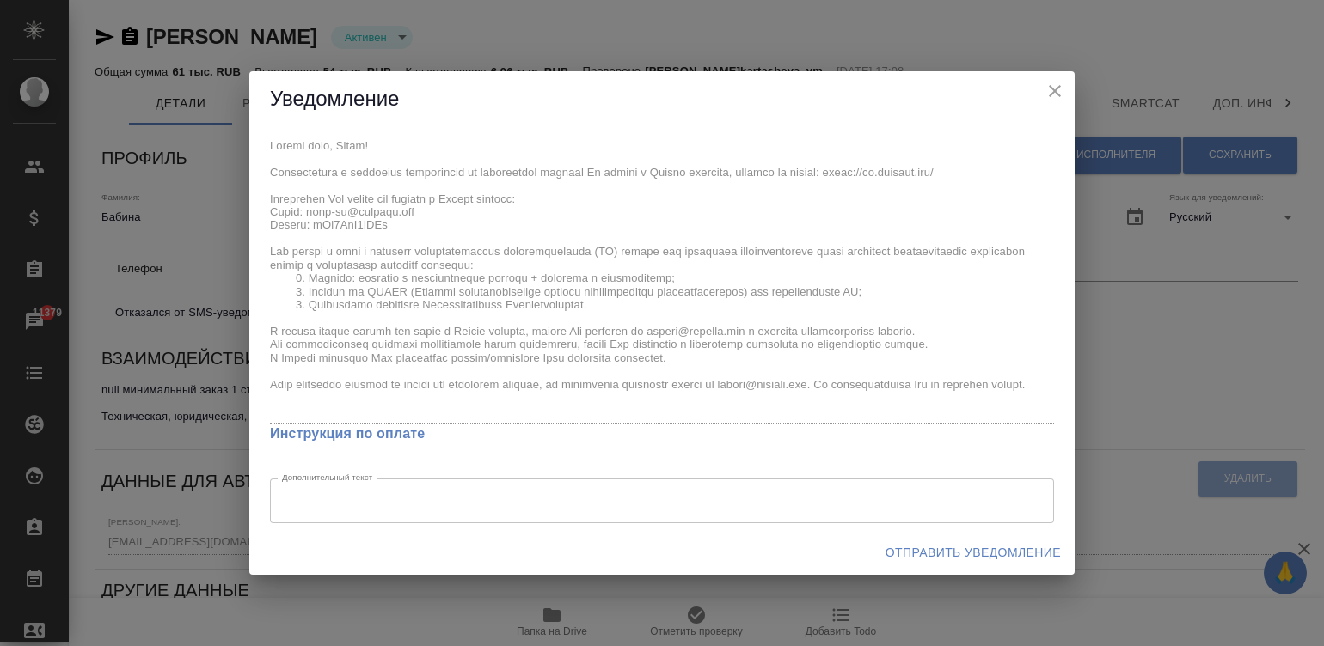
click at [243, 125] on div "Уведомление x Инструкция по оплате Дополнительный текст x Дополнительный текст …" at bounding box center [662, 323] width 1324 height 646
click at [969, 542] on span "Отправить уведомление" at bounding box center [972, 552] width 175 height 21
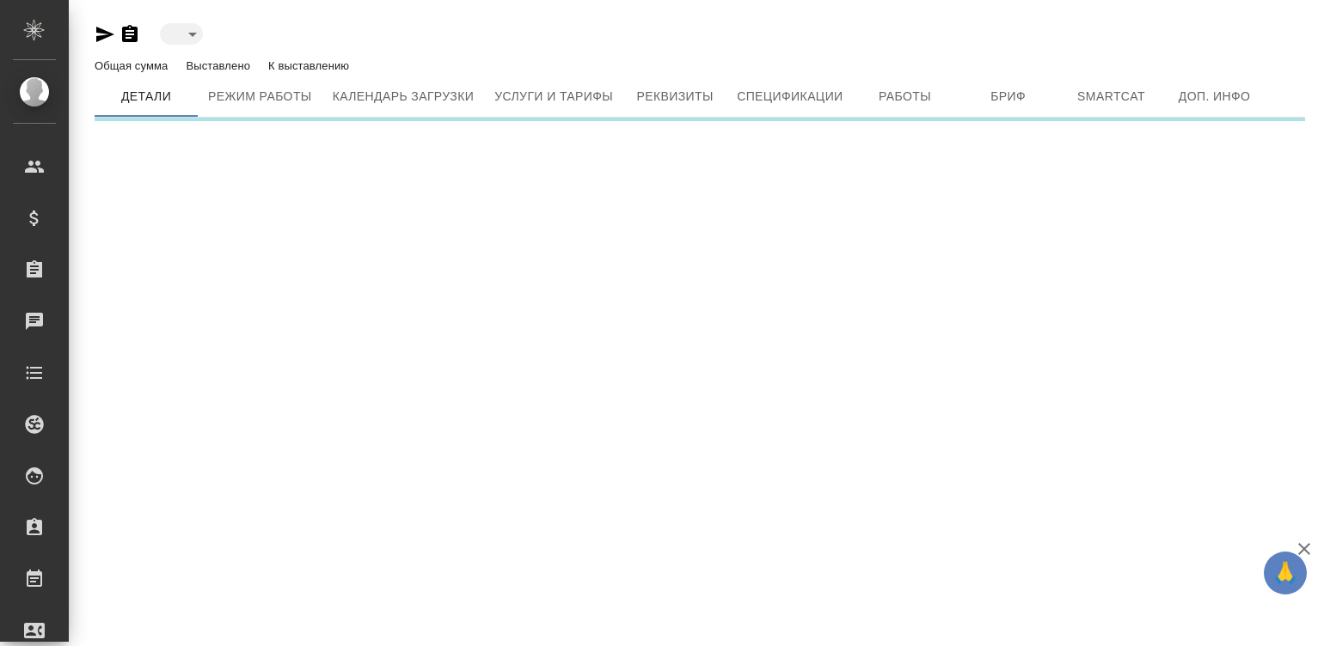
type input "blackList"
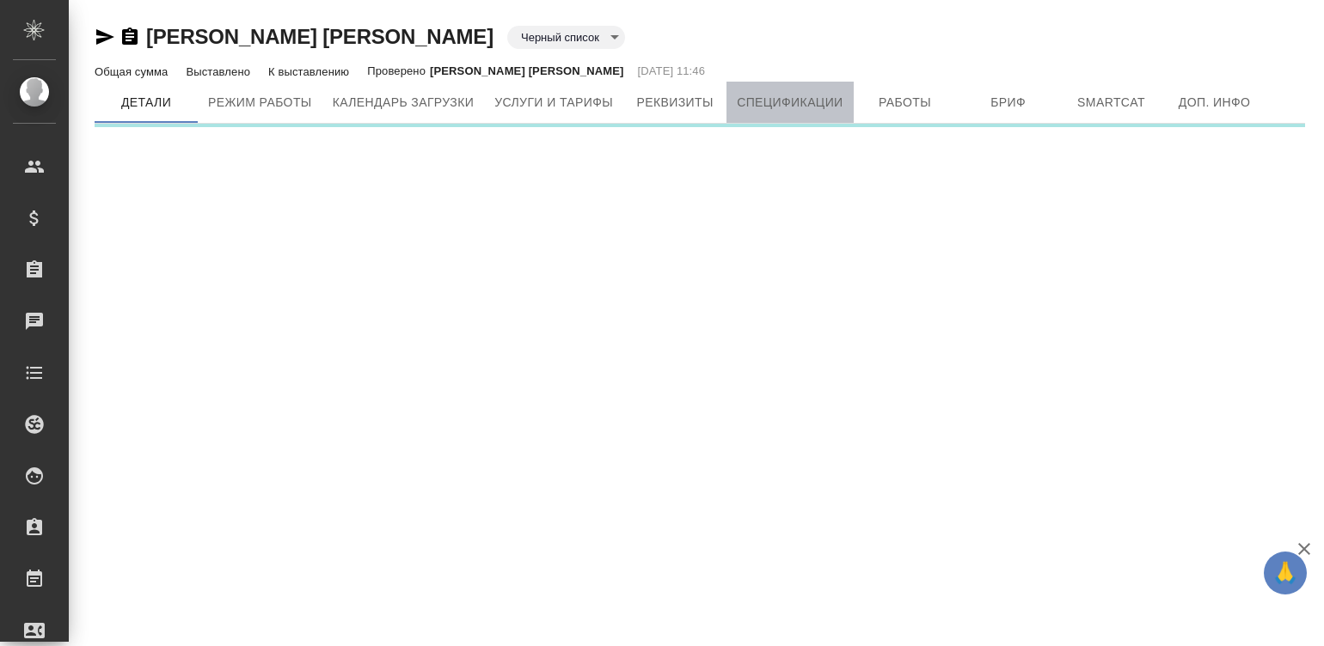
click at [778, 97] on span "Спецификации" at bounding box center [790, 102] width 106 height 21
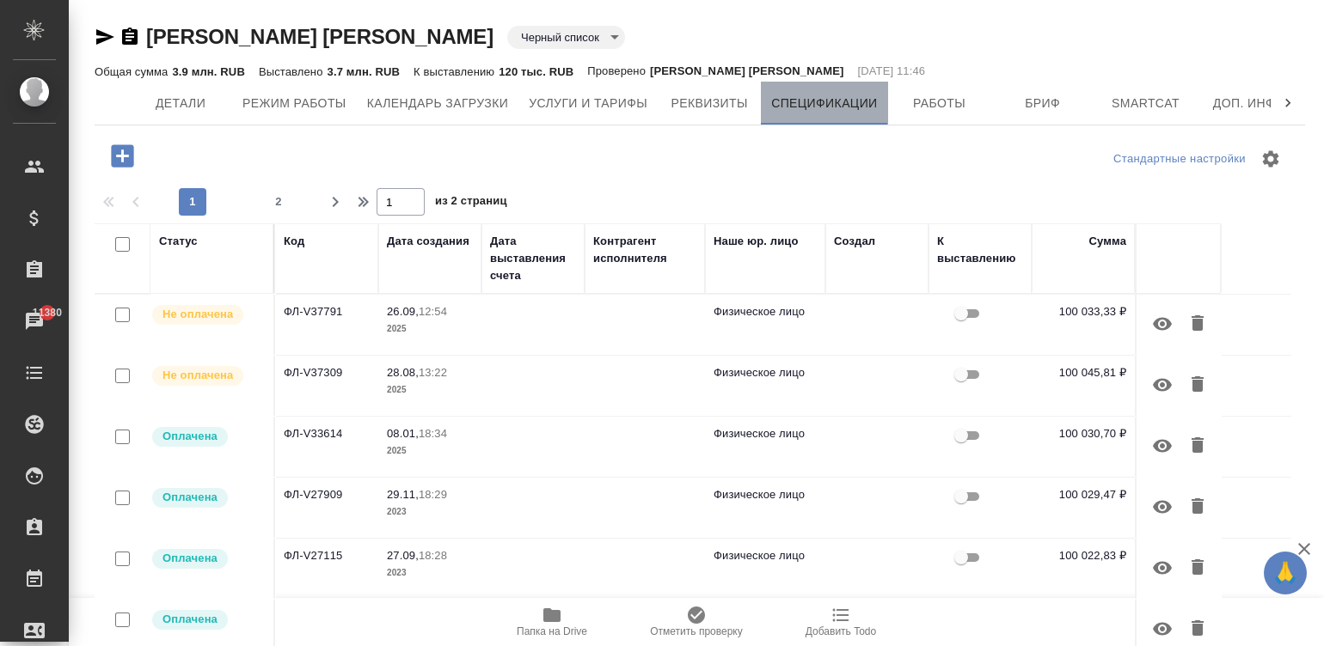
drag, startPoint x: 854, startPoint y: 103, endPoint x: 804, endPoint y: 107, distance: 50.9
click at [804, 107] on span "Спецификации" at bounding box center [824, 103] width 106 height 21
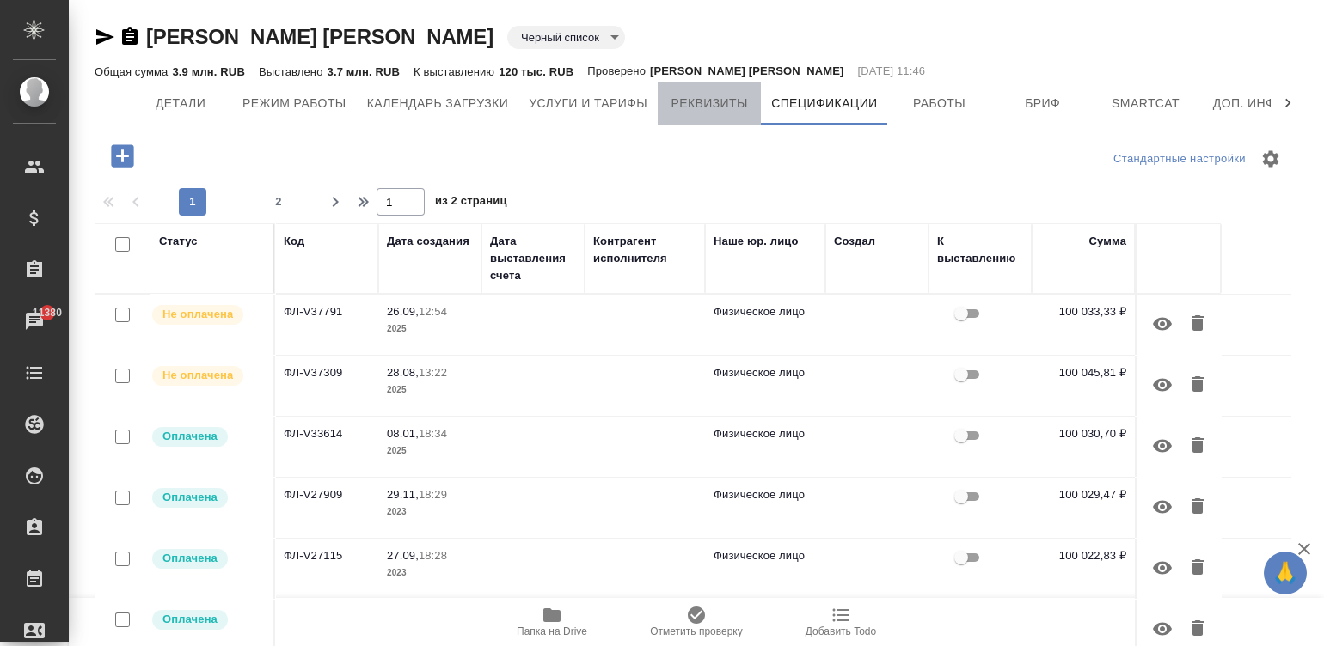
click at [705, 103] on span "Реквизиты" at bounding box center [709, 103] width 83 height 21
select select "10"
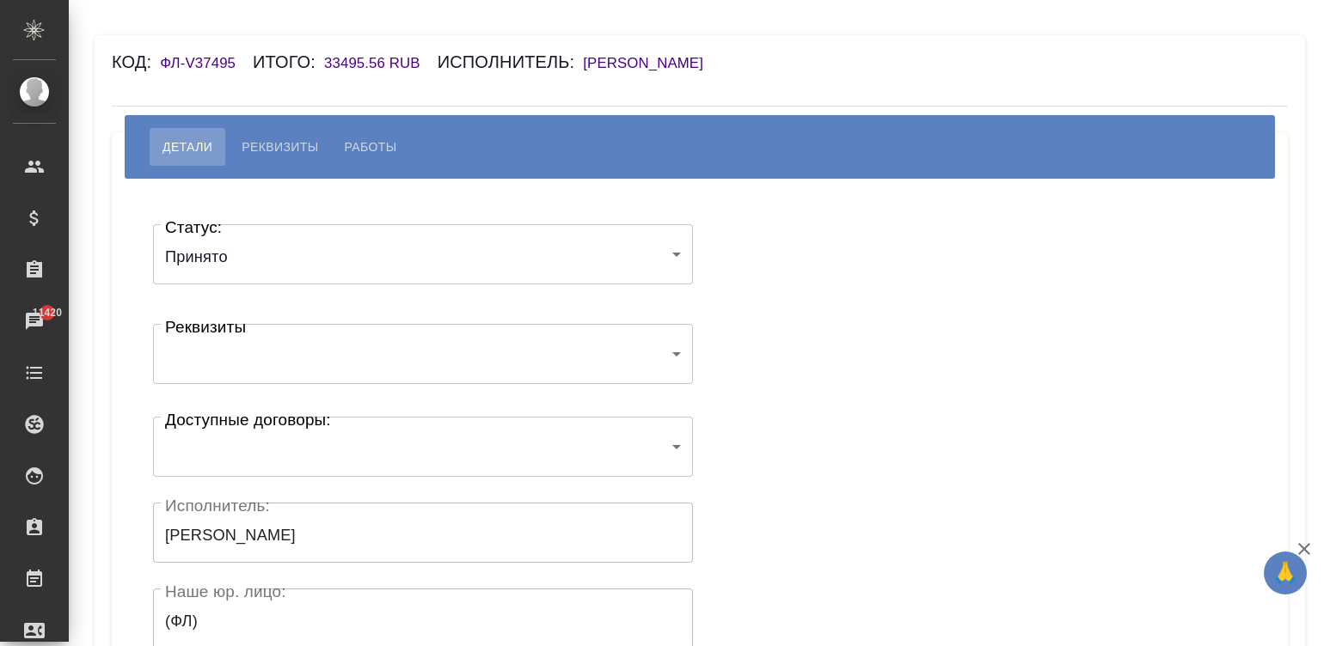
click at [659, 60] on h6 "[PERSON_NAME]" at bounding box center [652, 63] width 138 height 16
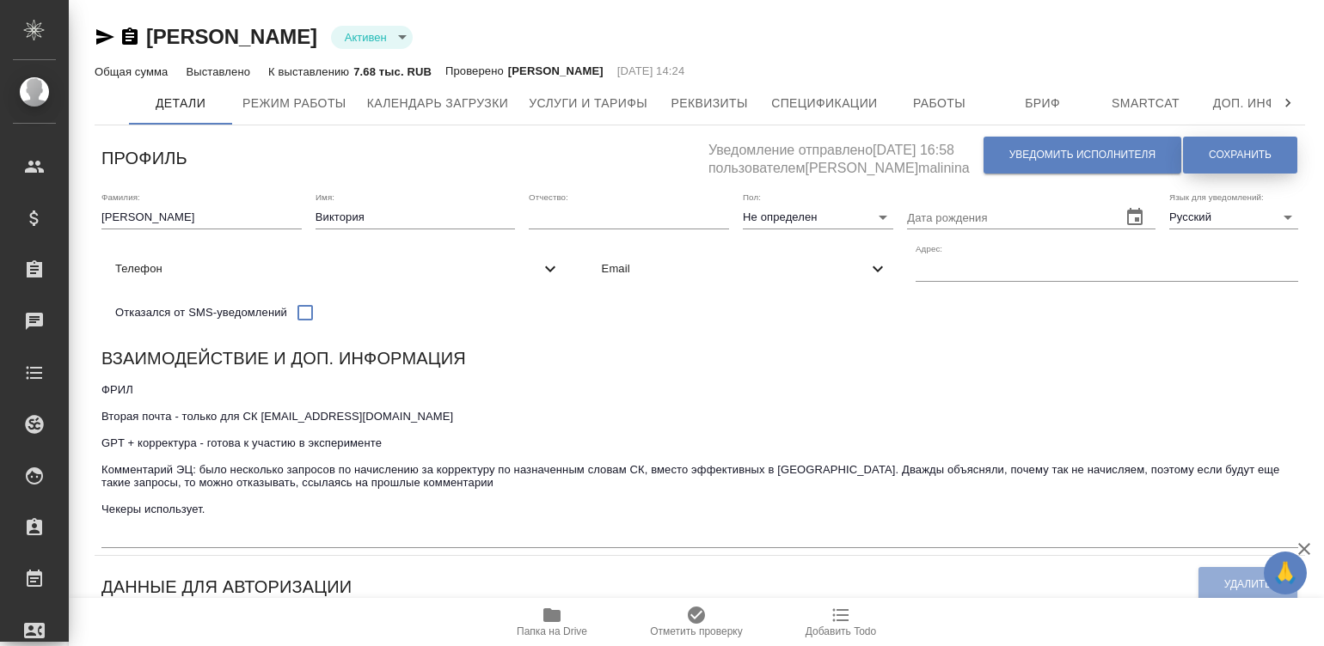
drag, startPoint x: 0, startPoint y: 0, endPoint x: 1231, endPoint y: 158, distance: 1241.1
click at [953, 39] on div "[PERSON_NAME] active Общая сумма Выставлено К выставлению 7.68 тыс. RUB Провере…" at bounding box center [700, 52] width 1210 height 58
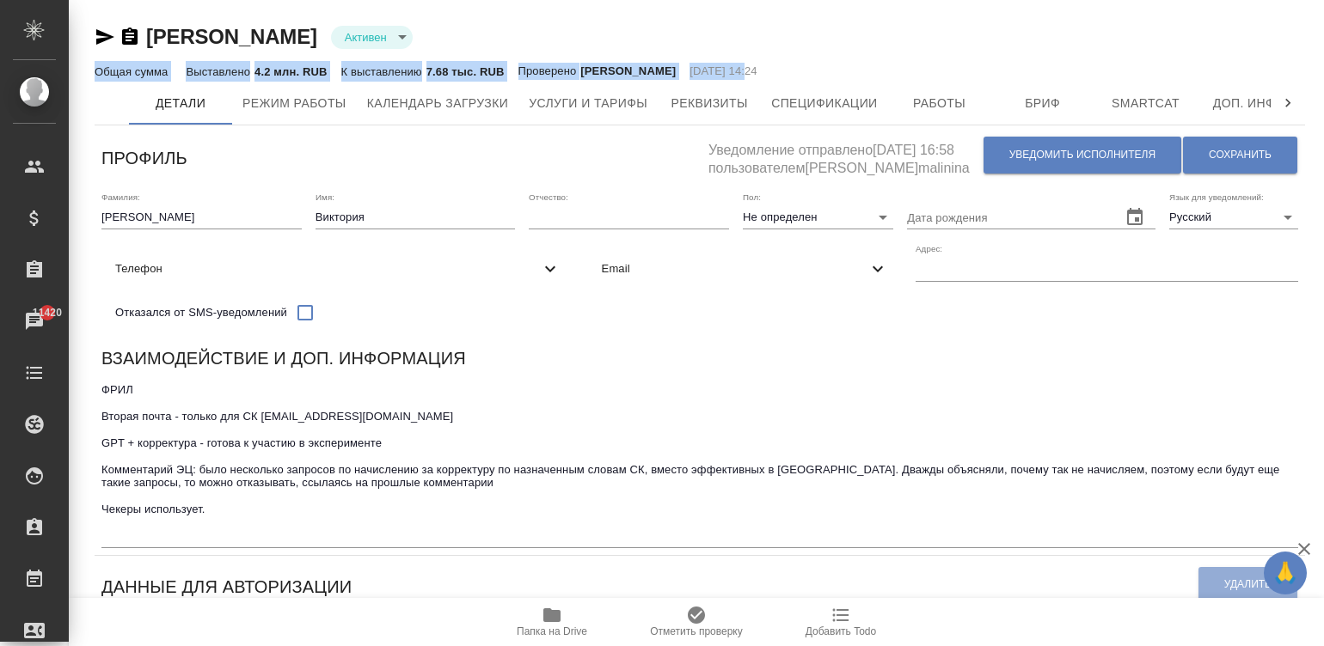
click at [1283, 99] on icon at bounding box center [1287, 103] width 17 height 17
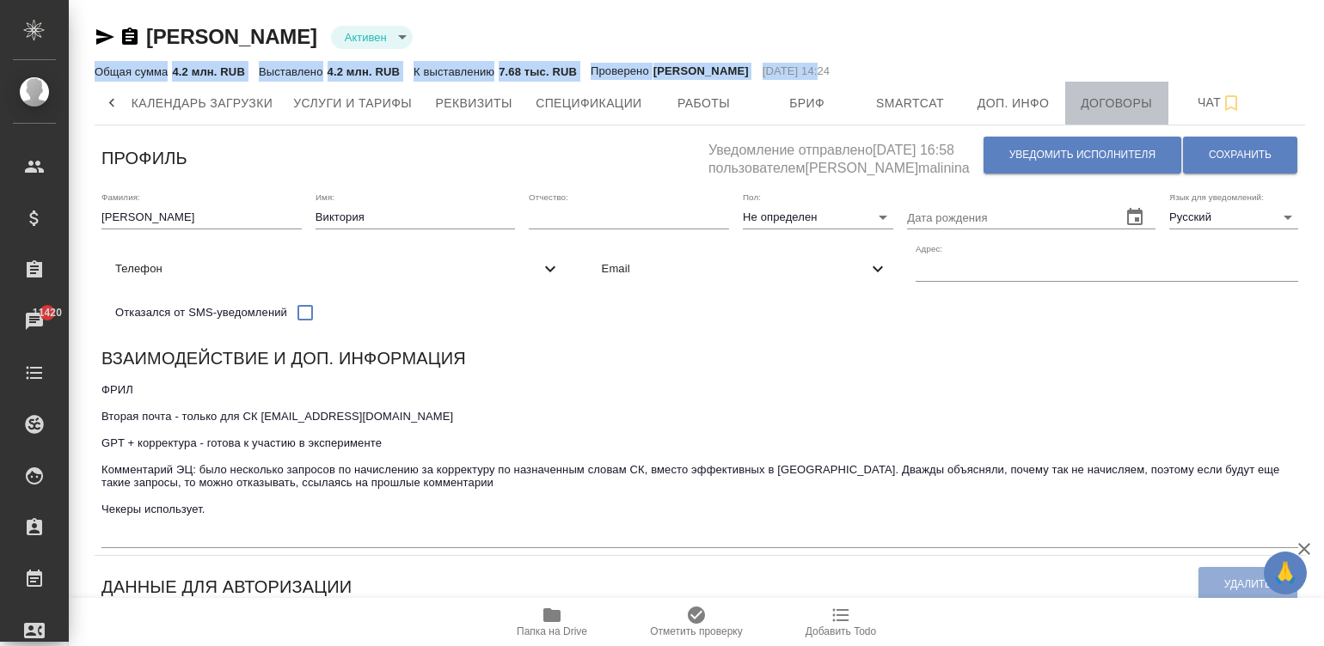
click at [1122, 101] on span "Договоры" at bounding box center [1116, 103] width 83 height 21
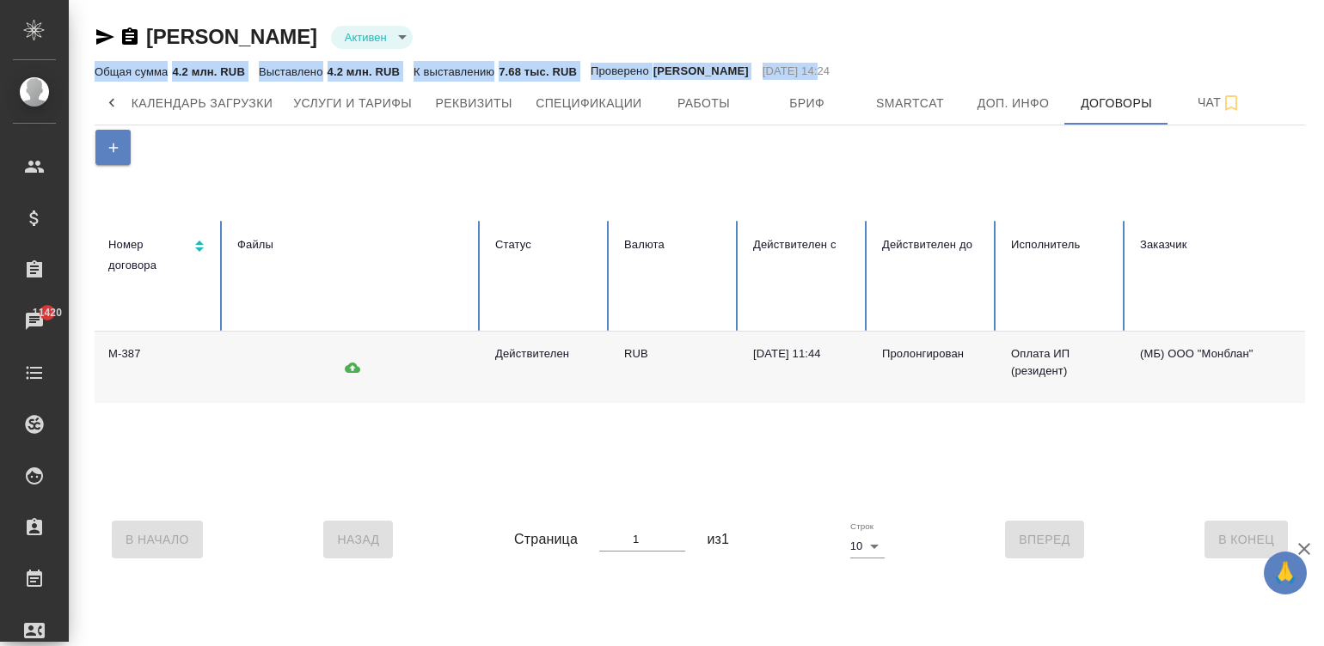
scroll to position [0, 293]
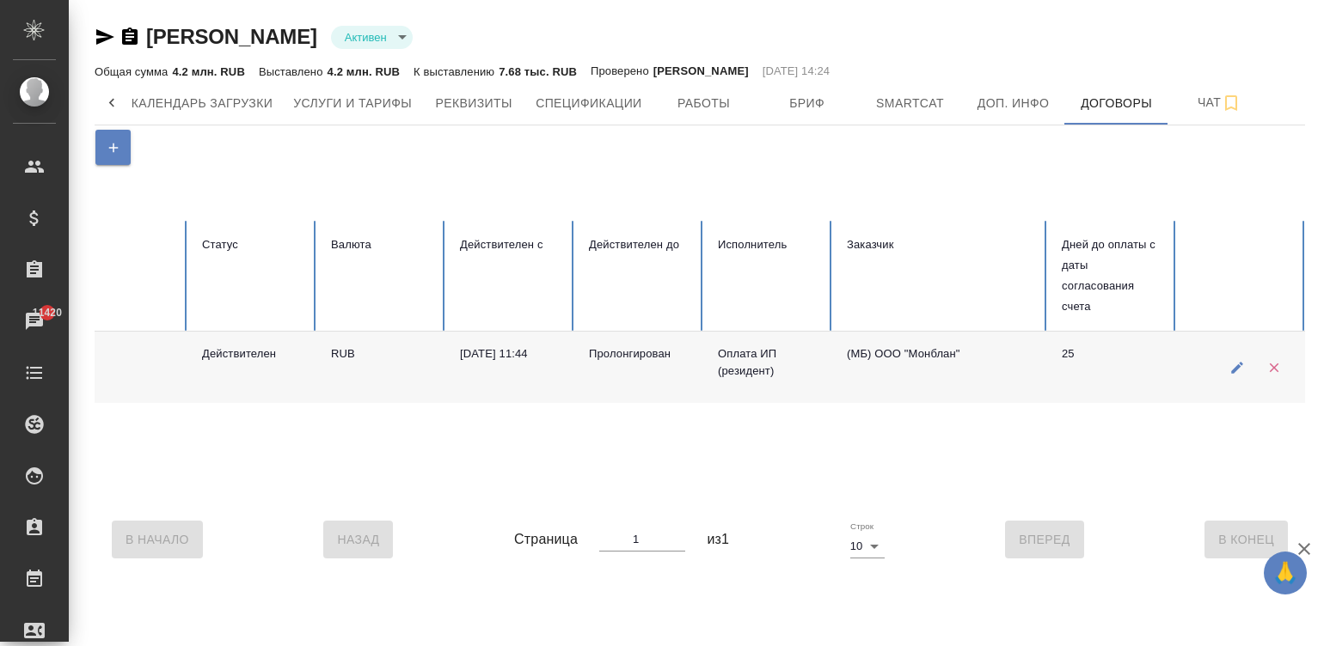
click at [929, 374] on td "(МБ) ООО "Монблан"" at bounding box center [940, 367] width 215 height 71
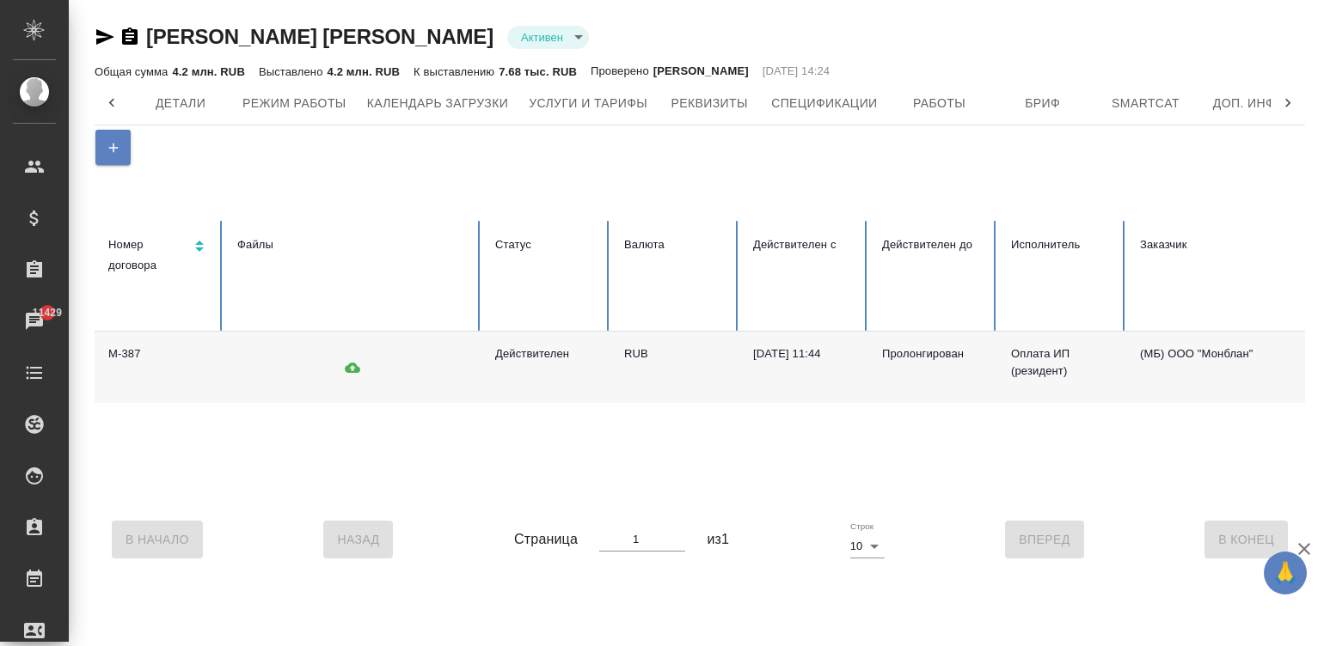
scroll to position [0, 132]
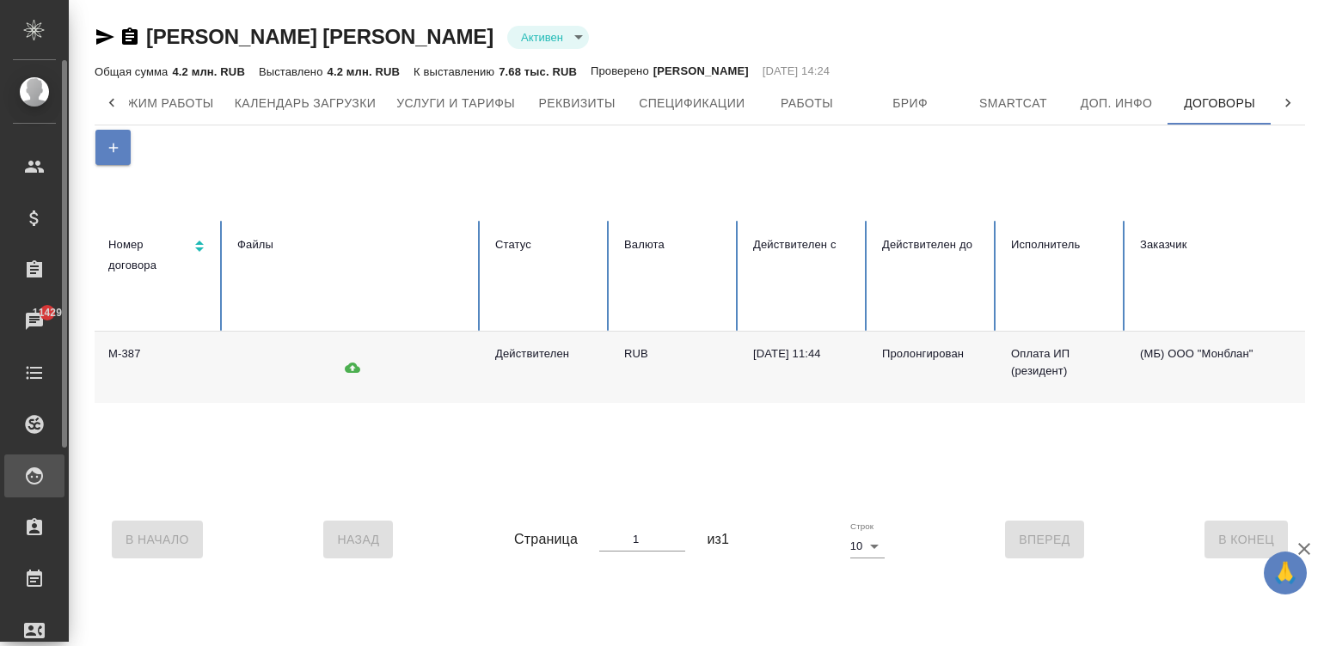
click at [27, 476] on div "Исполнители" at bounding box center [12, 476] width 43 height 26
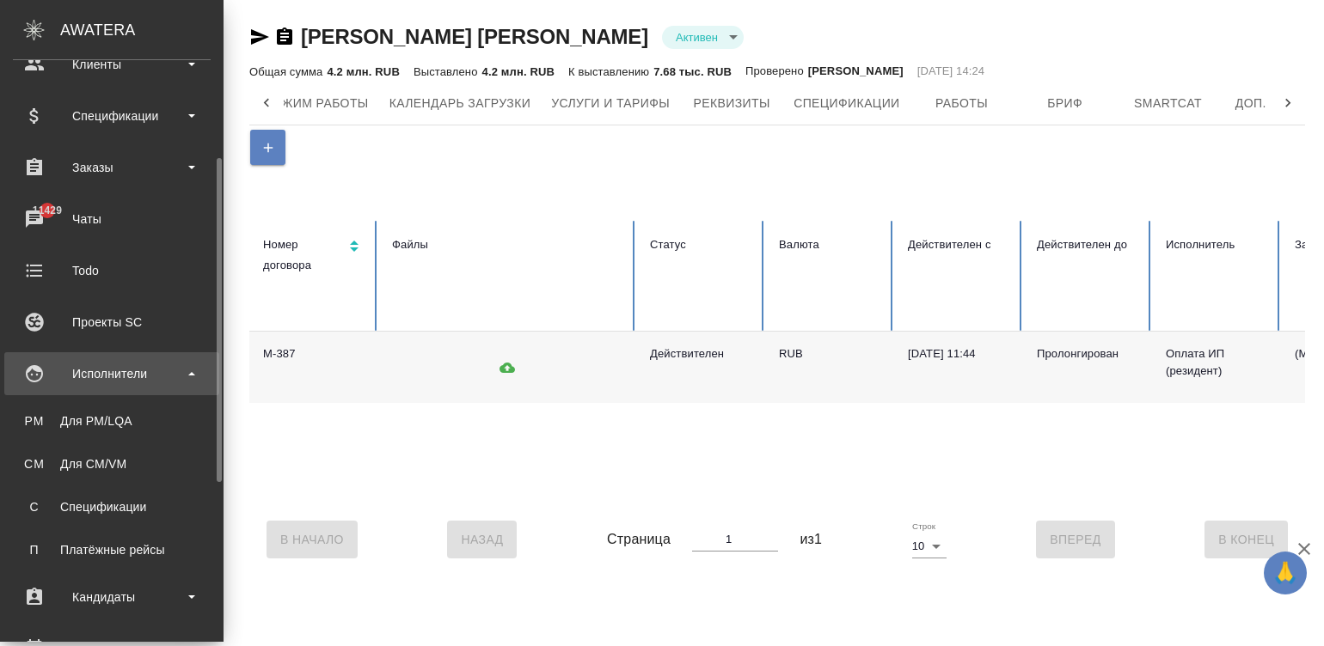
scroll to position [129, 0]
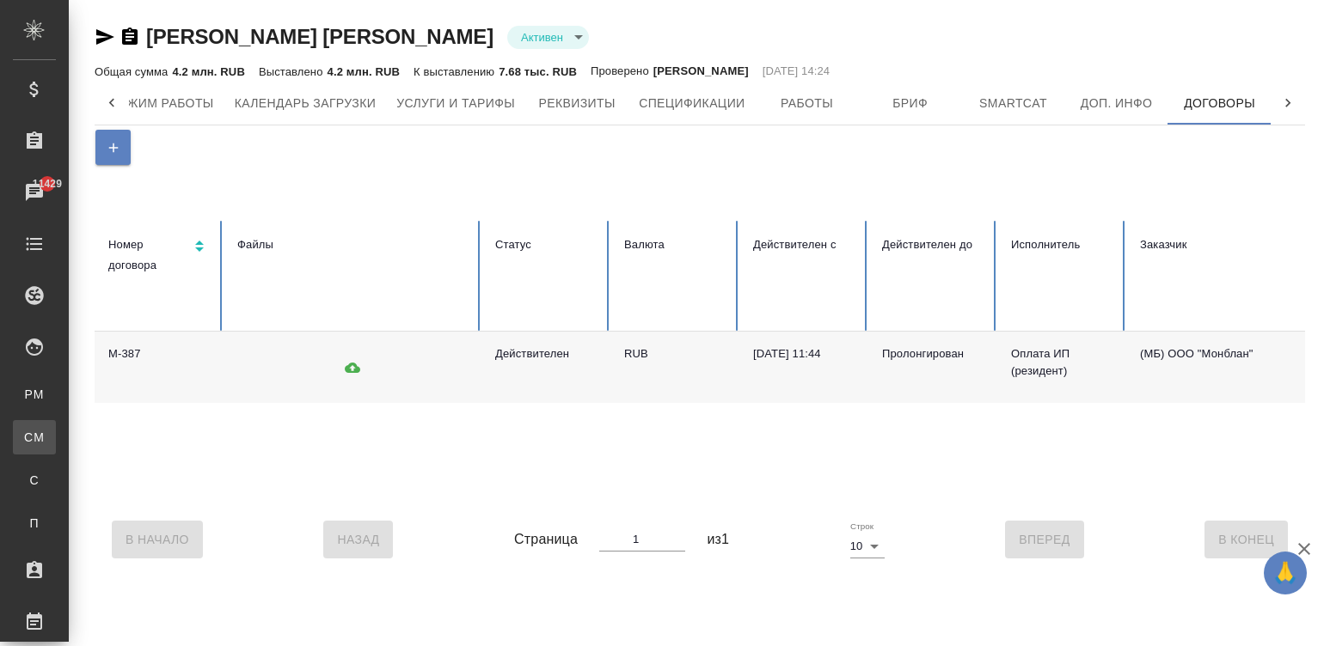
click at [56, 423] on link "CM Для CM/VM" at bounding box center [34, 437] width 43 height 34
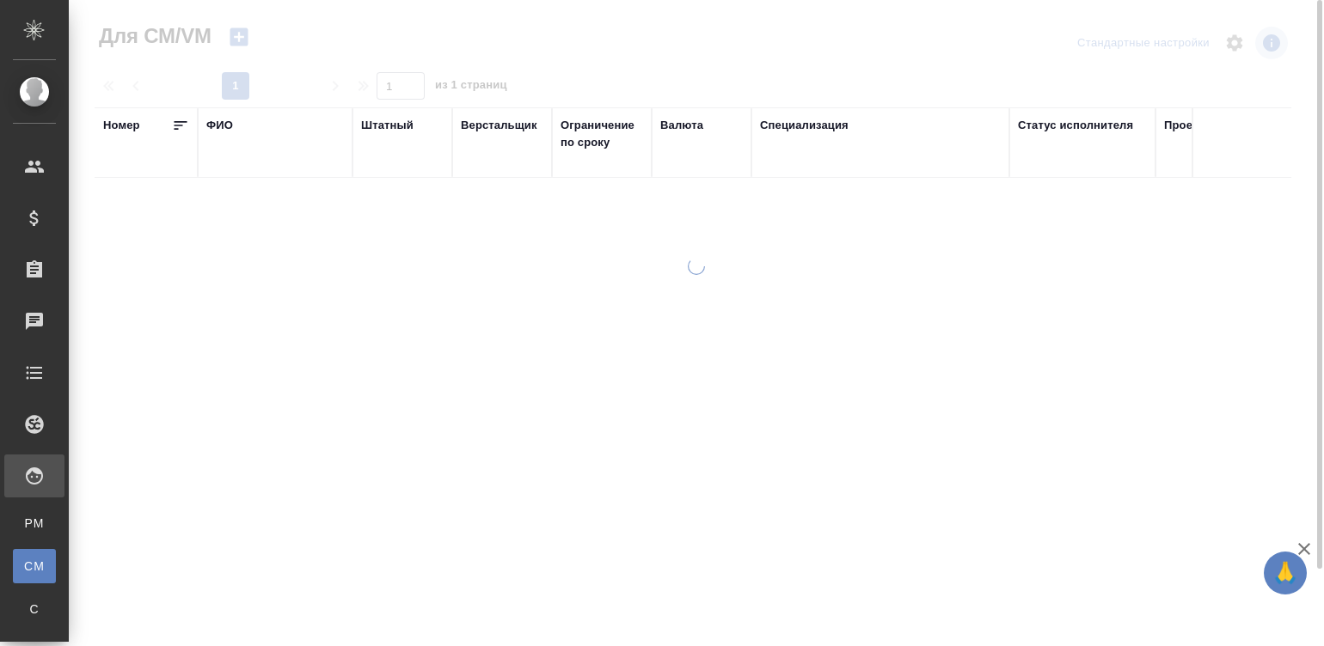
click at [97, 423] on div at bounding box center [696, 452] width 1255 height 389
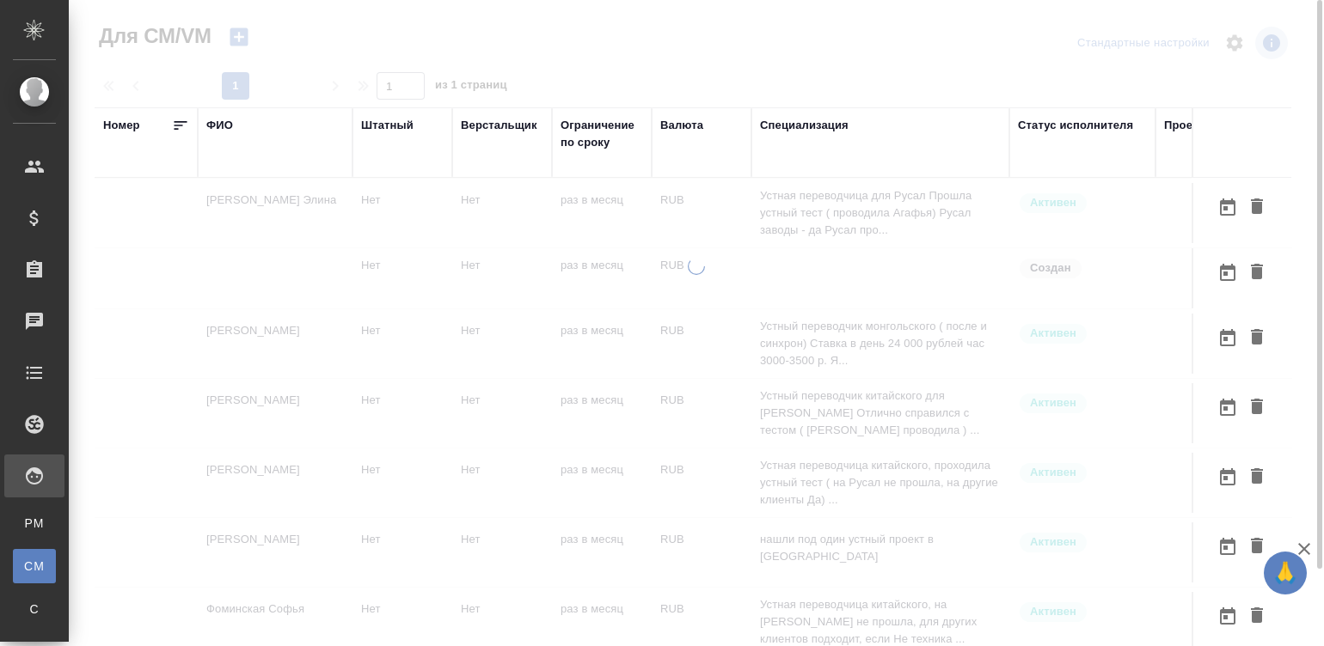
click at [644, 227] on td "раз в месяц" at bounding box center [602, 213] width 100 height 60
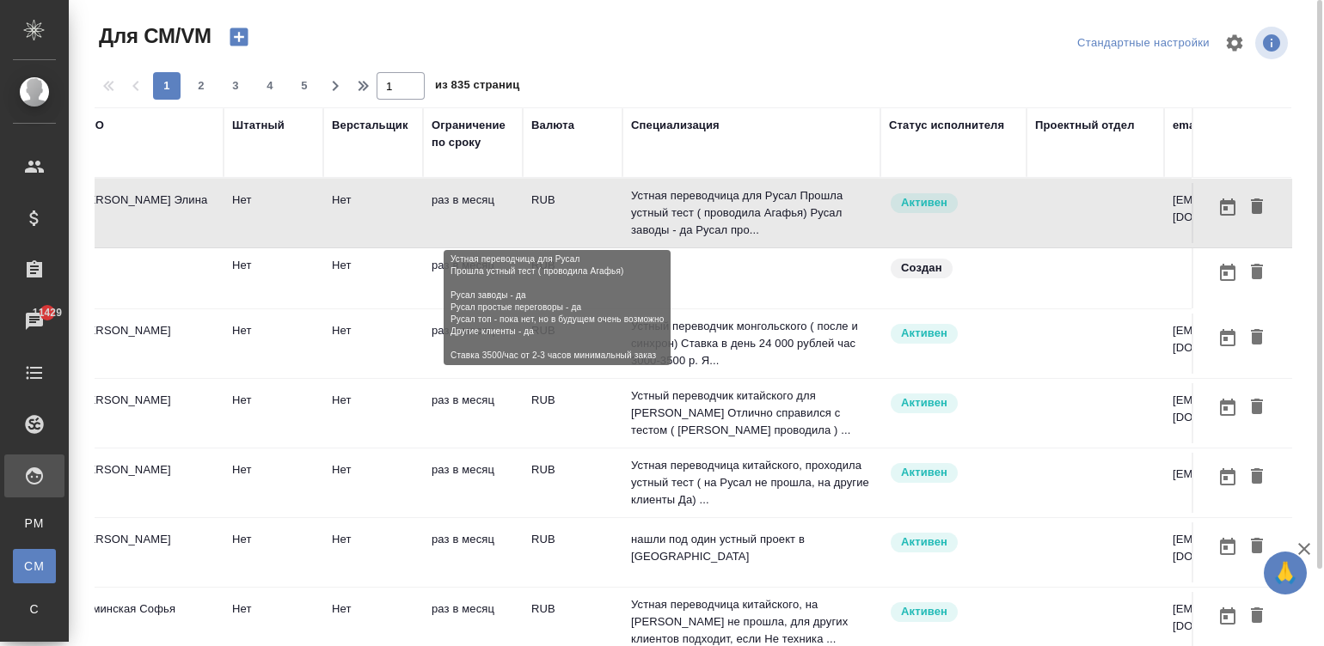
scroll to position [0, 473]
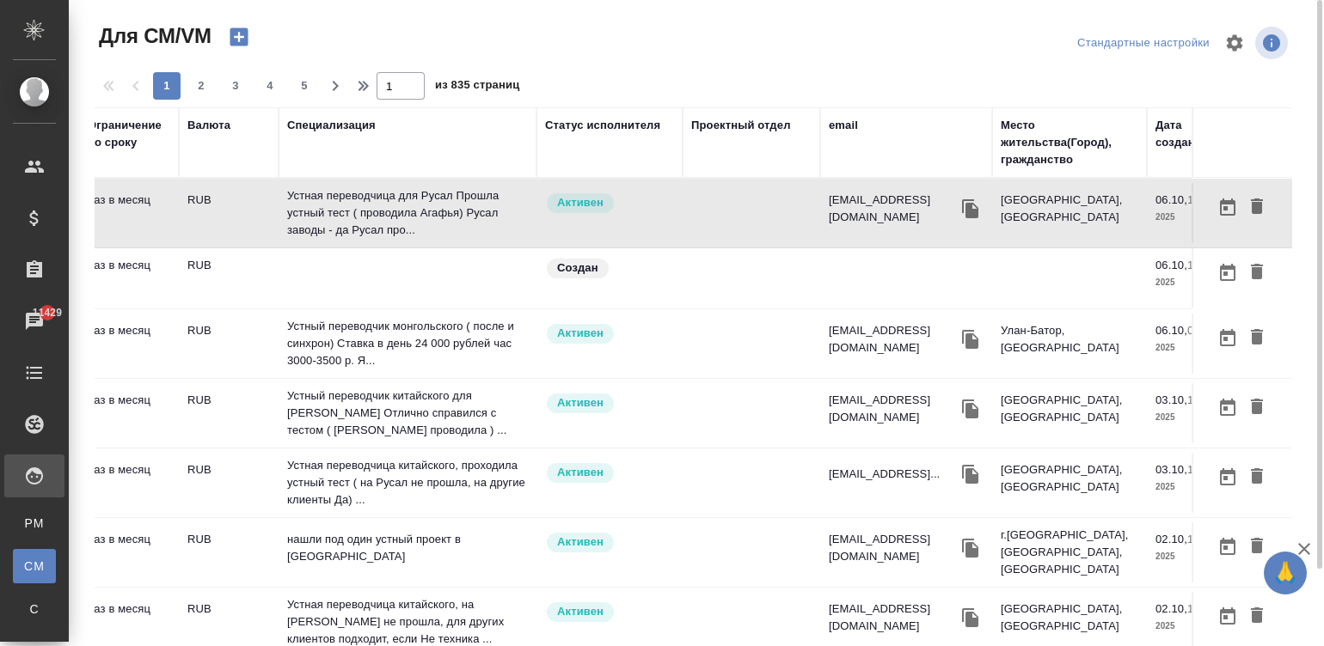
click at [837, 120] on div "email" at bounding box center [843, 125] width 29 height 17
click at [836, 100] on div "1 2 3 4 5 1 из 835 страниц" at bounding box center [700, 86] width 1210 height 28
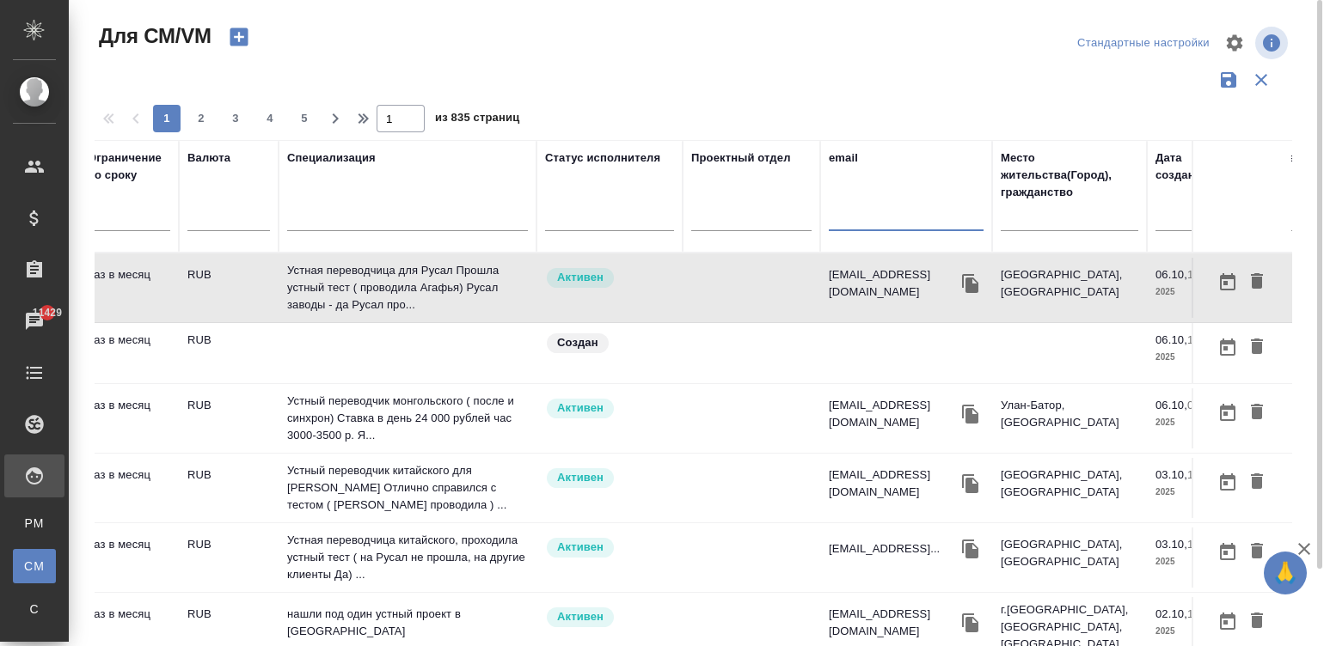
click at [875, 229] on input "text" at bounding box center [906, 220] width 155 height 21
paste input "[EMAIL_ADDRESS][DOMAIN_NAME]"
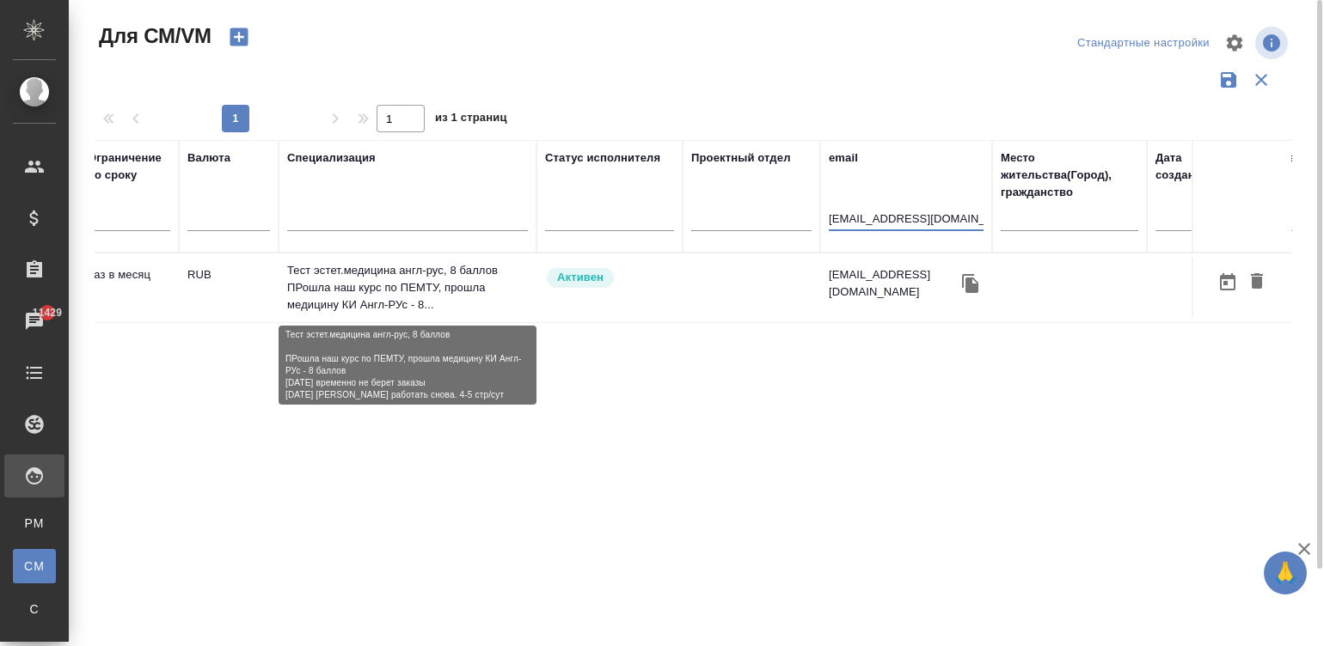
type input "[EMAIL_ADDRESS][DOMAIN_NAME]"
click at [364, 286] on p "Тест эстет.медицина англ-рус, 8 баллов ПРошла наш курс по ПЕМТУ, прошла медицин…" at bounding box center [407, 288] width 241 height 52
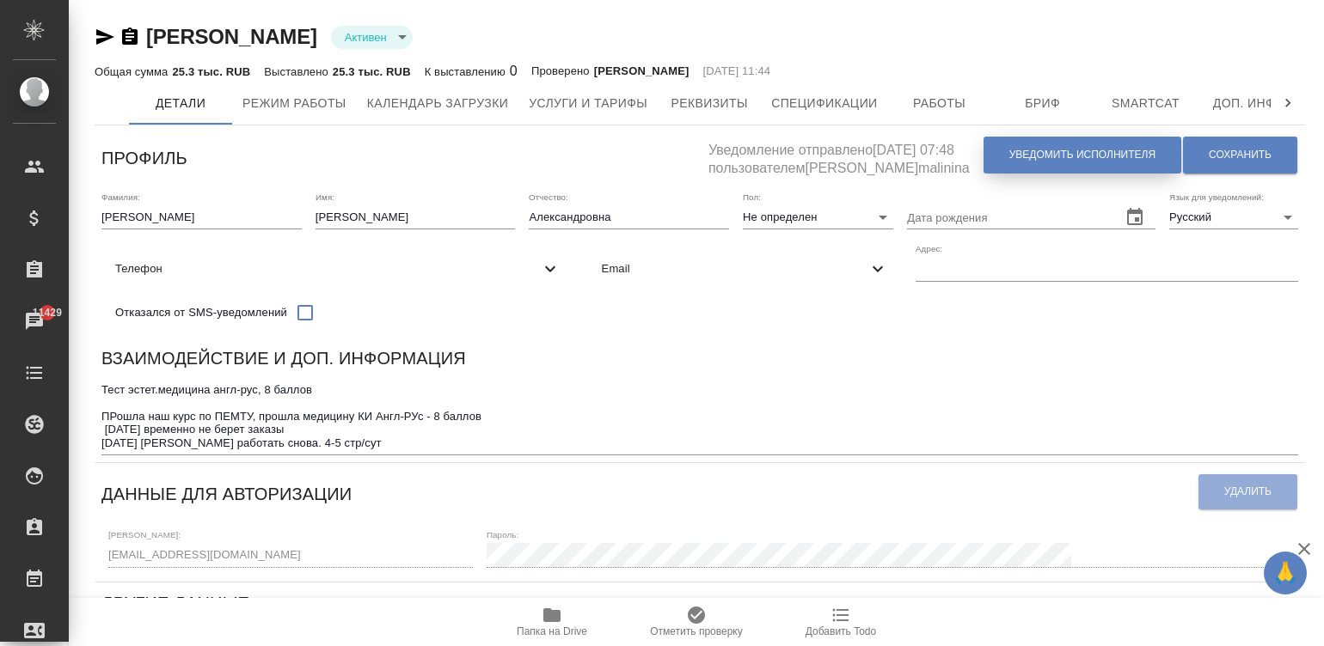
click at [1039, 156] on span "Уведомить исполнителя" at bounding box center [1082, 155] width 146 height 15
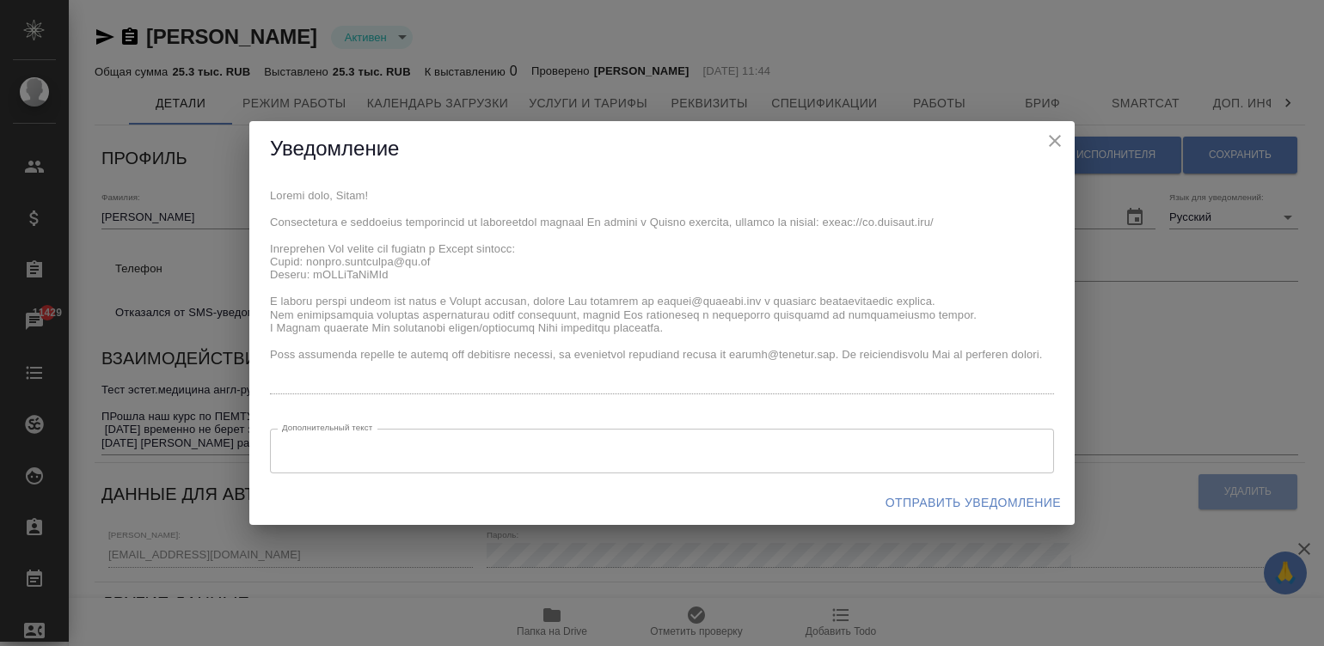
type textarea "Loremi dolo, Sitam! Consectetura e seddoeius temporincid ut laboreetdol magnaal…"
click at [259, 170] on div "Уведомление x Дополнительный текст x Дополнительный текст Отправить уведомление" at bounding box center [661, 323] width 825 height 405
click at [967, 501] on span "Отправить уведомление" at bounding box center [972, 503] width 175 height 21
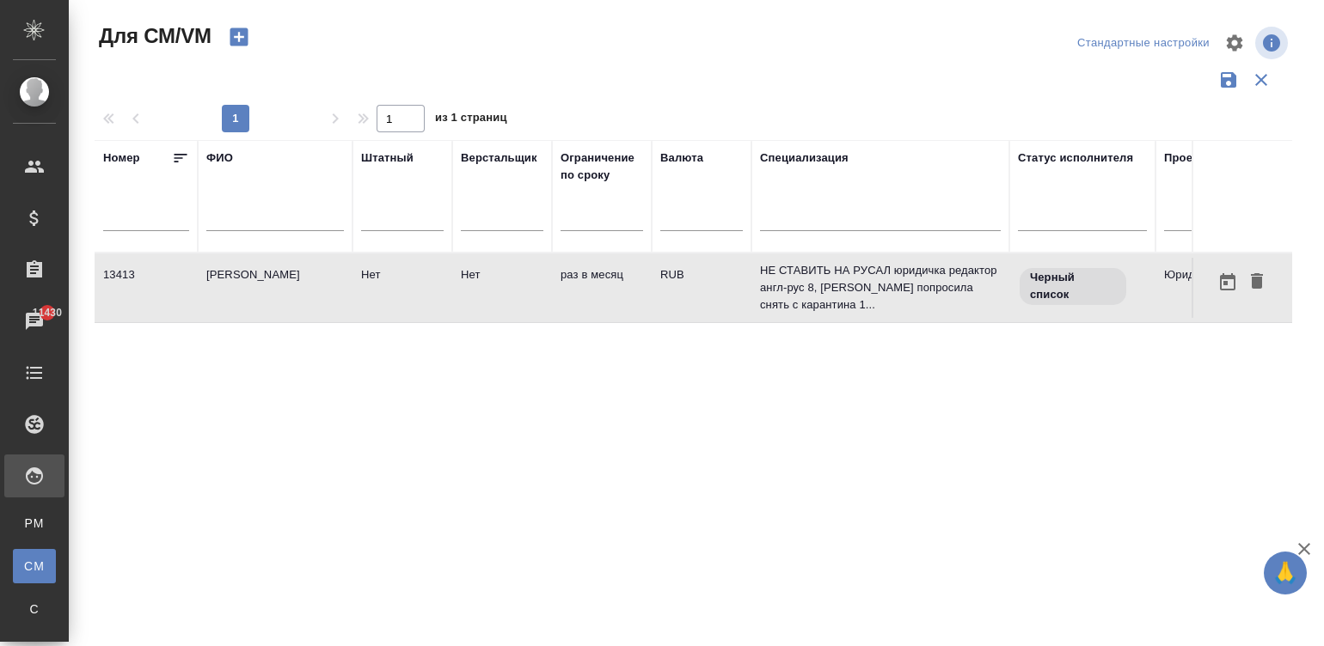
scroll to position [0, 602]
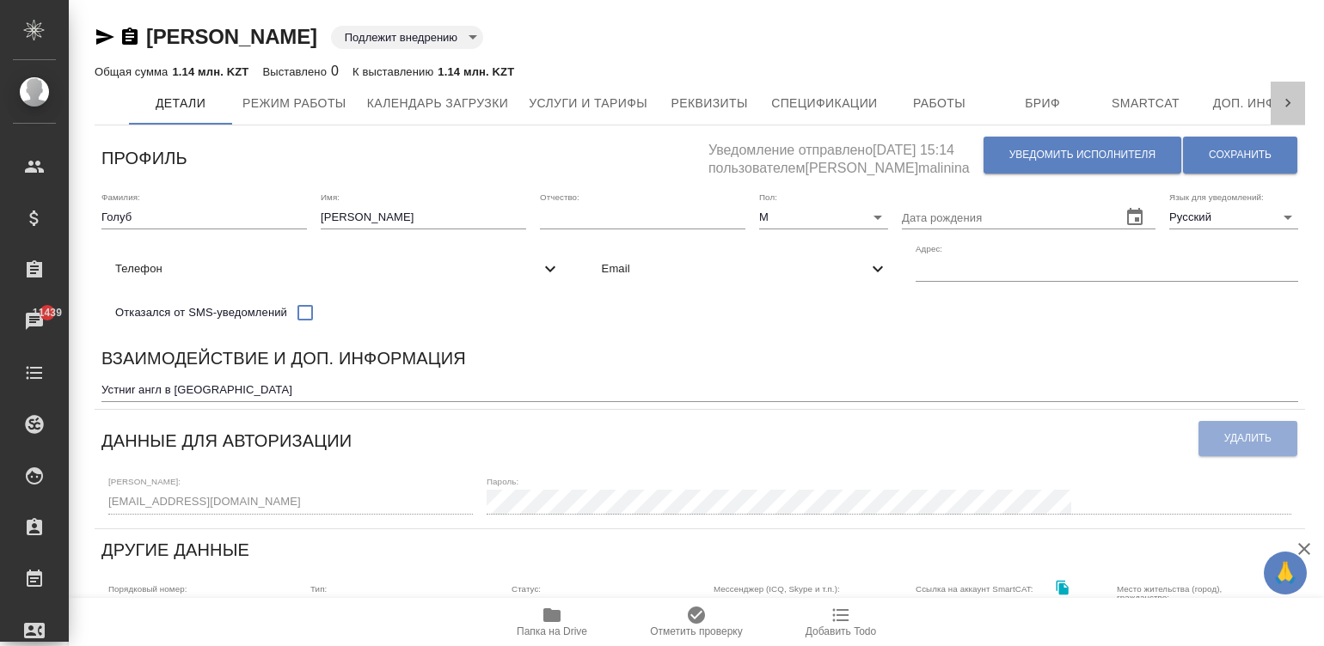
click at [1289, 104] on icon at bounding box center [1287, 103] width 17 height 17
click at [750, 351] on div "Взаимодействие и доп. информация Устниr англ в [GEOGRAPHIC_DATA] x" at bounding box center [700, 373] width 1210 height 71
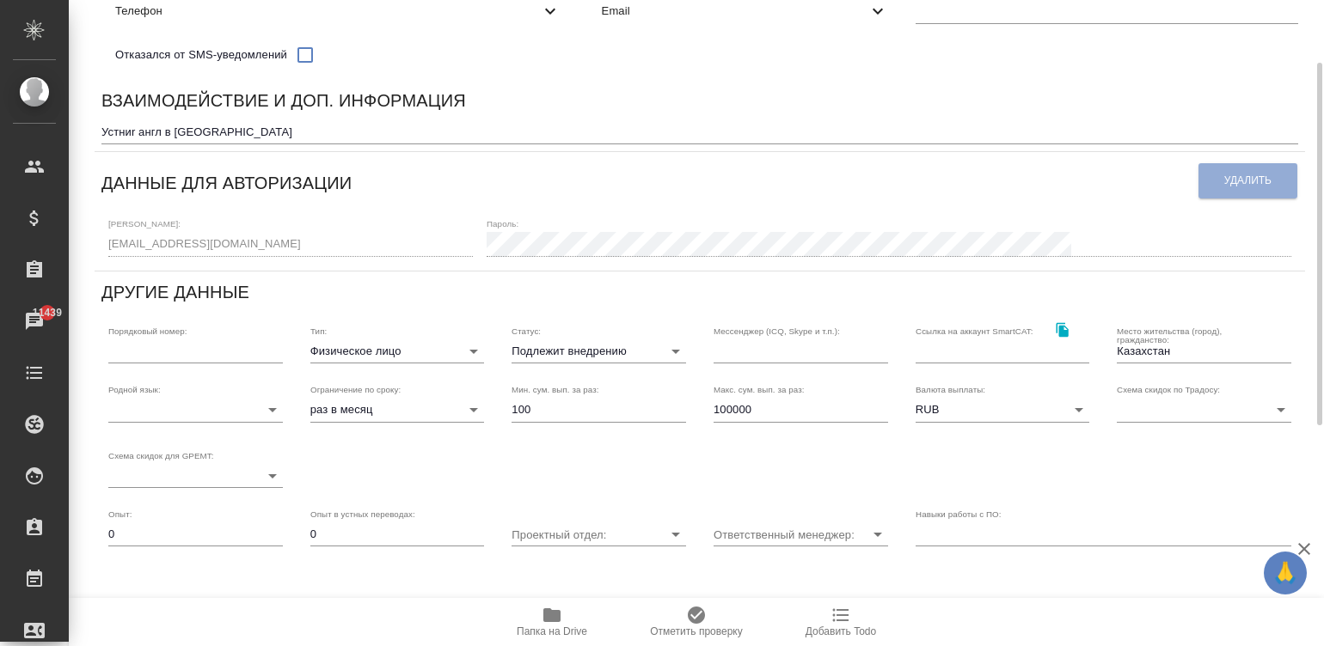
scroll to position [334, 0]
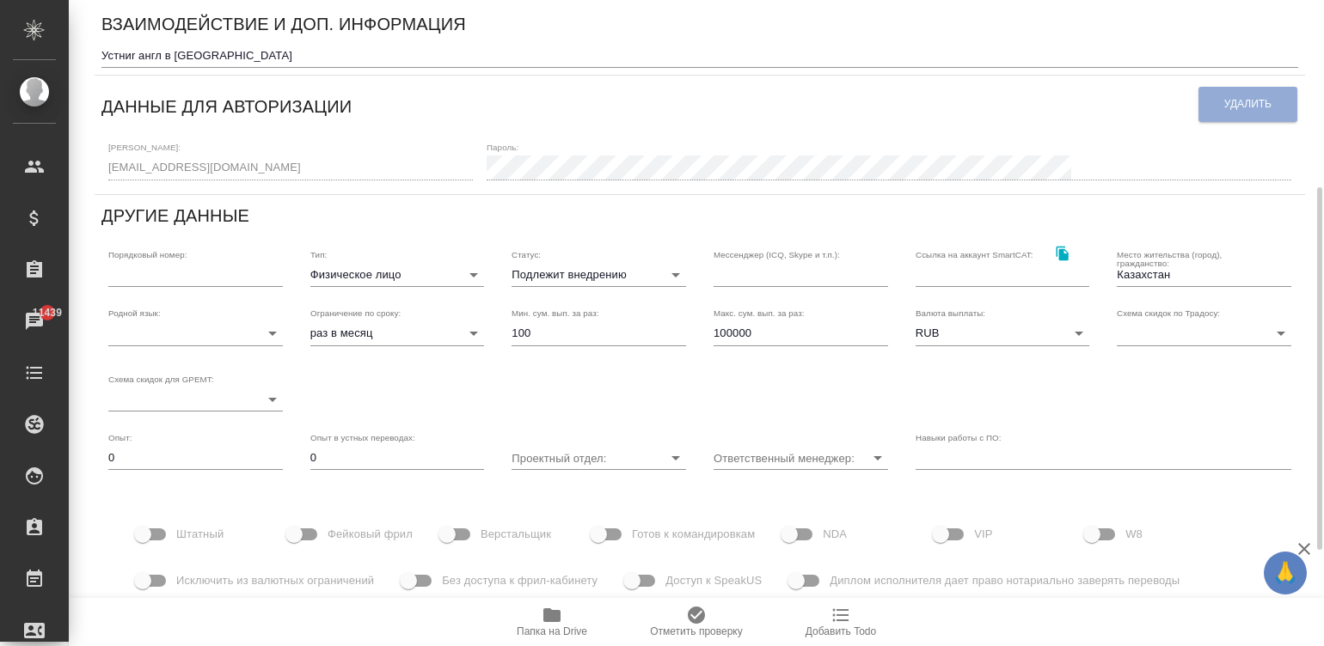
click at [370, 273] on div "Тип: Физическое лицо private" at bounding box center [397, 268] width 175 height 38
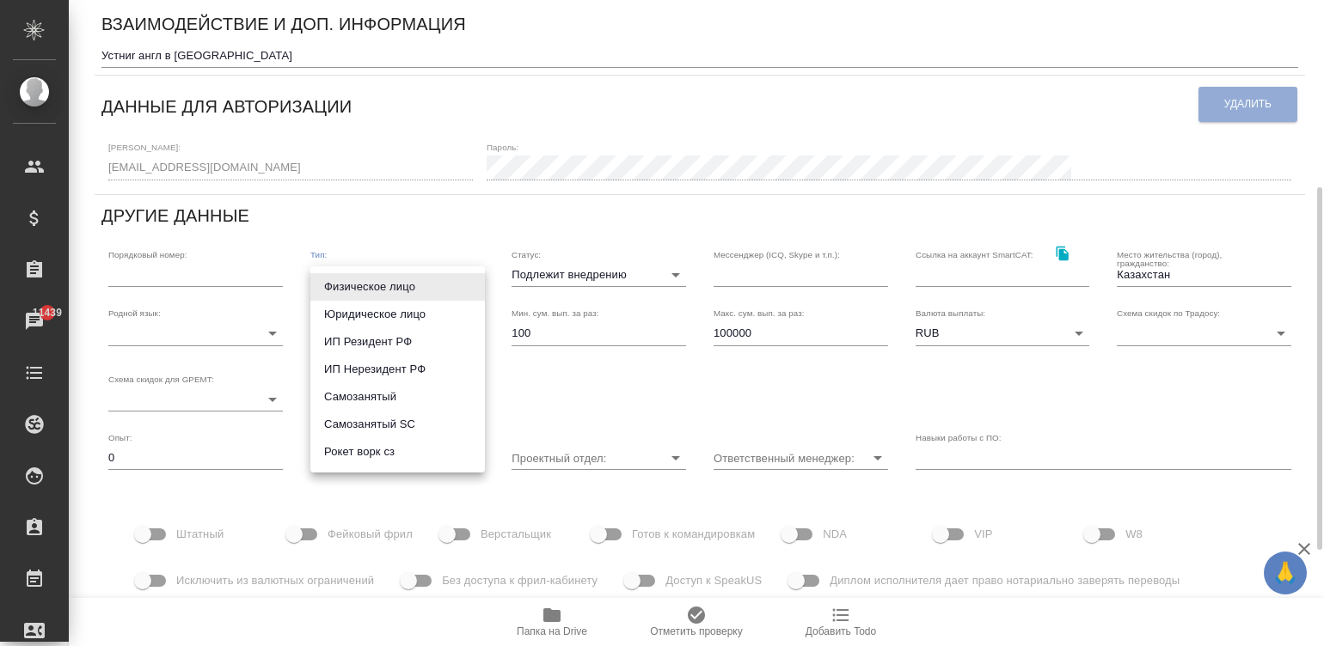
click at [395, 280] on body "🙏 .cls-1 fill:#fff; AWATERA Малинина Мария m.malinina Клиенты Спецификации Зака…" at bounding box center [662, 323] width 1324 height 646
click at [399, 374] on li "ИП Нерезидент РФ" at bounding box center [397, 370] width 175 height 28
type input "individualNonResidentRF"
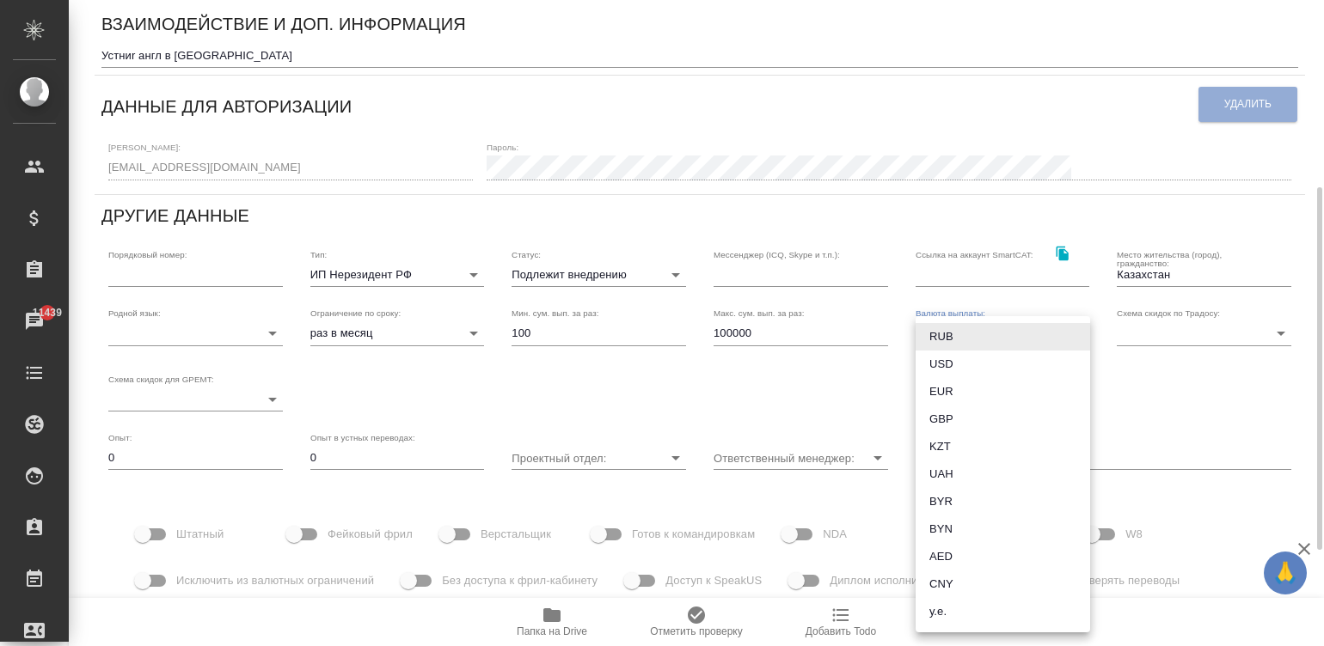
click at [958, 347] on body "🙏 .cls-1 fill:#fff; AWATERA Малинина Мария m.malinina Клиенты Спецификации Зака…" at bounding box center [662, 323] width 1324 height 646
click at [950, 435] on li "KZT" at bounding box center [1002, 447] width 175 height 28
type input "KZT"
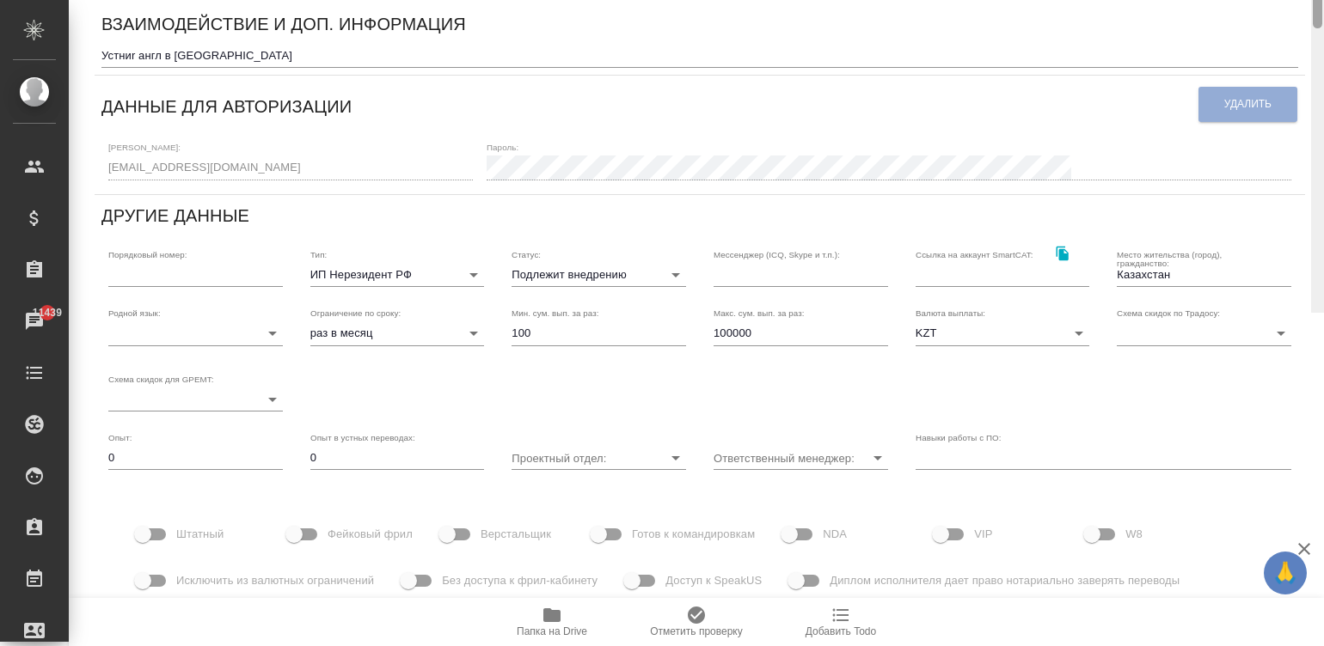
scroll to position [0, 0]
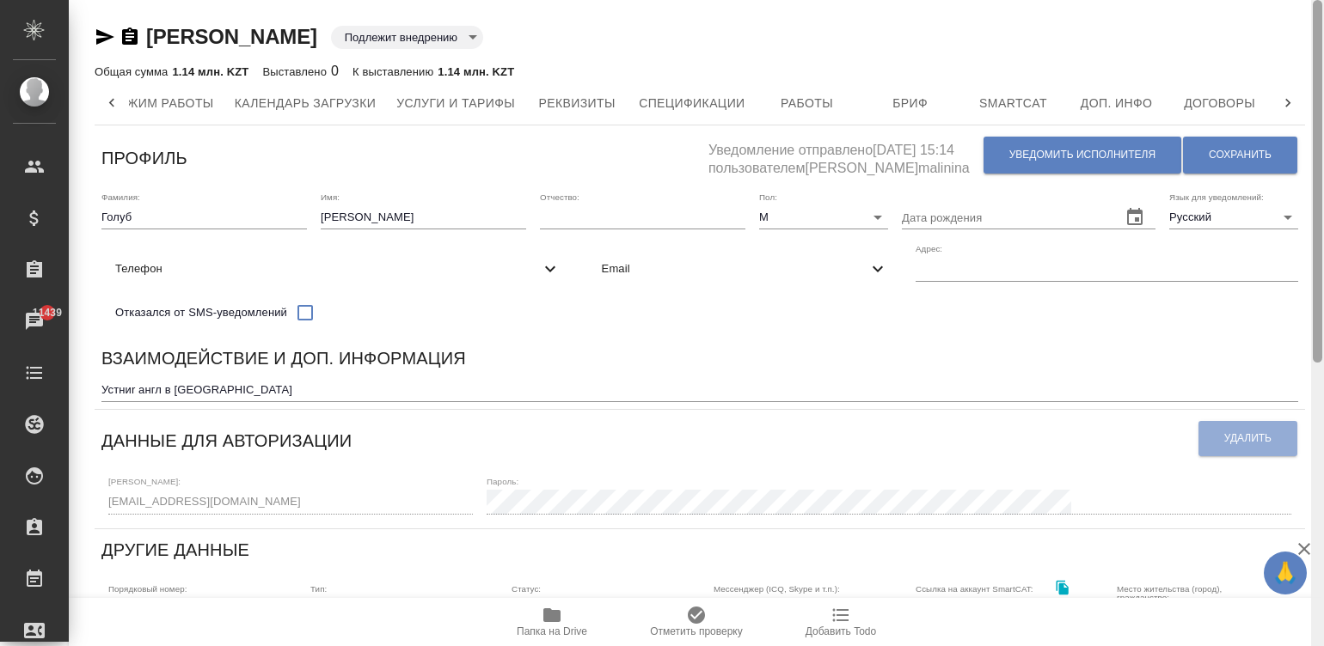
click at [1313, 34] on div at bounding box center [1317, 323] width 13 height 647
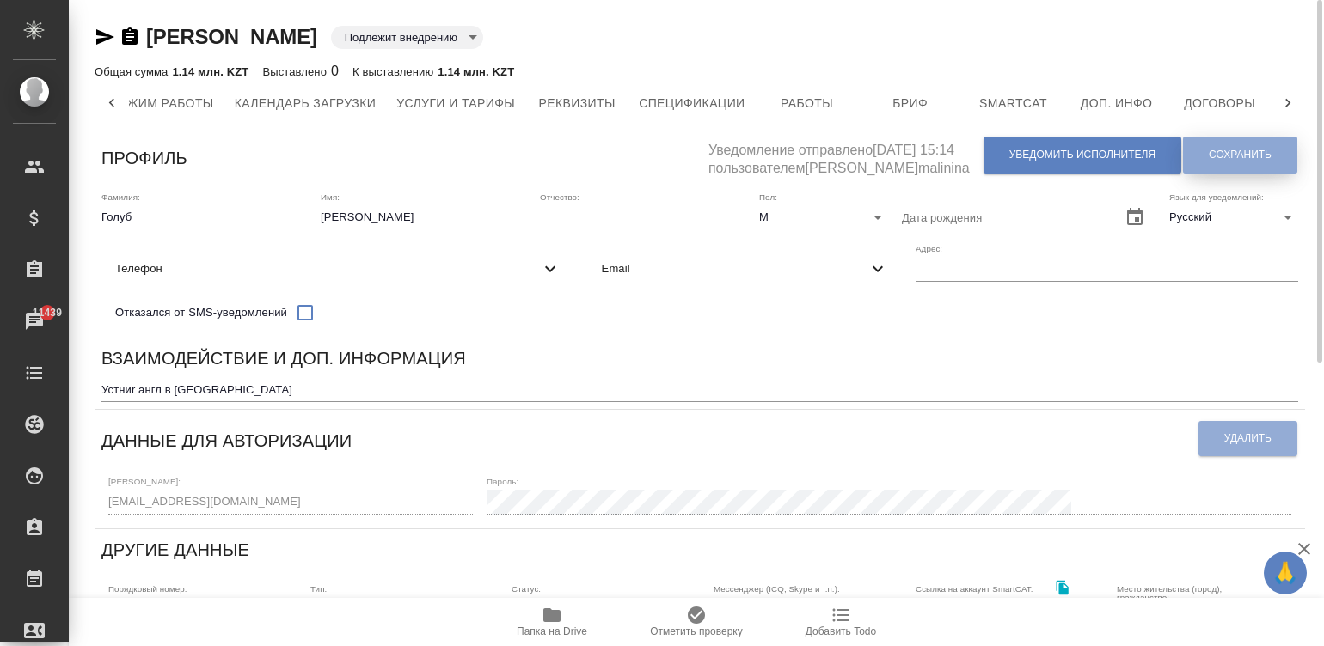
click at [1217, 151] on span "Сохранить" at bounding box center [1240, 155] width 63 height 15
click at [680, 373] on div "Взаимодействие и доп. информация" at bounding box center [699, 362] width 1197 height 34
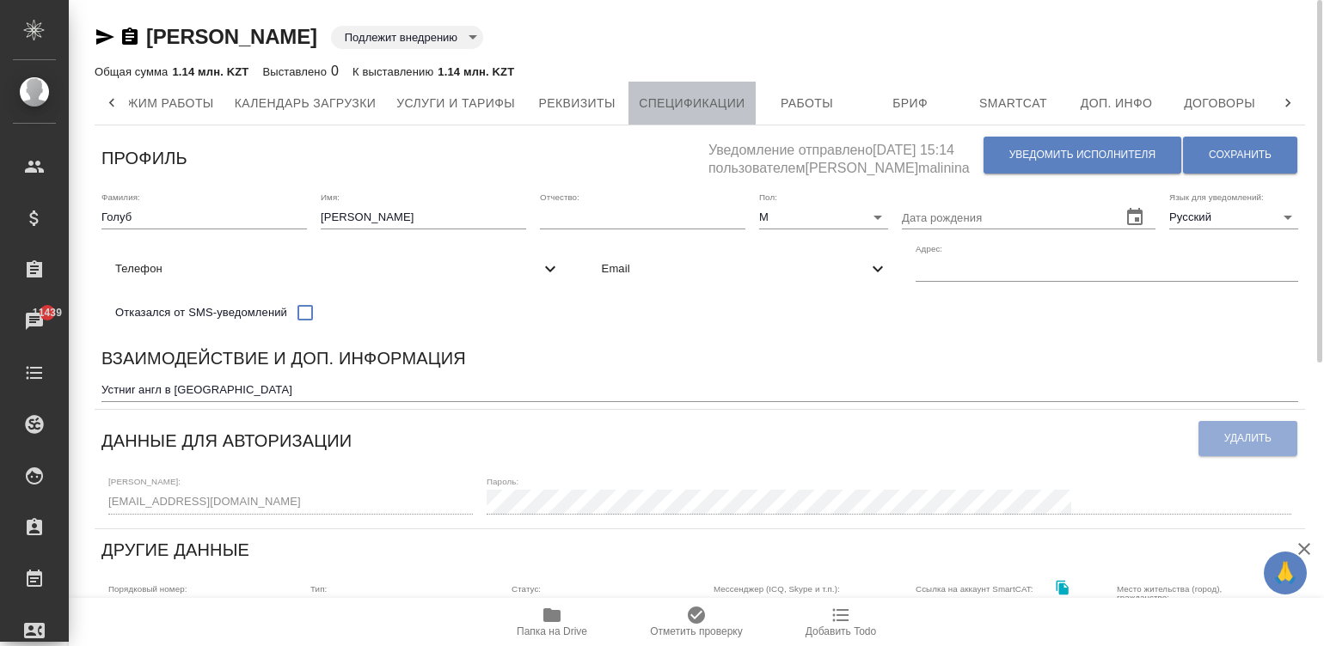
click at [685, 97] on span "Спецификации" at bounding box center [692, 103] width 106 height 21
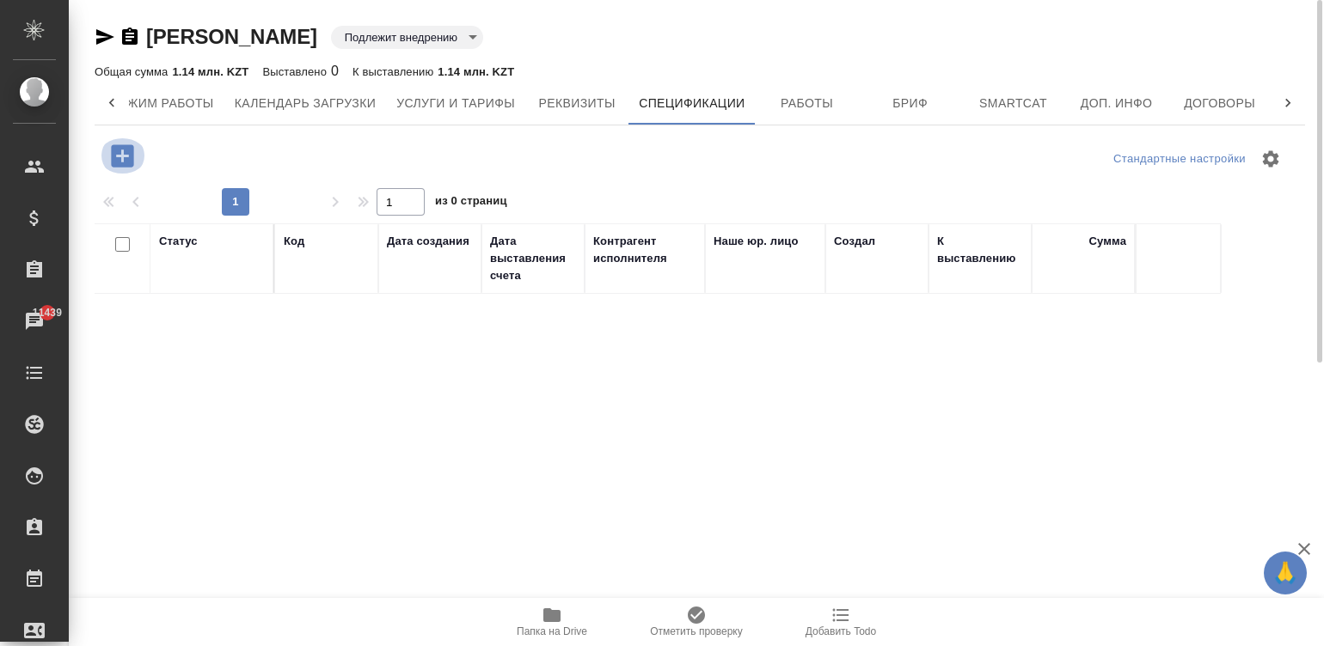
click at [116, 149] on icon "button" at bounding box center [122, 155] width 22 height 22
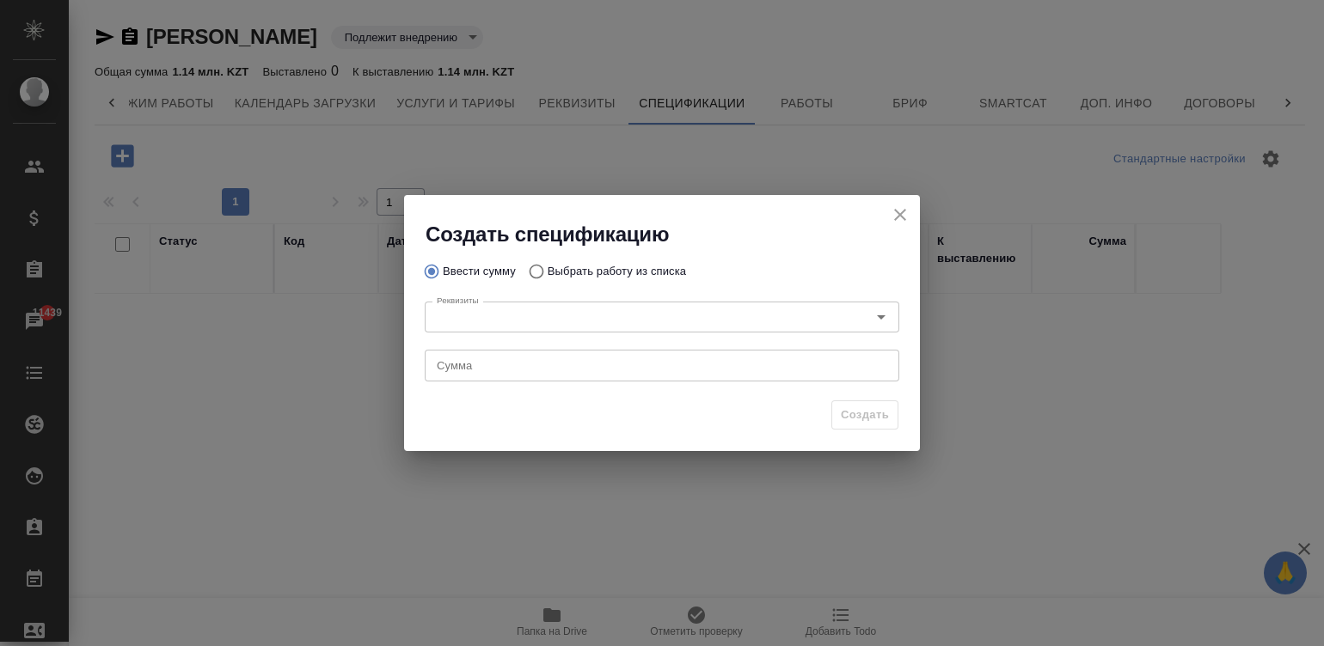
click at [528, 266] on input "Выбрать работу из списка" at bounding box center [534, 271] width 28 height 33
radio input "true"
radio input "false"
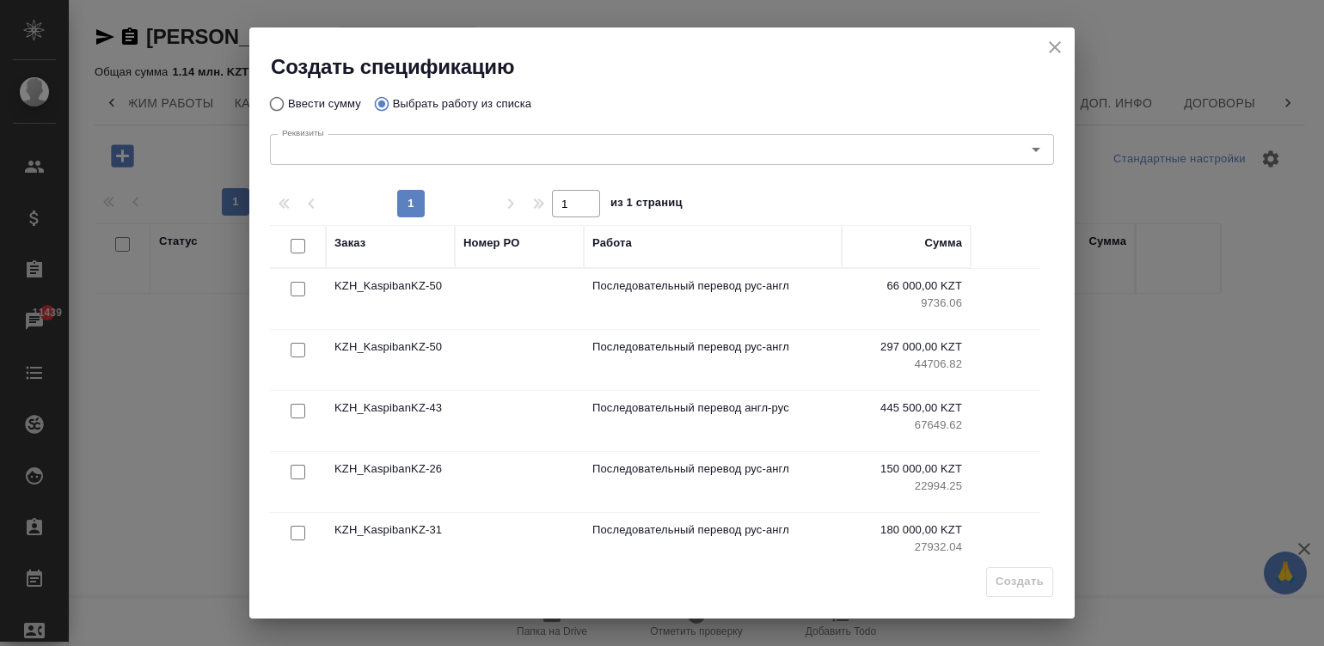
click at [293, 245] on input "checkbox" at bounding box center [298, 246] width 15 height 15
checkbox input "true"
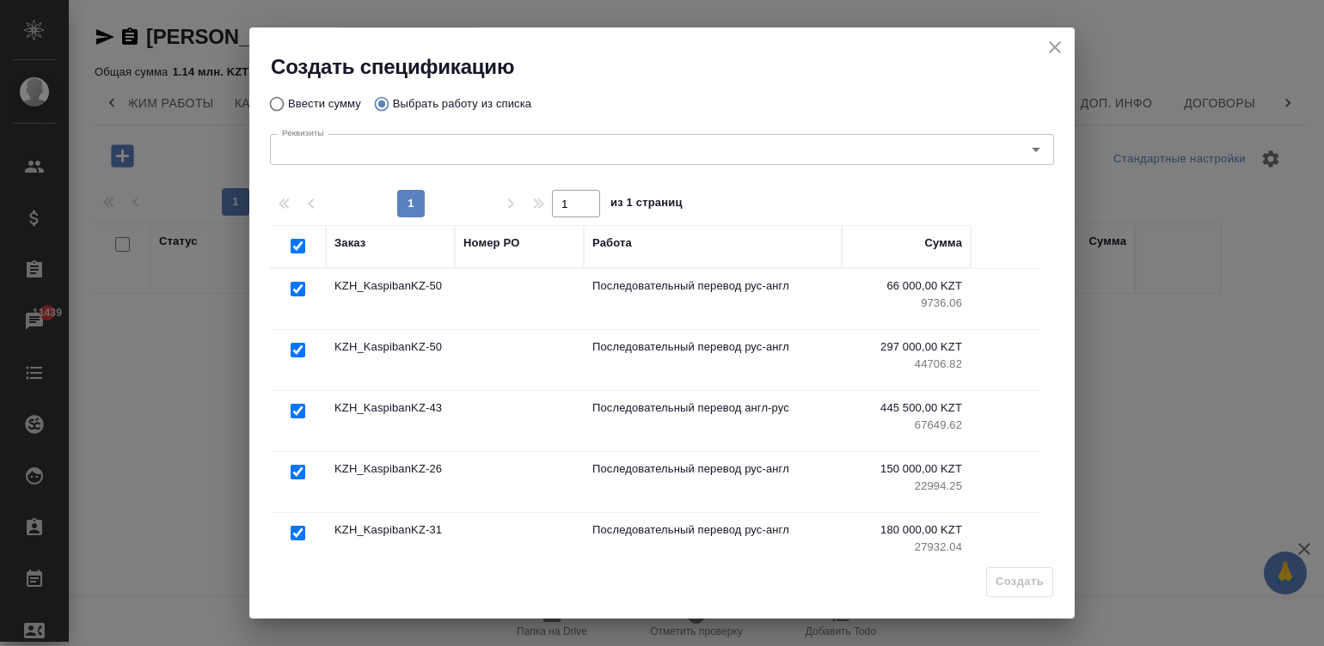
checkbox input "true"
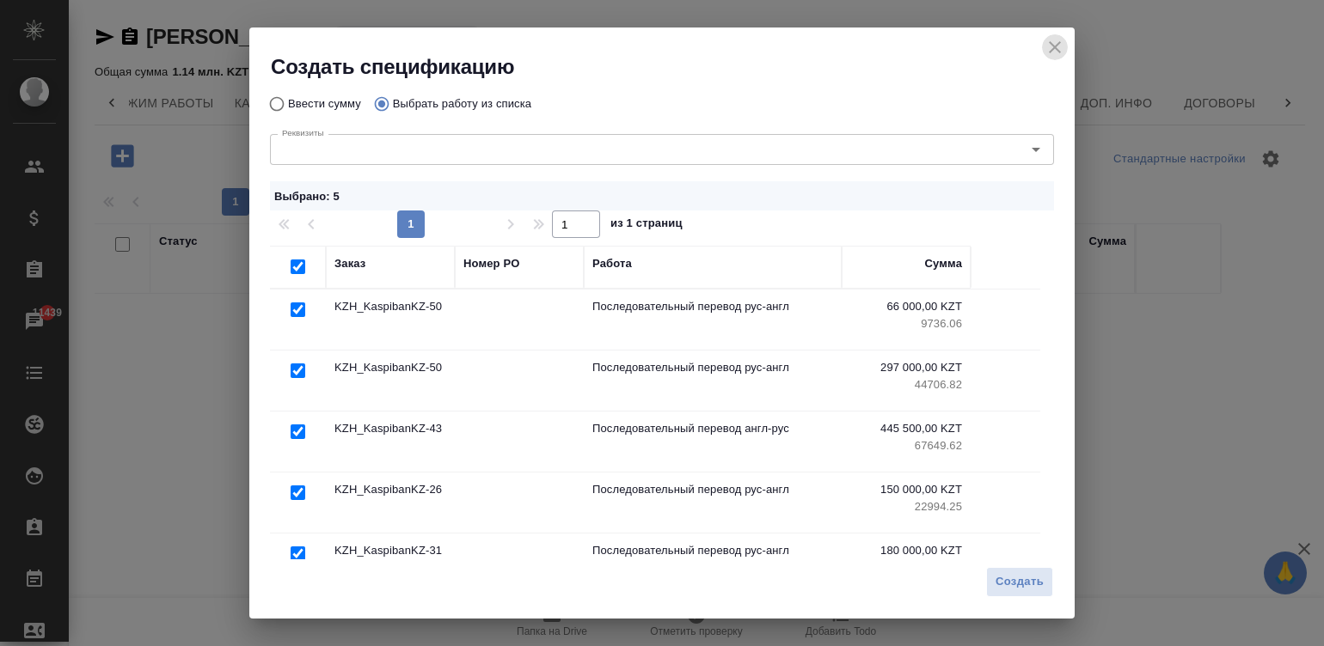
click at [1042, 49] on button "close" at bounding box center [1055, 47] width 26 height 26
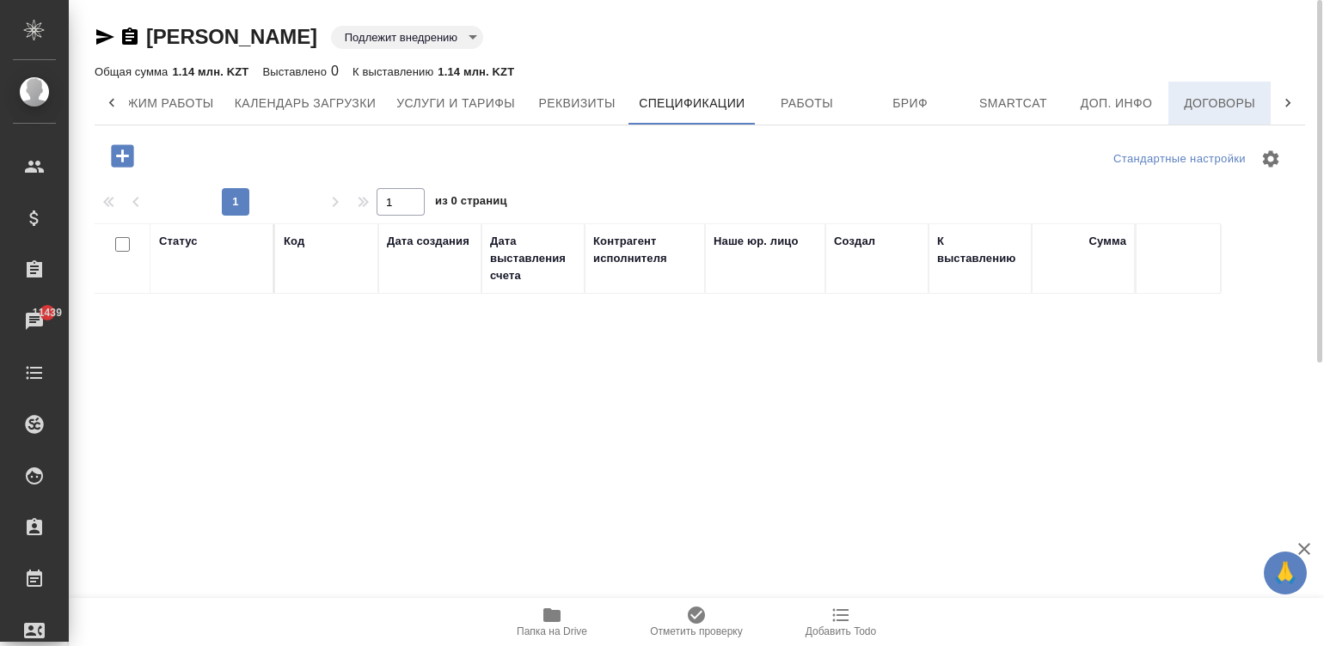
click at [1212, 107] on span "Договоры" at bounding box center [1220, 103] width 83 height 21
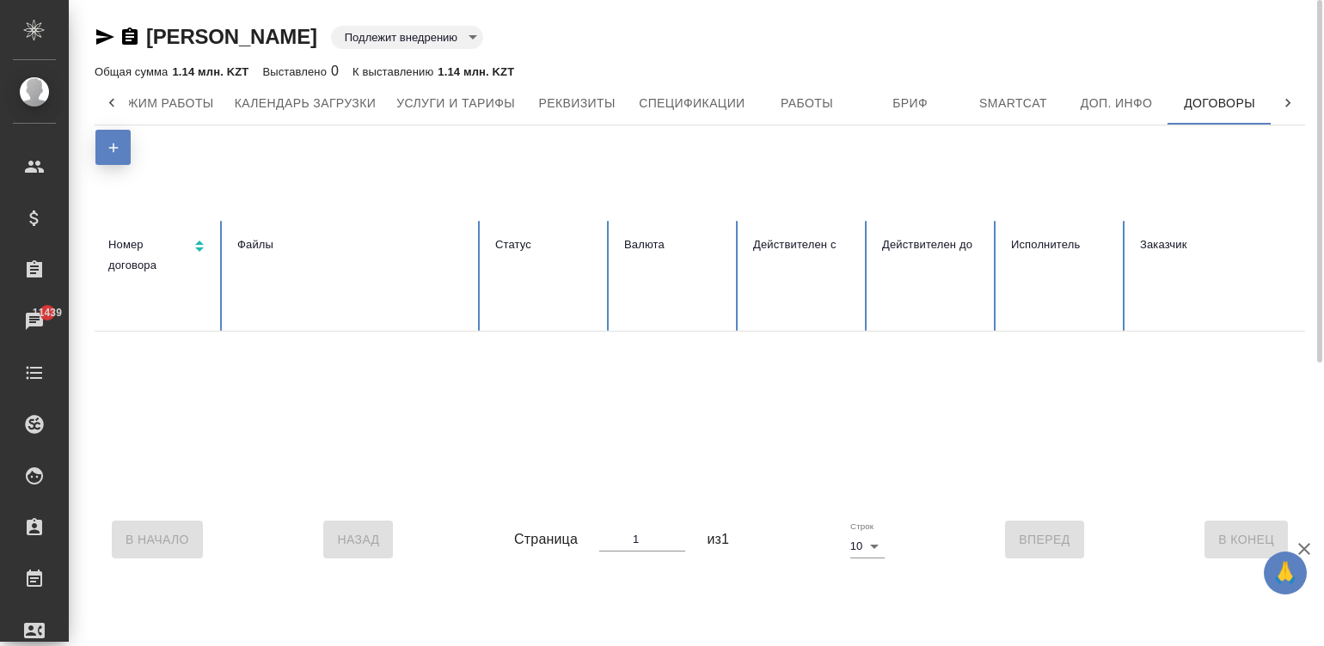
click at [112, 143] on icon "button" at bounding box center [113, 147] width 15 height 15
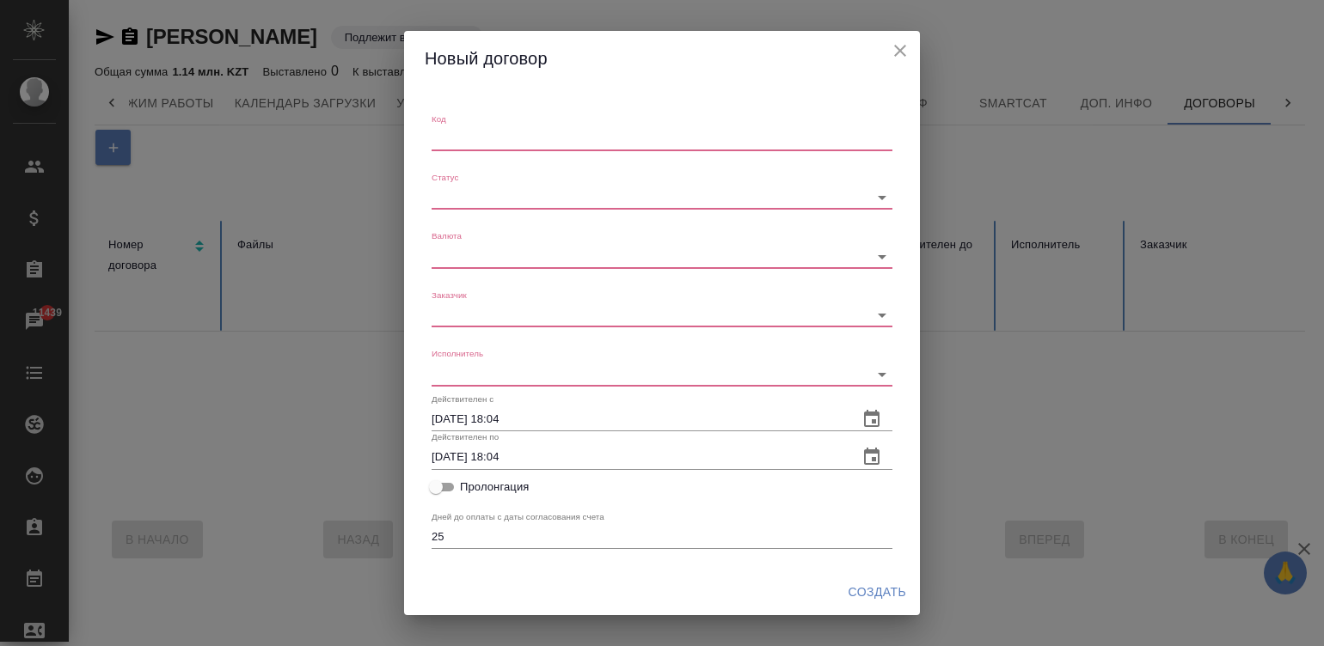
click at [524, 137] on textarea "Код" at bounding box center [662, 138] width 461 height 13
type textarea "544"
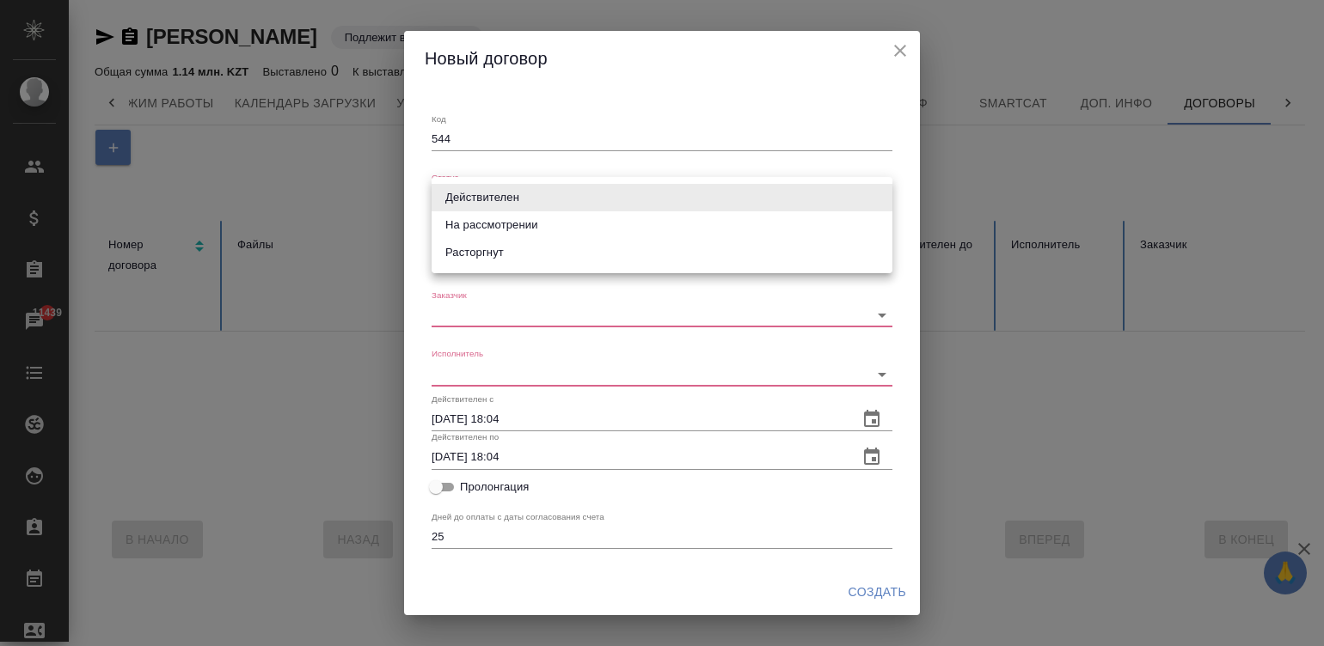
click at [484, 199] on body "🙏 .cls-1 fill:#fff; AWATERA Малинина Мария m.malinina Клиенты Спецификации Зака…" at bounding box center [662, 323] width 1324 height 646
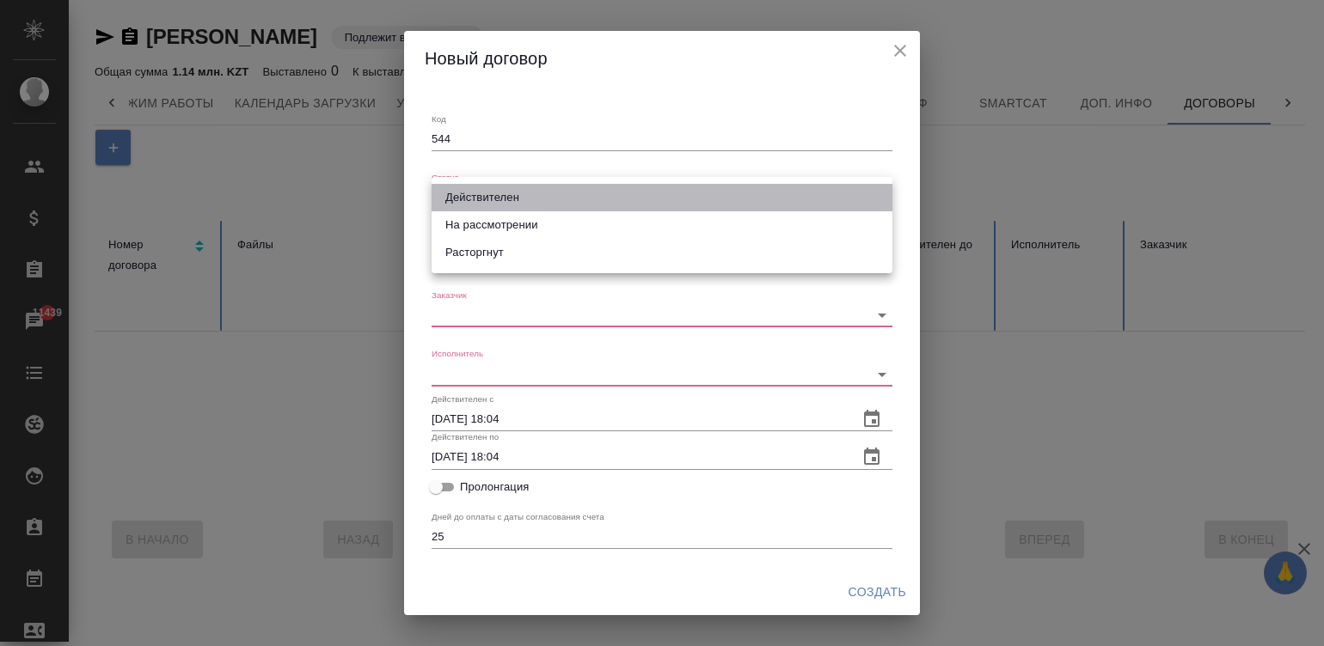
click at [501, 200] on li "Действителен" at bounding box center [662, 198] width 461 height 28
type input "valid"
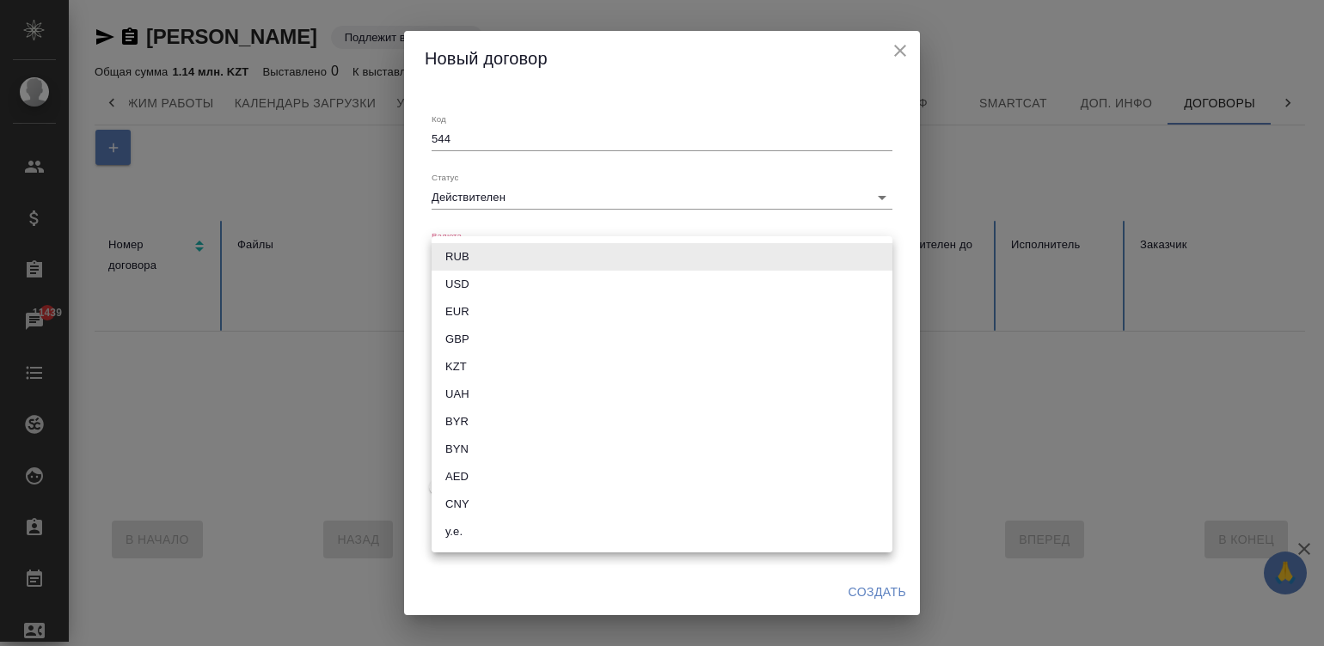
click at [507, 254] on body "🙏 .cls-1 fill:#fff; AWATERA Малинина Мария m.malinina Клиенты Спецификации Зака…" at bounding box center [662, 323] width 1324 height 646
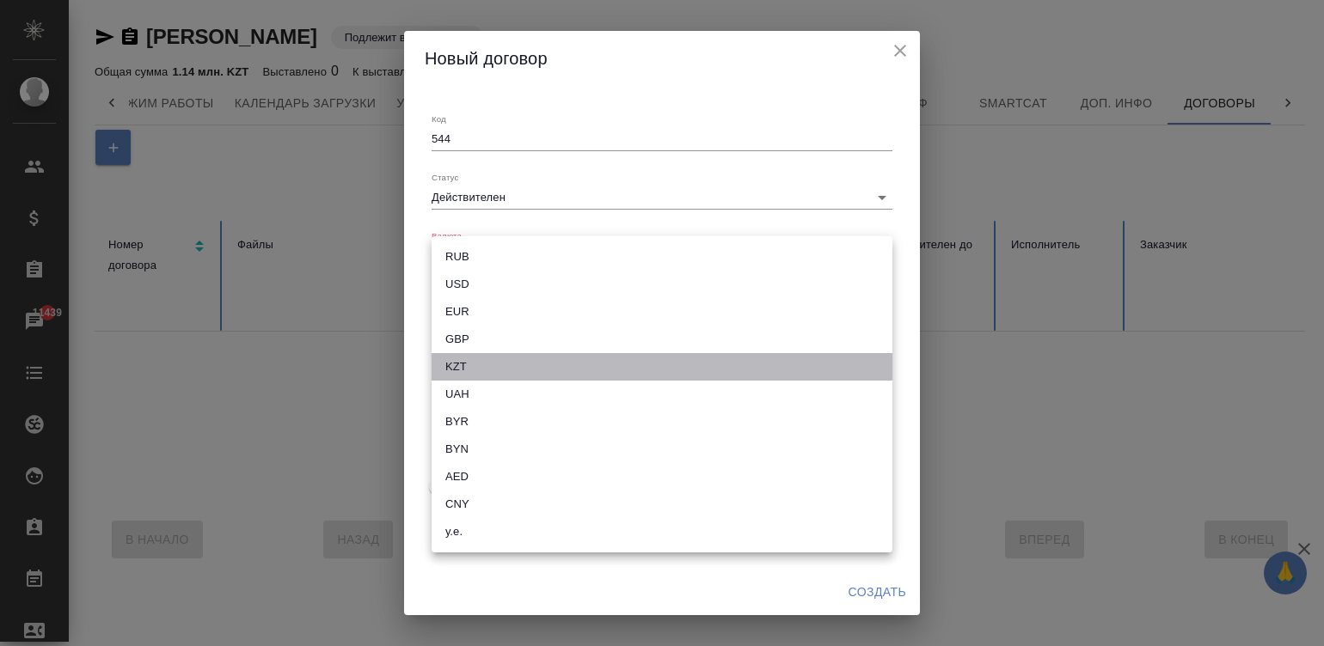
click at [462, 361] on li "KZT" at bounding box center [662, 367] width 461 height 28
type input "KZT"
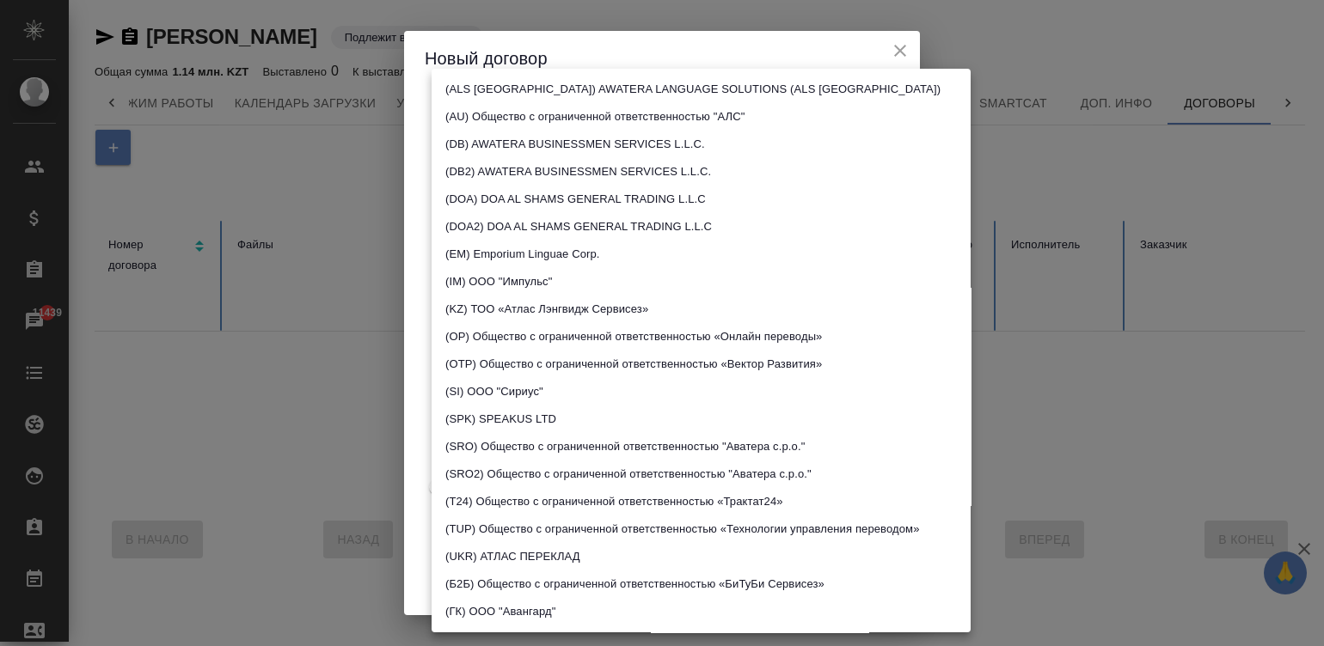
click at [473, 313] on body "🙏 .cls-1 fill:#fff; AWATERA Малинина Мария m.malinina Клиенты Спецификации Зака…" at bounding box center [662, 323] width 1324 height 646
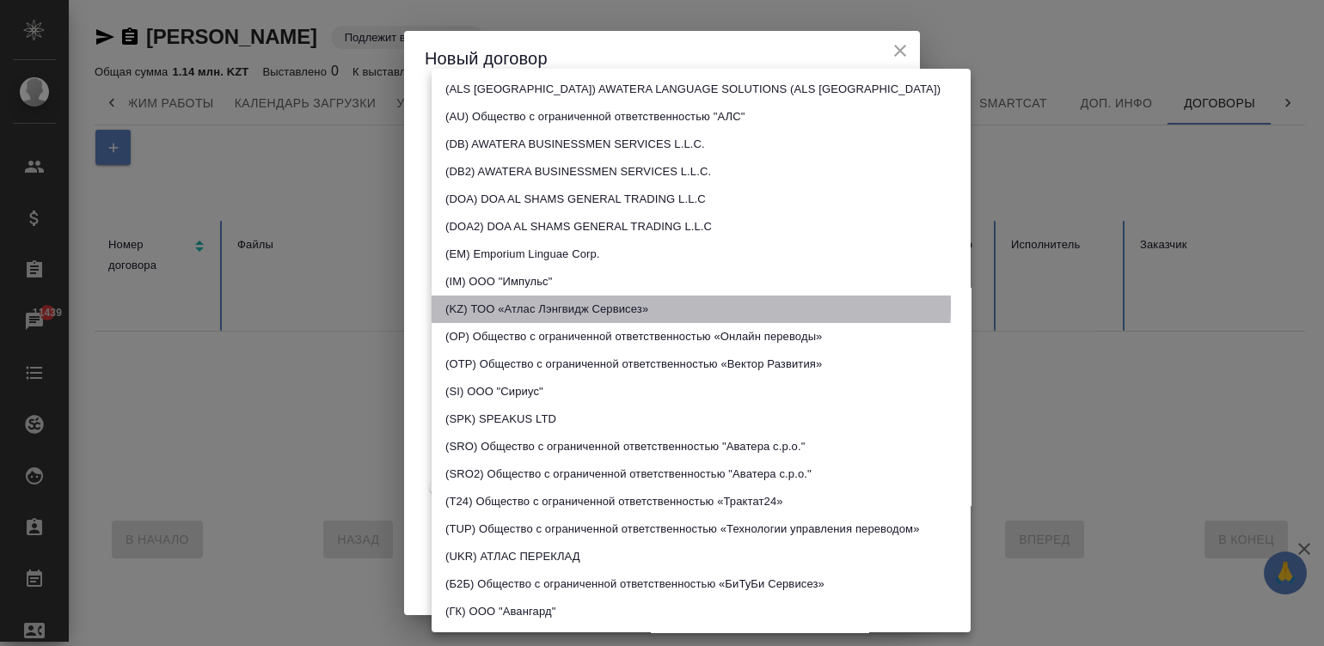
click at [514, 305] on li "(KZ) ТОО «Атлас Лэнгвидж Сервисез»" at bounding box center [701, 310] width 539 height 28
type input "5cdde578750bbd7936e7cb48"
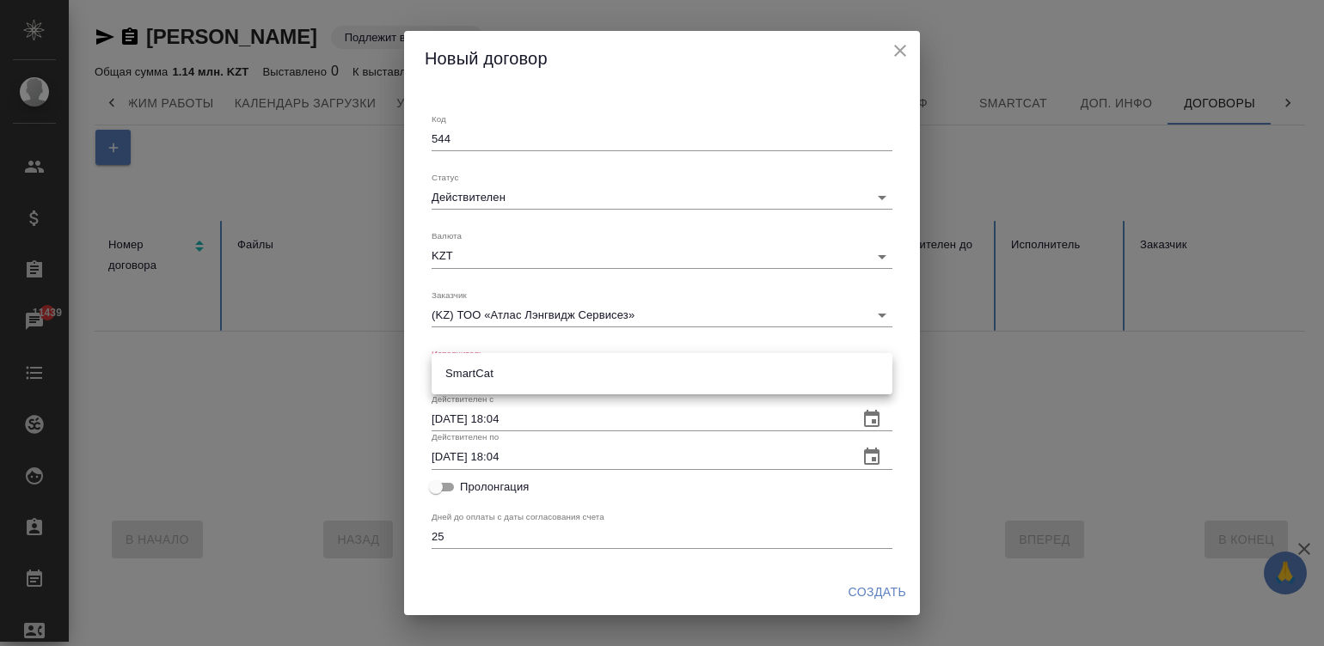
click at [492, 369] on body "🙏 .cls-1 fill:#fff; AWATERA Малинина Мария m.malinina Клиенты Спецификации Зака…" at bounding box center [662, 323] width 1324 height 646
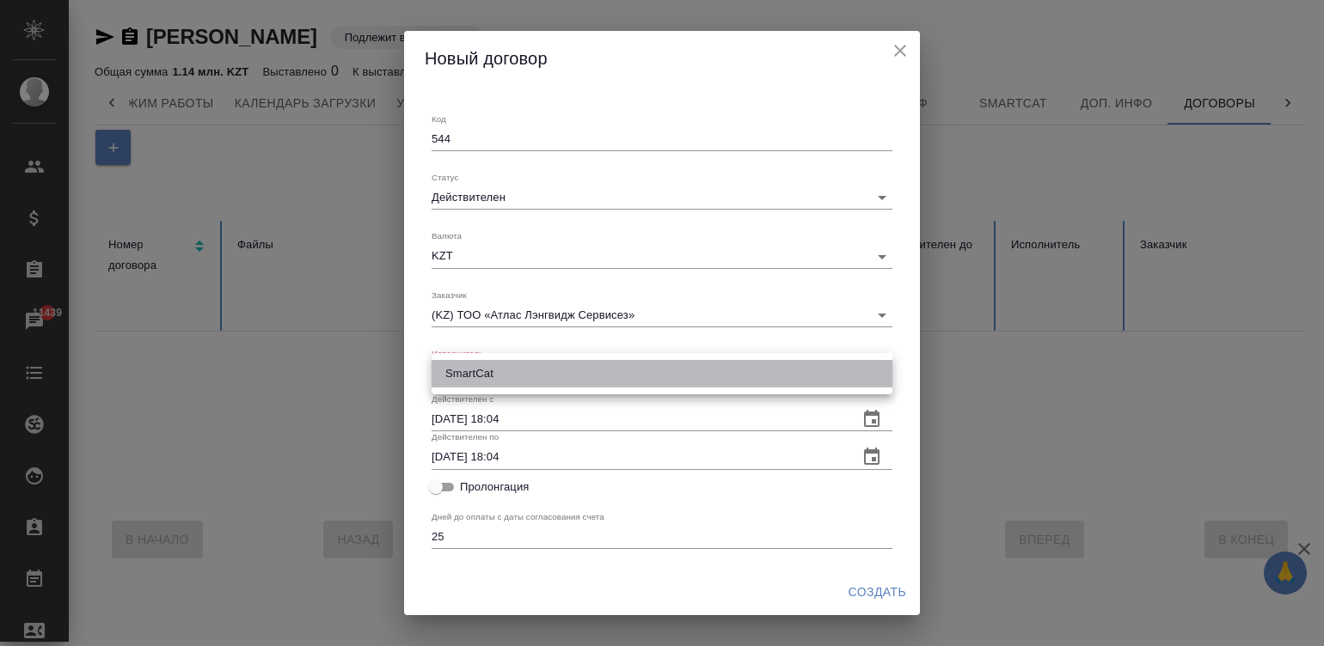
click at [492, 369] on li "SmartCat" at bounding box center [662, 374] width 461 height 28
type input "68470098e267b06e9679aaaa"
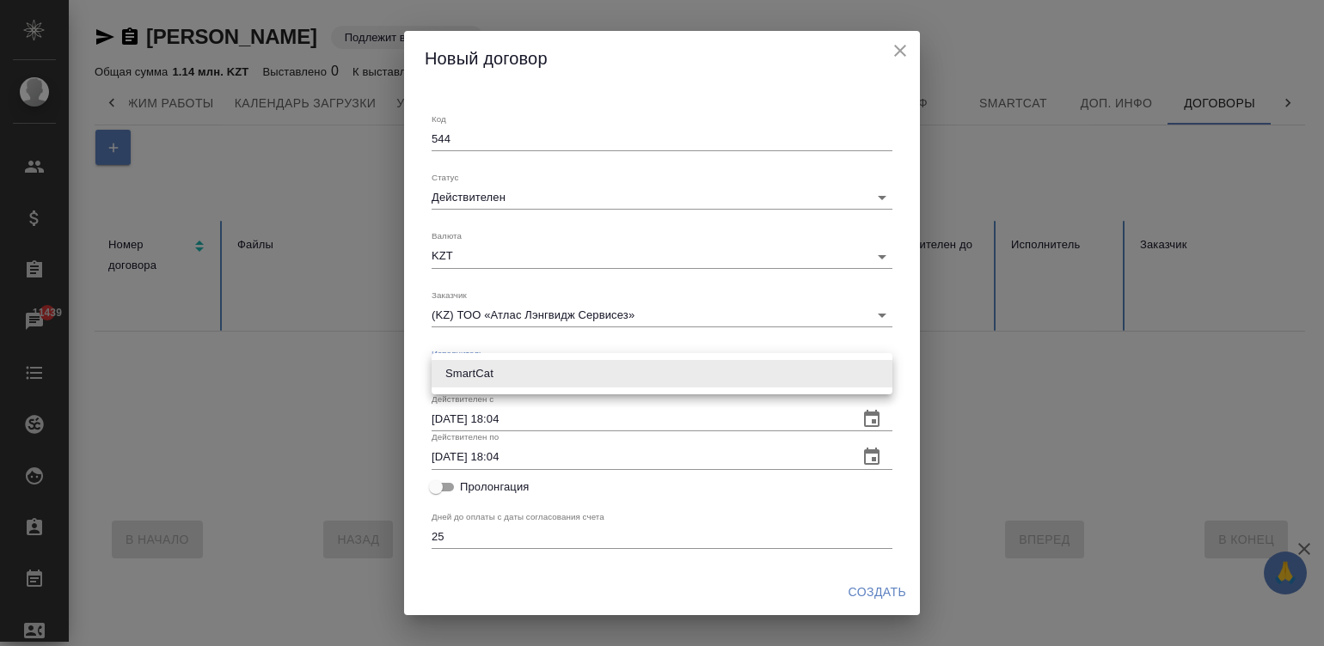
click at [522, 370] on body "🙏 .cls-1 fill:#fff; AWATERA Малинина Мария m.malinina Клиенты Спецификации Зака…" at bounding box center [662, 323] width 1324 height 646
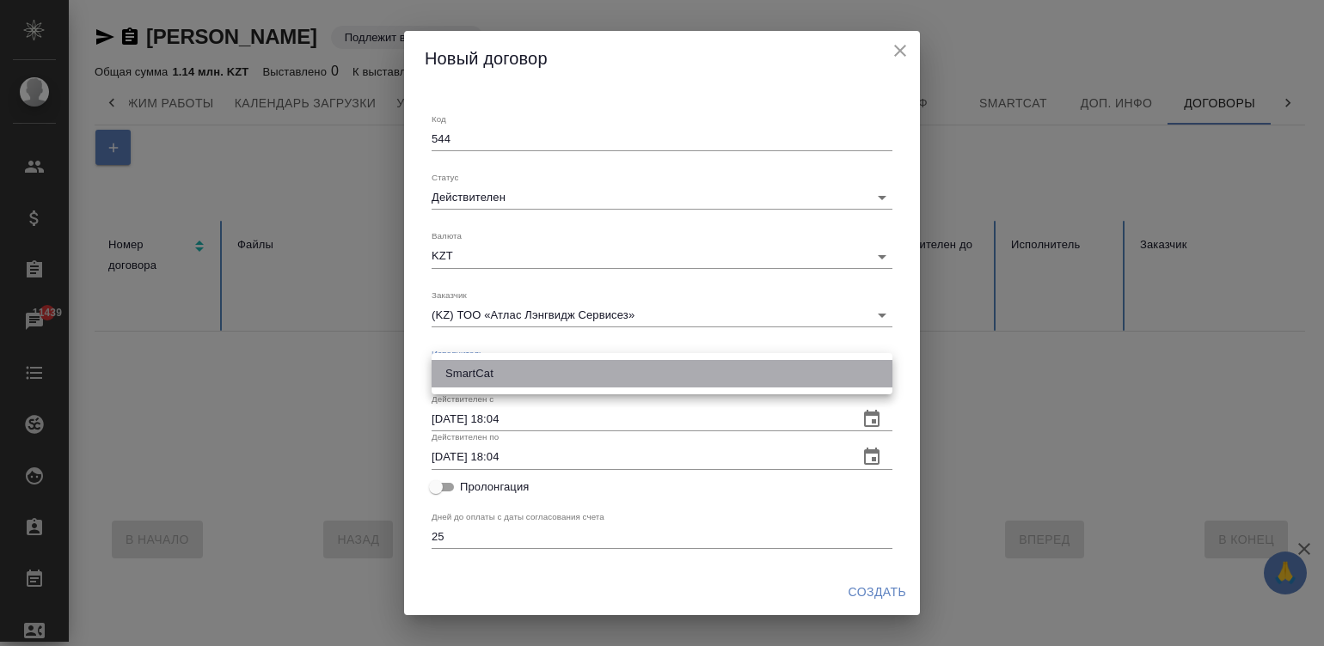
click at [514, 361] on li "SmartCat" at bounding box center [662, 374] width 461 height 28
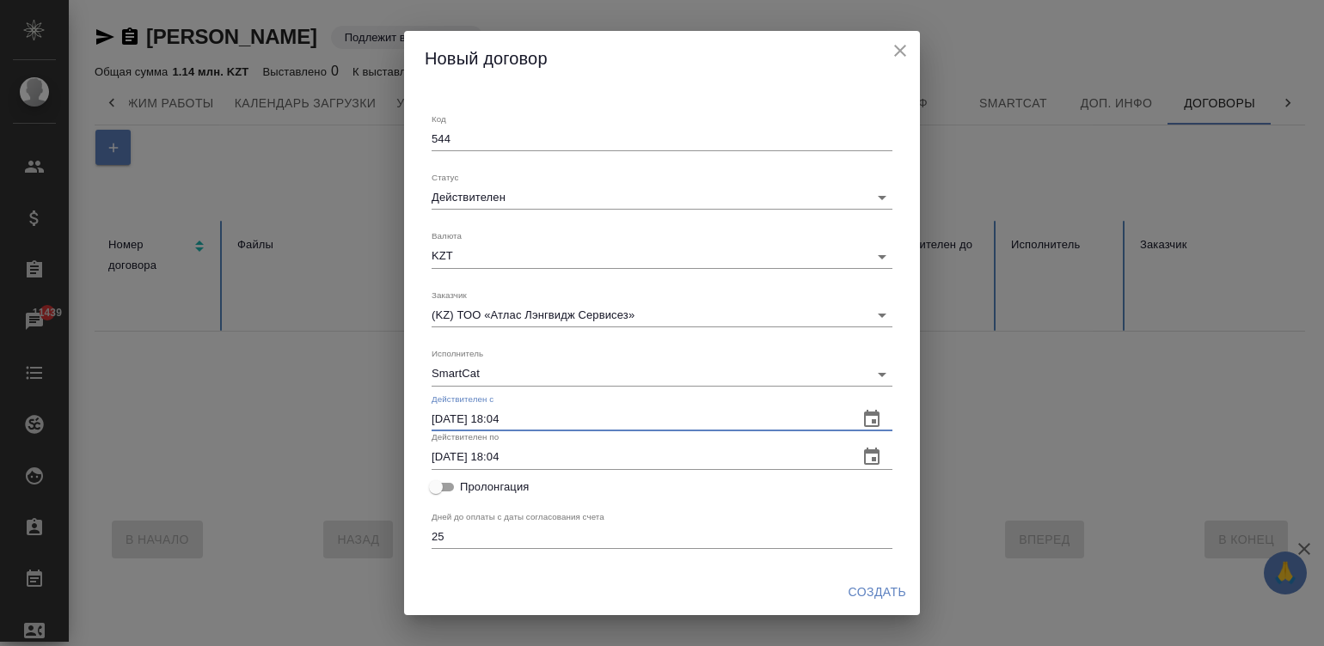
click at [542, 409] on input "06.10.2025 18:04" at bounding box center [638, 419] width 413 height 24
type input "01.05.2025 09:00"
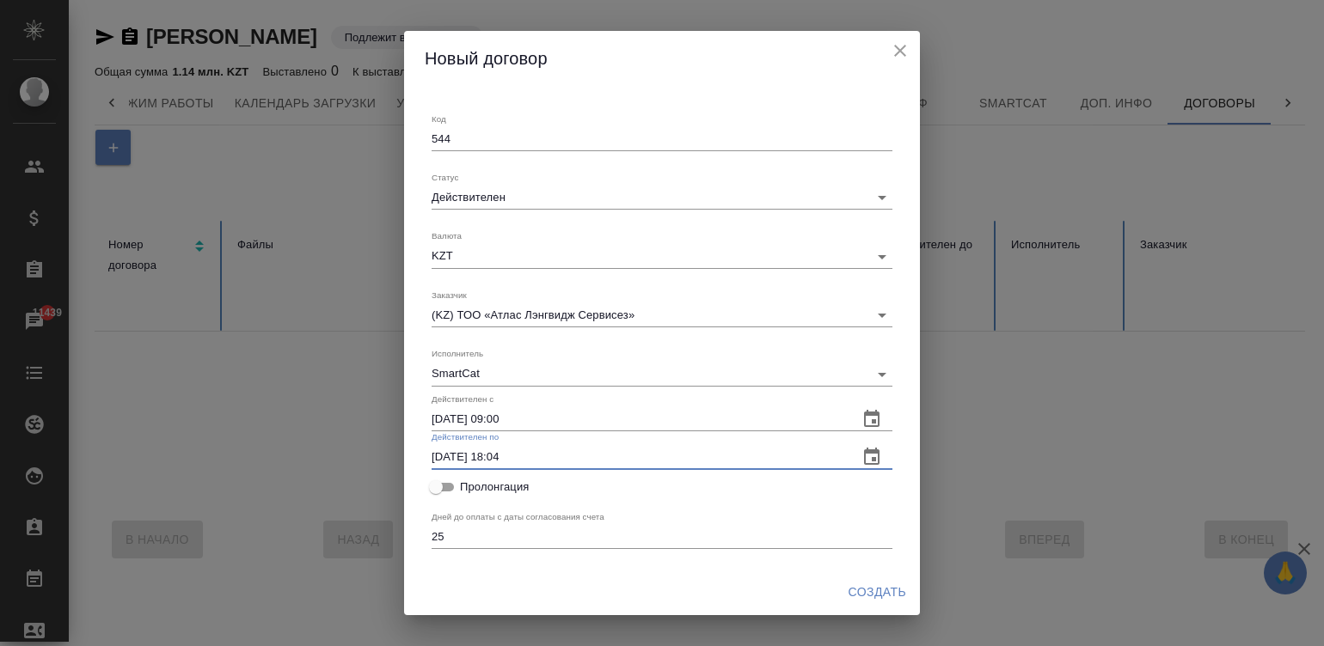
click at [550, 456] on input "06.10.2025 18:04" at bounding box center [638, 457] width 413 height 24
paste input "1.05.2025 09:00"
type input "01.05.2025 09:00"
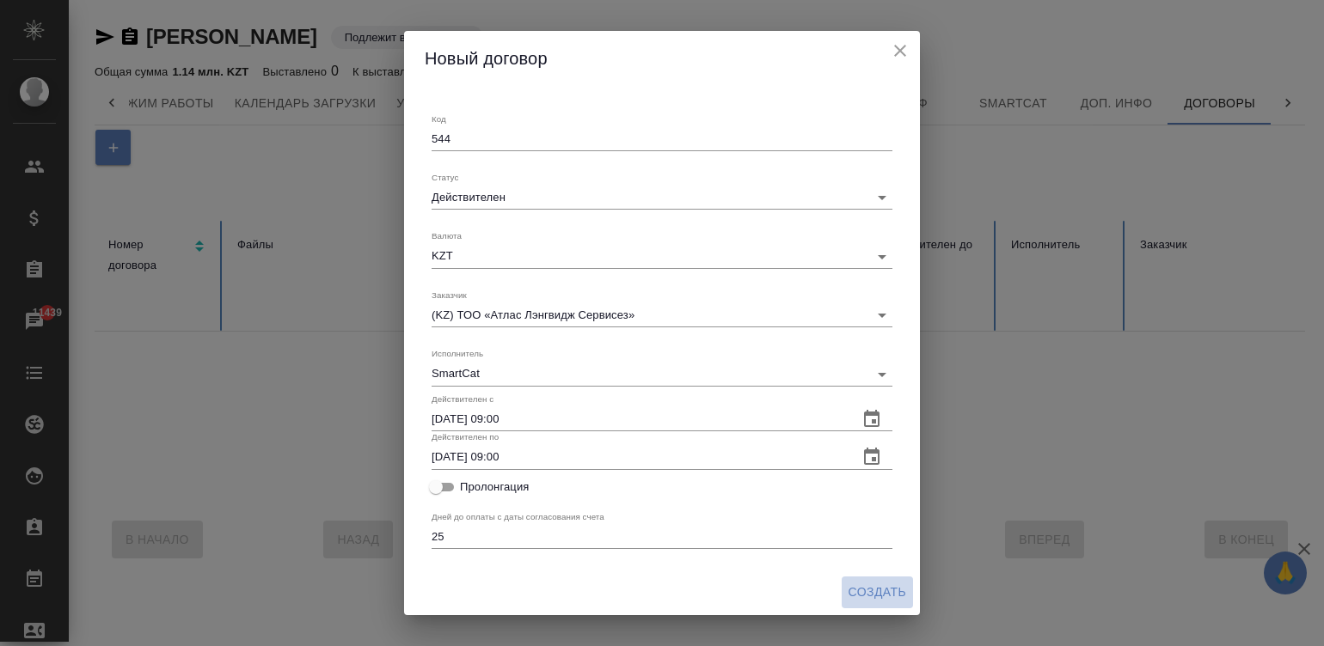
click at [890, 593] on span "Создать" at bounding box center [877, 592] width 58 height 21
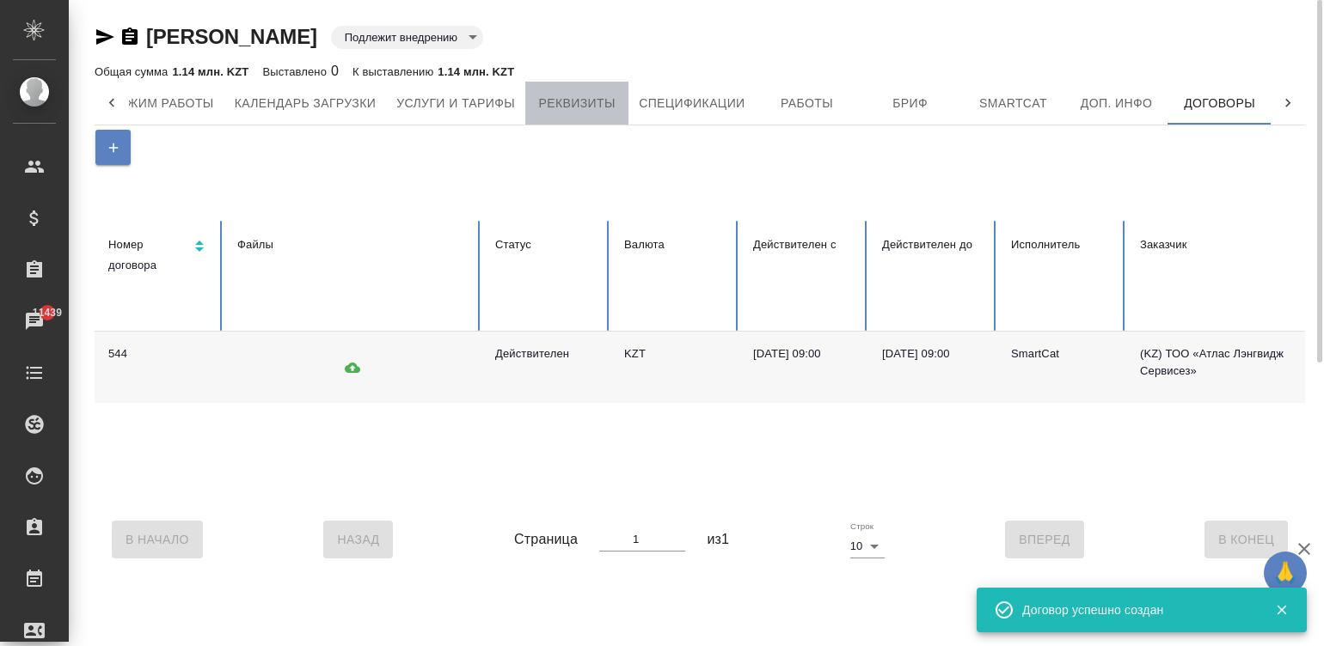
click at [580, 95] on span "Реквизиты" at bounding box center [577, 103] width 83 height 21
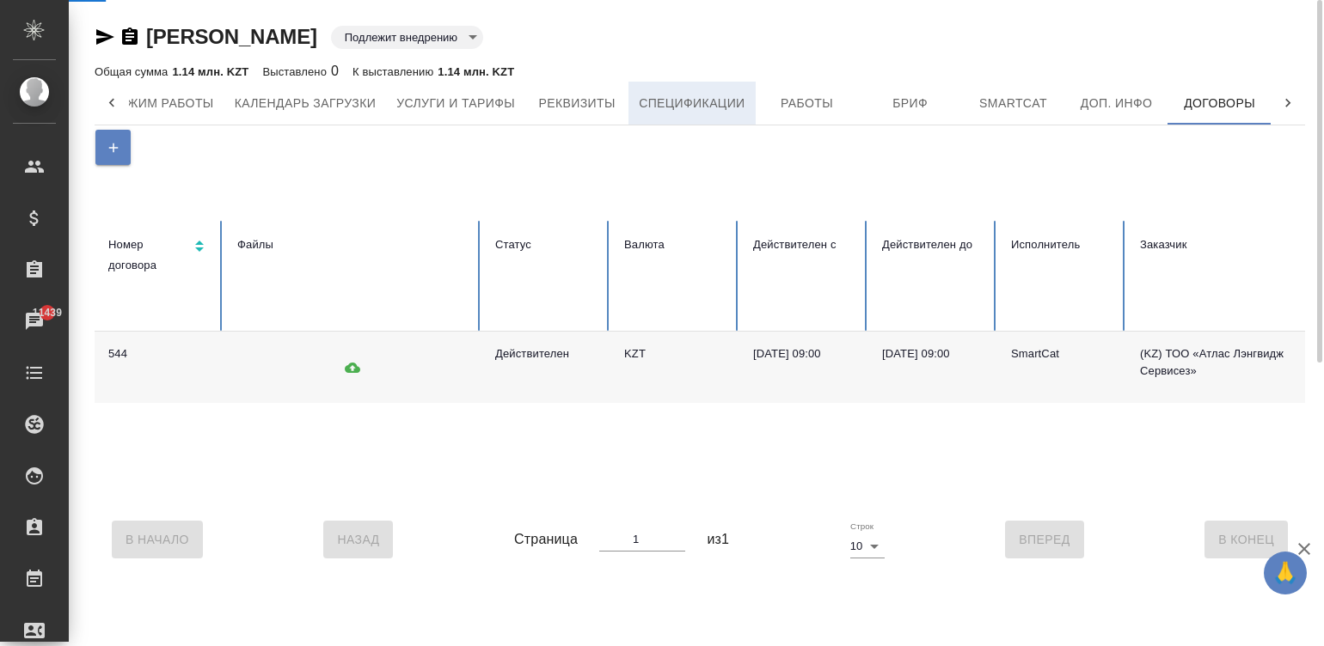
select select "10"
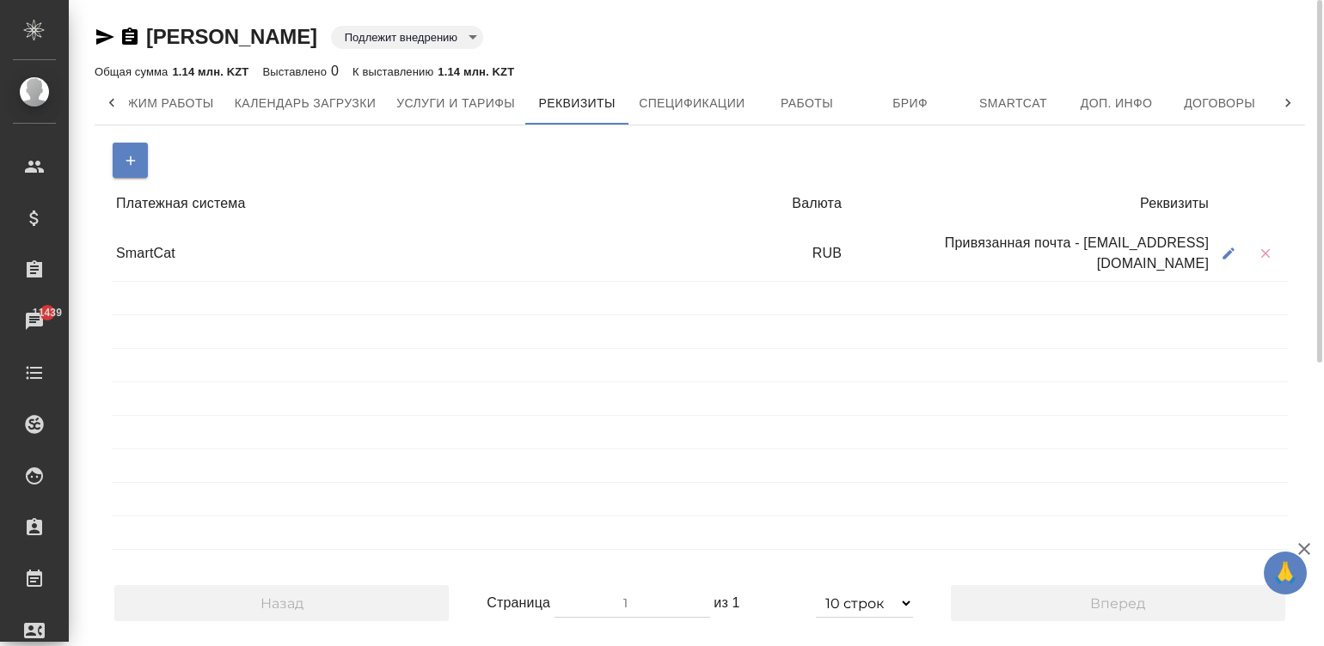
click at [1268, 254] on icon "button" at bounding box center [1265, 253] width 15 height 15
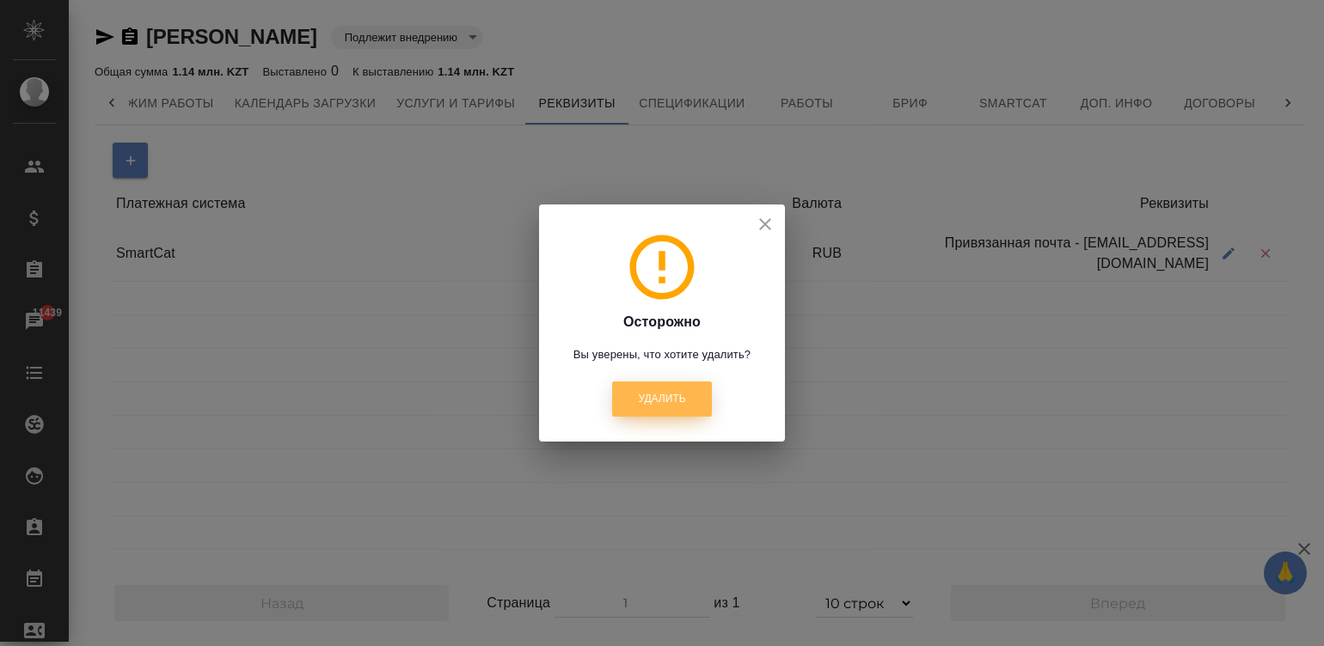
click at [671, 398] on span "Удалить" at bounding box center [661, 399] width 47 height 15
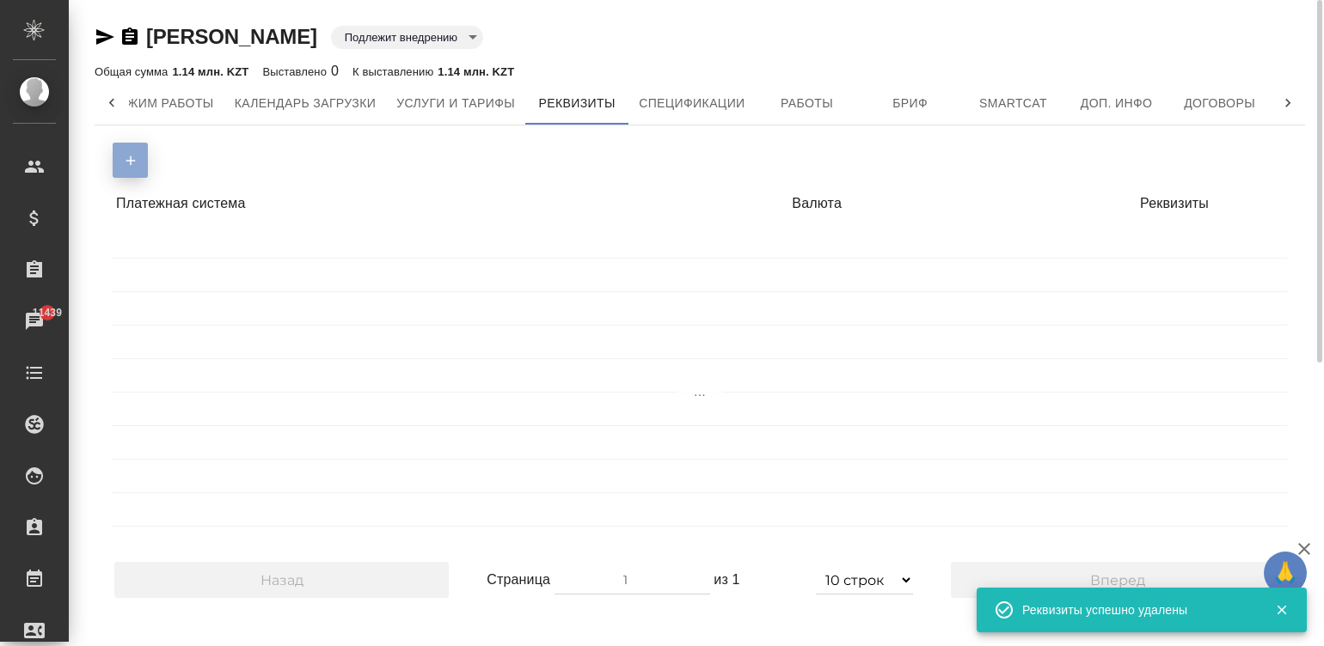
click at [120, 161] on button "button" at bounding box center [130, 160] width 35 height 35
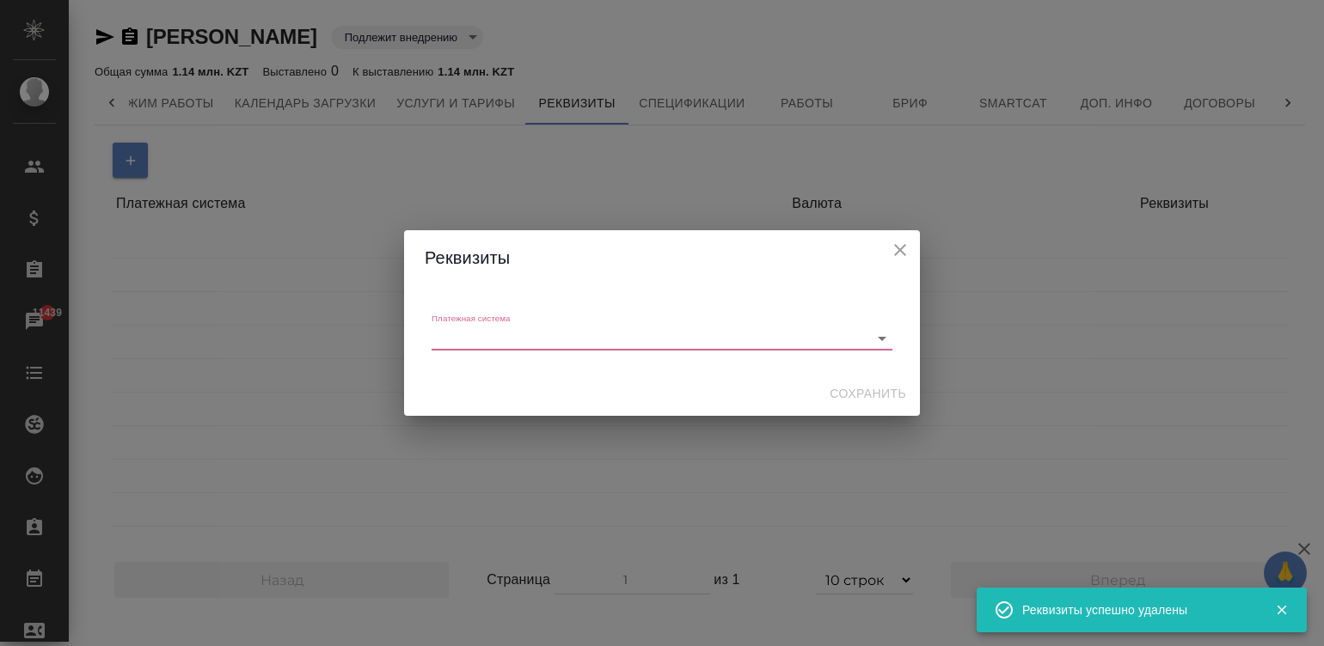
click at [536, 335] on body "🙏 .cls-1 fill:#fff; AWATERA Малинина Мария m.malinina Клиенты Спецификации Зака…" at bounding box center [662, 323] width 1324 height 646
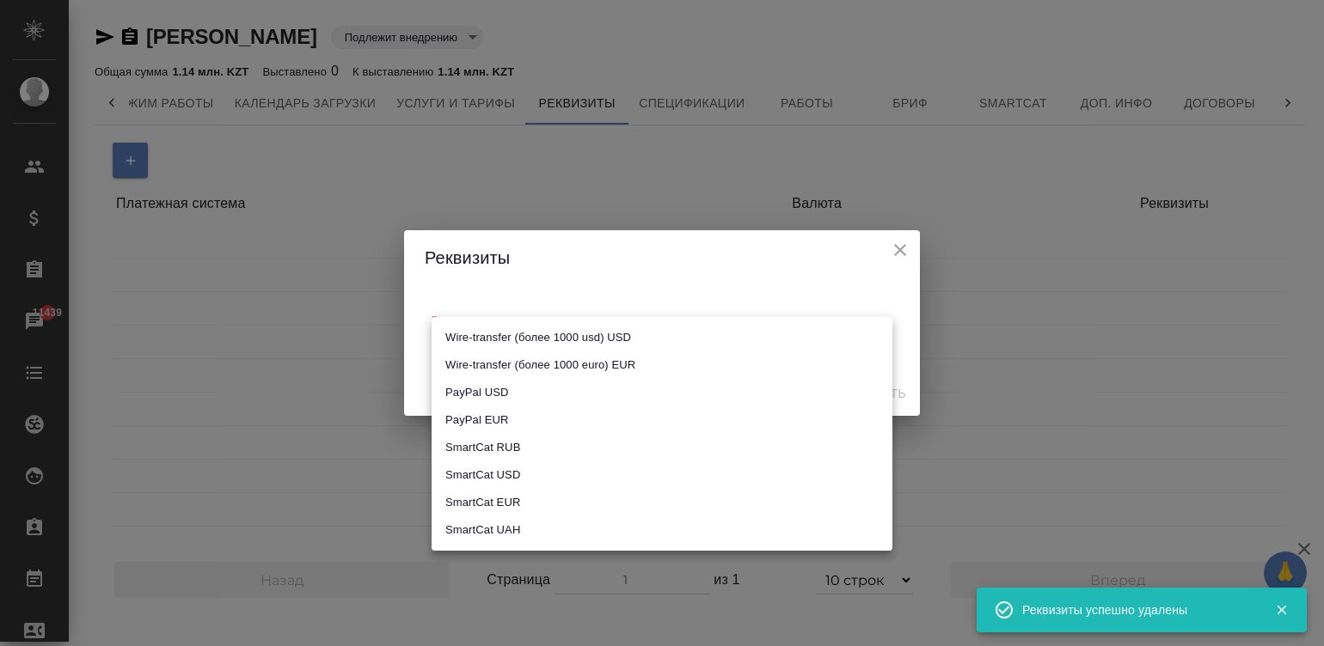
click at [788, 187] on div at bounding box center [662, 323] width 1324 height 646
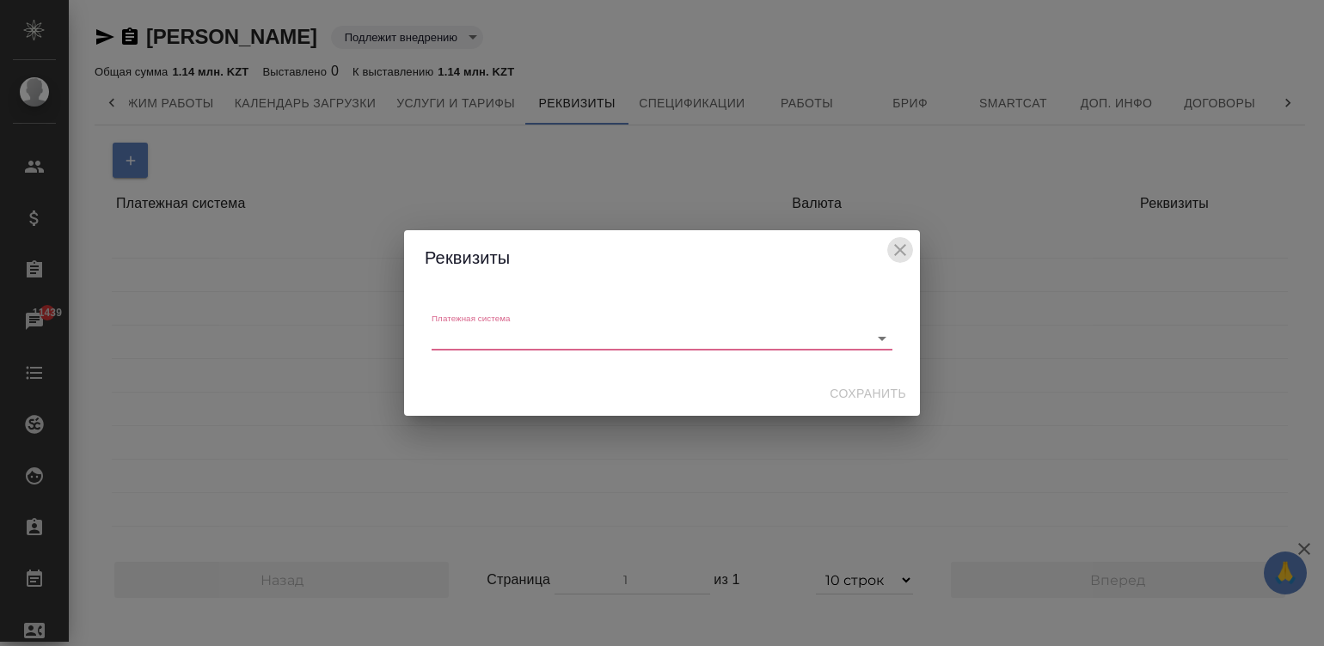
click at [888, 245] on button "close" at bounding box center [900, 250] width 26 height 26
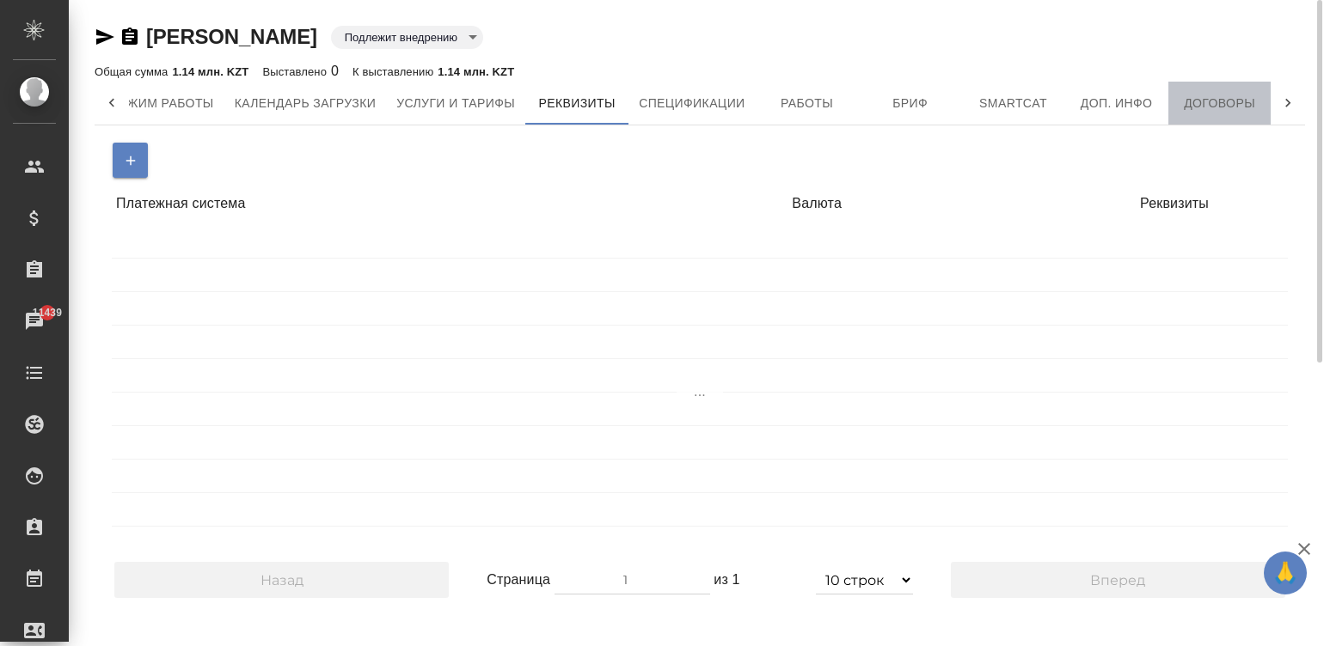
click at [1224, 95] on span "Договоры" at bounding box center [1220, 103] width 83 height 21
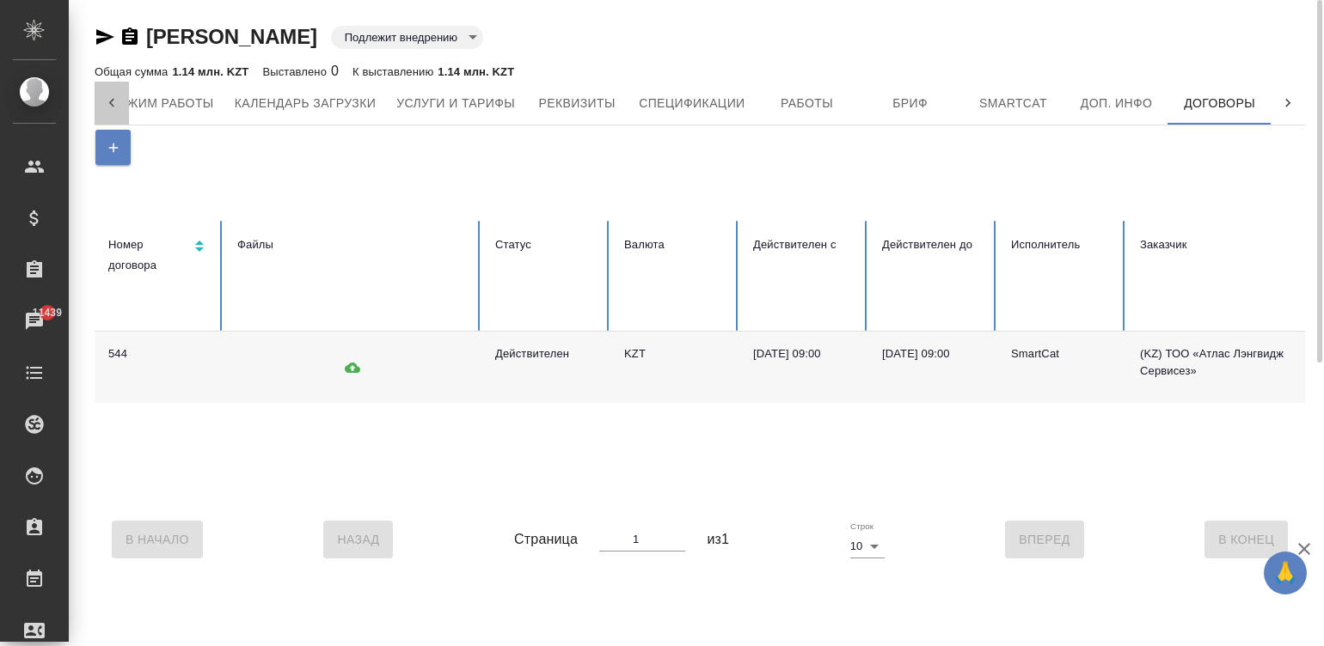
click at [107, 101] on icon at bounding box center [111, 103] width 17 height 17
click at [101, 99] on div at bounding box center [112, 103] width 34 height 43
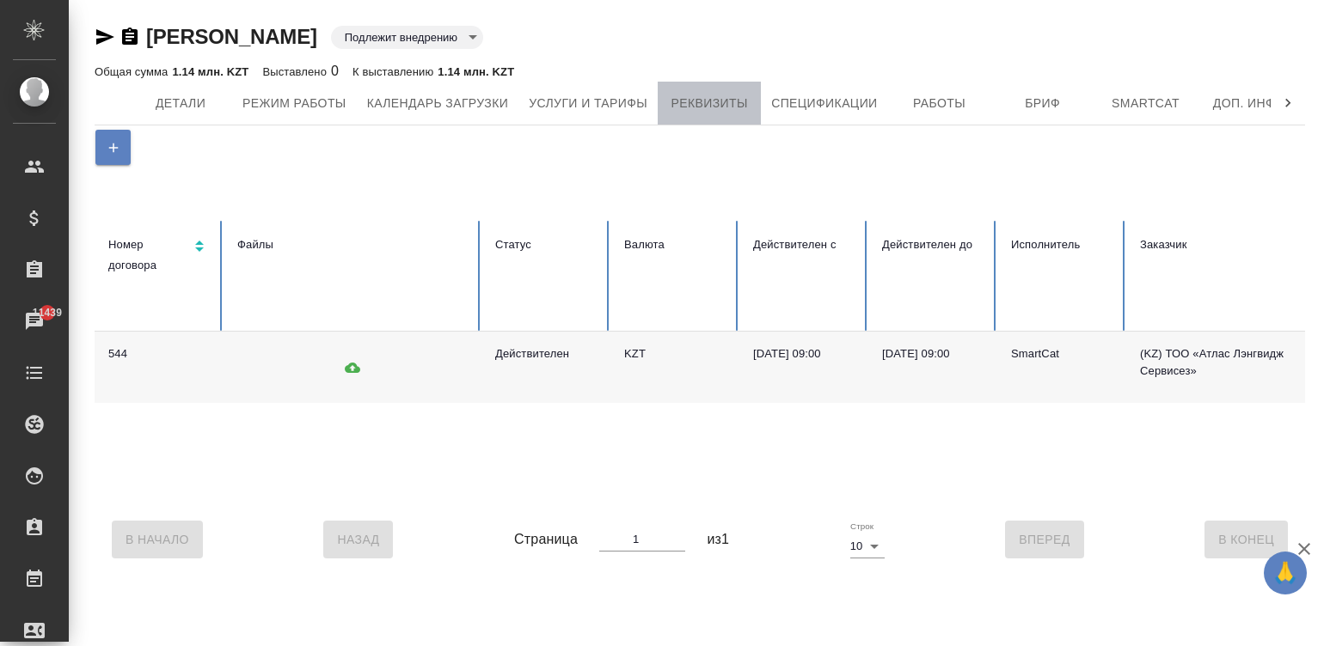
click at [718, 86] on button "Реквизиты" at bounding box center [709, 103] width 103 height 43
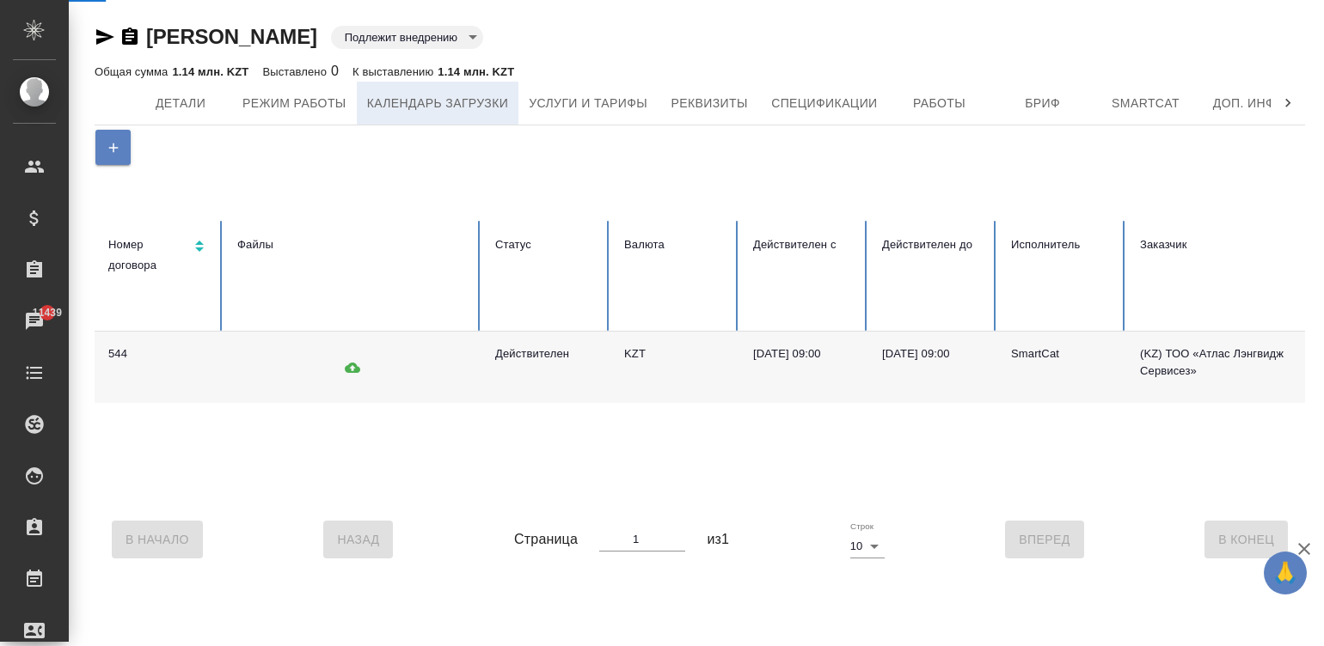
select select "10"
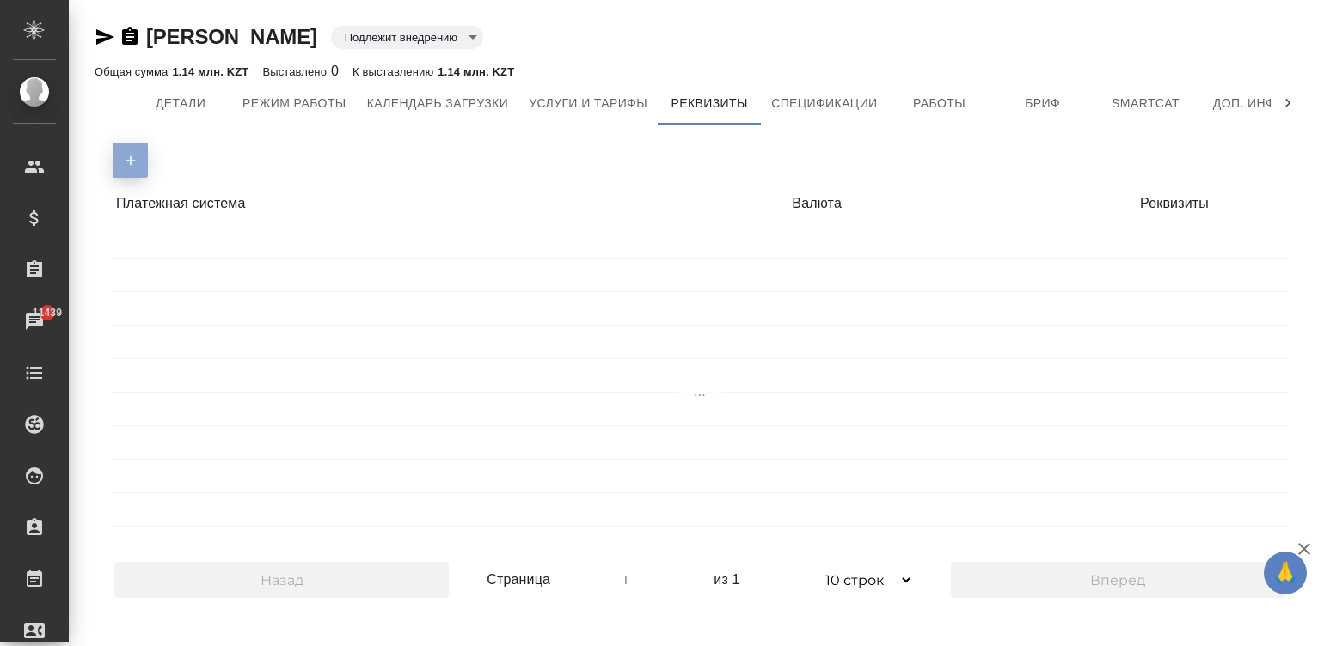
click at [122, 150] on button "button" at bounding box center [130, 160] width 35 height 35
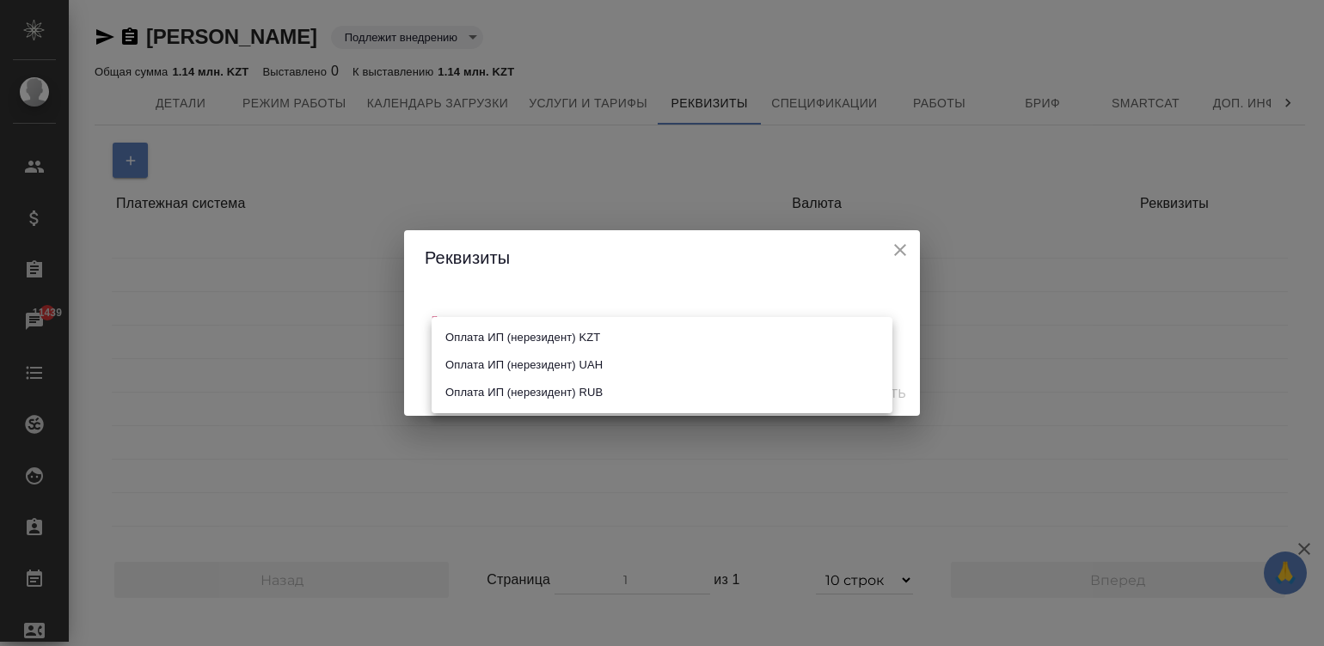
click at [501, 343] on body "🙏 .cls-1 fill:#fff; AWATERA [PERSON_NAME]malinina Клиенты Спецификации Заказы 1…" at bounding box center [662, 323] width 1324 height 646
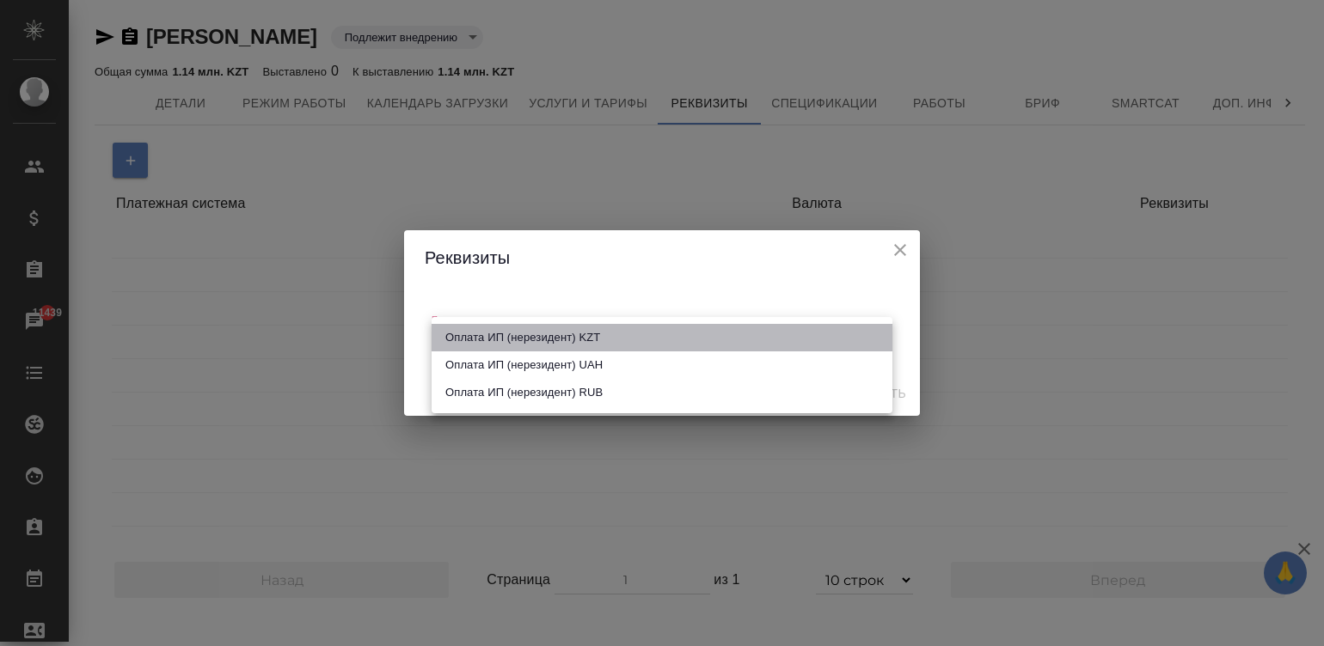
click at [580, 343] on li "Оплата ИП (нерезидент) KZT" at bounding box center [662, 338] width 461 height 28
type input "6052386b47445428fb71b914"
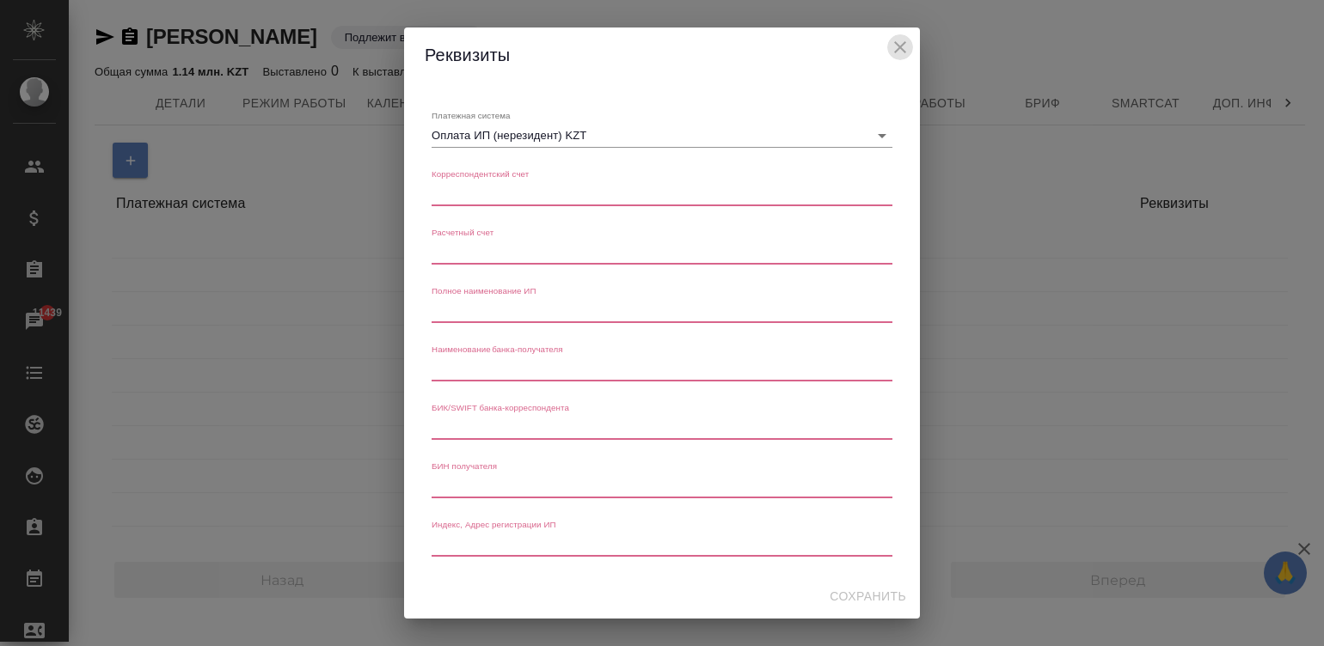
click at [891, 39] on icon "close" at bounding box center [900, 47] width 21 height 21
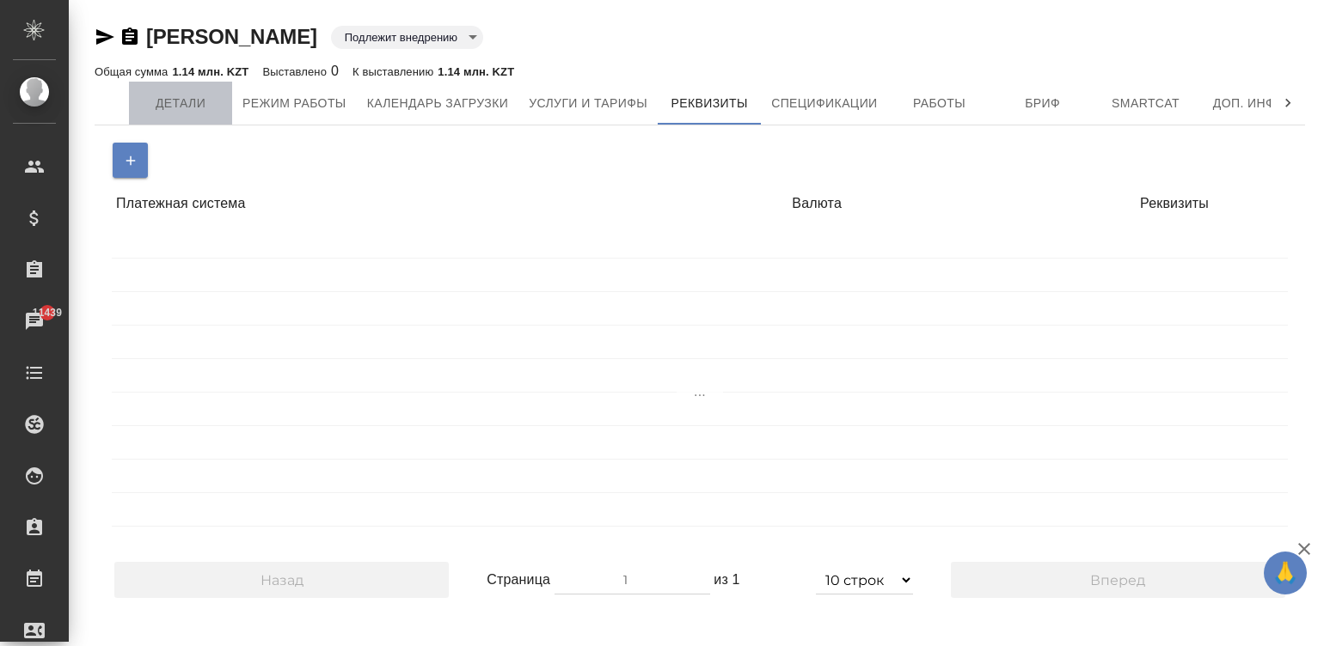
click at [150, 116] on button "Детали" at bounding box center [180, 103] width 103 height 43
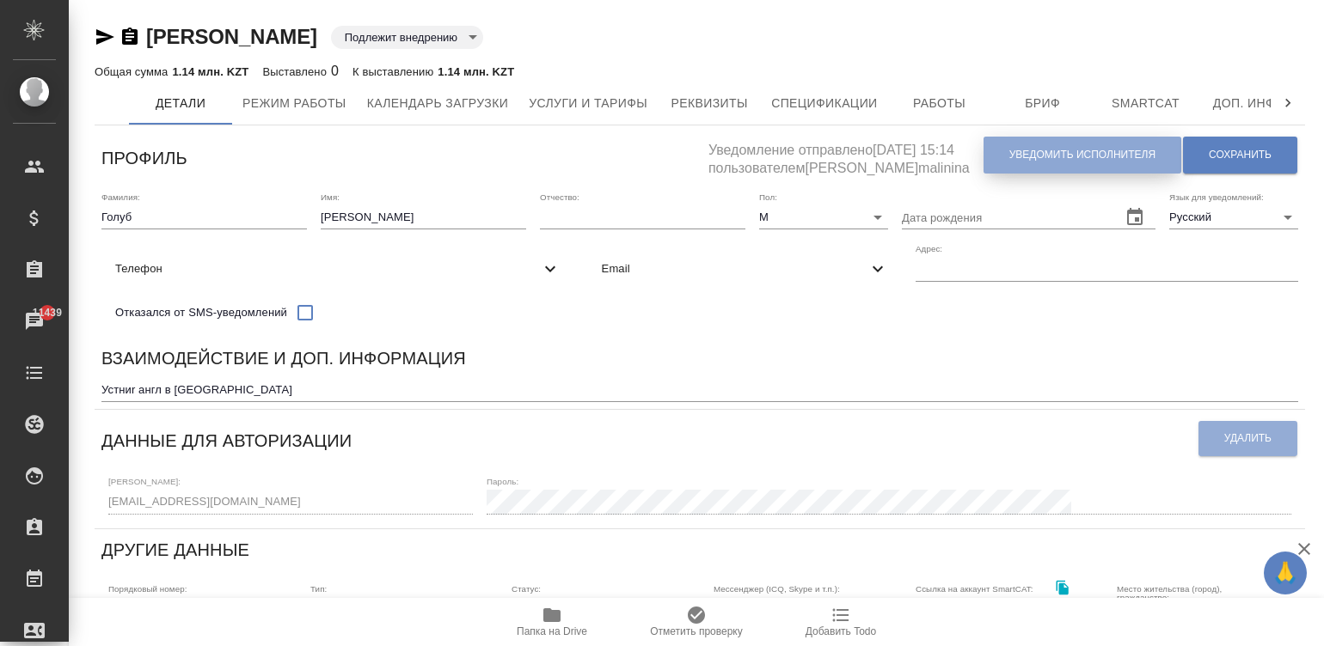
click at [1101, 153] on span "Уведомить исполнителя" at bounding box center [1082, 155] width 146 height 15
type textarea "Loremi dolo, Sitametco! Adipiscingel s doeiusmod temporincid ut laboreetdol mag…"
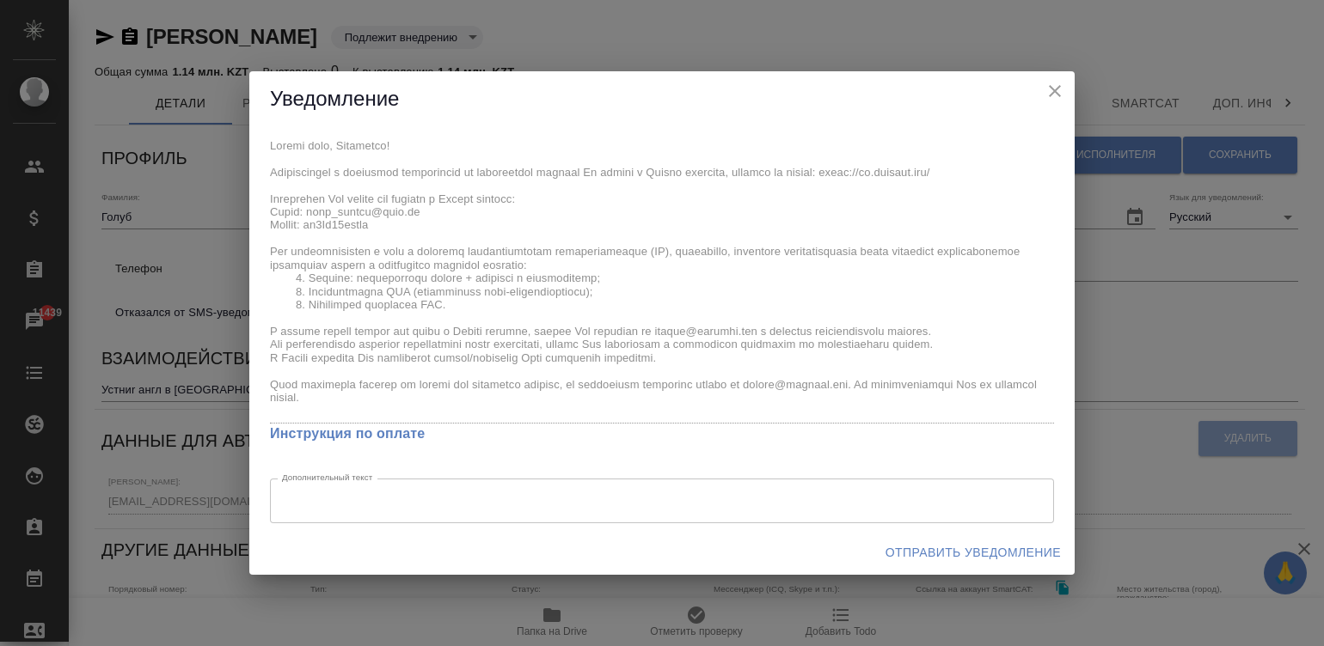
click at [385, 221] on div "x Инструкция по оплате Дополнительный текст x Дополнительный текст" at bounding box center [661, 328] width 825 height 403
click at [258, 142] on div "x Инструкция по оплате Дополнительный текст x Дополнительный текст" at bounding box center [661, 328] width 825 height 403
click at [963, 554] on span "Отправить уведомление" at bounding box center [972, 552] width 175 height 21
